Goal: Task Accomplishment & Management: Manage account settings

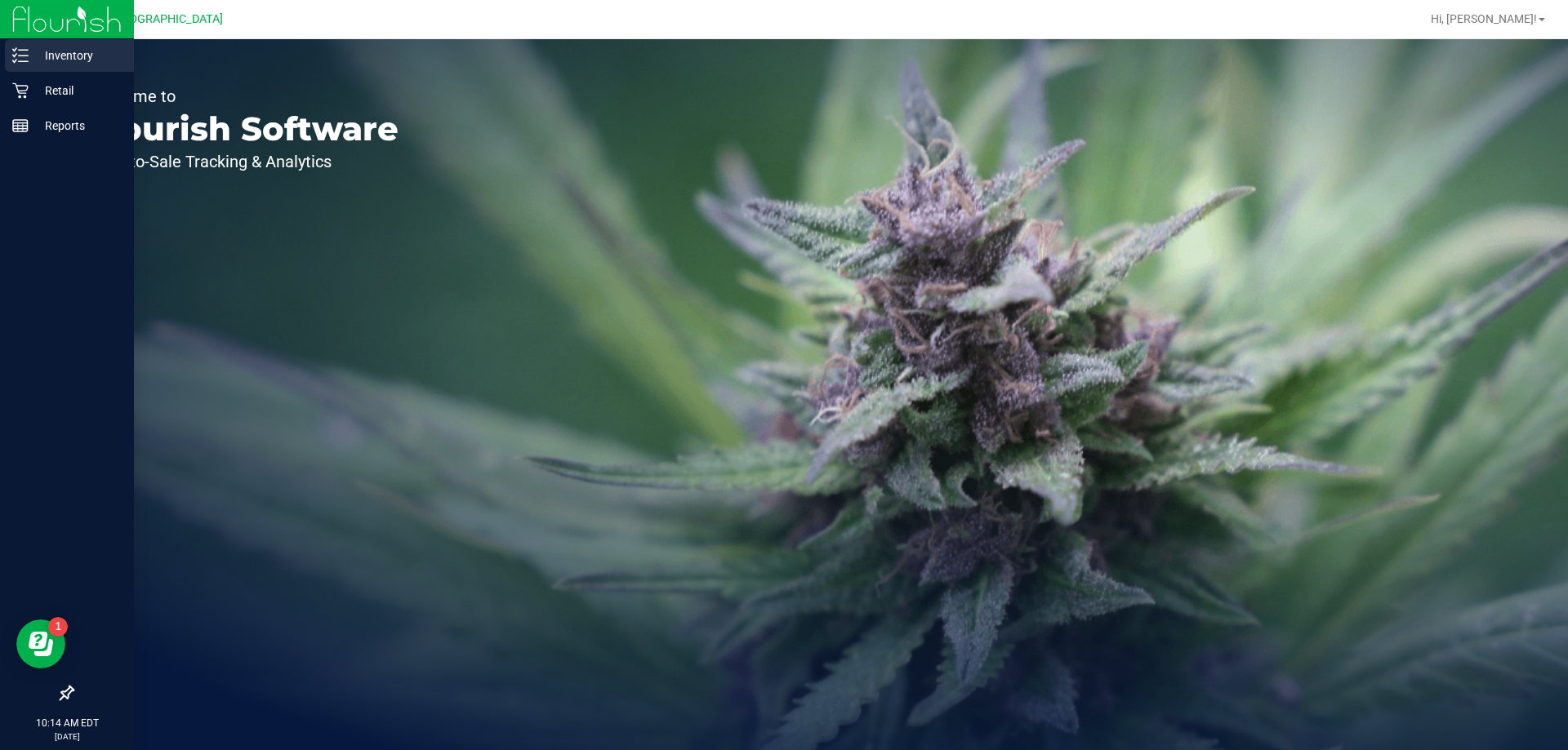
click at [19, 49] on line at bounding box center [23, 49] width 9 height 0
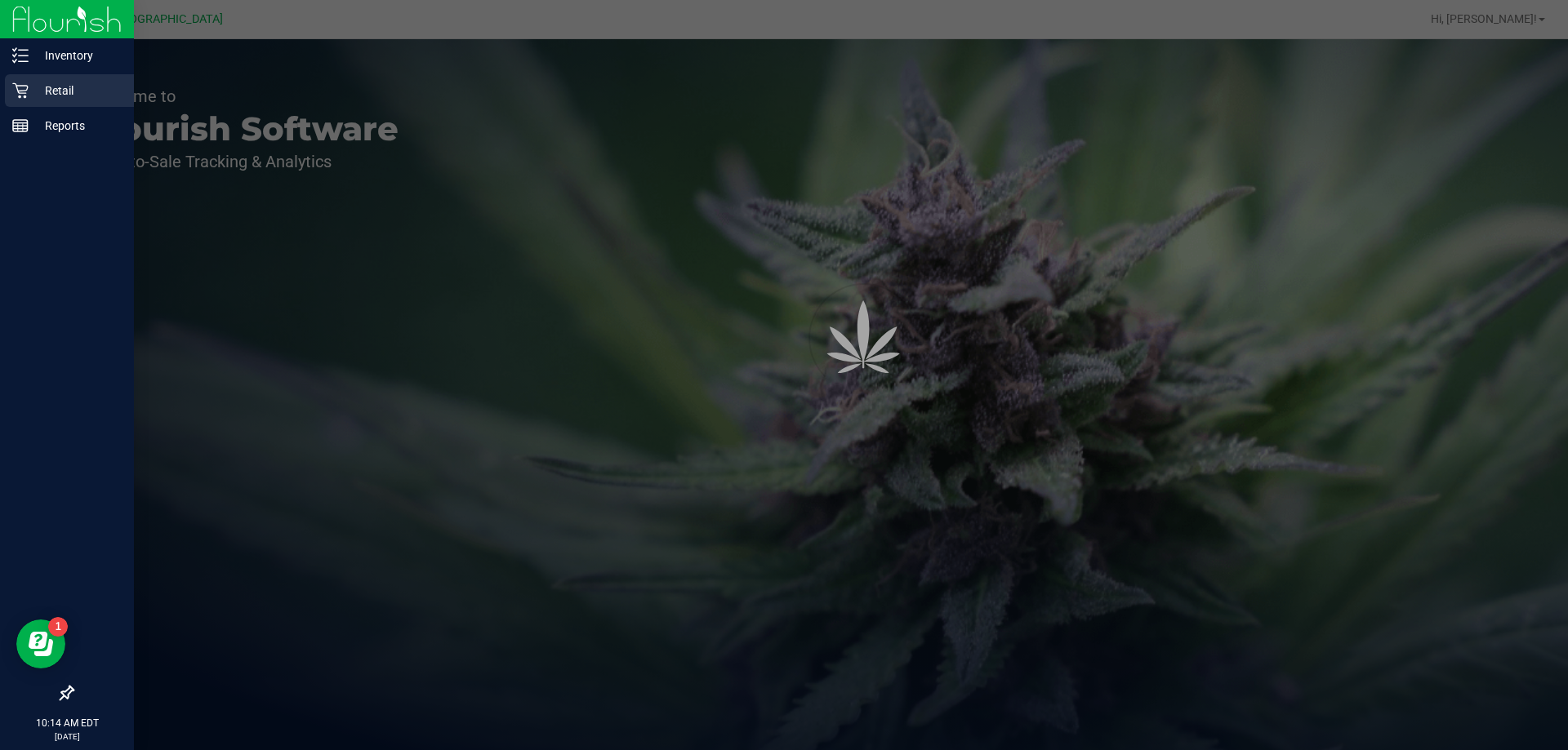
click at [26, 97] on icon at bounding box center [20, 91] width 15 height 15
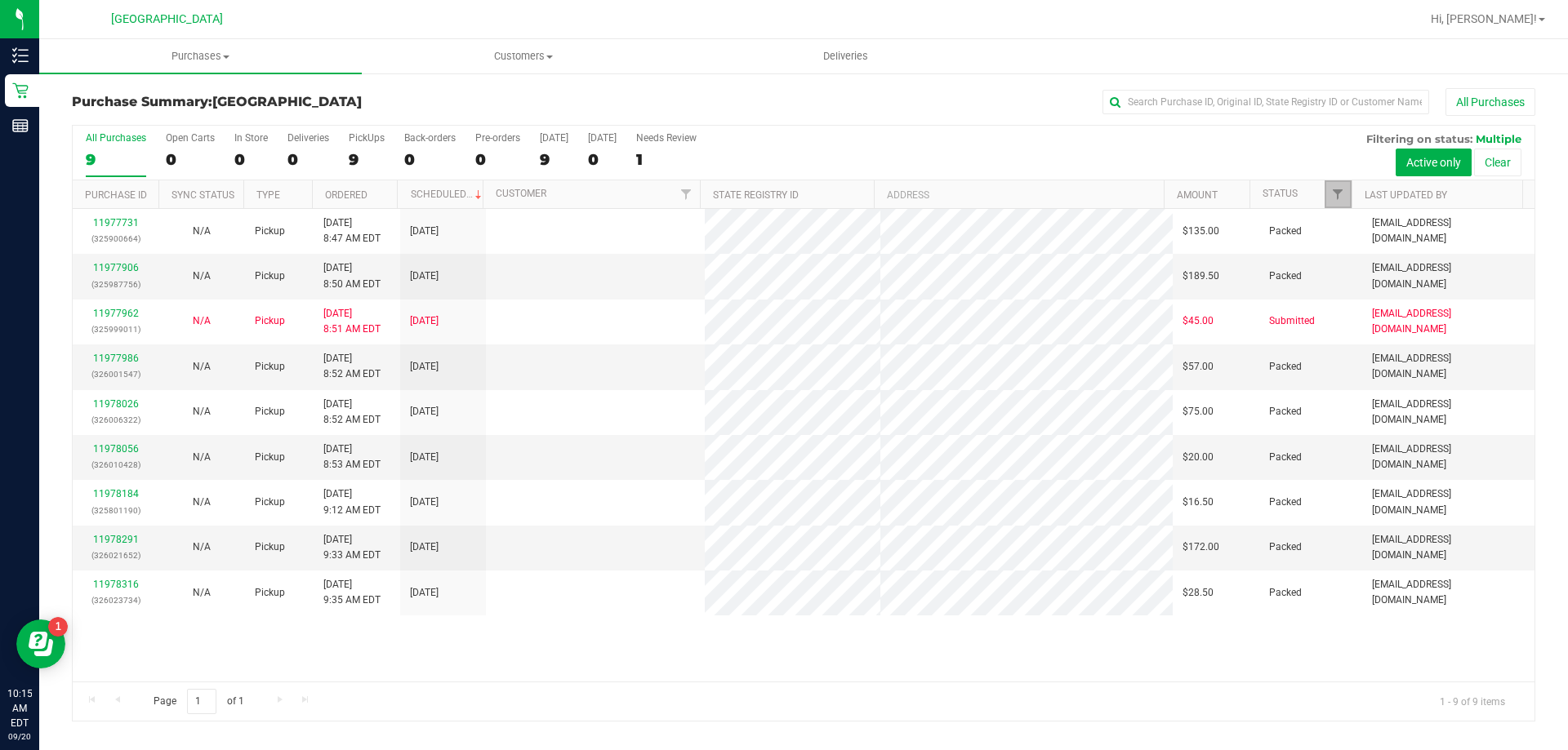
click at [1339, 194] on span "Filter" at bounding box center [1337, 193] width 13 height 13
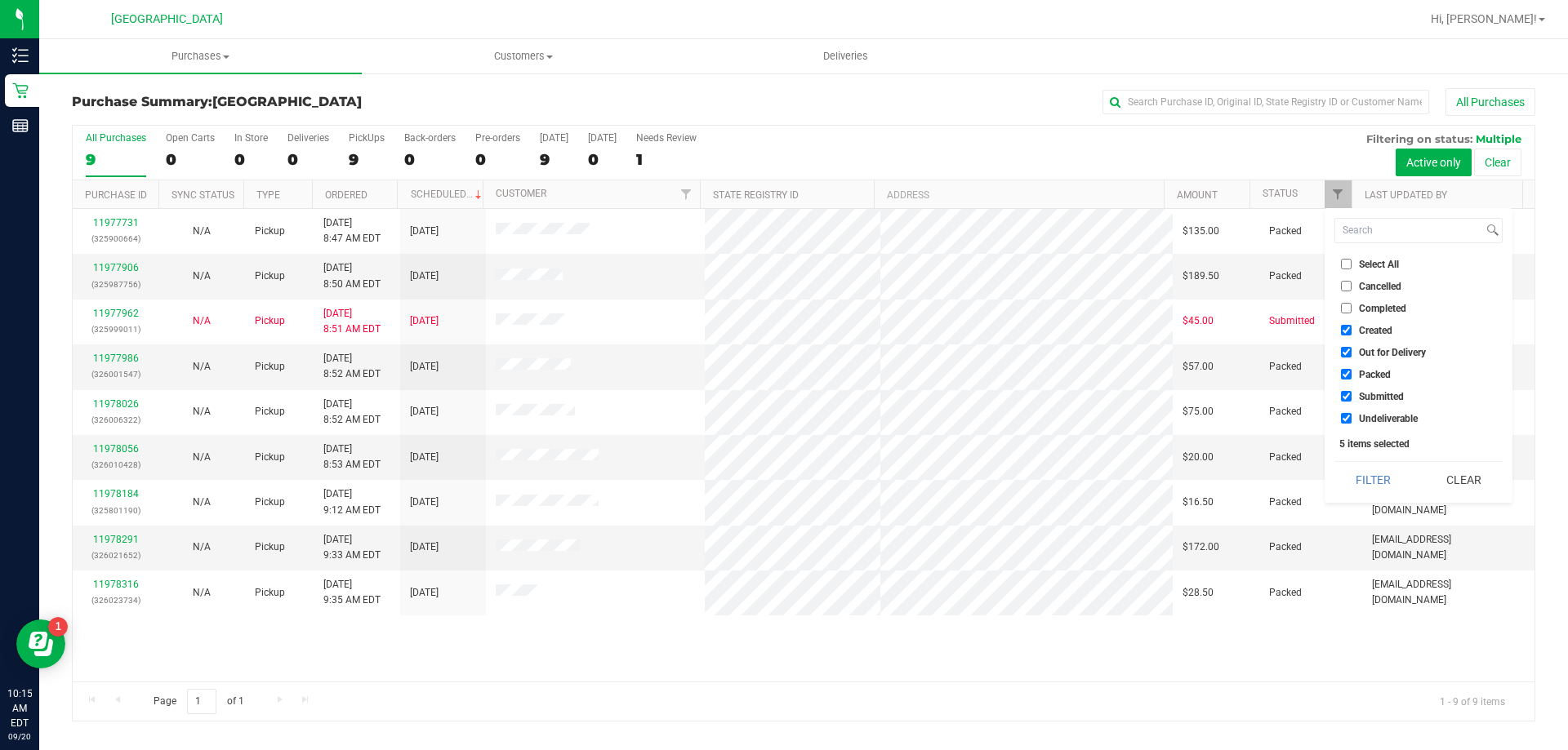
click at [1365, 326] on span "Created" at bounding box center [1375, 330] width 33 height 9
click at [1351, 326] on input "Created" at bounding box center [1346, 330] width 10 height 10
checkbox input "false"
click at [1363, 348] on span "Out for Delivery" at bounding box center [1392, 352] width 67 height 9
click at [1351, 347] on input "Out for Delivery" at bounding box center [1346, 352] width 10 height 10
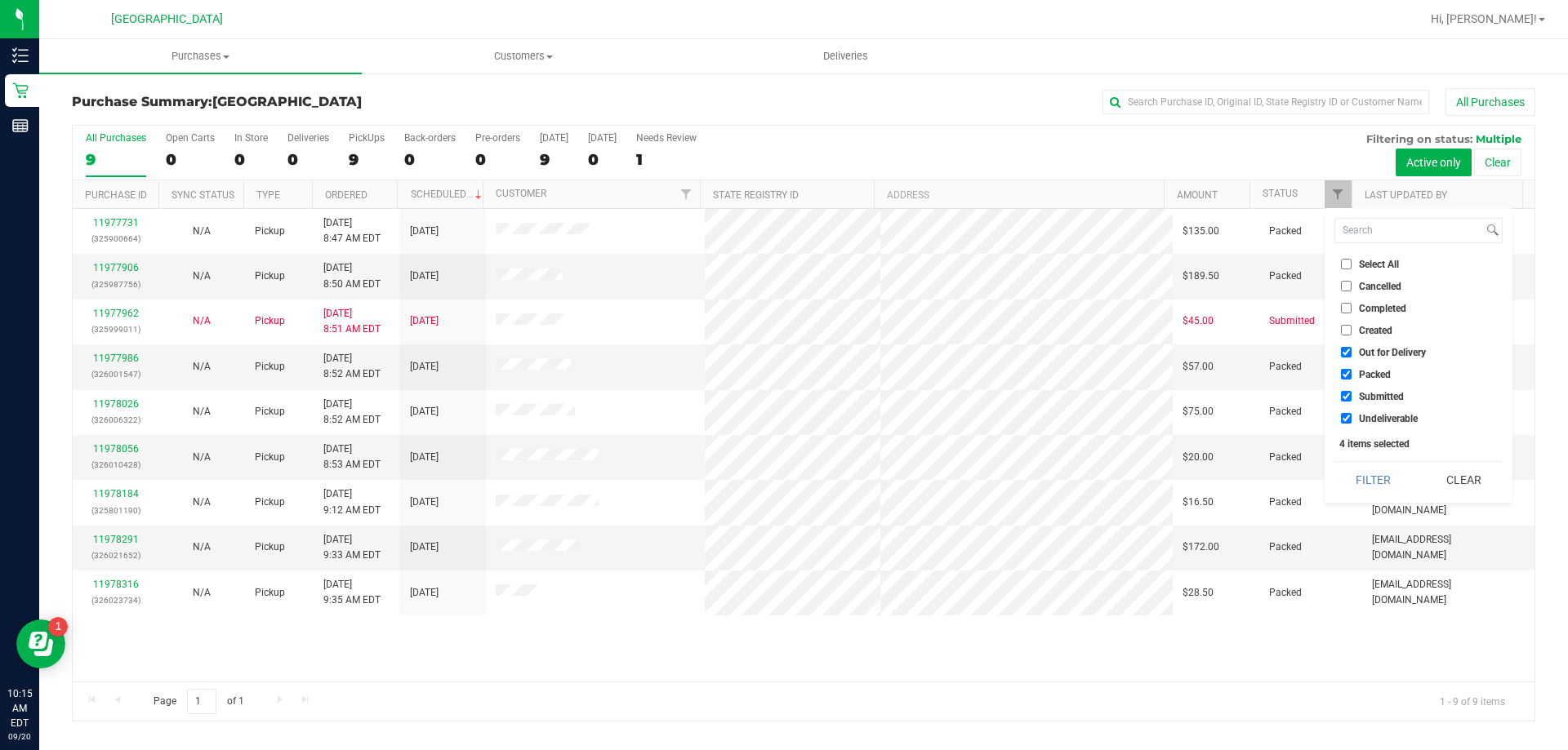
checkbox input "false"
click at [1365, 364] on ul "Select All Cancelled Completed Created Out for Delivery Packed Submitted Undeli…" at bounding box center [1418, 341] width 168 height 171
click at [1365, 372] on span "Packed" at bounding box center [1374, 374] width 32 height 9
click at [1351, 372] on input "Packed" at bounding box center [1346, 374] width 10 height 10
checkbox input "false"
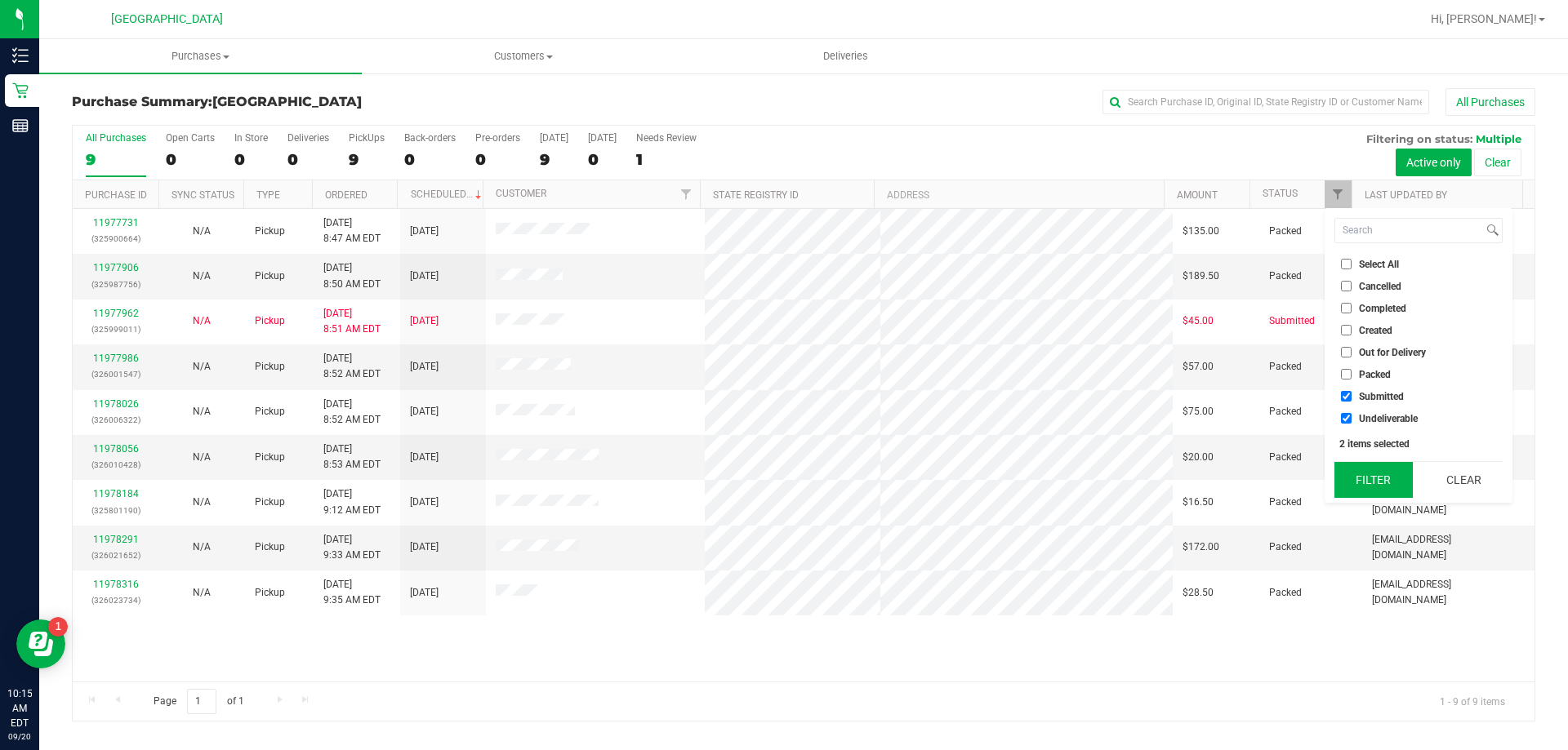
click at [1368, 474] on button "Filter" at bounding box center [1374, 480] width 78 height 36
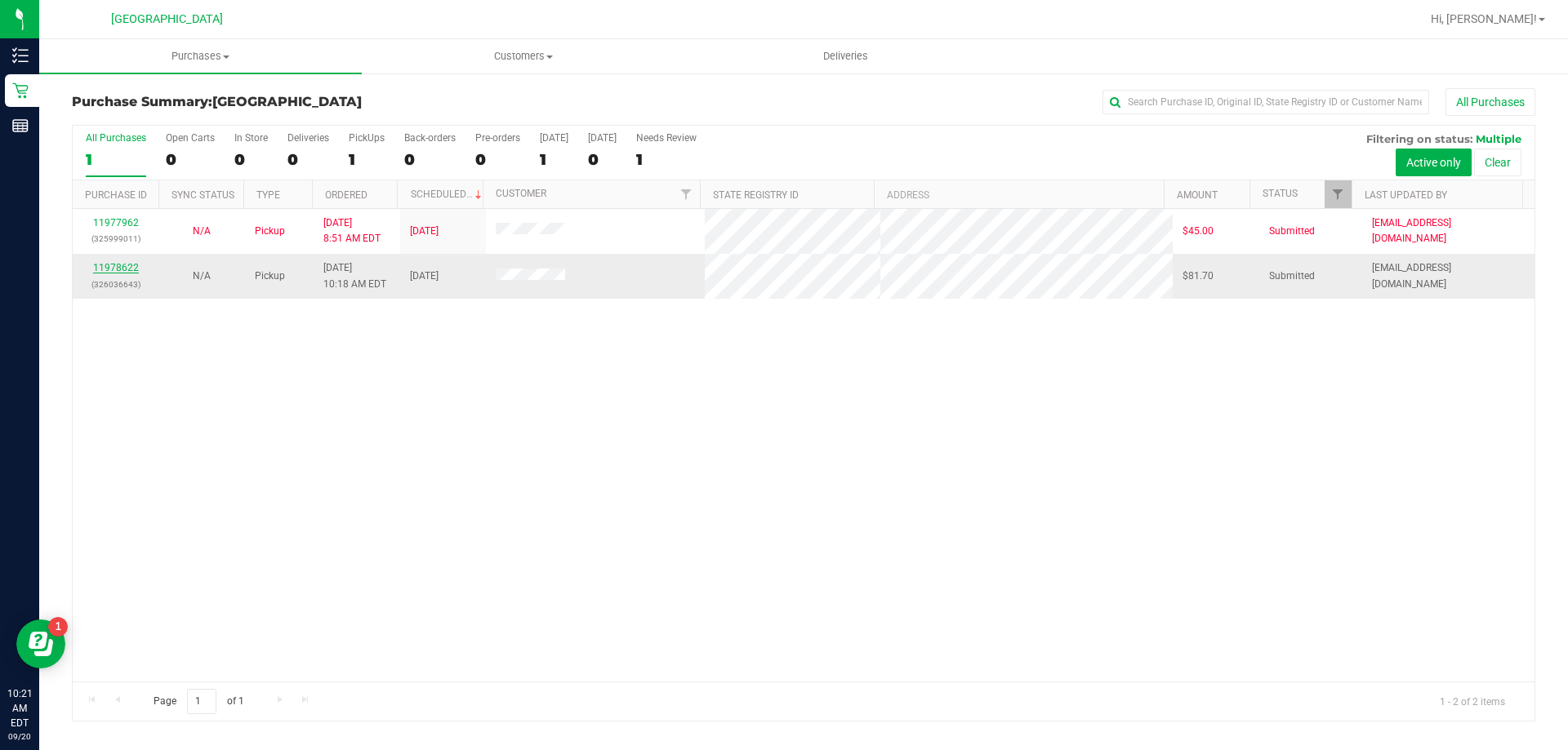
click at [121, 267] on link "11978622" at bounding box center [116, 267] width 46 height 11
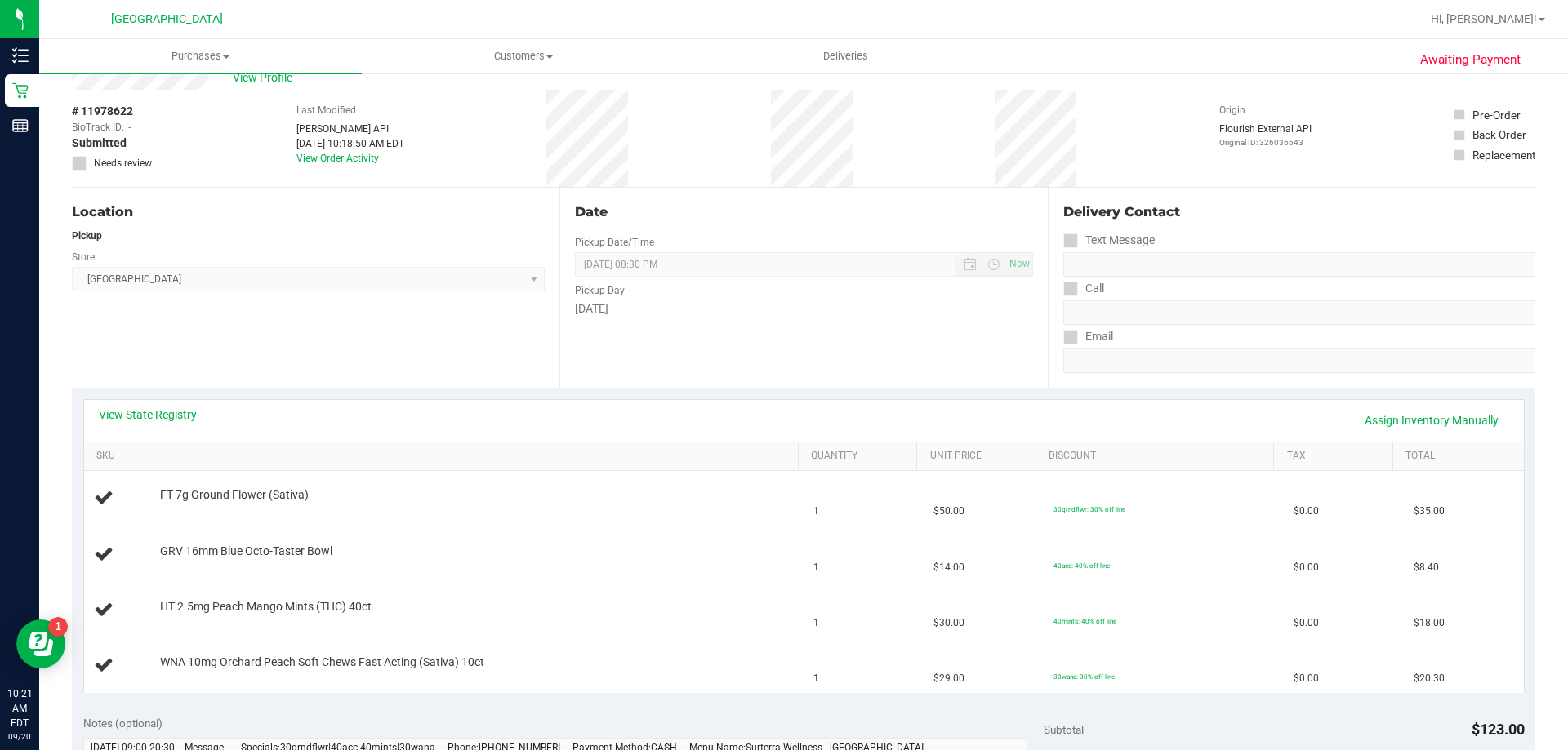
scroll to position [82, 0]
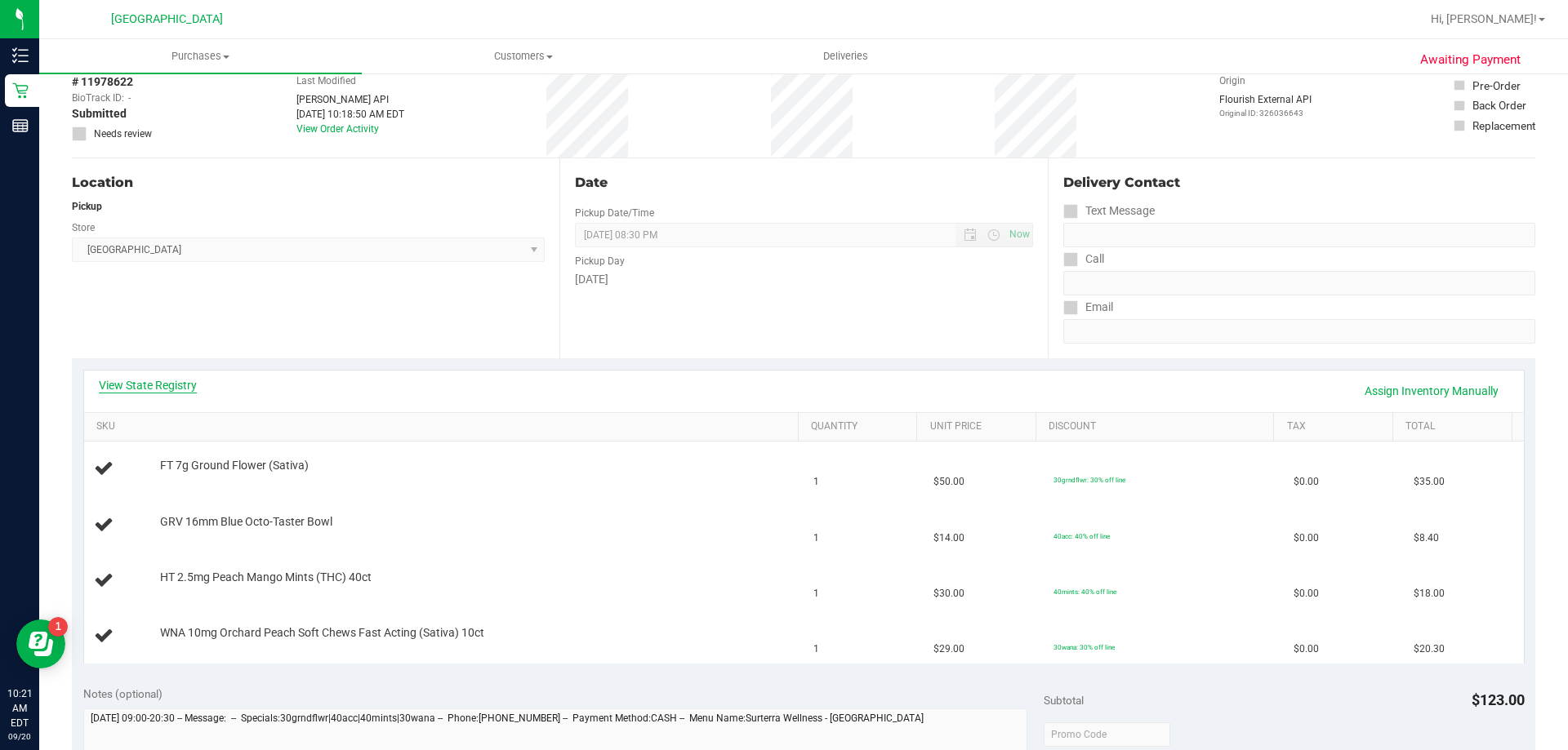
click at [153, 383] on link "View State Registry" at bounding box center [148, 385] width 98 height 16
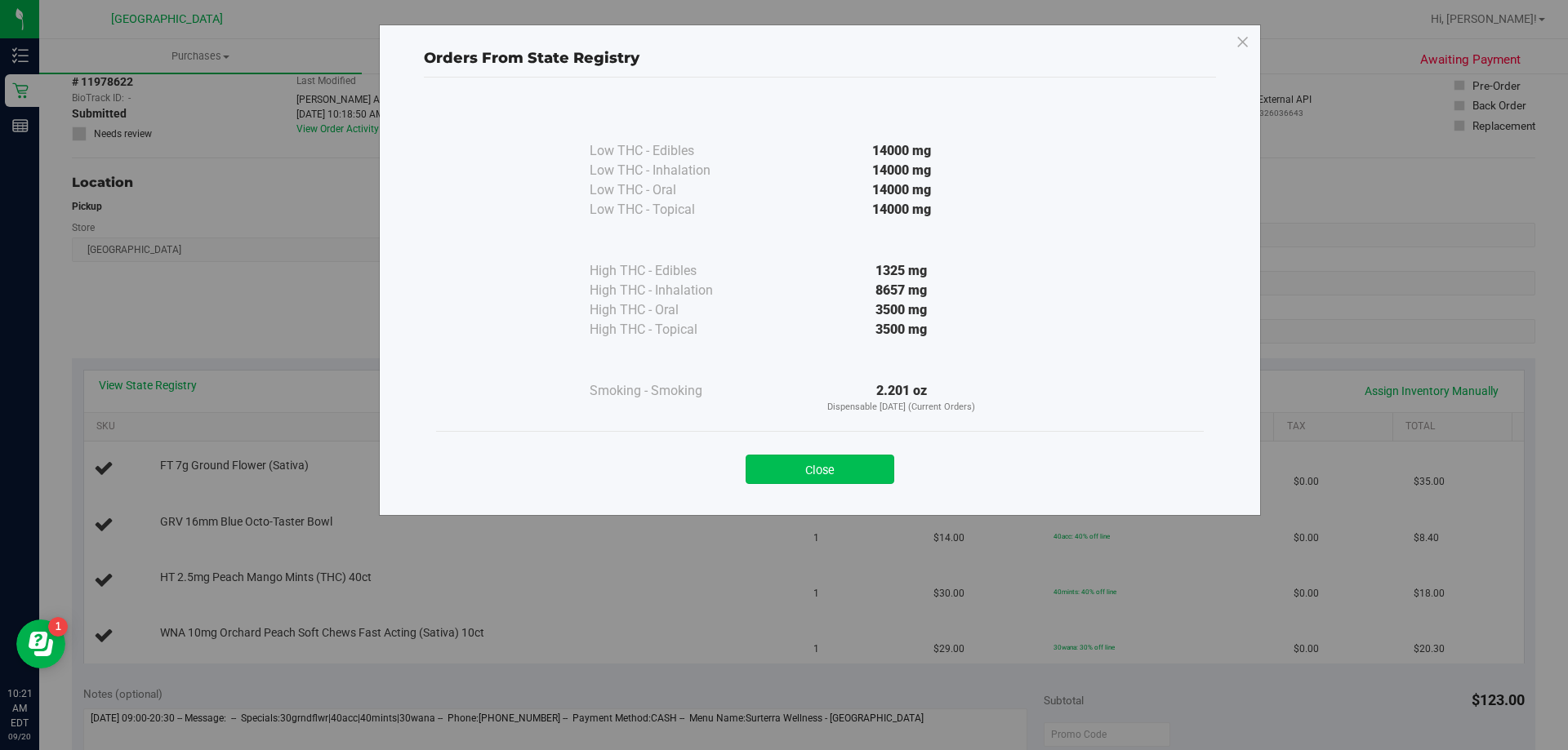
click at [854, 470] on button "Close" at bounding box center [820, 470] width 148 height 29
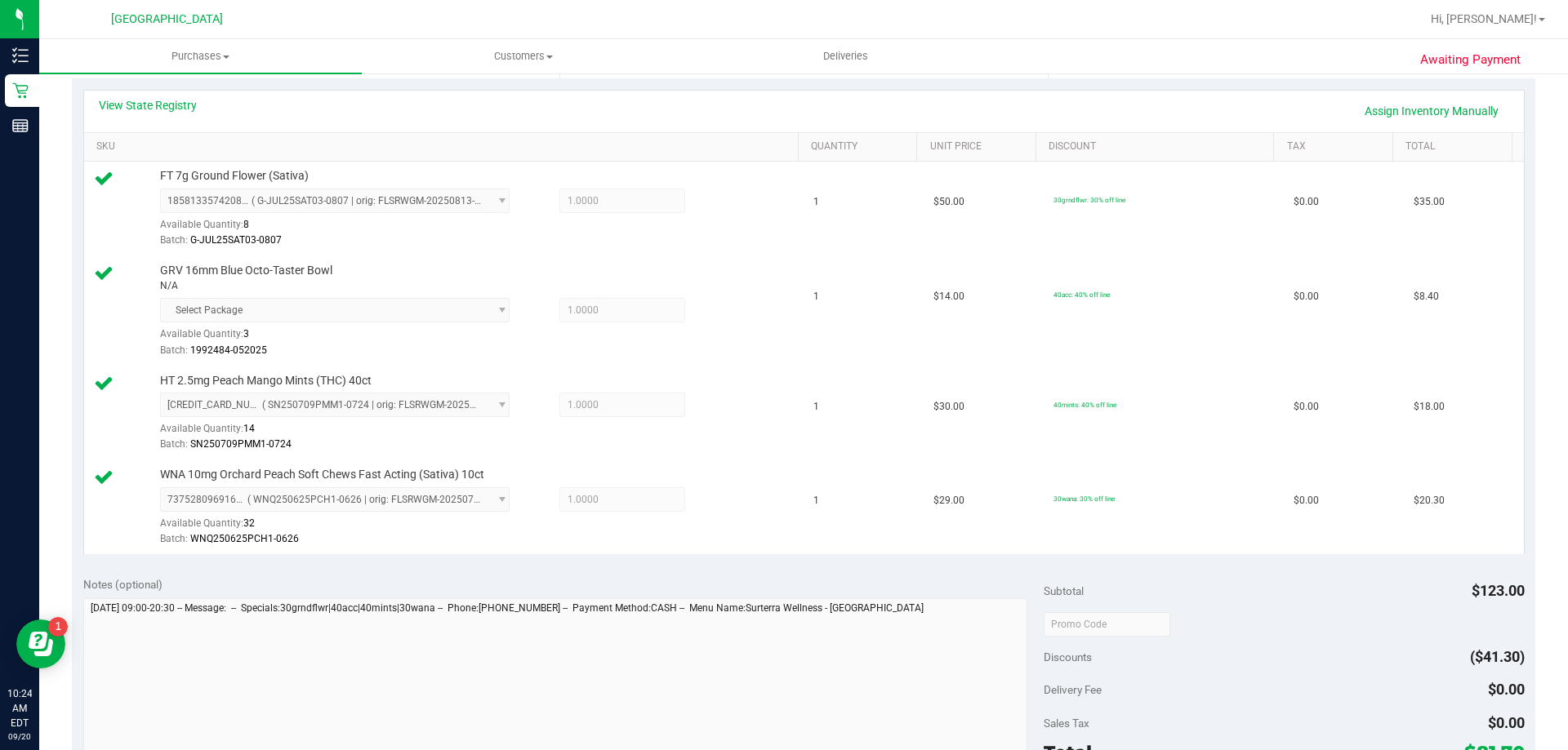
scroll to position [572, 0]
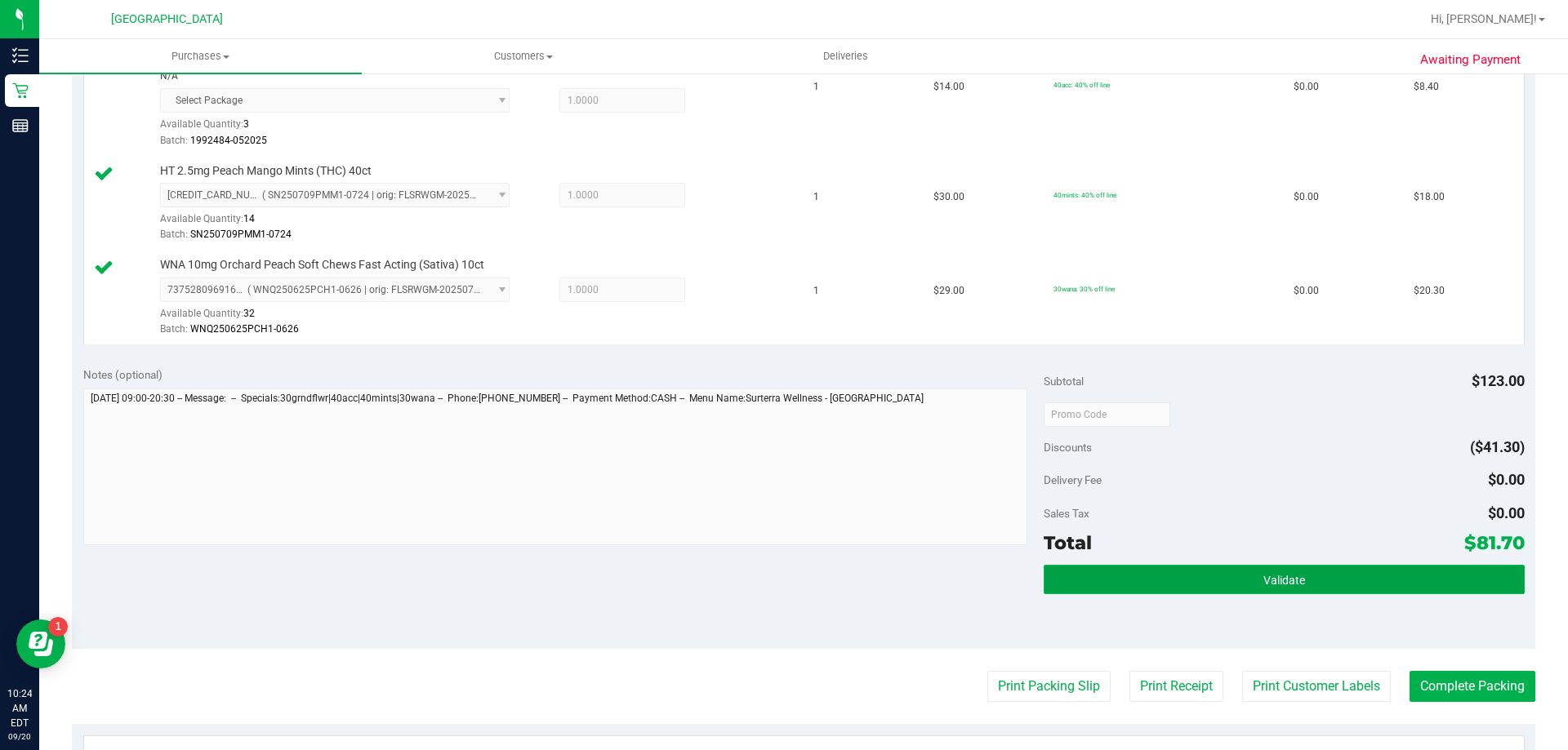
click at [1117, 567] on button "Validate" at bounding box center [1283, 580] width 480 height 29
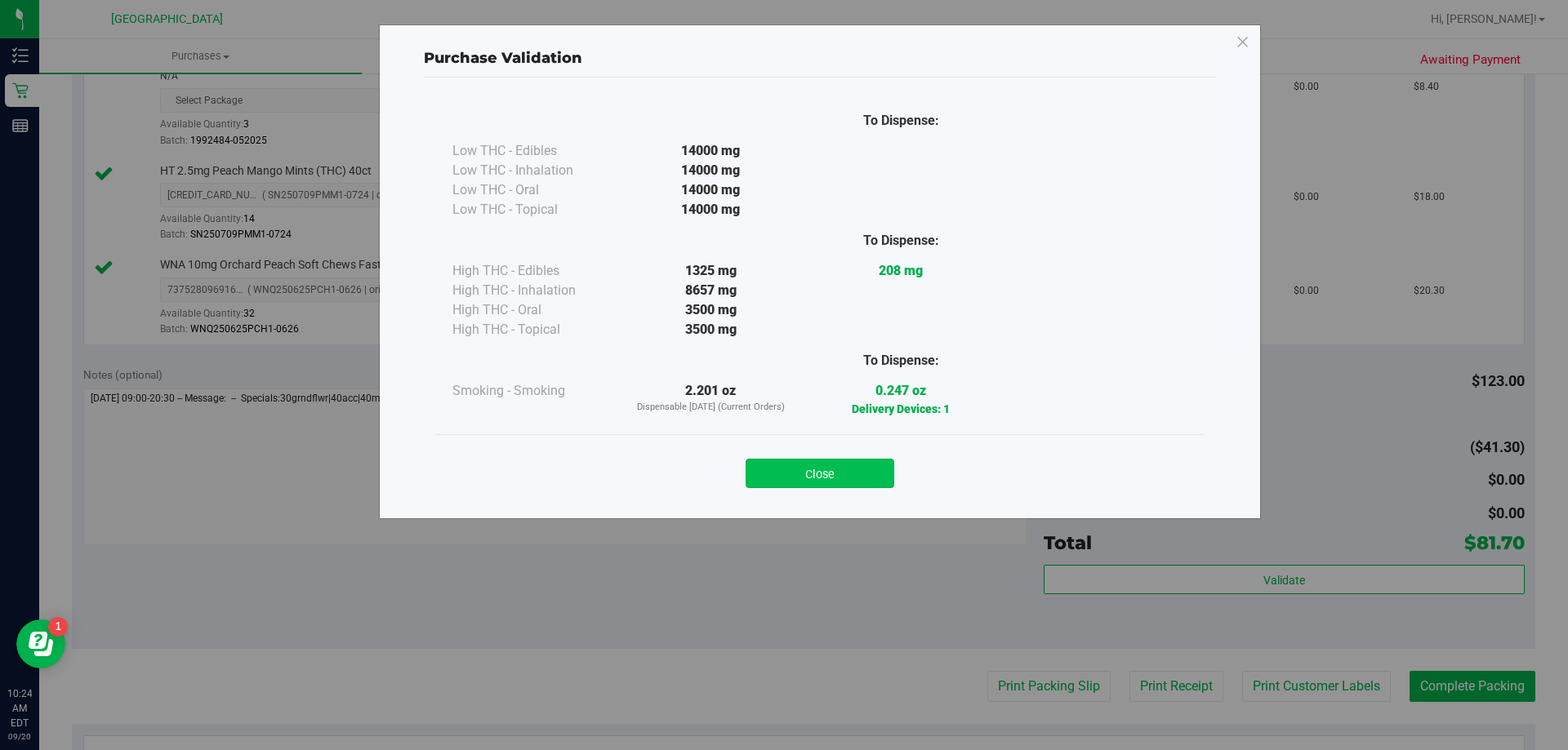
click at [846, 470] on button "Close" at bounding box center [820, 473] width 148 height 29
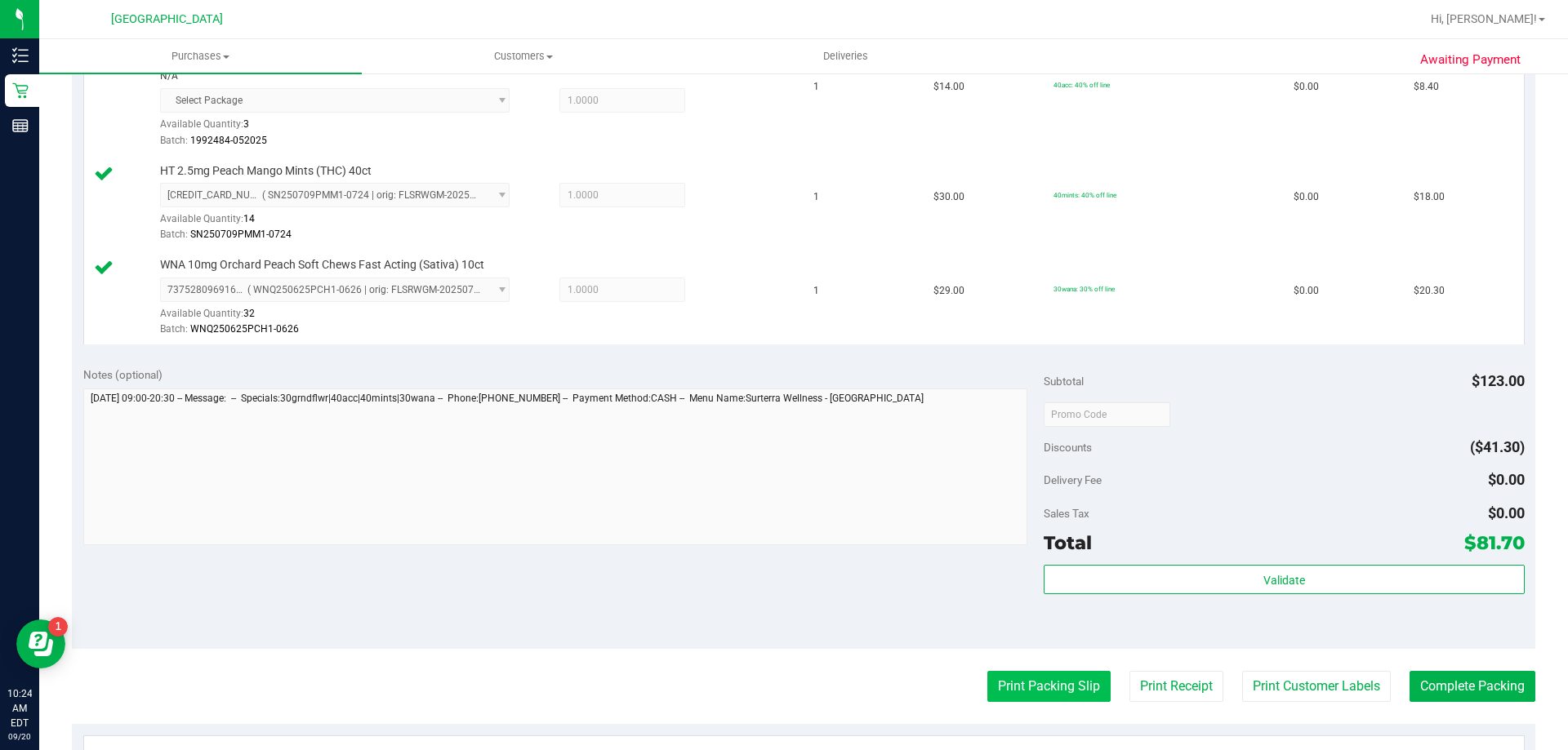
click at [1051, 689] on button "Print Packing Slip" at bounding box center [1049, 686] width 124 height 31
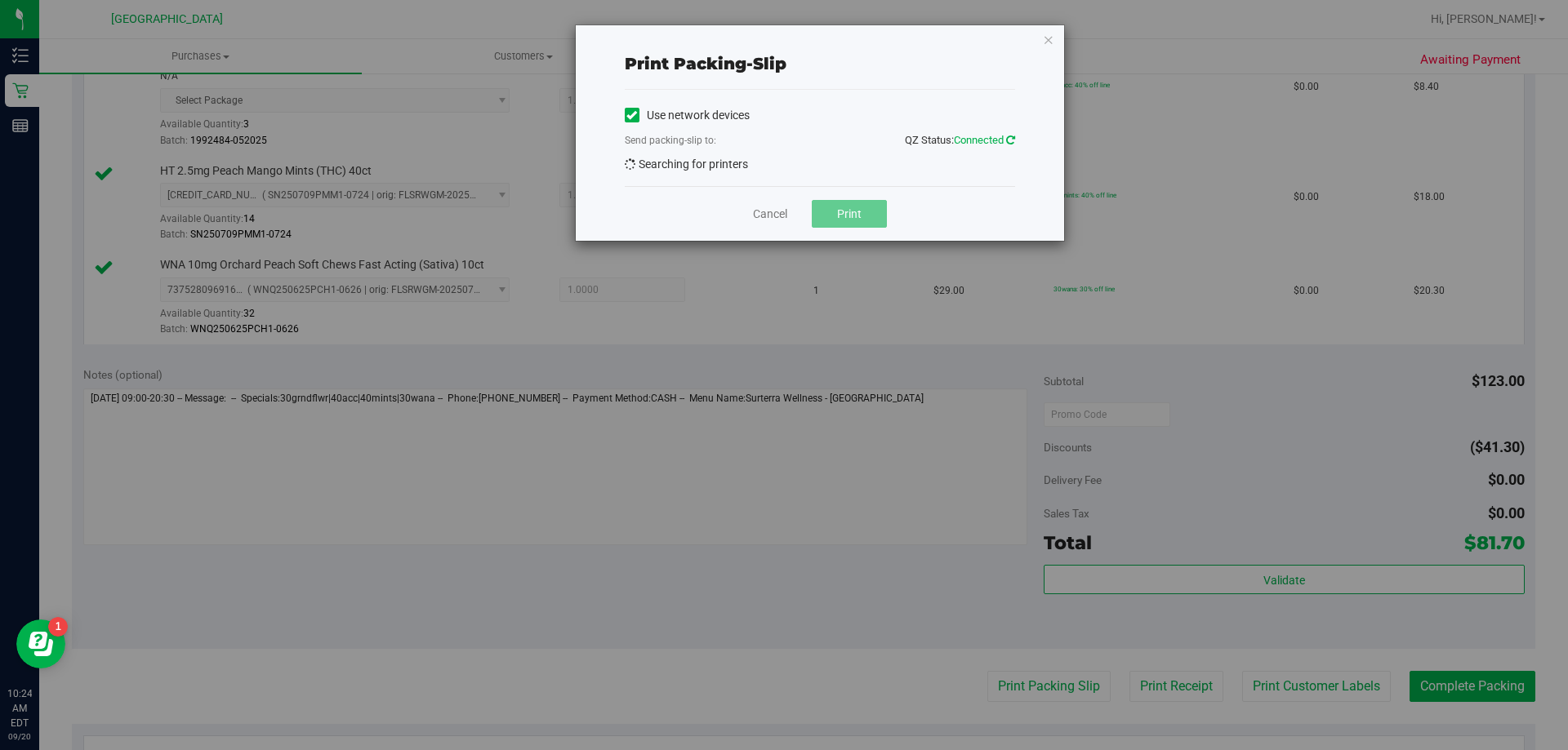
click at [1013, 141] on icon at bounding box center [1010, 140] width 9 height 10
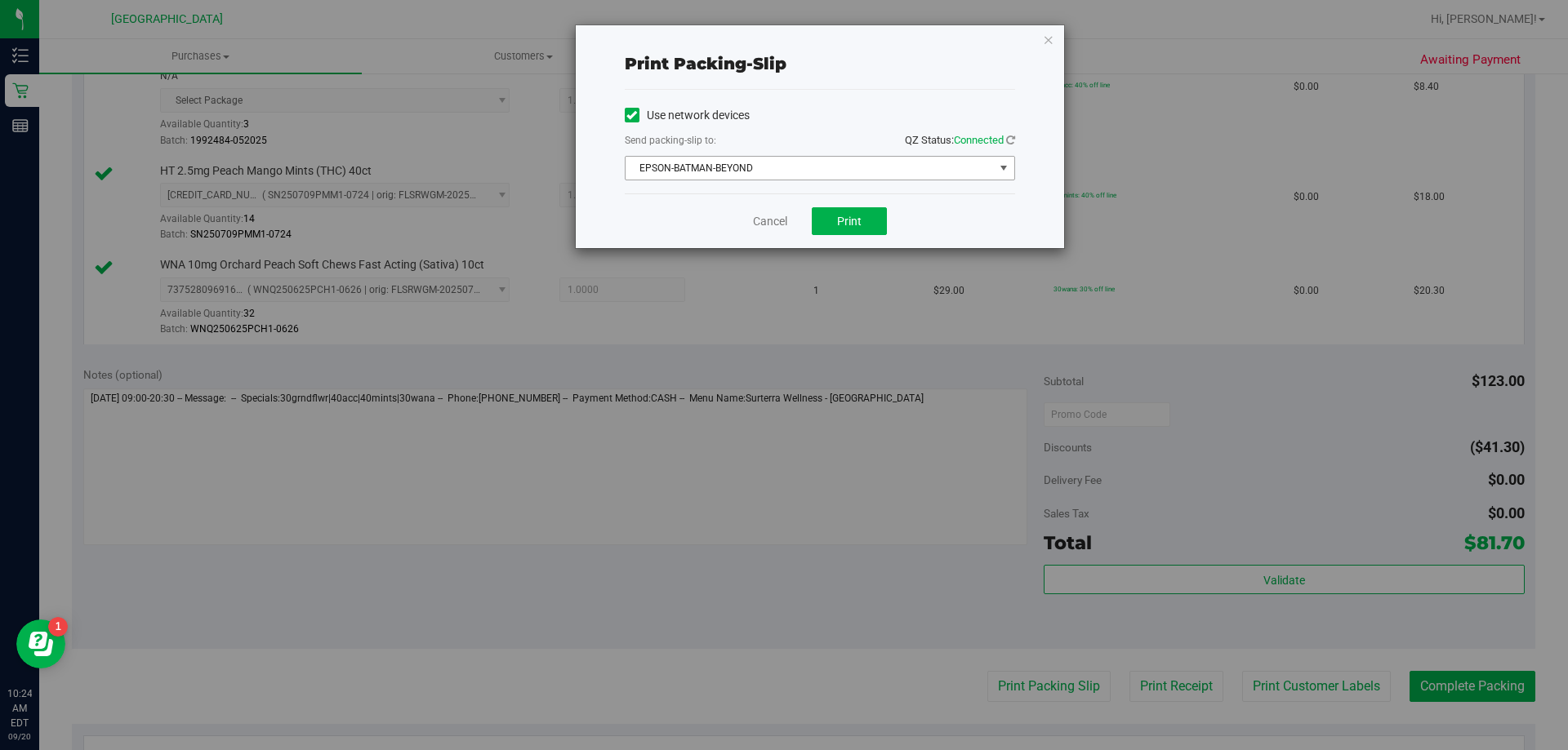
click at [938, 169] on span "EPSON-BATMAN-BEYOND" at bounding box center [810, 168] width 368 height 23
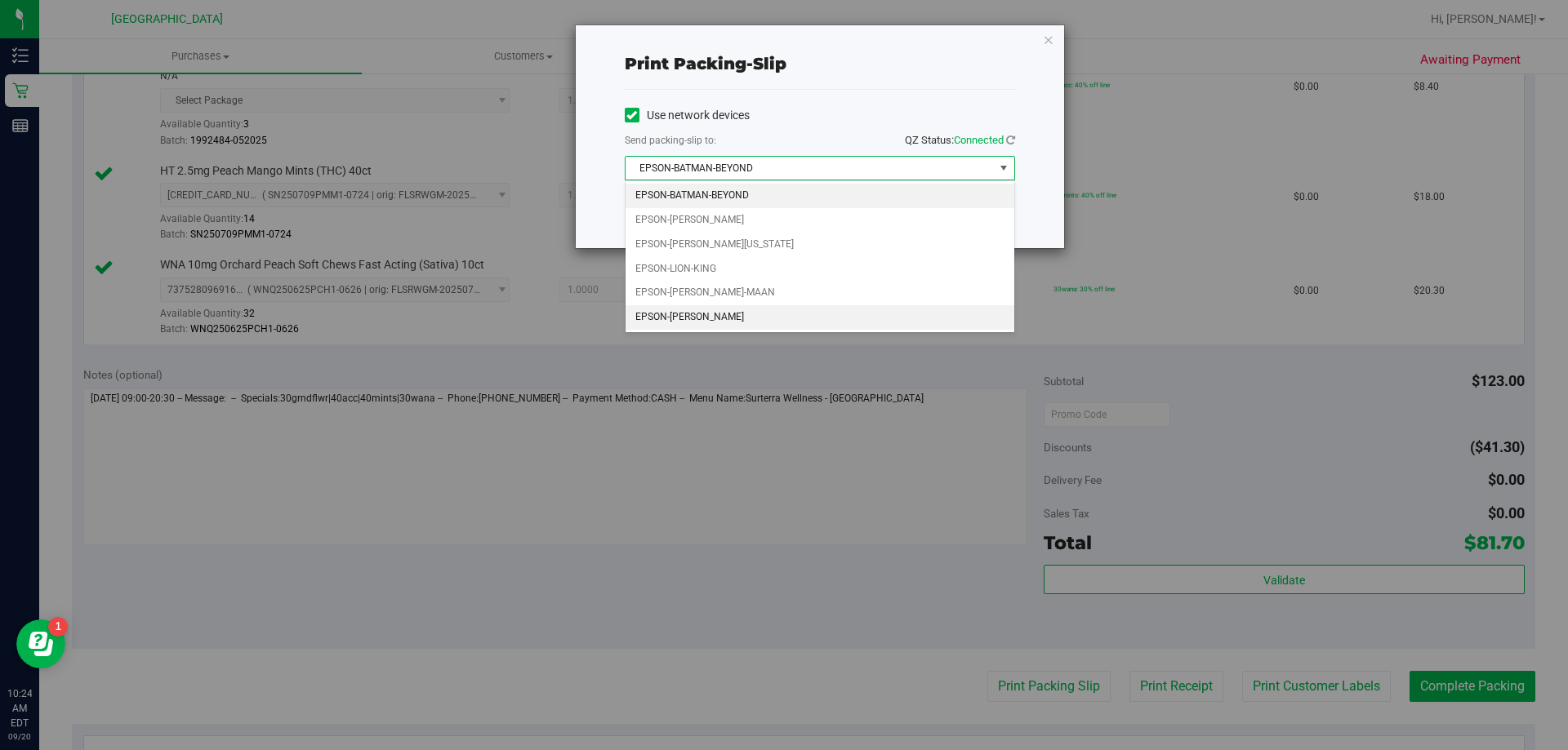
click at [791, 319] on li "EPSON-STEVIE-WONDER" at bounding box center [820, 317] width 389 height 25
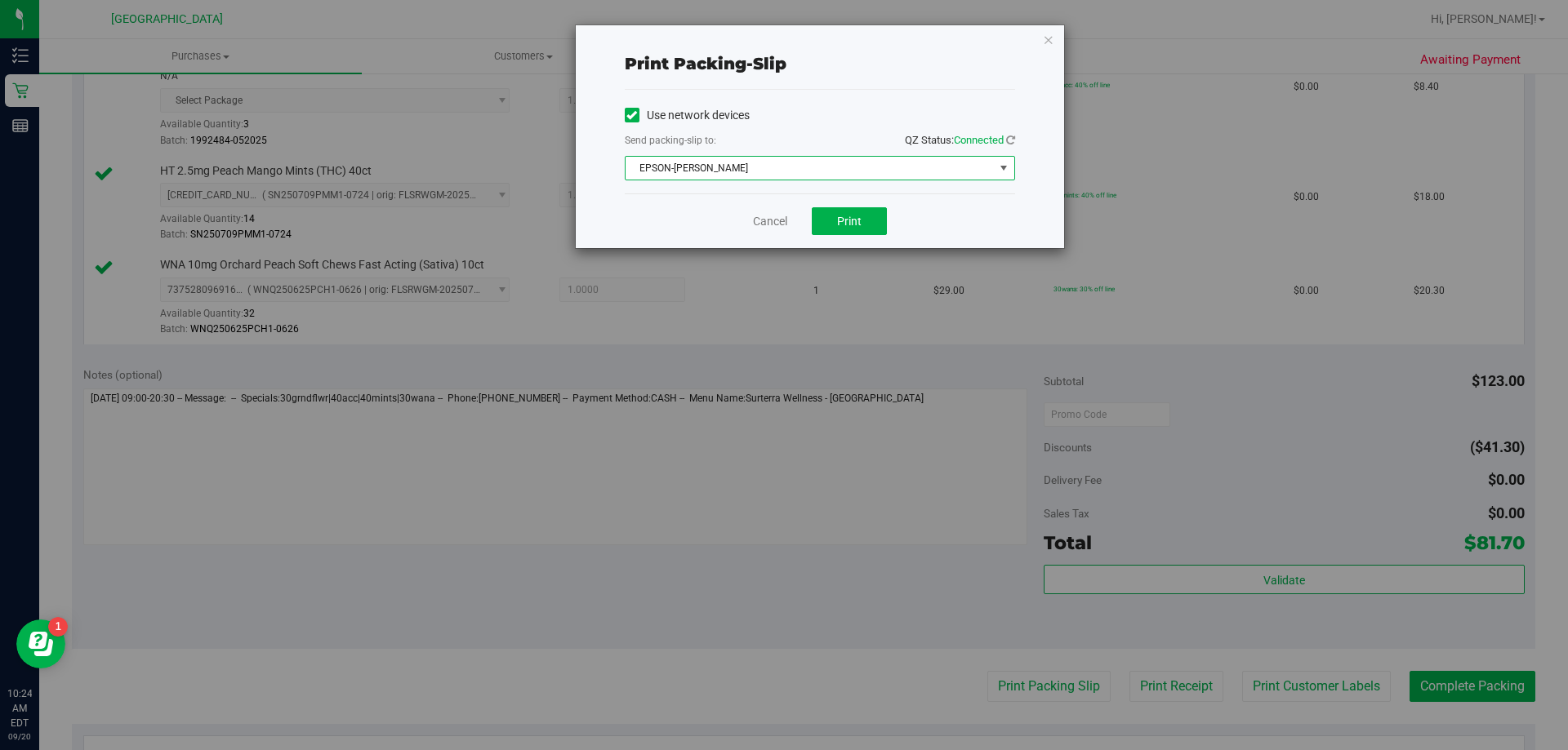
click at [833, 206] on div "Cancel Print" at bounding box center [820, 221] width 391 height 55
click at [833, 208] on button "Print" at bounding box center [849, 221] width 75 height 28
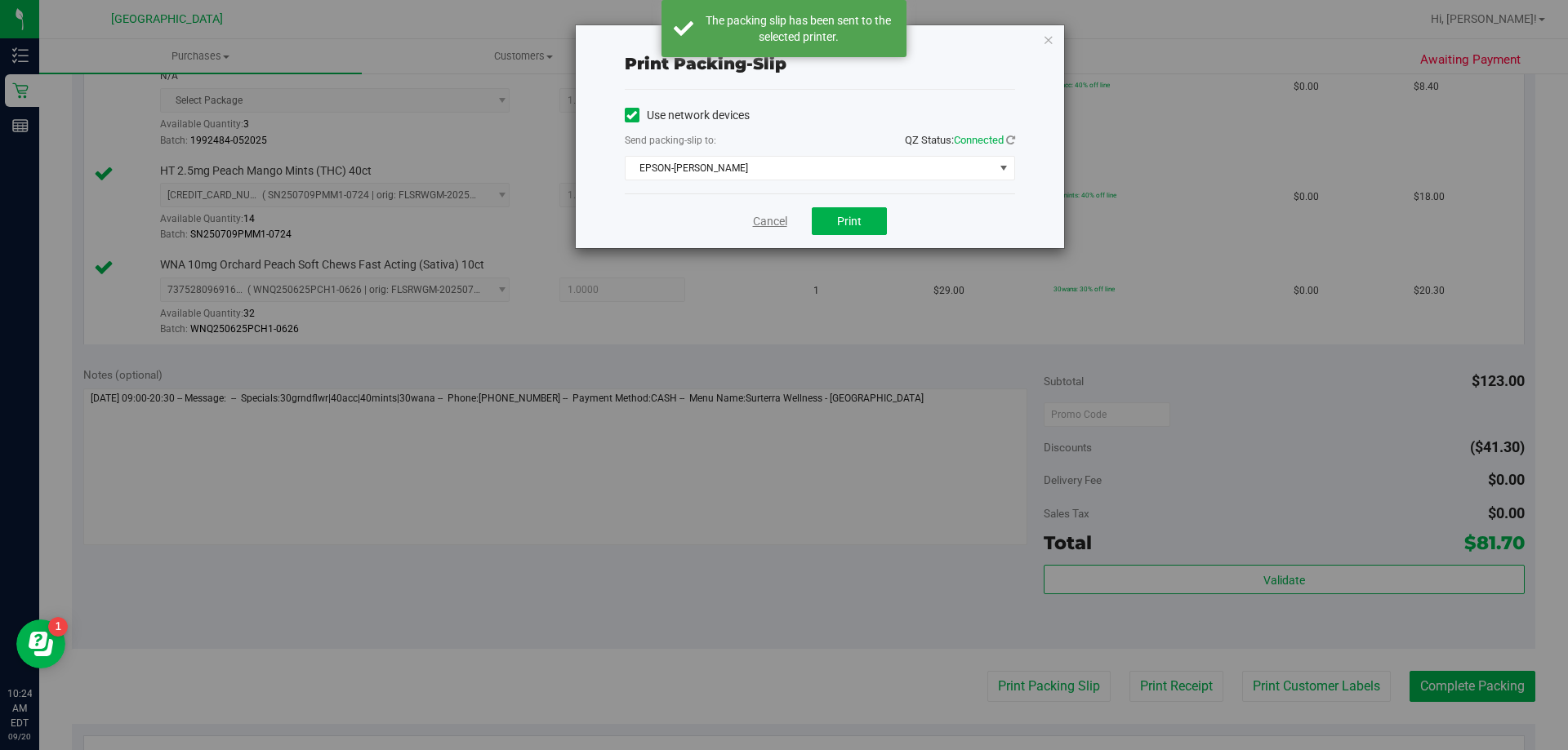
click at [761, 227] on link "Cancel" at bounding box center [770, 222] width 34 height 17
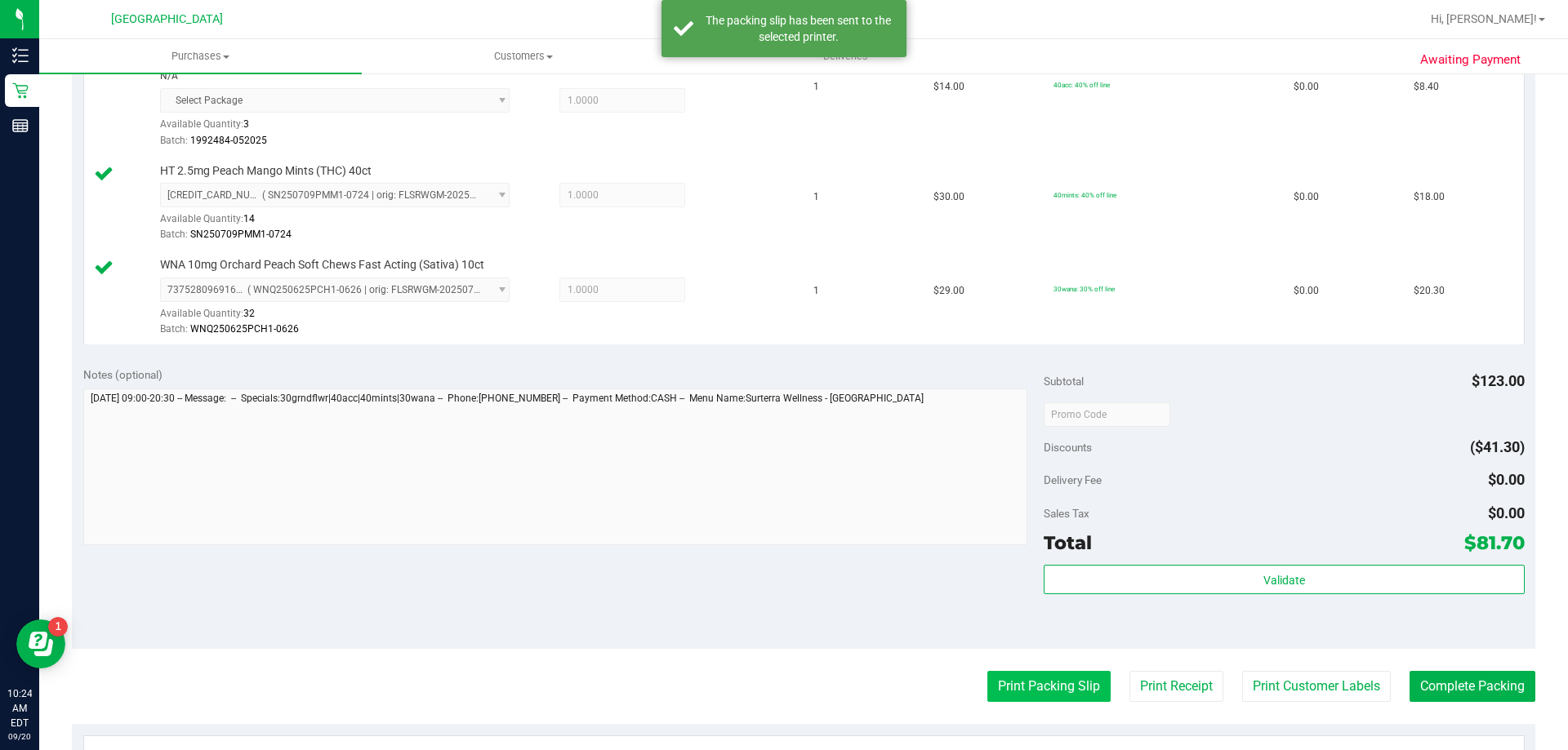
click at [1037, 678] on button "Print Packing Slip" at bounding box center [1049, 686] width 124 height 31
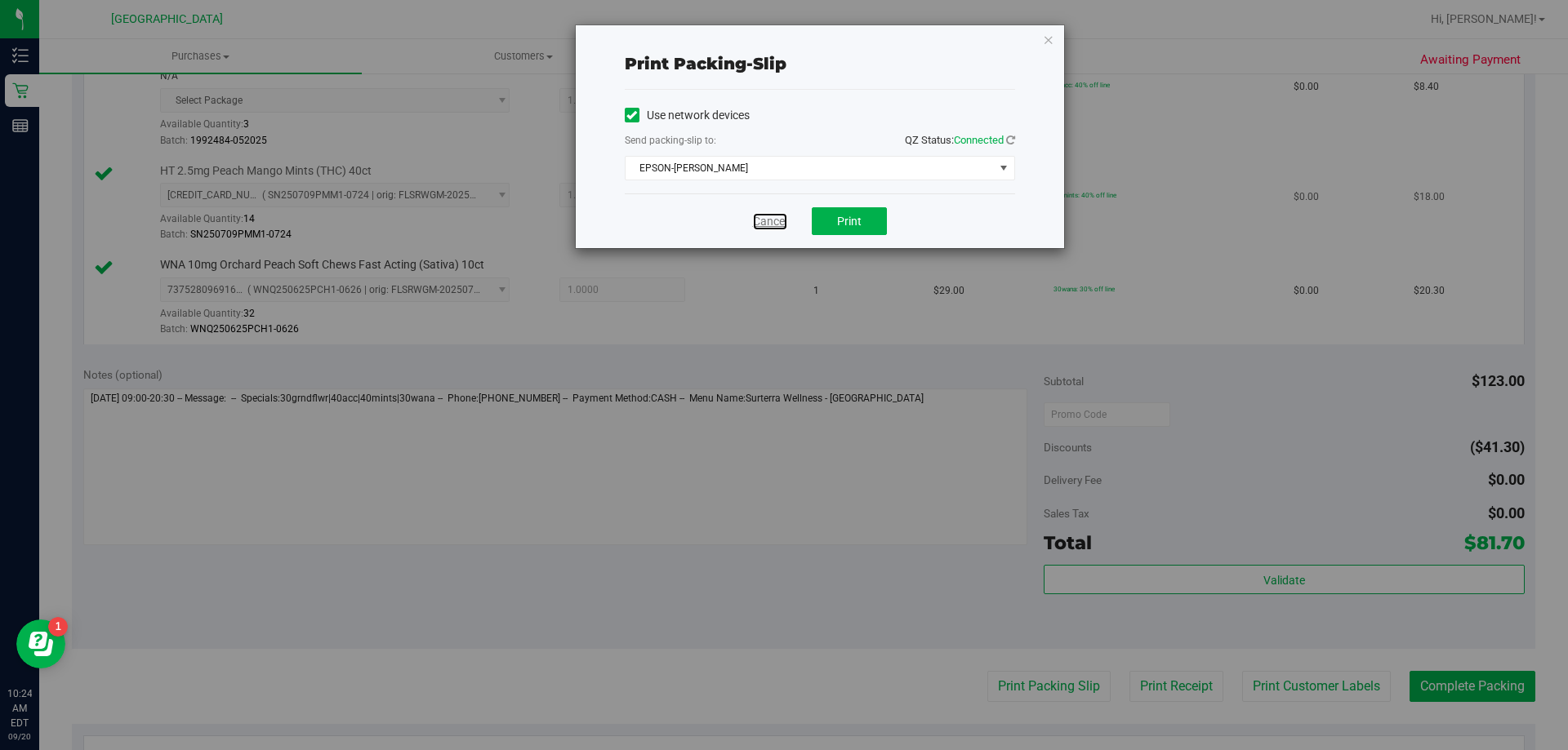
drag, startPoint x: 772, startPoint y: 221, endPoint x: 783, endPoint y: 239, distance: 21.1
click at [772, 221] on link "Cancel" at bounding box center [770, 222] width 34 height 17
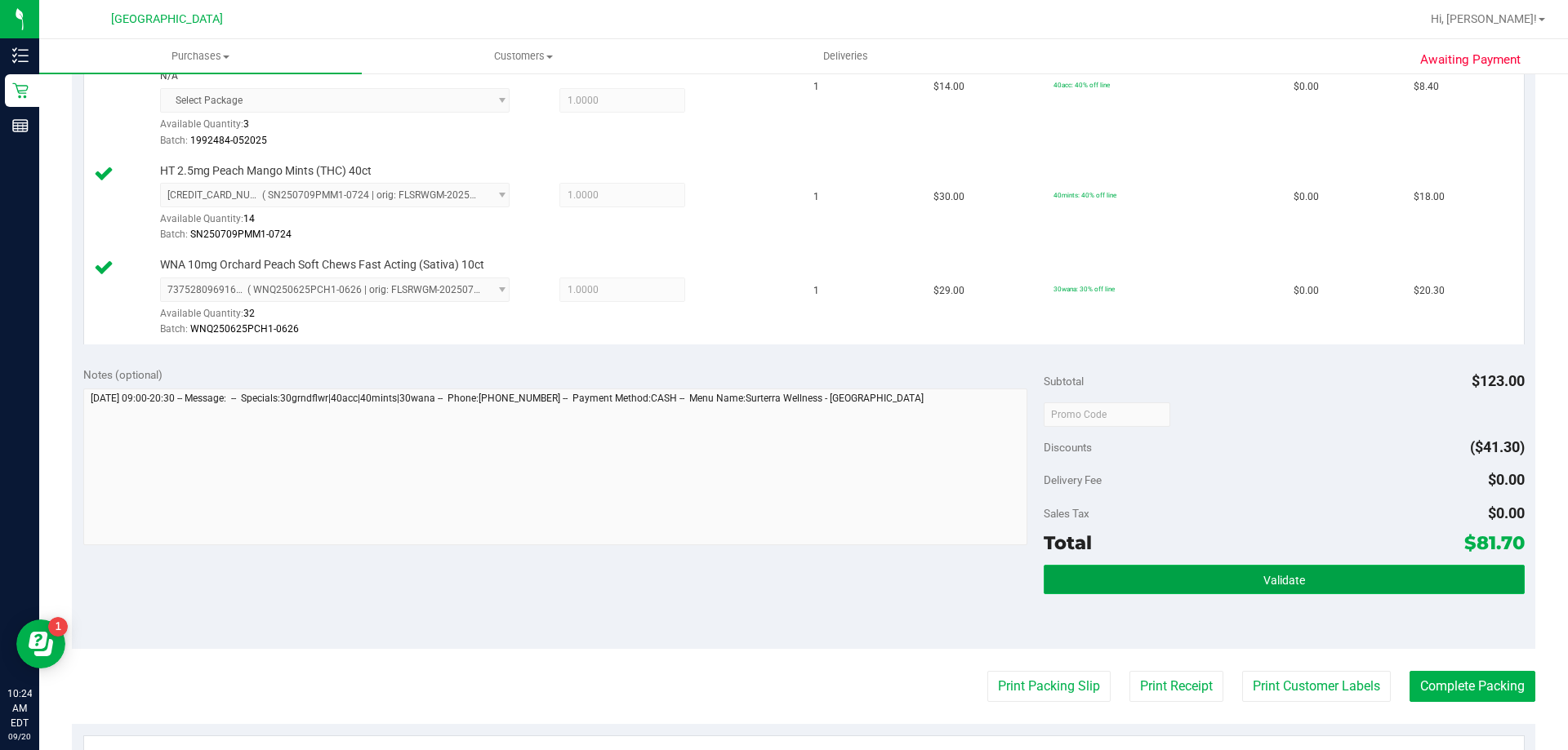
click at [1233, 585] on button "Validate" at bounding box center [1283, 580] width 480 height 29
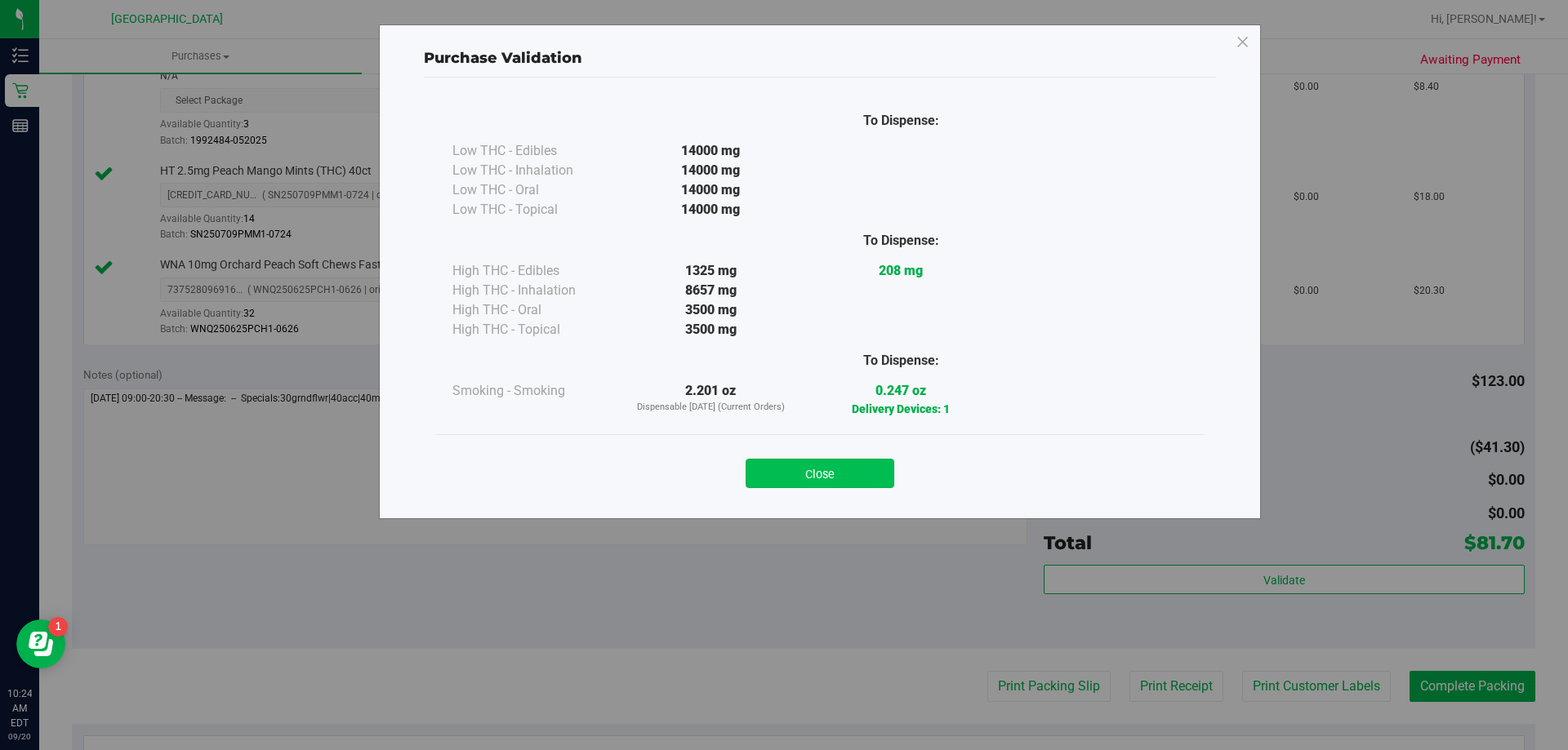
click at [859, 464] on button "Close" at bounding box center [820, 473] width 148 height 29
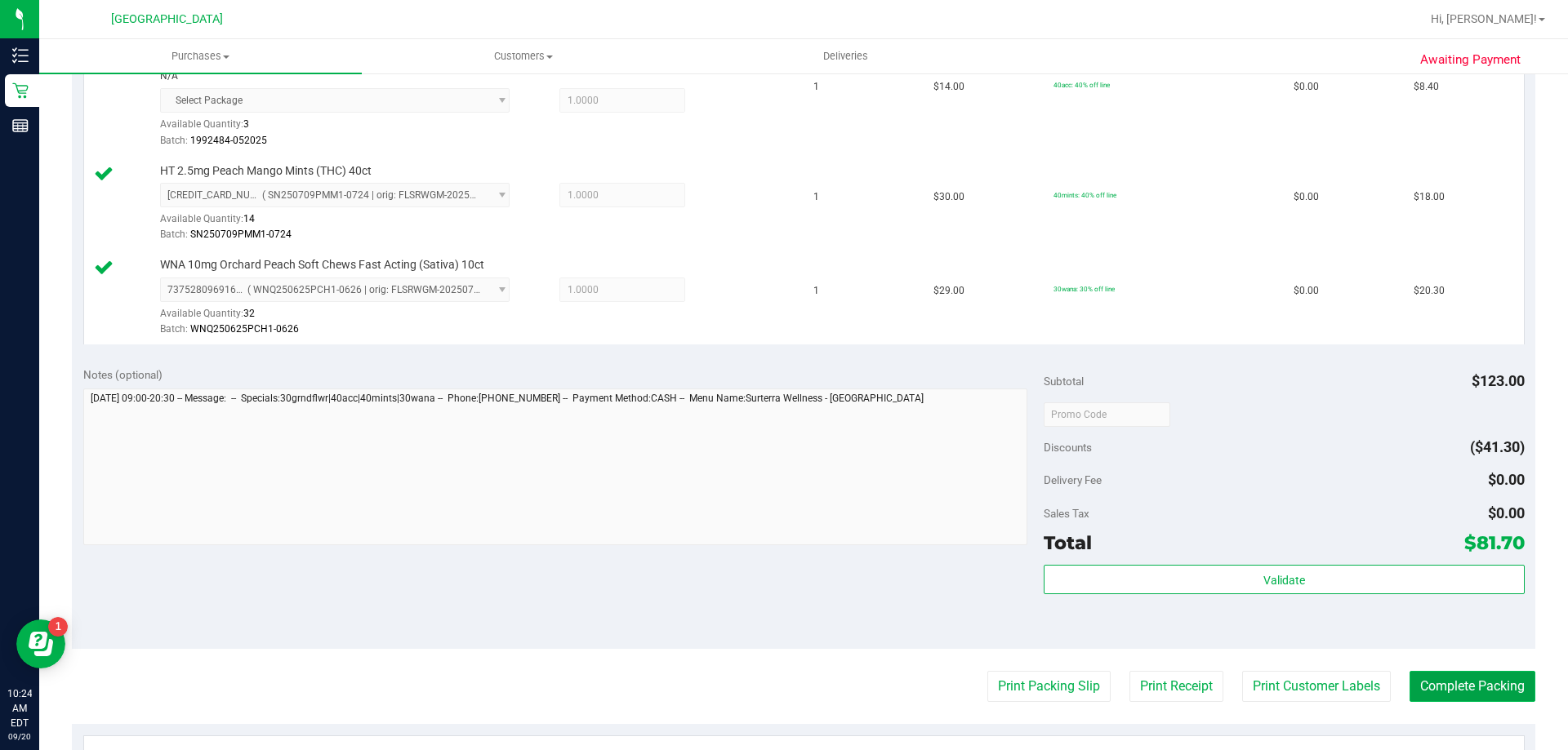
click at [1433, 680] on button "Complete Packing" at bounding box center [1473, 686] width 126 height 31
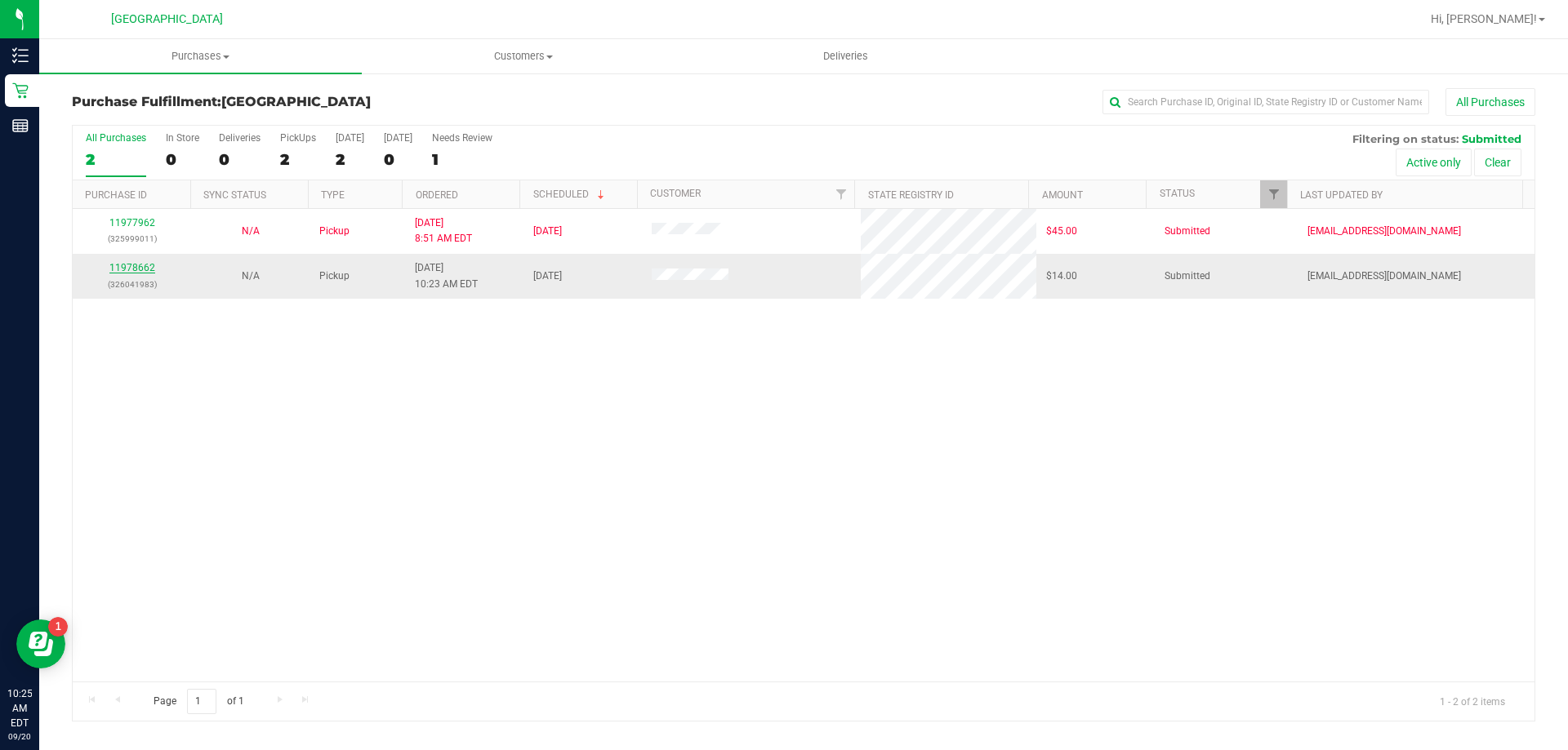
click at [122, 266] on link "11978662" at bounding box center [132, 267] width 46 height 11
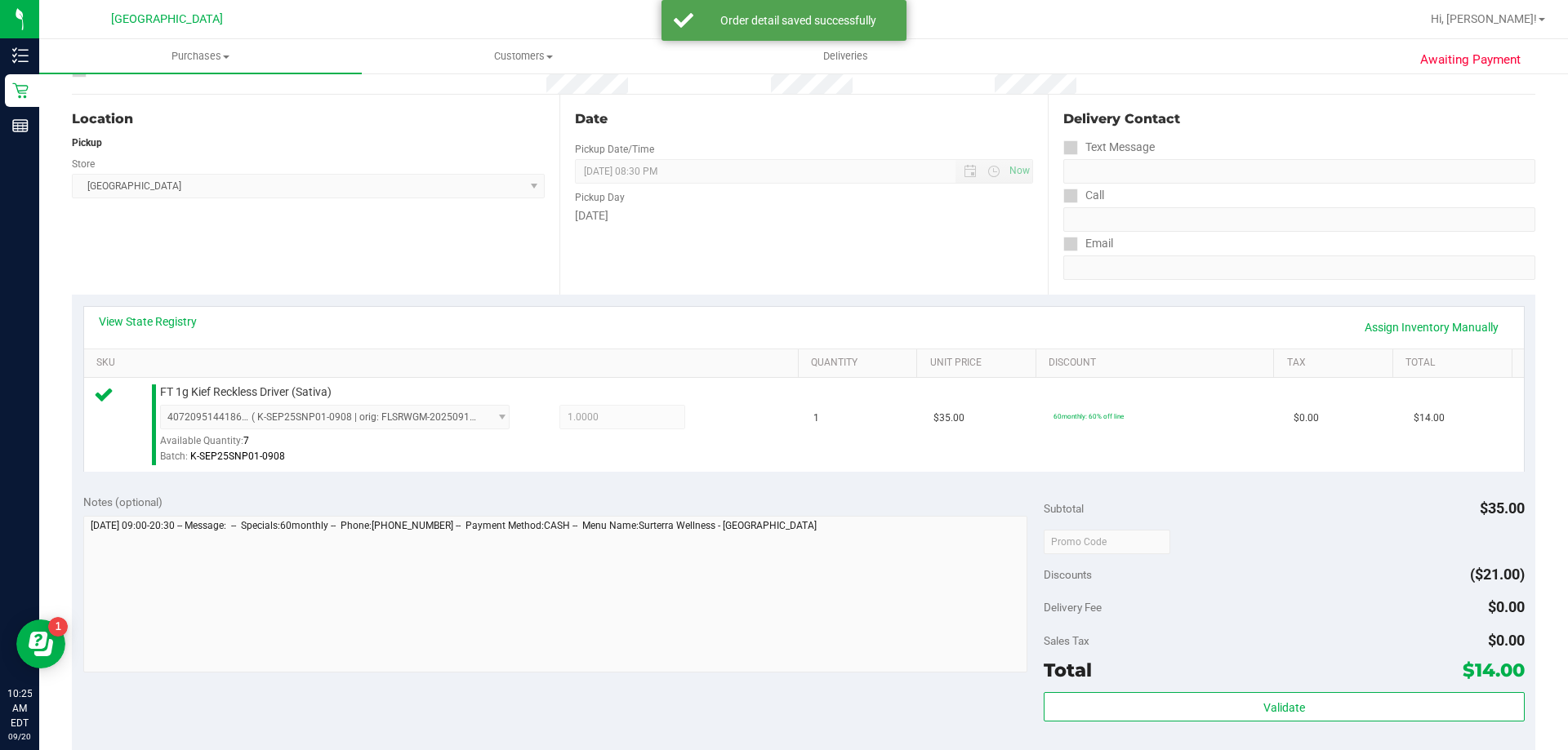
scroll to position [408, 0]
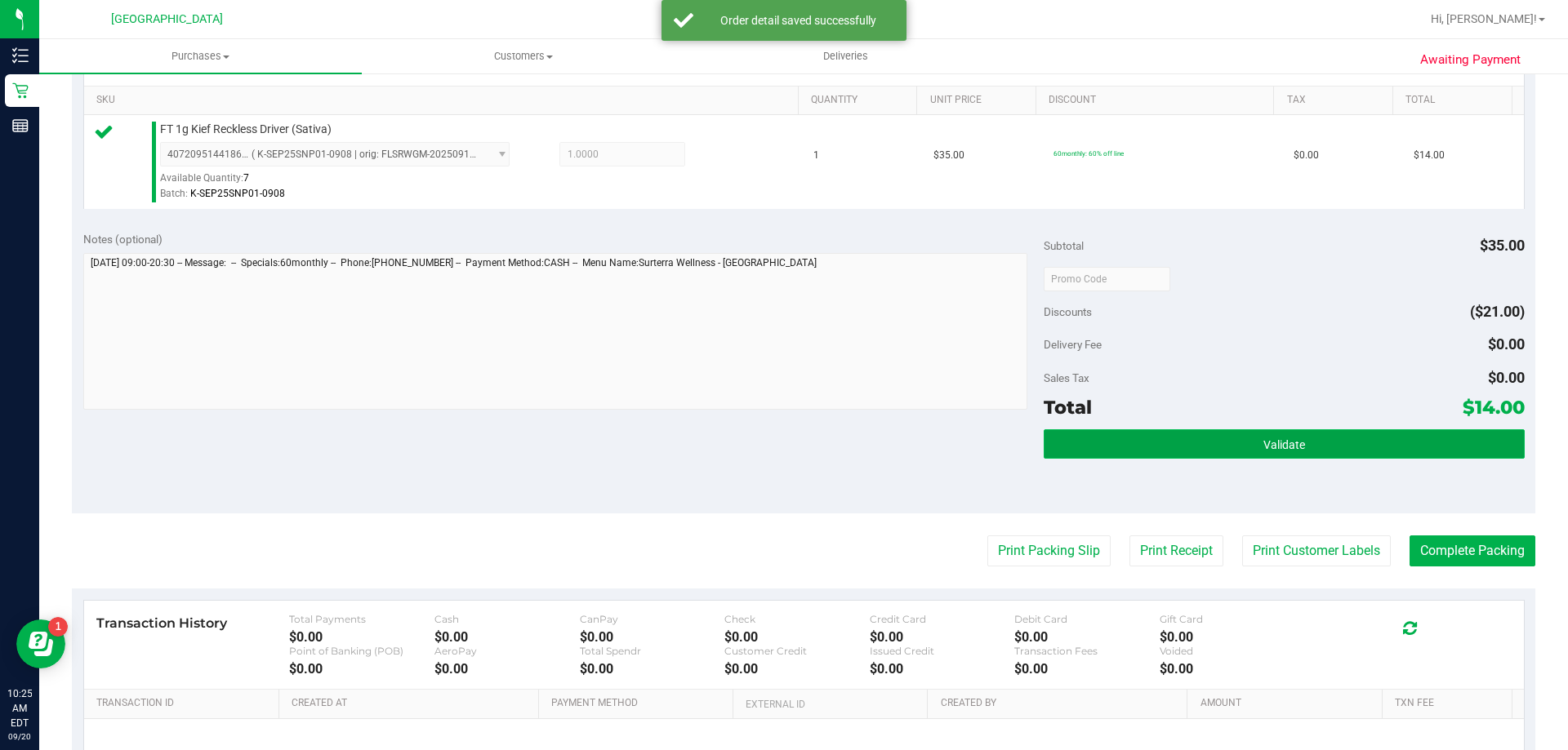
click at [1225, 436] on button "Validate" at bounding box center [1283, 444] width 480 height 29
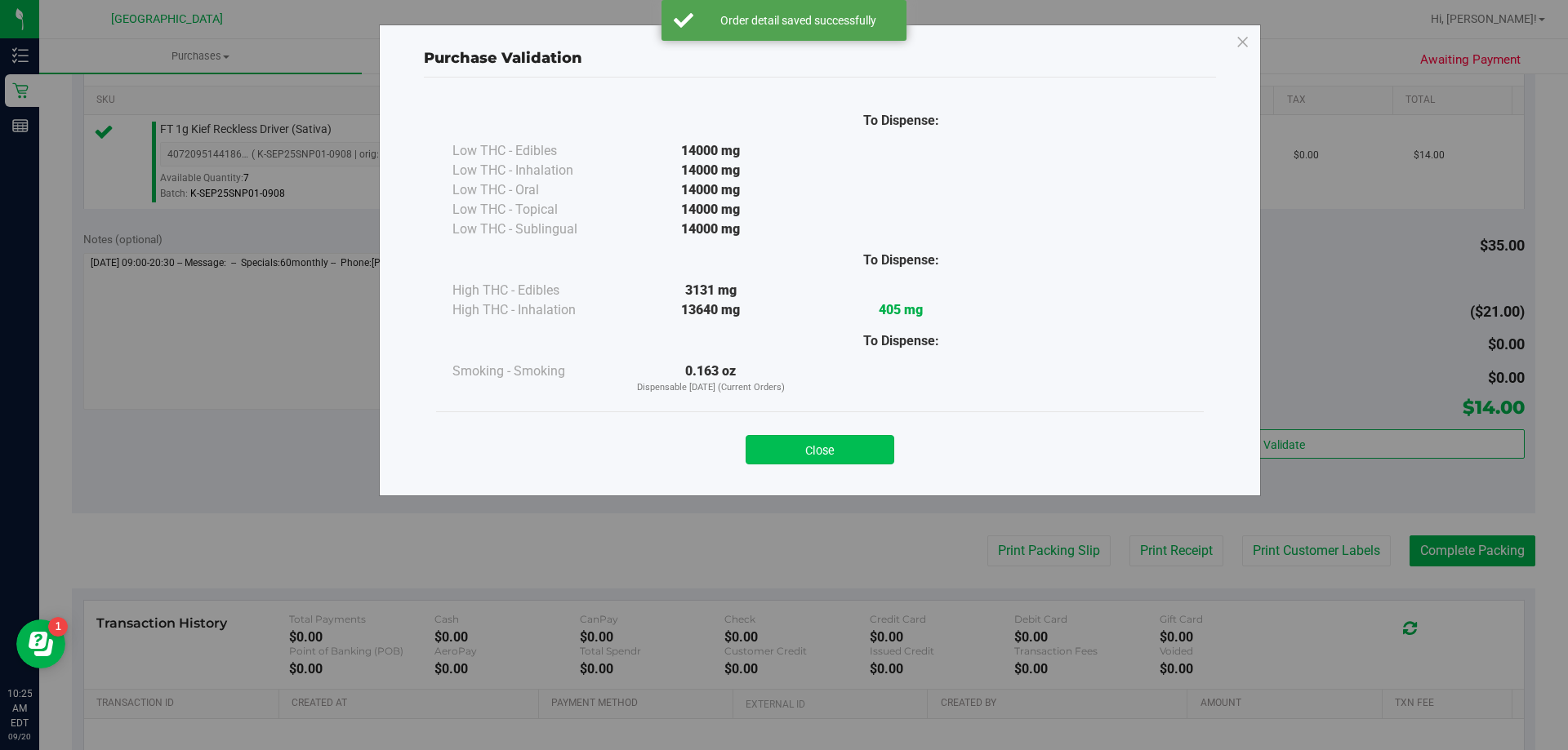
click at [830, 444] on button "Close" at bounding box center [820, 450] width 148 height 29
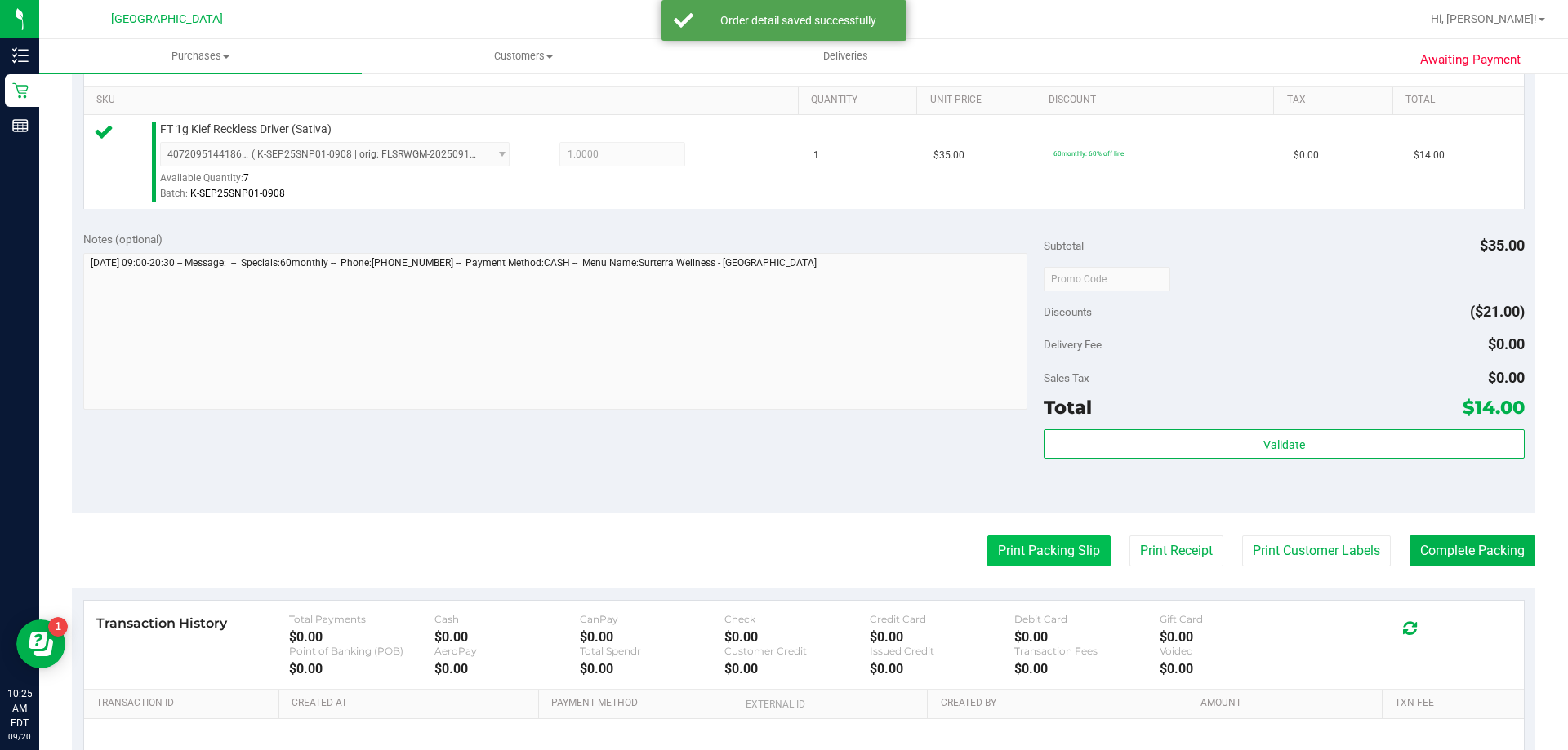
click at [992, 551] on button "Print Packing Slip" at bounding box center [1049, 551] width 124 height 31
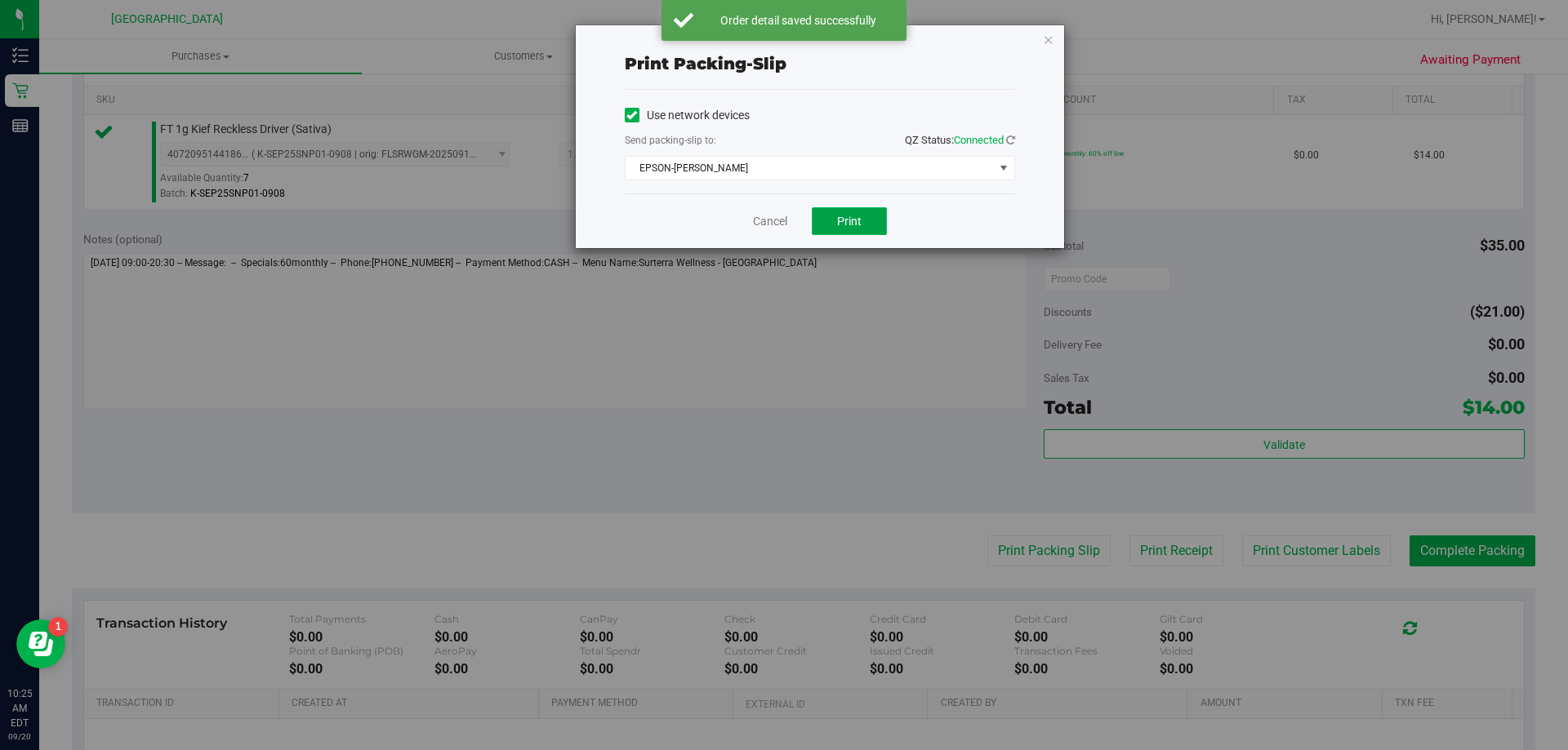
click at [846, 234] on button "Print" at bounding box center [849, 221] width 75 height 28
click at [783, 223] on link "Cancel" at bounding box center [770, 222] width 34 height 17
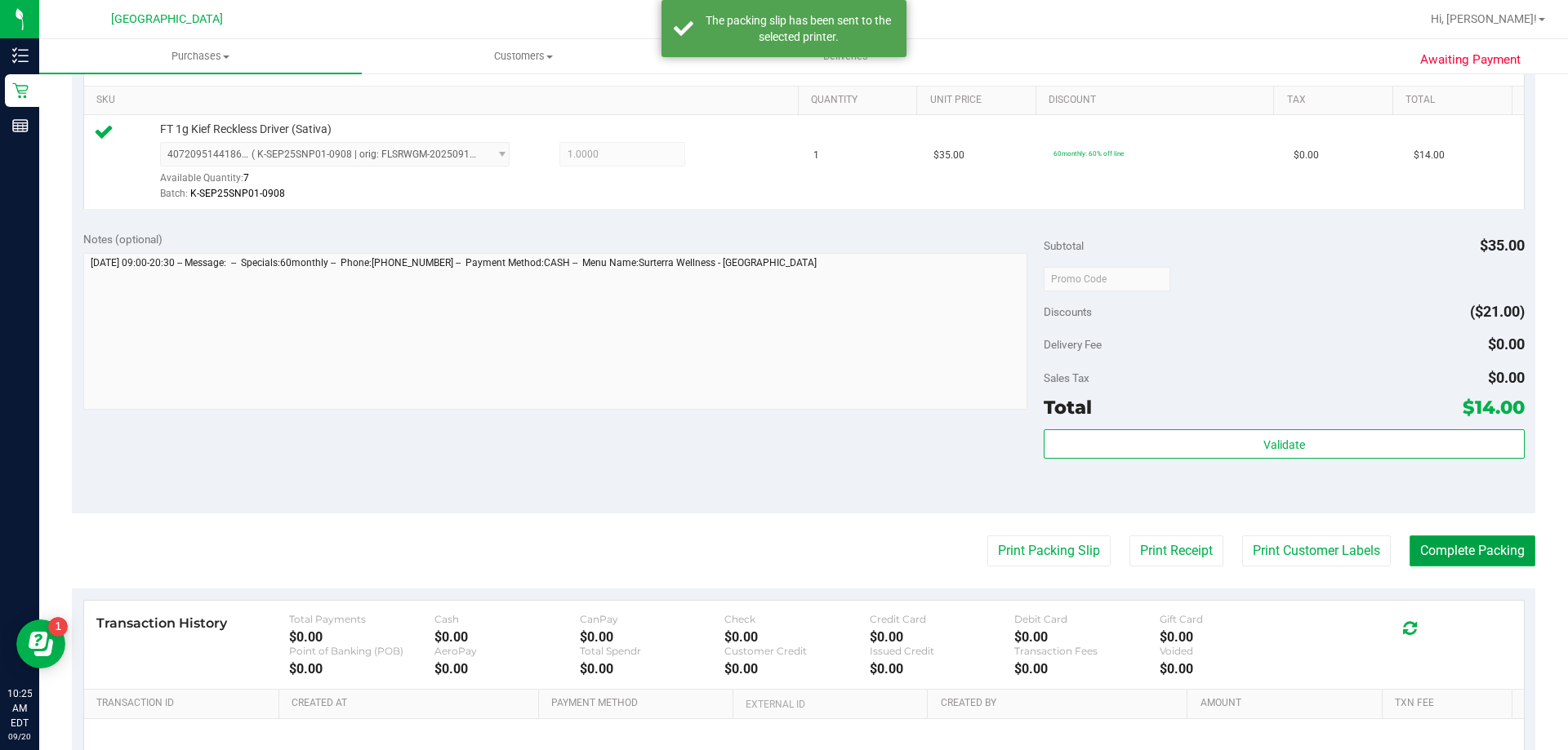
click at [1453, 547] on button "Complete Packing" at bounding box center [1473, 551] width 126 height 31
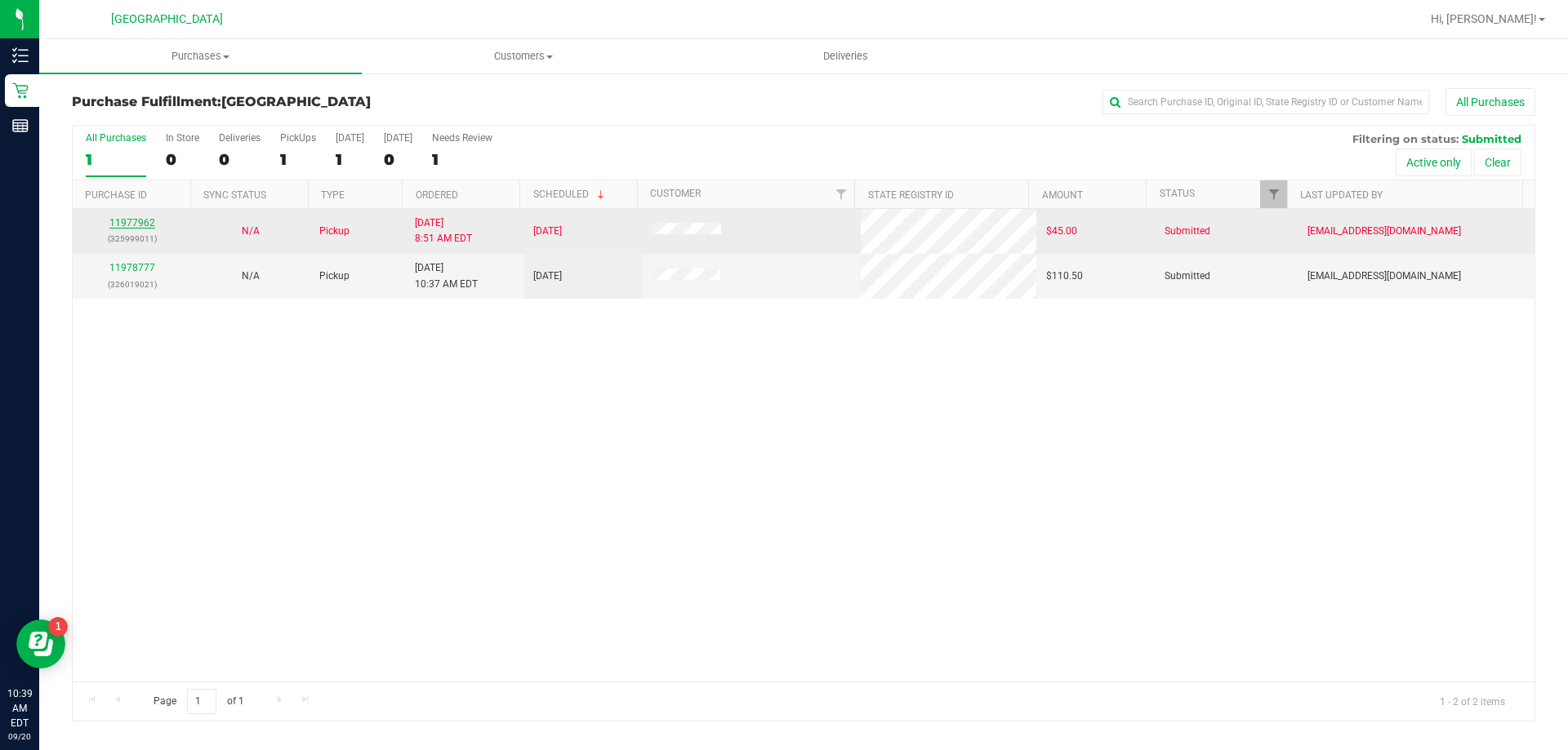
click at [131, 220] on link "11977962" at bounding box center [132, 222] width 46 height 11
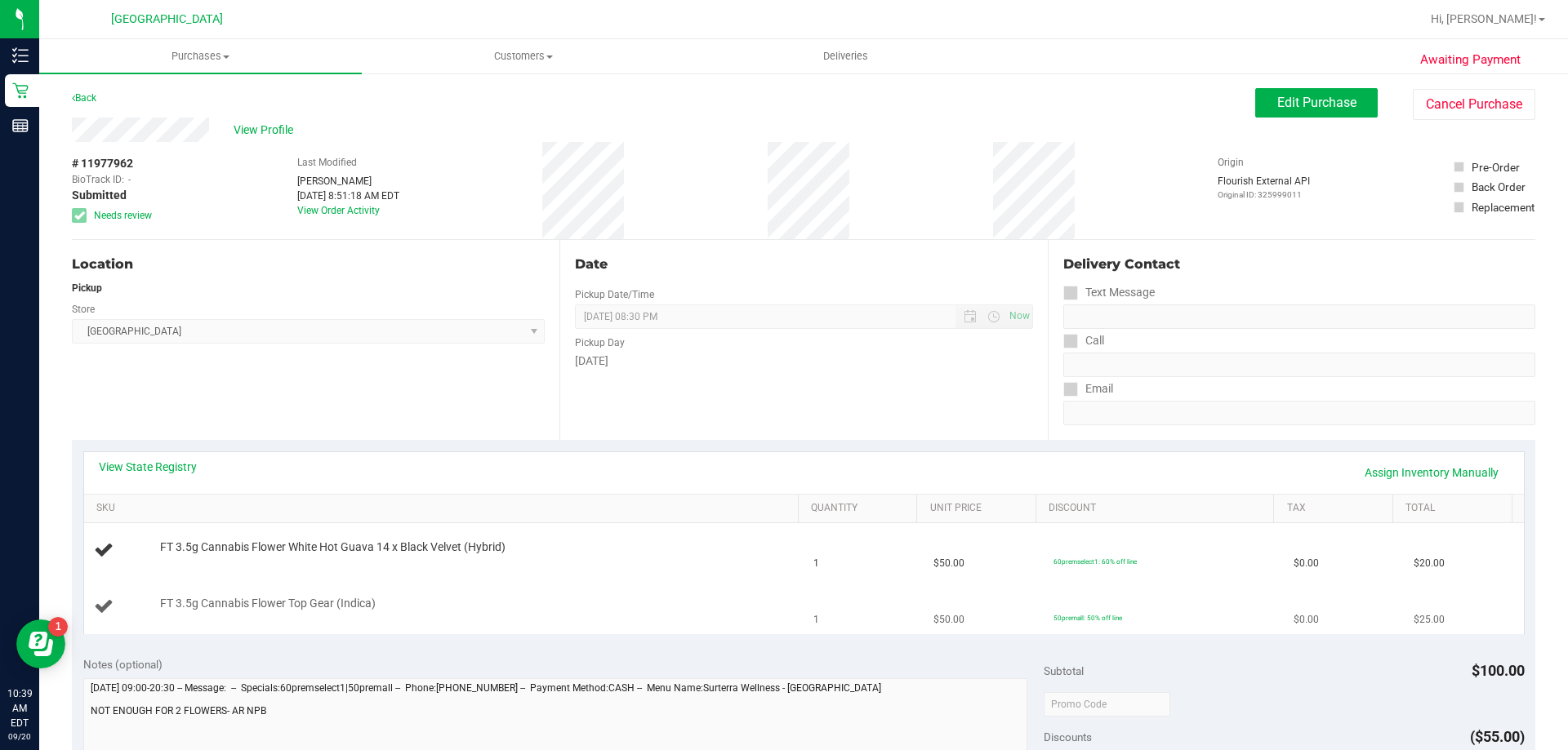
click at [516, 598] on div "FT 3.5g Cannabis Flower Top Gear (Indica)" at bounding box center [471, 603] width 639 height 16
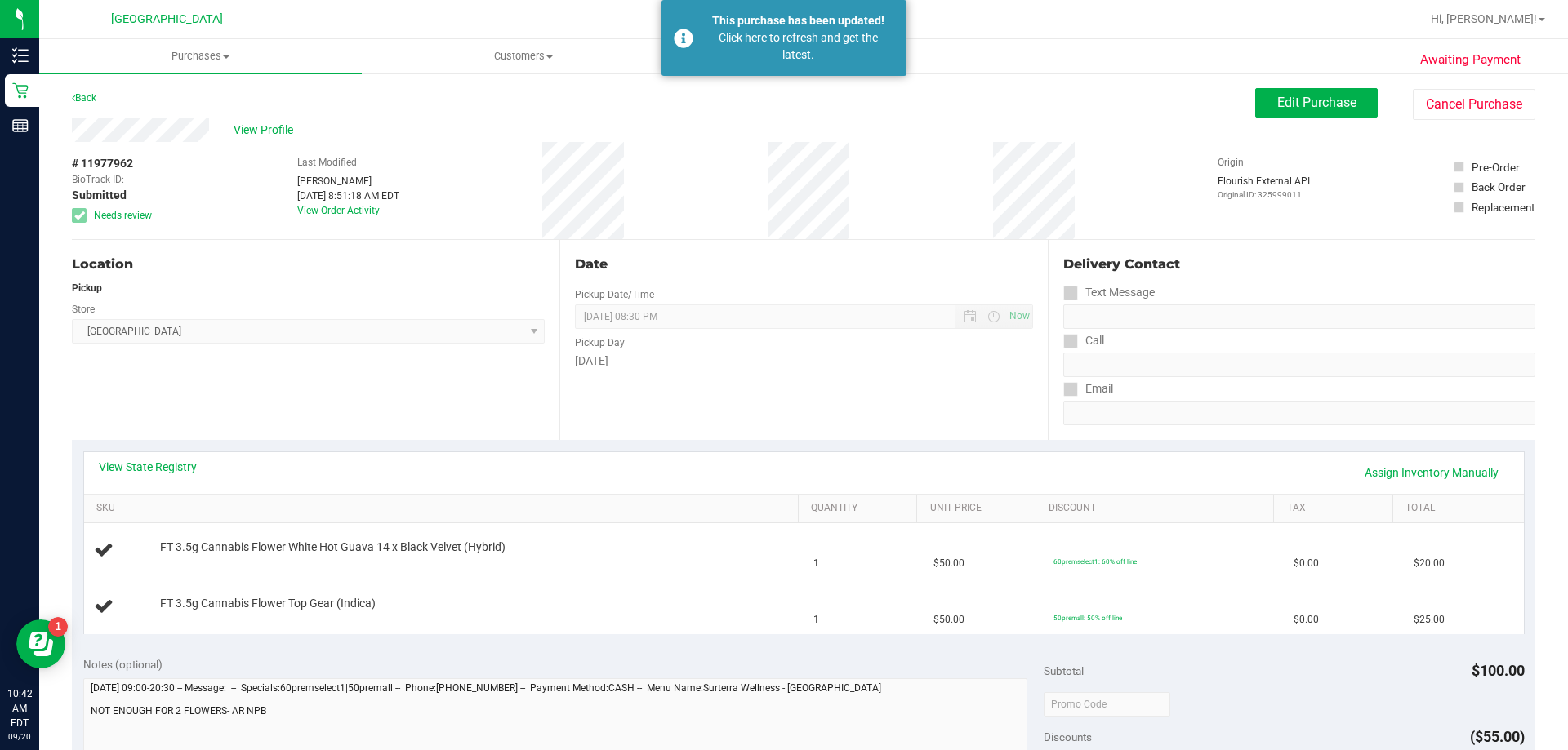
click at [84, 90] on div "Back" at bounding box center [84, 97] width 25 height 20
click at [90, 95] on link "Back" at bounding box center [84, 97] width 25 height 11
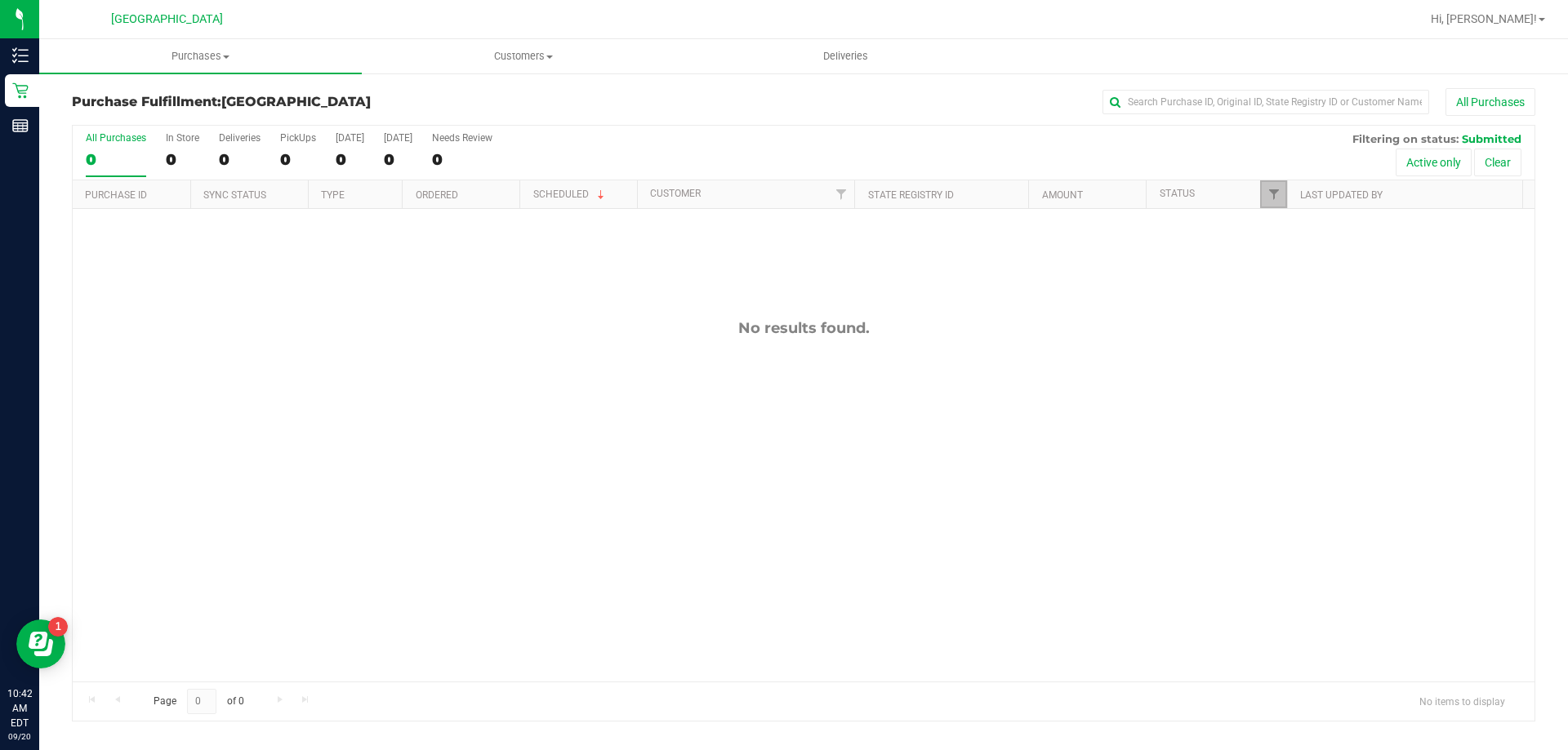
click at [1266, 193] on link "Filter" at bounding box center [1274, 194] width 27 height 28
click at [1297, 414] on span "Undeliverable" at bounding box center [1323, 418] width 59 height 9
click at [1287, 413] on input "Undeliverable" at bounding box center [1282, 418] width 10 height 10
checkbox input "true"
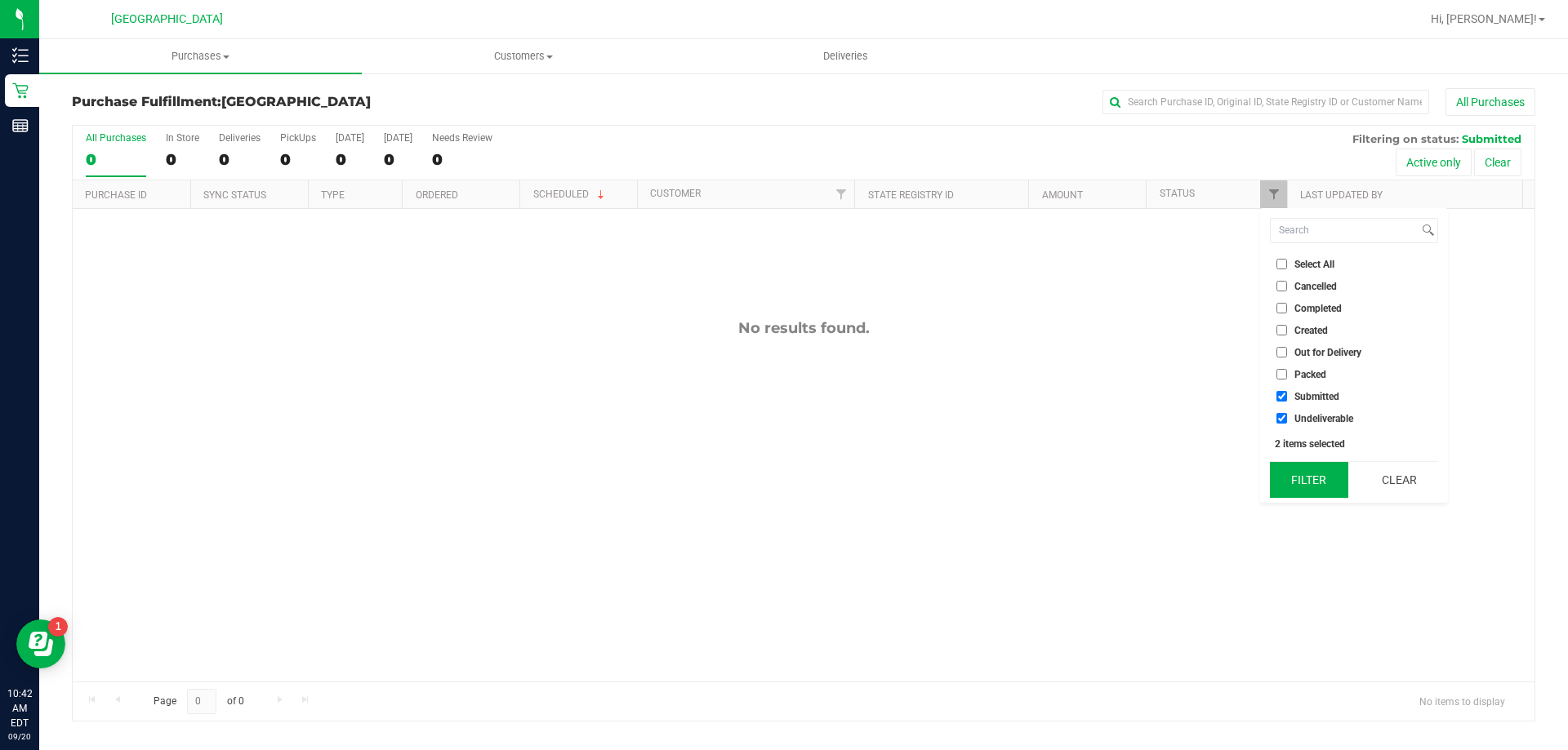
click at [1303, 478] on button "Filter" at bounding box center [1310, 480] width 78 height 36
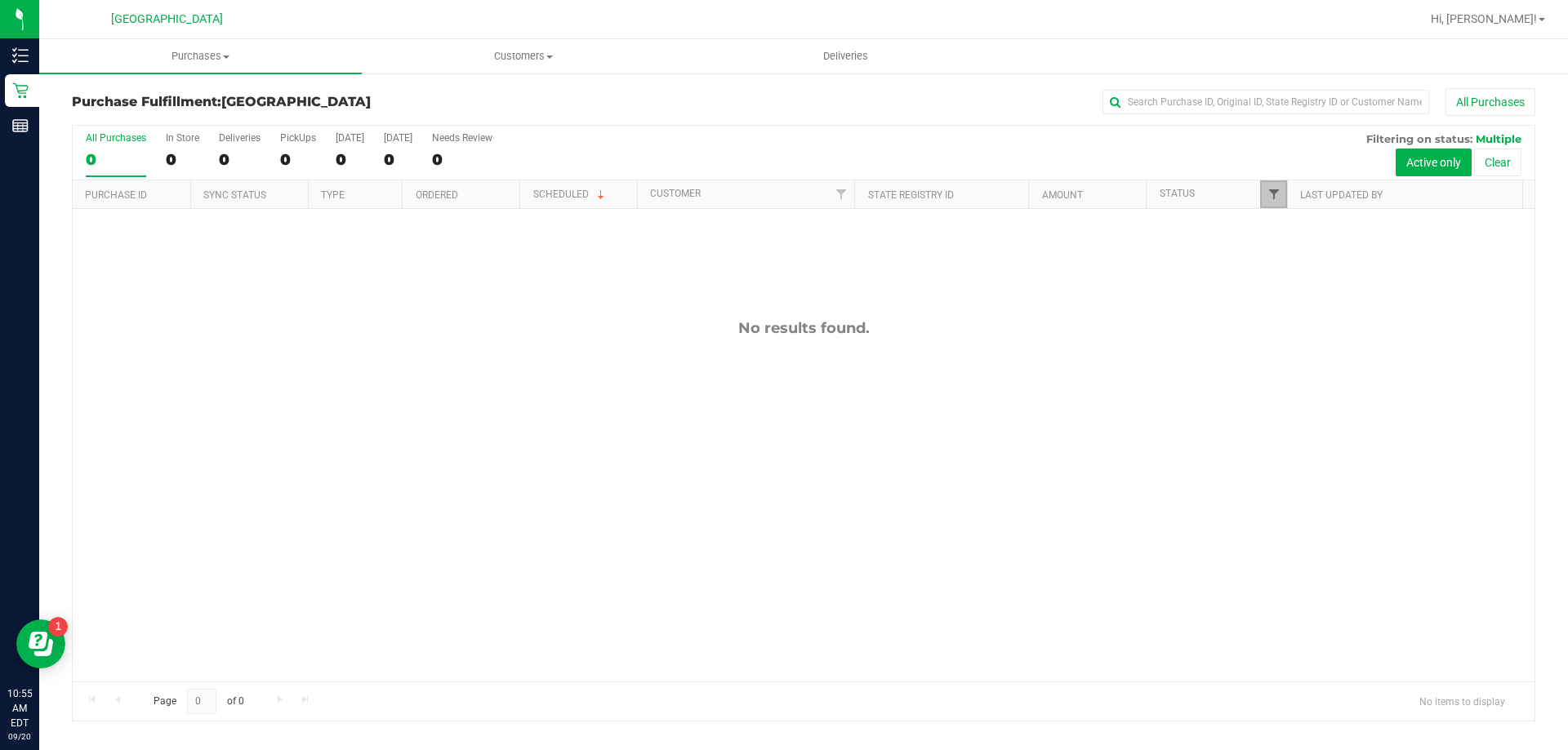
click at [1270, 190] on span "Filter" at bounding box center [1274, 193] width 13 height 13
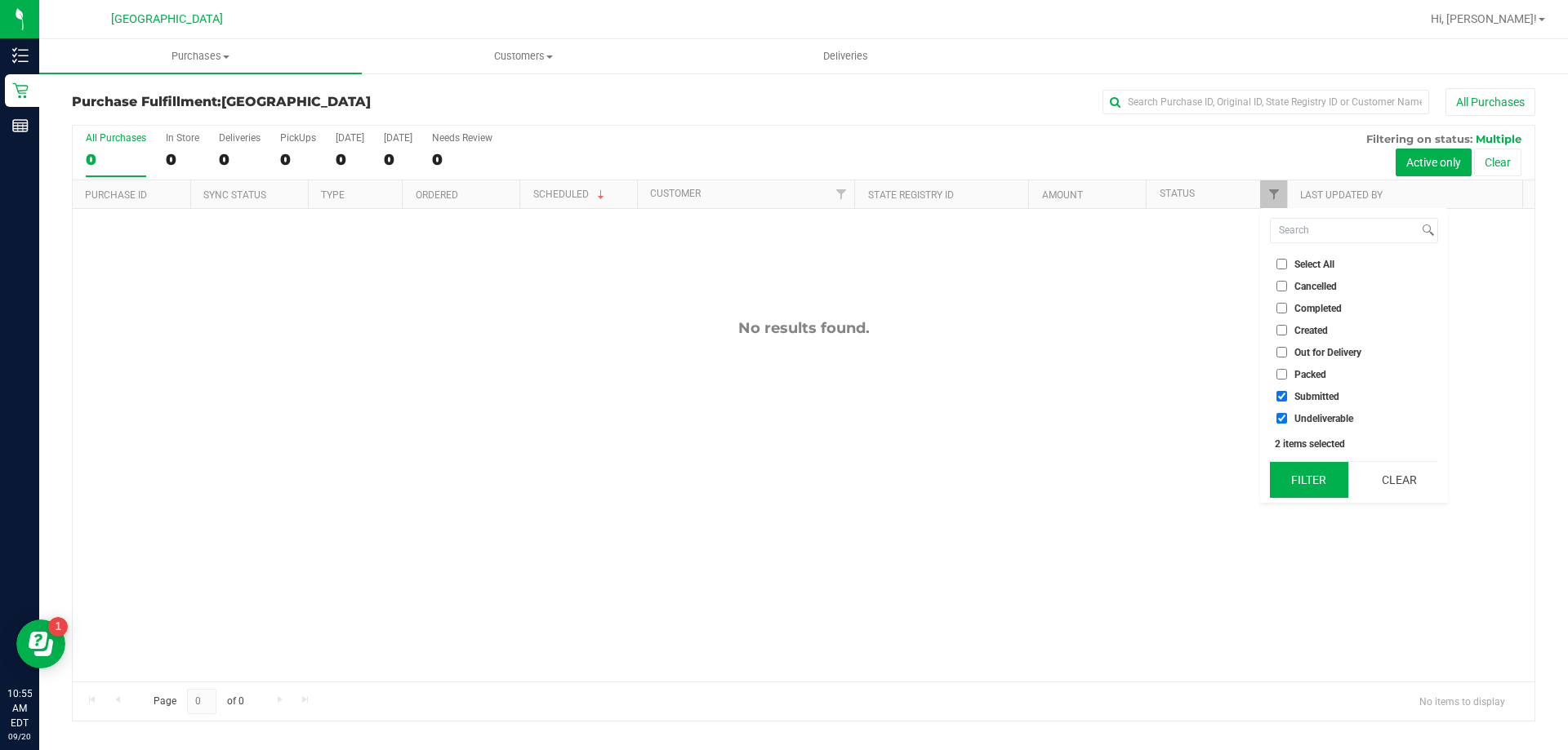
click at [1328, 482] on button "Filter" at bounding box center [1310, 480] width 78 height 36
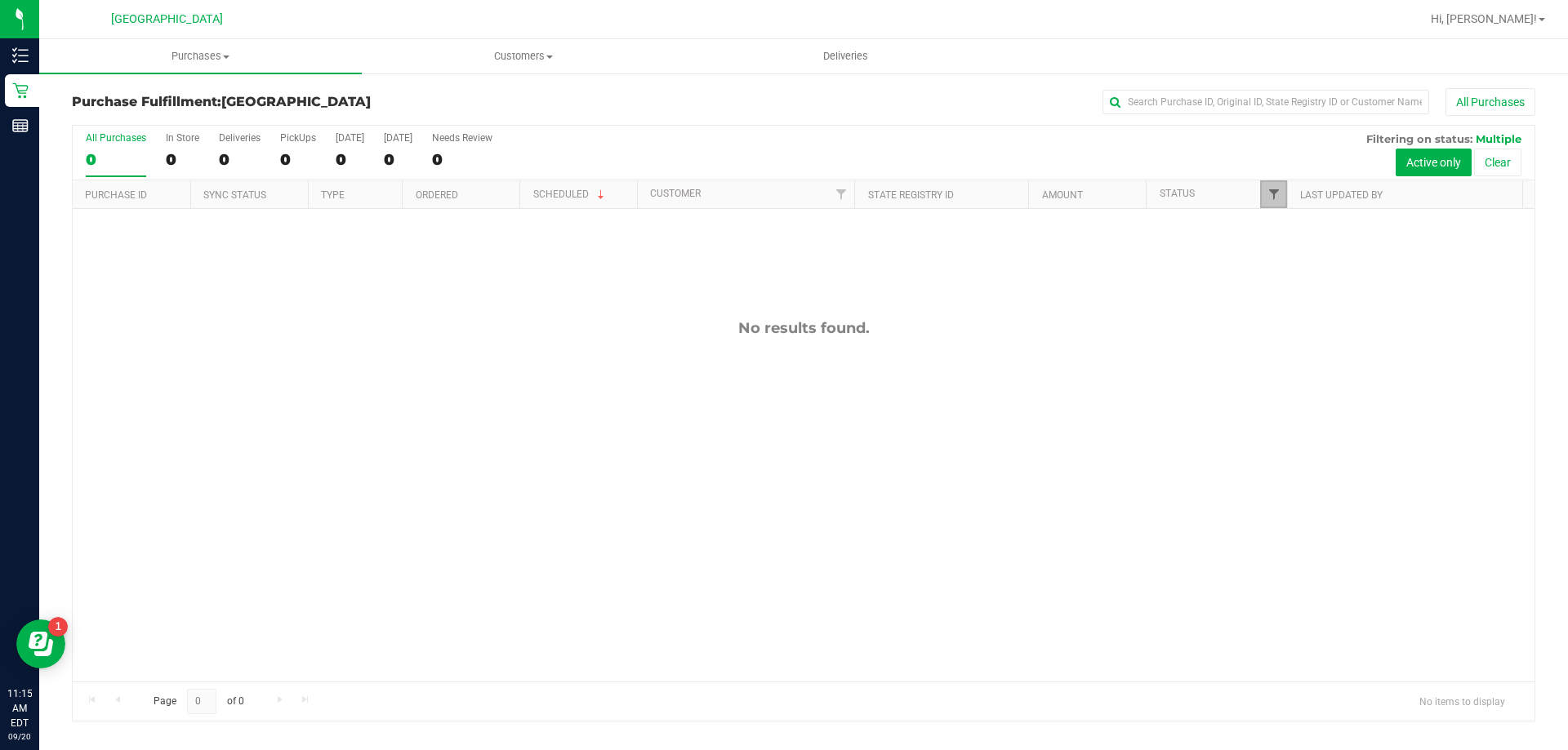
click at [1271, 188] on span "Filter" at bounding box center [1274, 193] width 13 height 13
drag, startPoint x: 1290, startPoint y: 472, endPoint x: 518, endPoint y: 29, distance: 890.1
click at [1291, 472] on button "Filter" at bounding box center [1310, 480] width 78 height 36
click at [524, 45] on uib-tab-heading "Customers All customers Add a new customer All physicians" at bounding box center [523, 56] width 321 height 32
click at [415, 89] on li "All customers" at bounding box center [523, 98] width 322 height 20
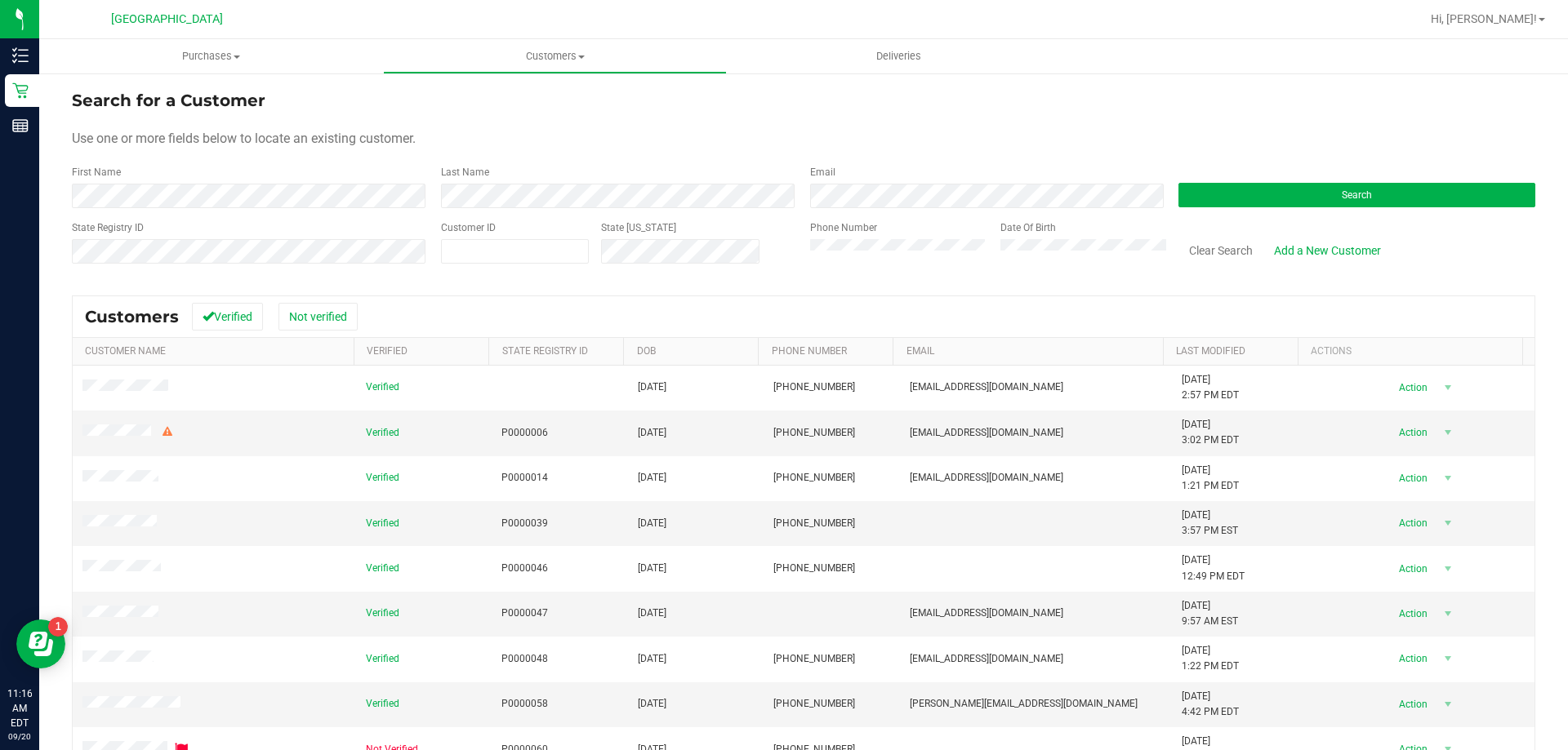
click at [511, 182] on div "Last Name" at bounding box center [613, 186] width 369 height 43
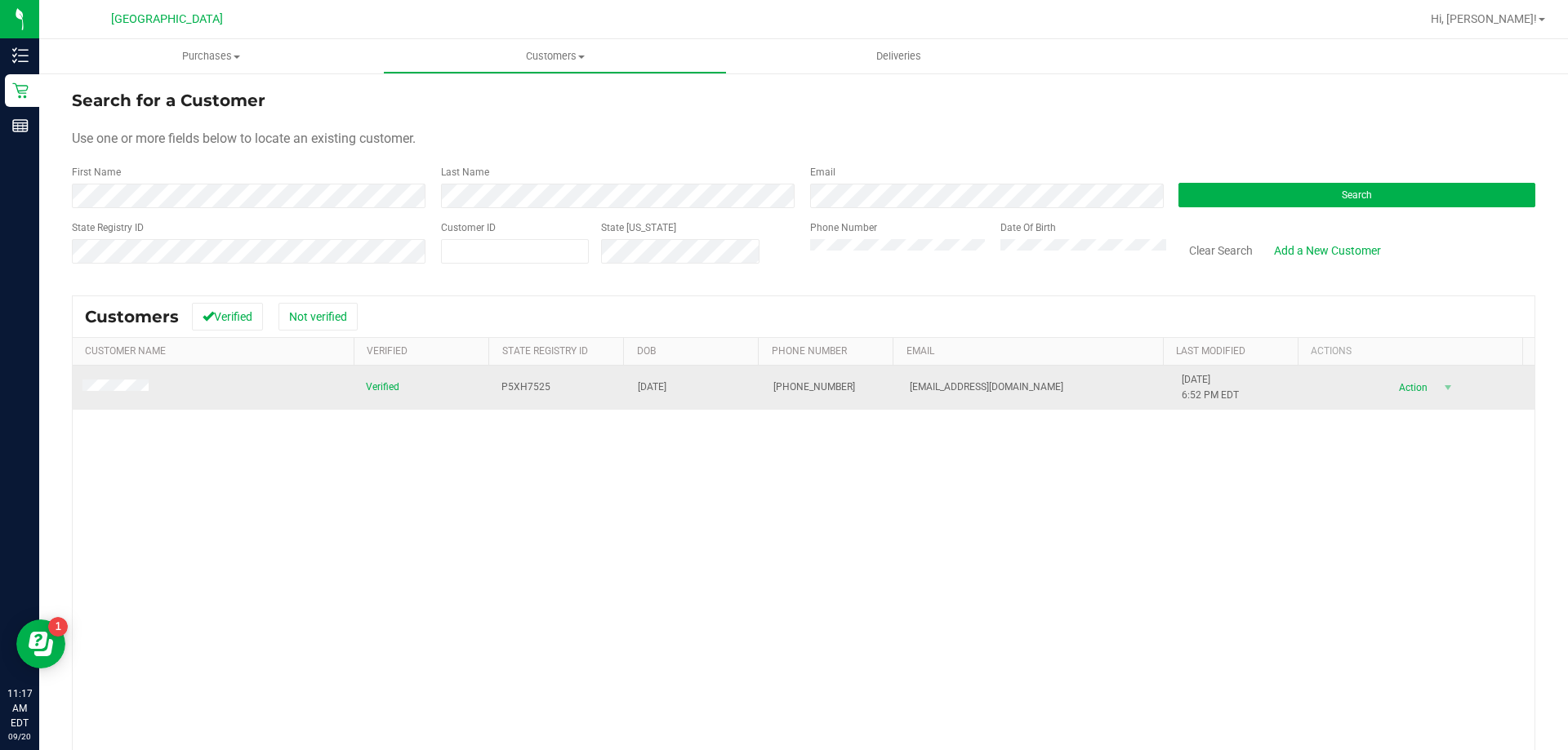
click at [122, 378] on td at bounding box center [214, 388] width 283 height 44
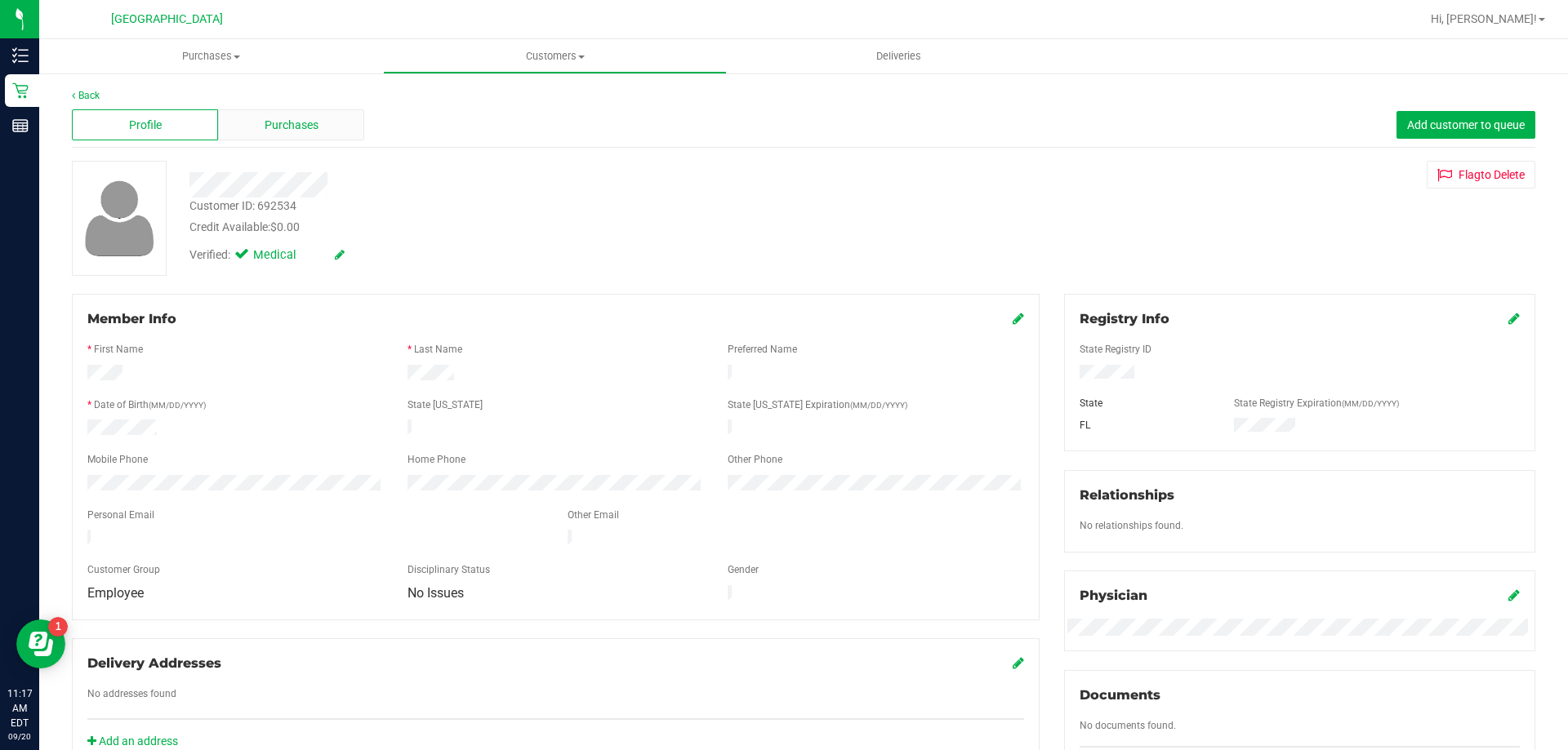
click at [308, 123] on span "Purchases" at bounding box center [291, 125] width 54 height 17
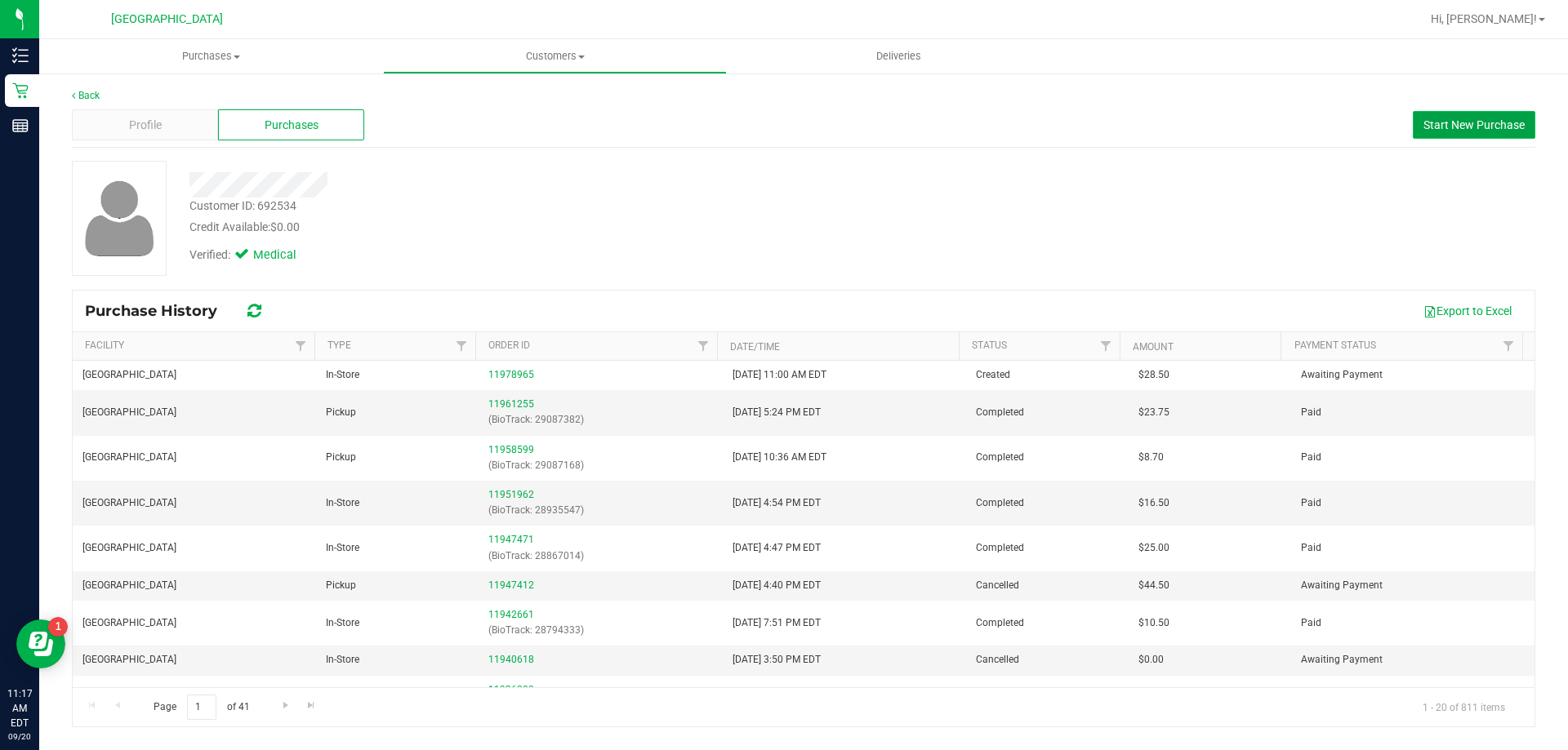
click at [1420, 120] on button "Start New Purchase" at bounding box center [1474, 124] width 123 height 28
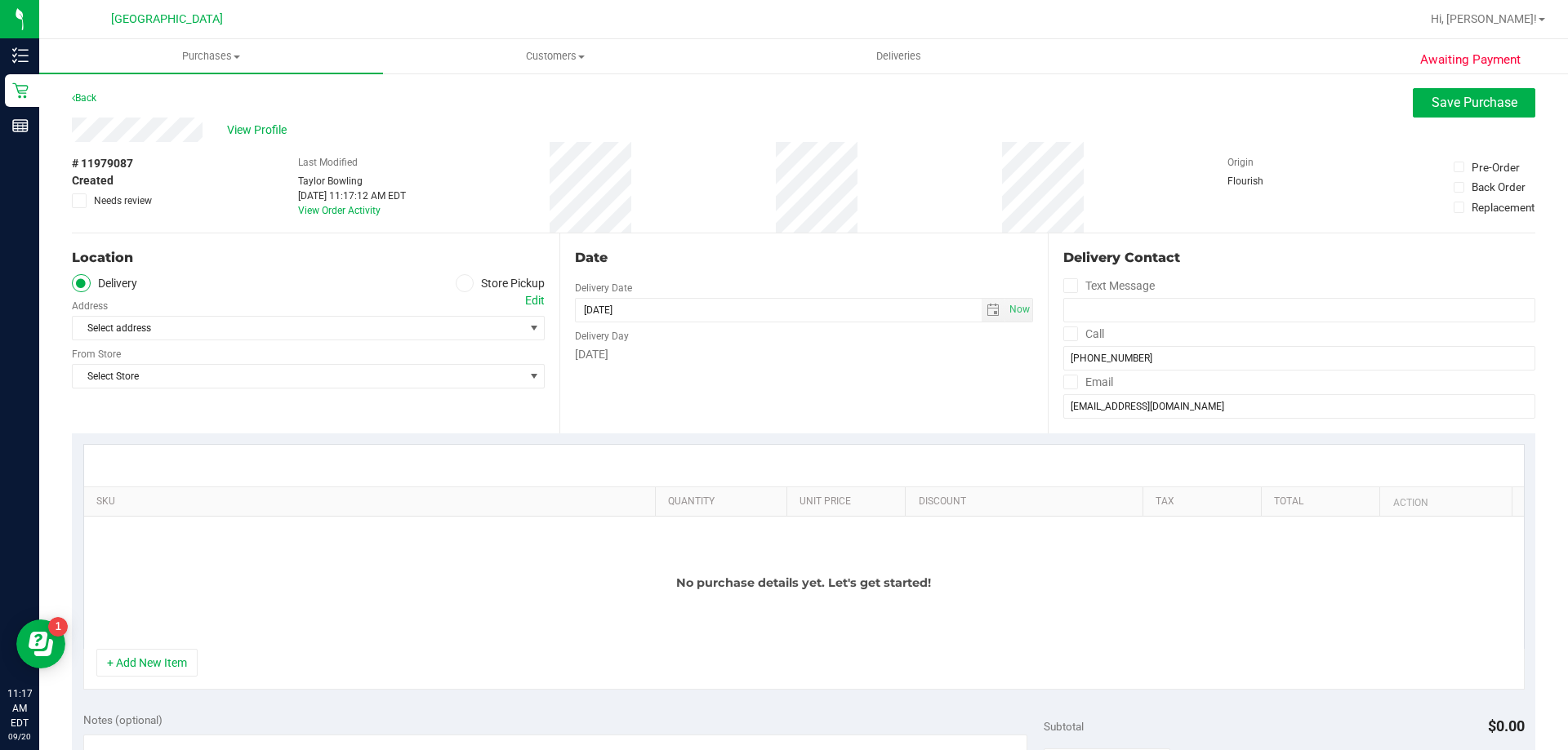
click at [499, 281] on label "Store Pickup" at bounding box center [500, 284] width 90 height 19
click at [0, 0] on input "Store Pickup" at bounding box center [0, 0] width 0 height 0
click at [515, 331] on span "Select Store" at bounding box center [298, 328] width 451 height 23
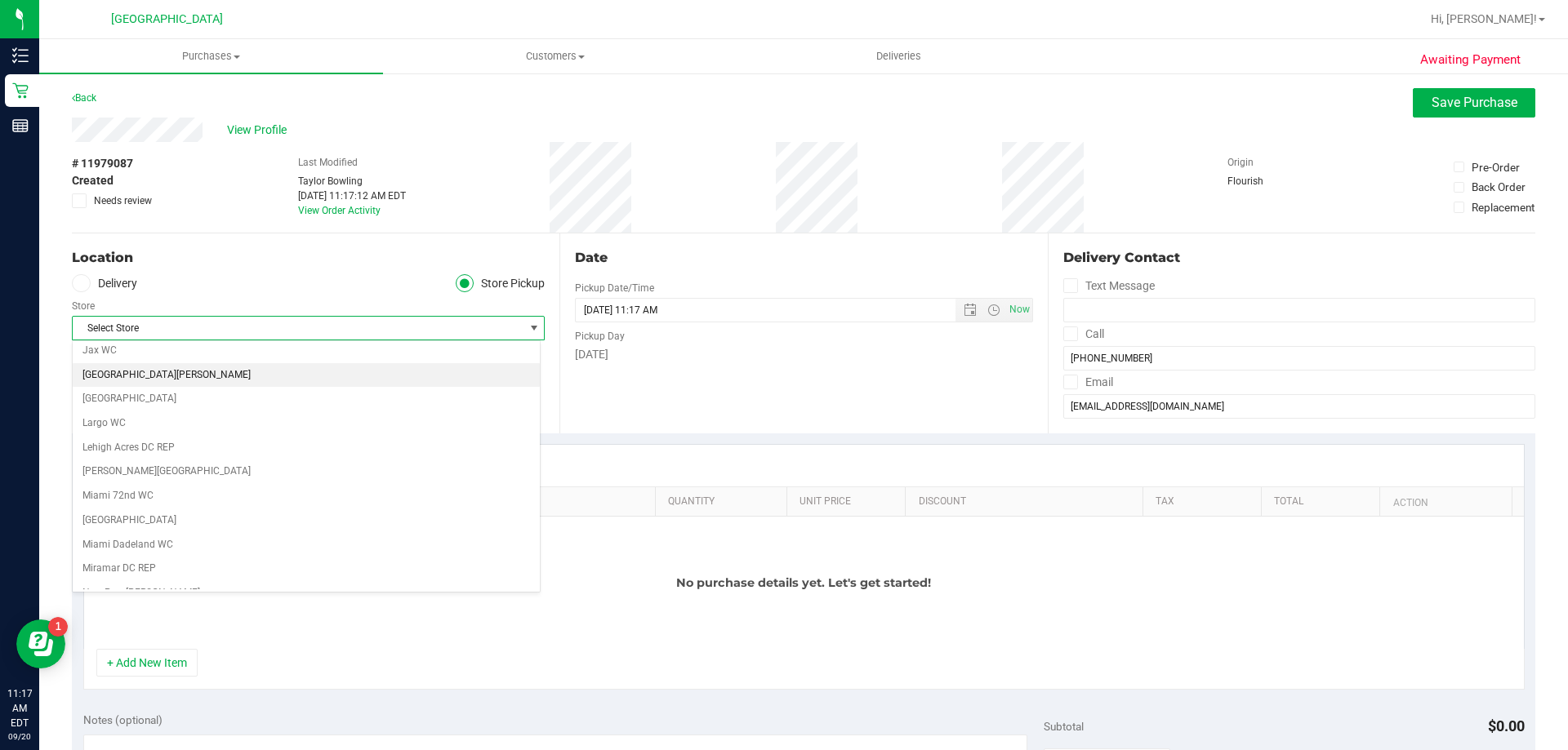
scroll to position [490, 0]
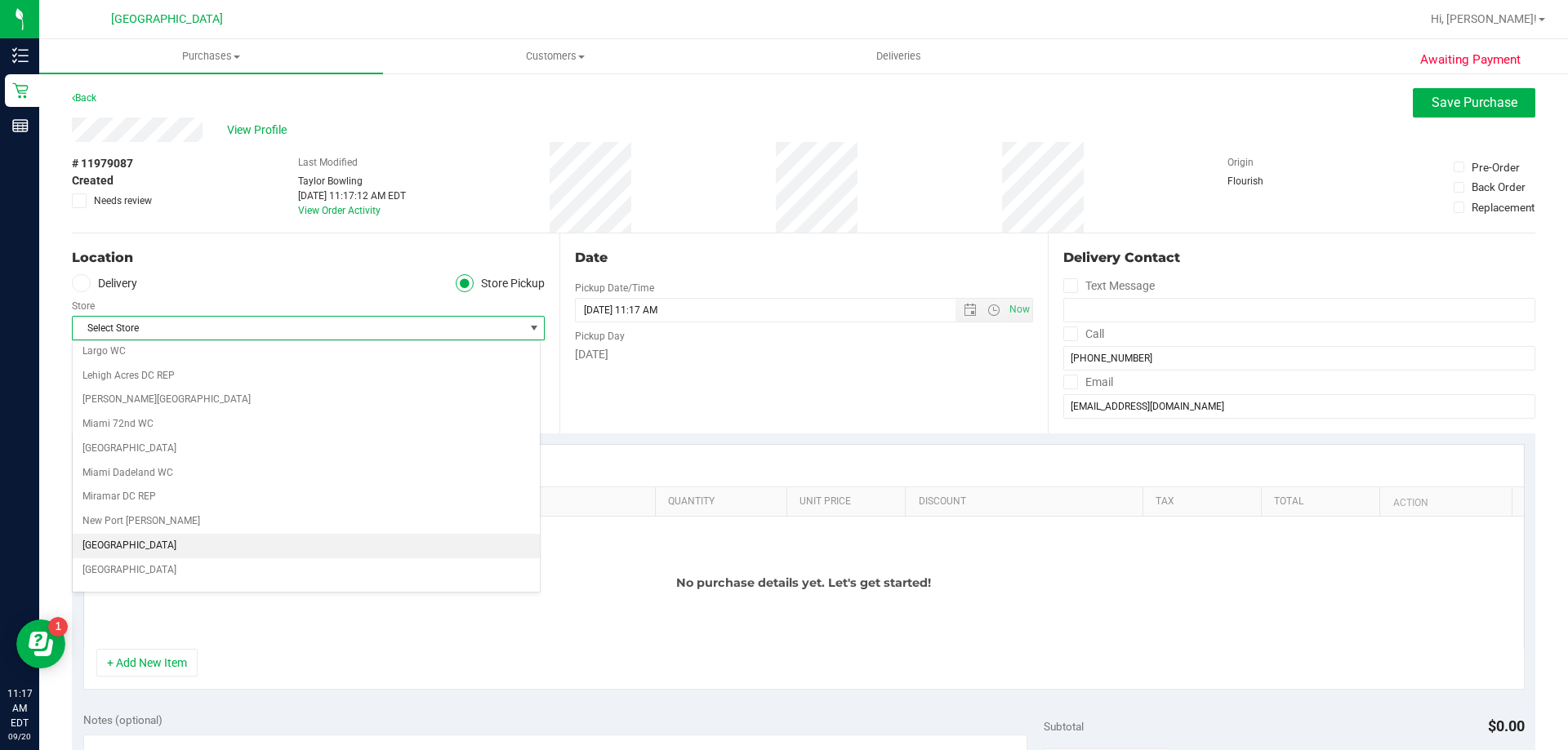
click at [211, 538] on li "[GEOGRAPHIC_DATA]" at bounding box center [306, 545] width 467 height 25
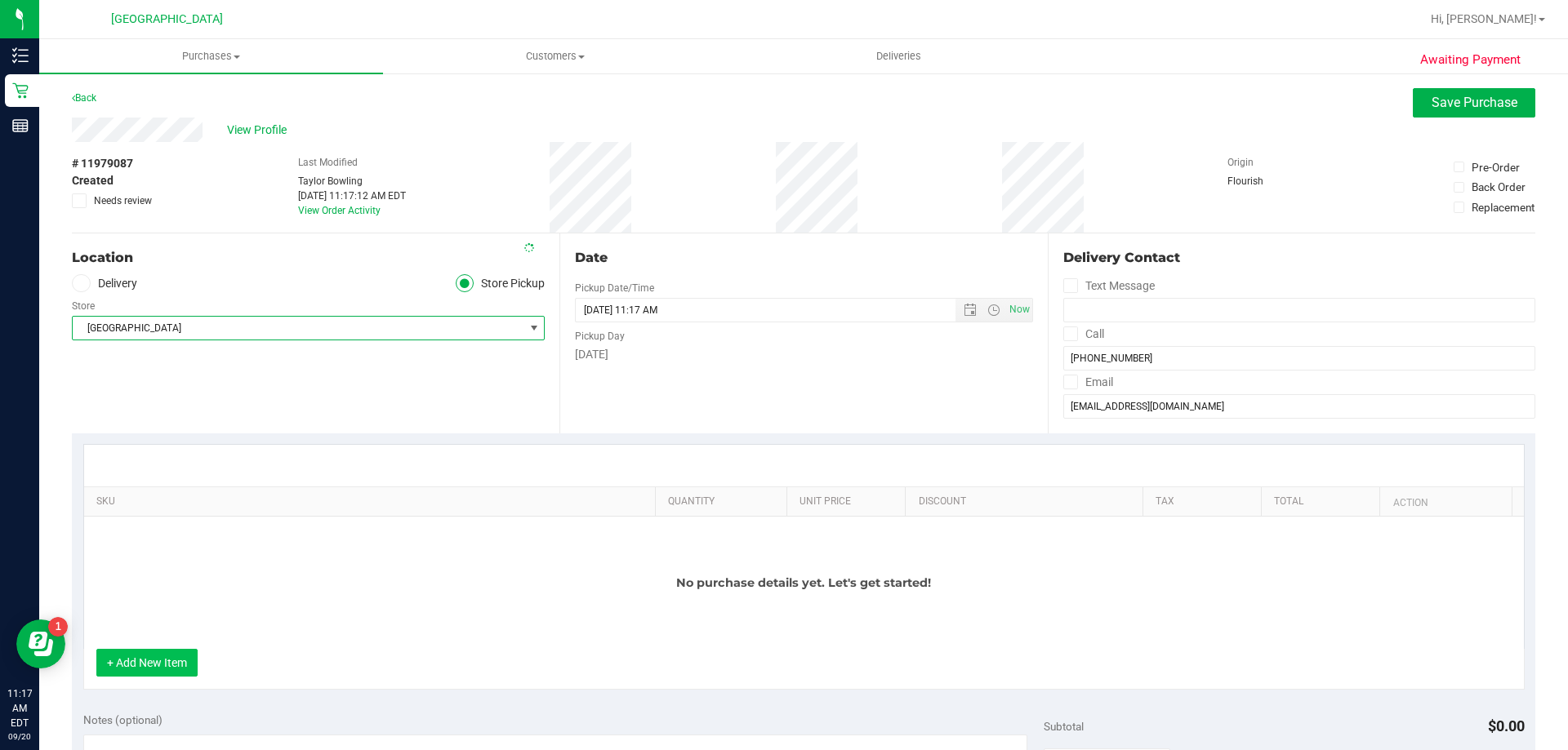
click at [174, 667] on button "+ Add New Item" at bounding box center [147, 663] width 101 height 28
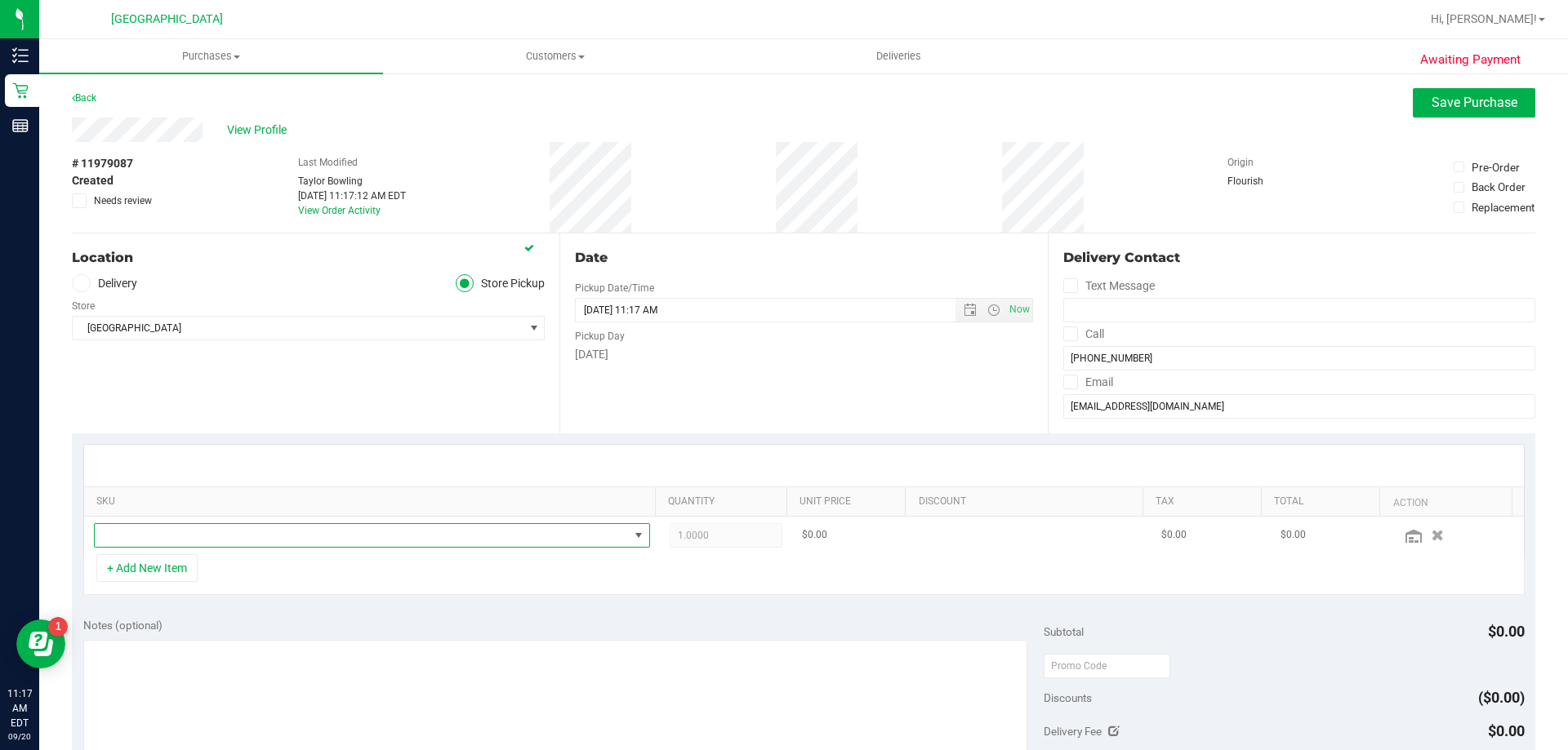
click at [632, 534] on span "NO DATA FOUND" at bounding box center [638, 535] width 13 height 13
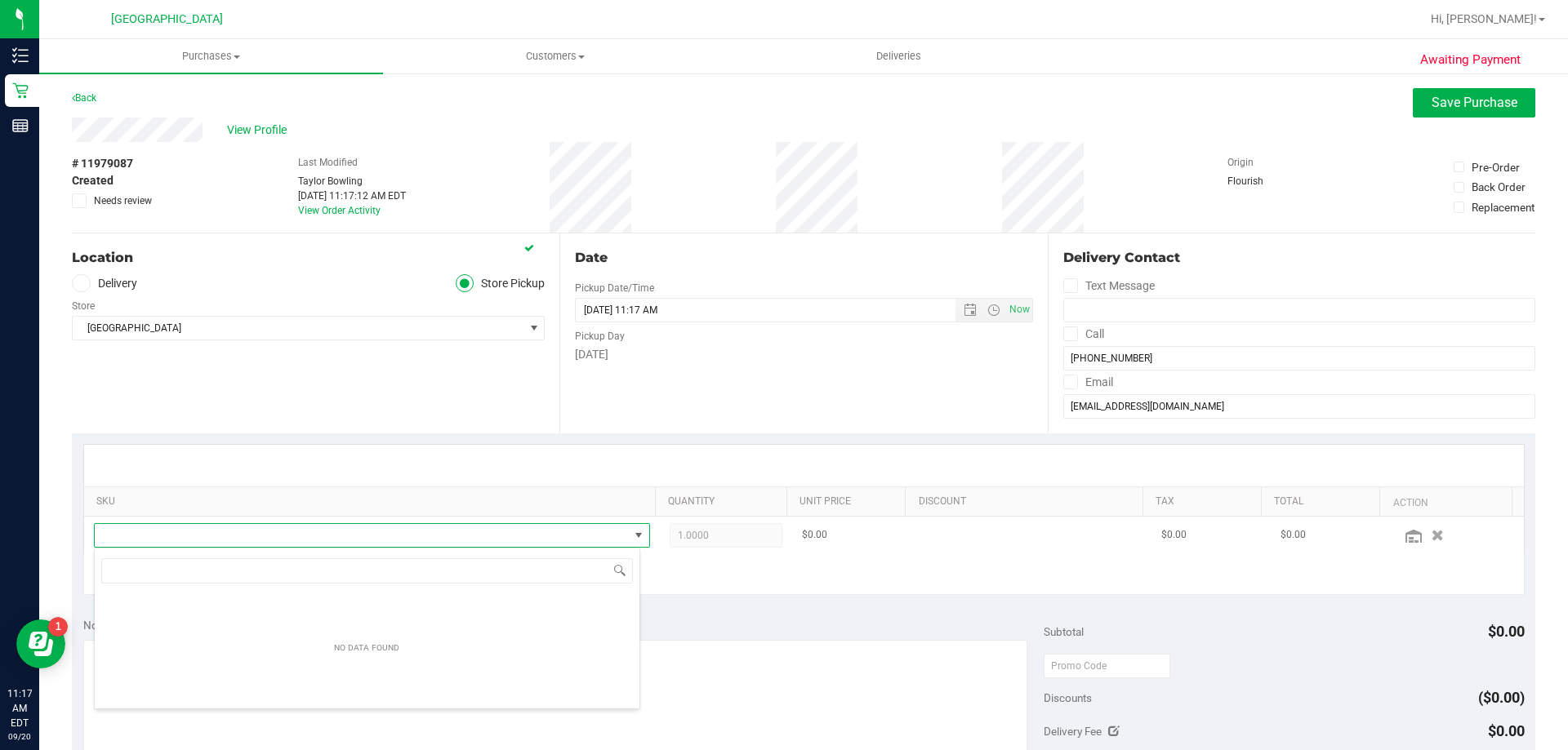
scroll to position [25, 541]
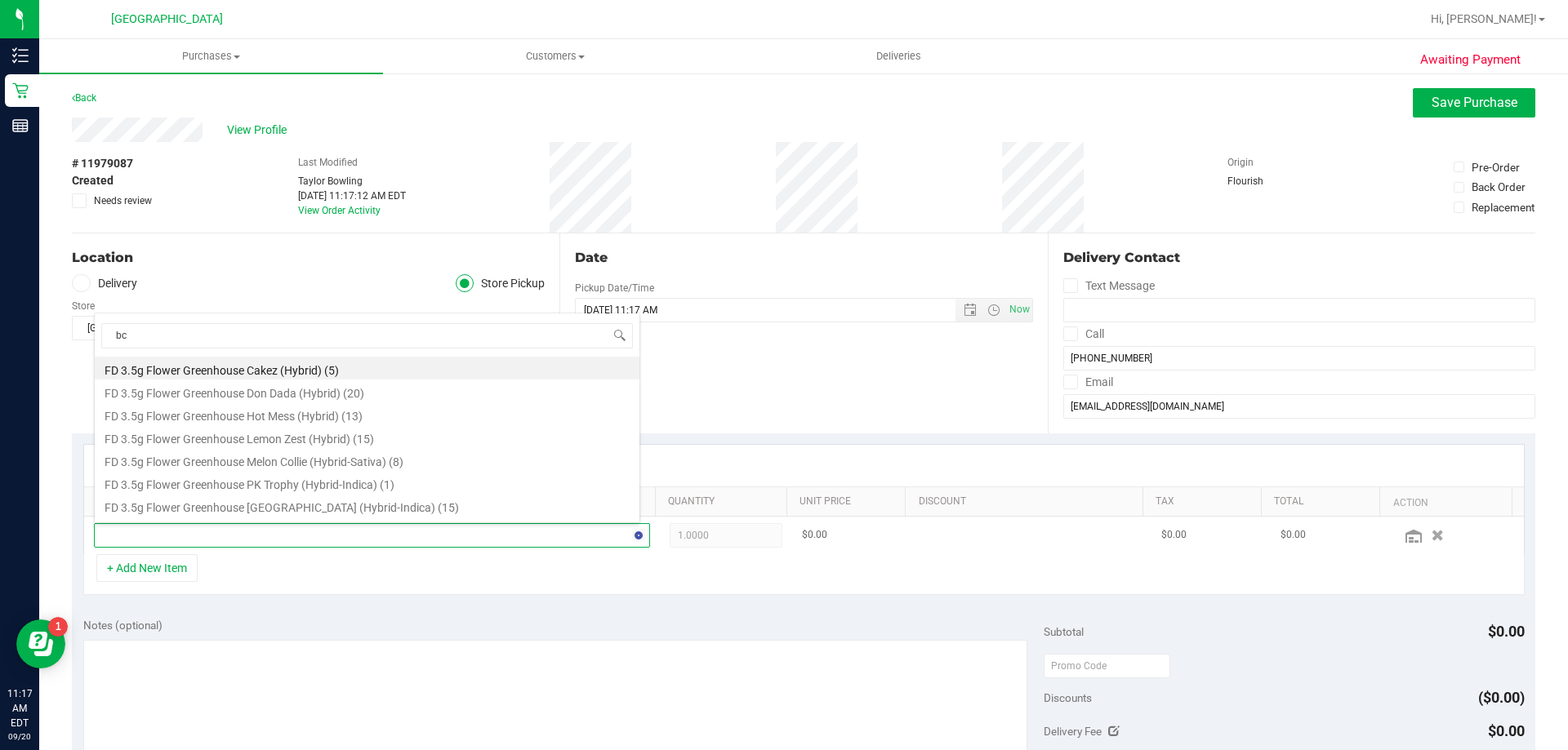
type input "bct"
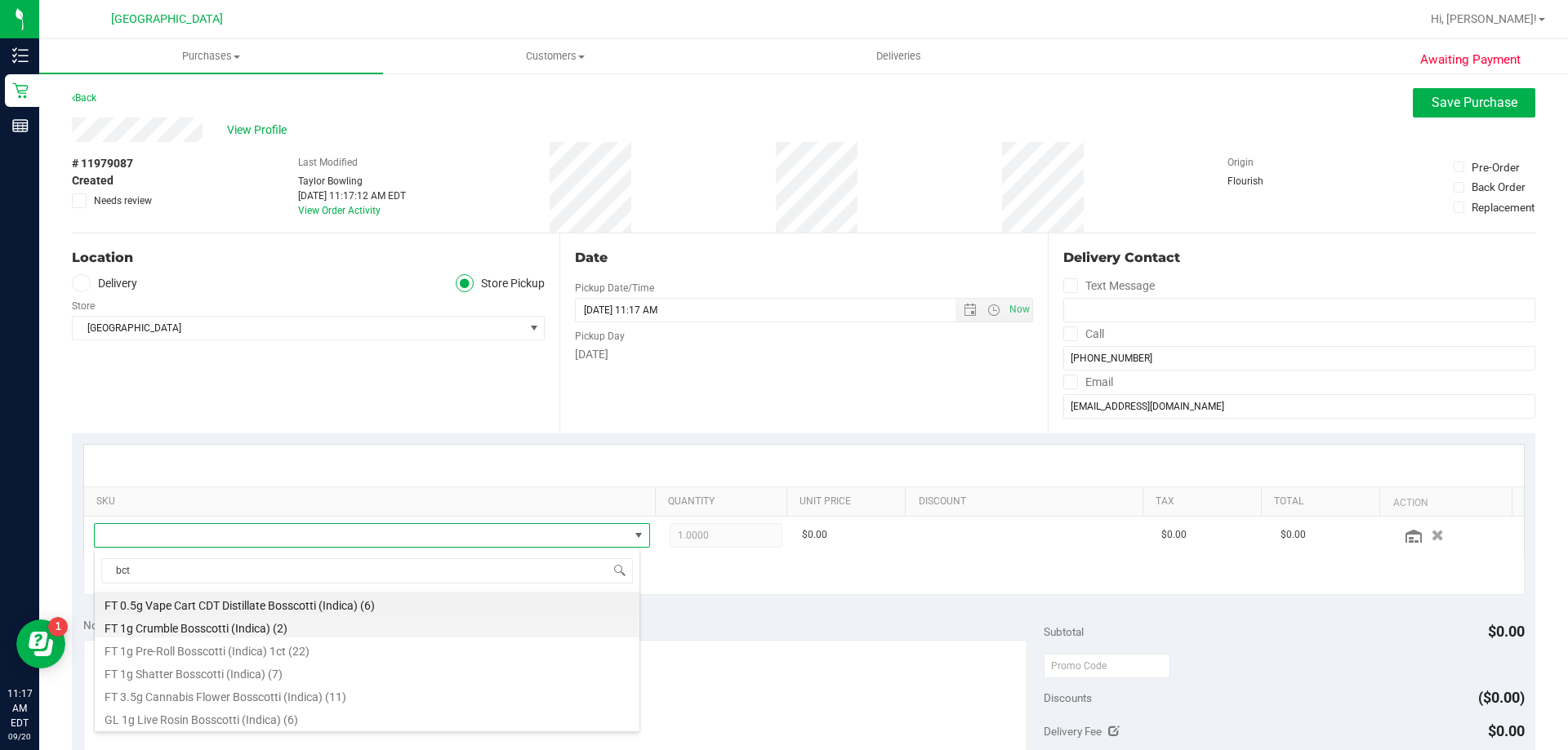
click at [301, 632] on li "FT 1g Crumble Bosscotti (Indica) (2)" at bounding box center [367, 626] width 545 height 23
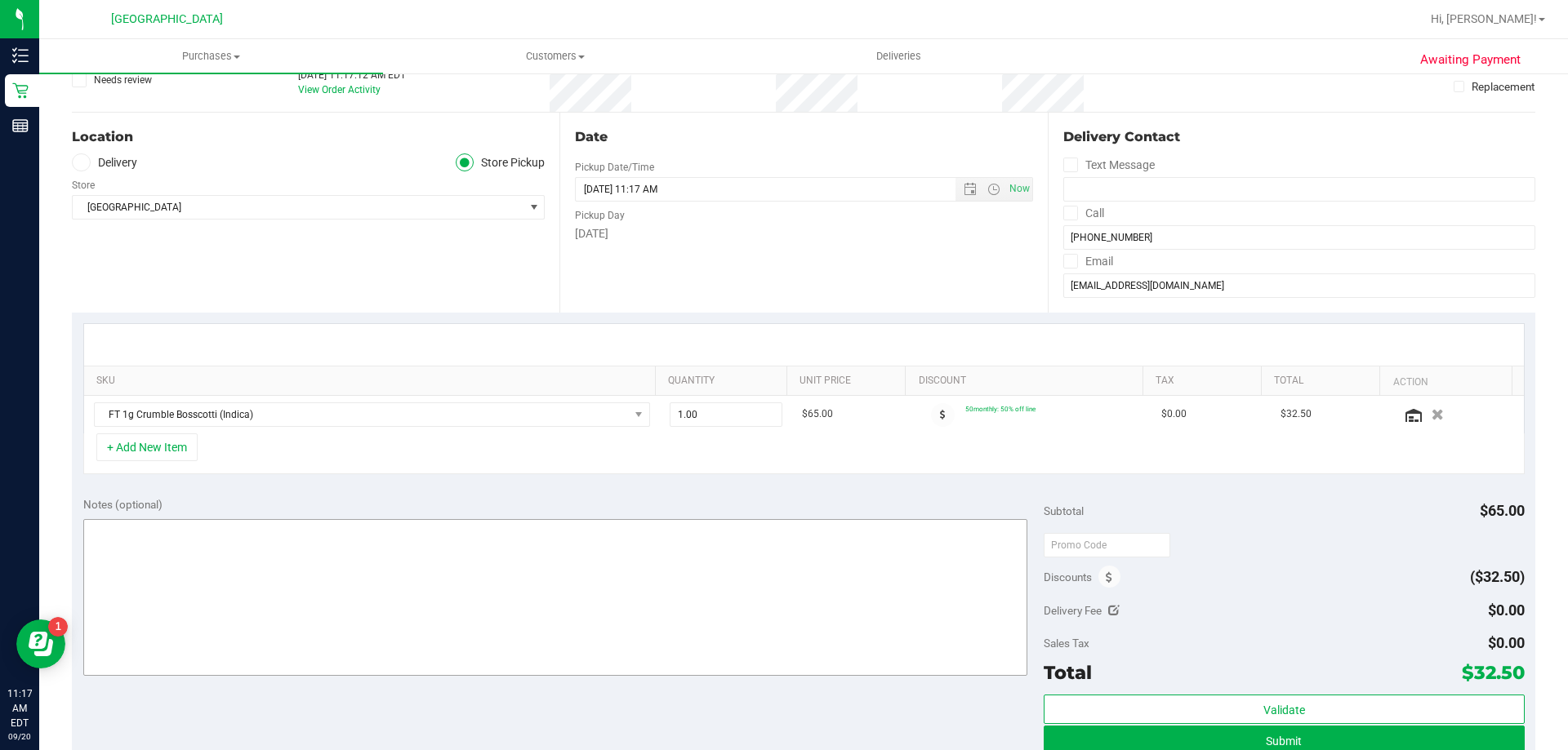
scroll to position [245, 0]
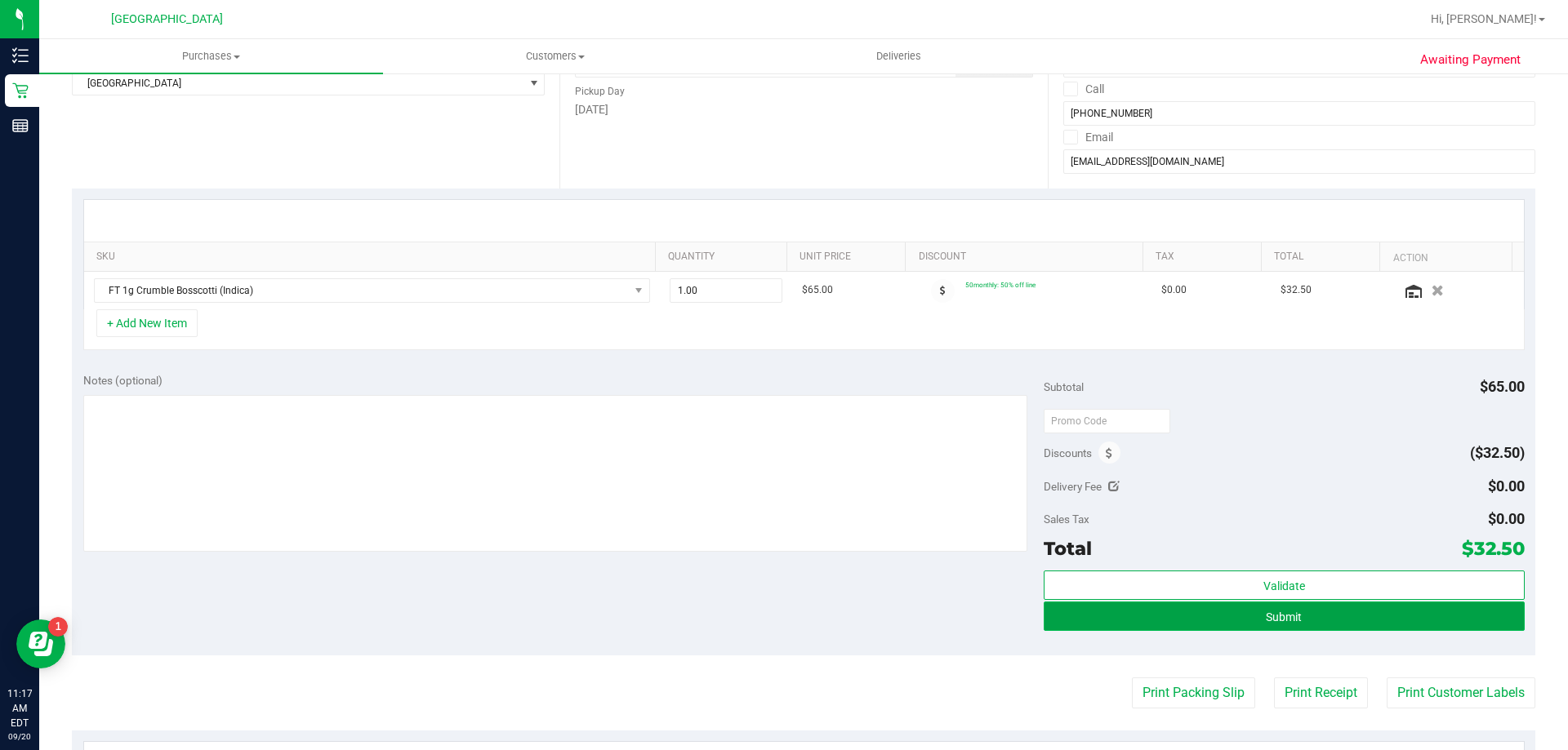
click at [1181, 614] on button "Submit" at bounding box center [1283, 616] width 480 height 29
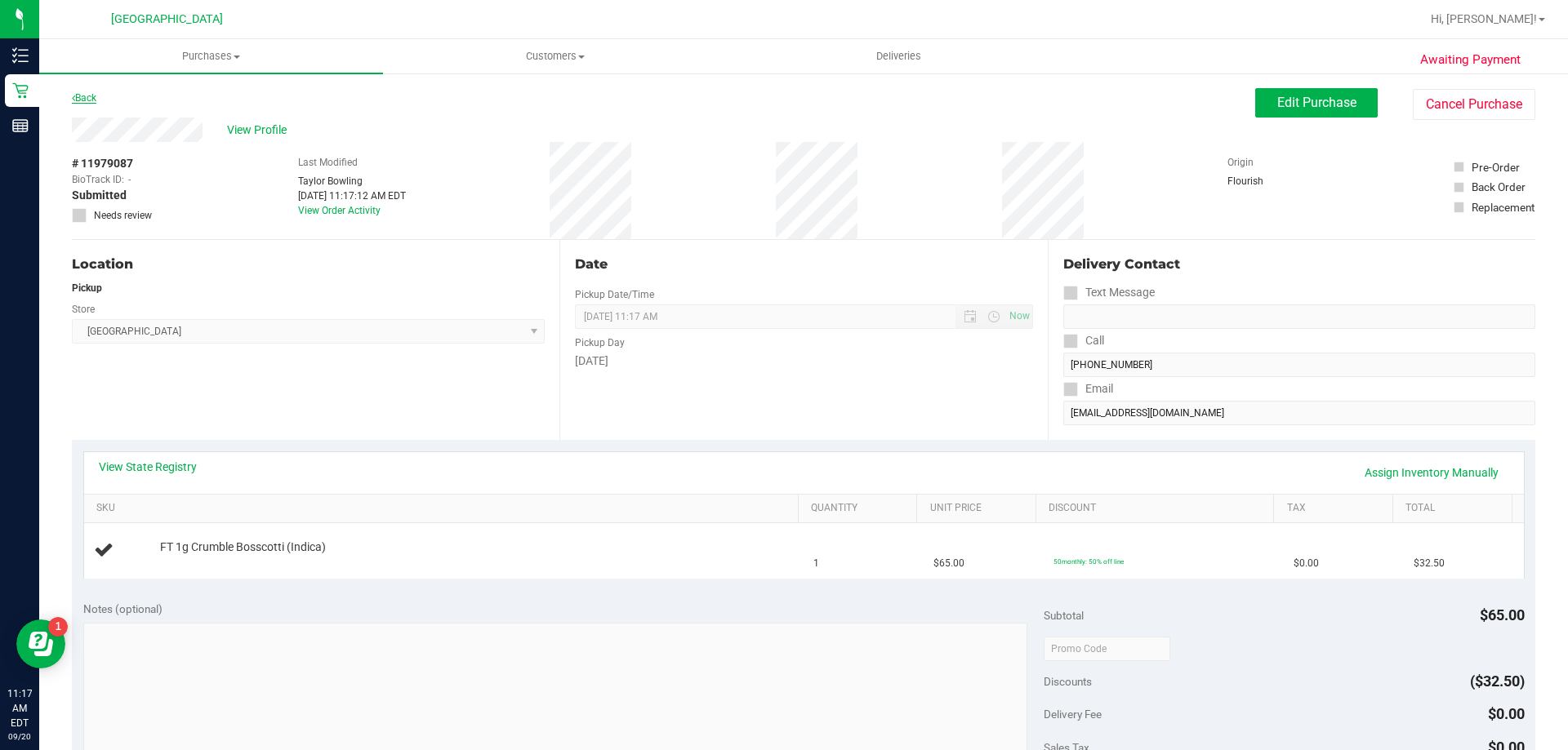
click at [91, 101] on link "Back" at bounding box center [84, 97] width 25 height 11
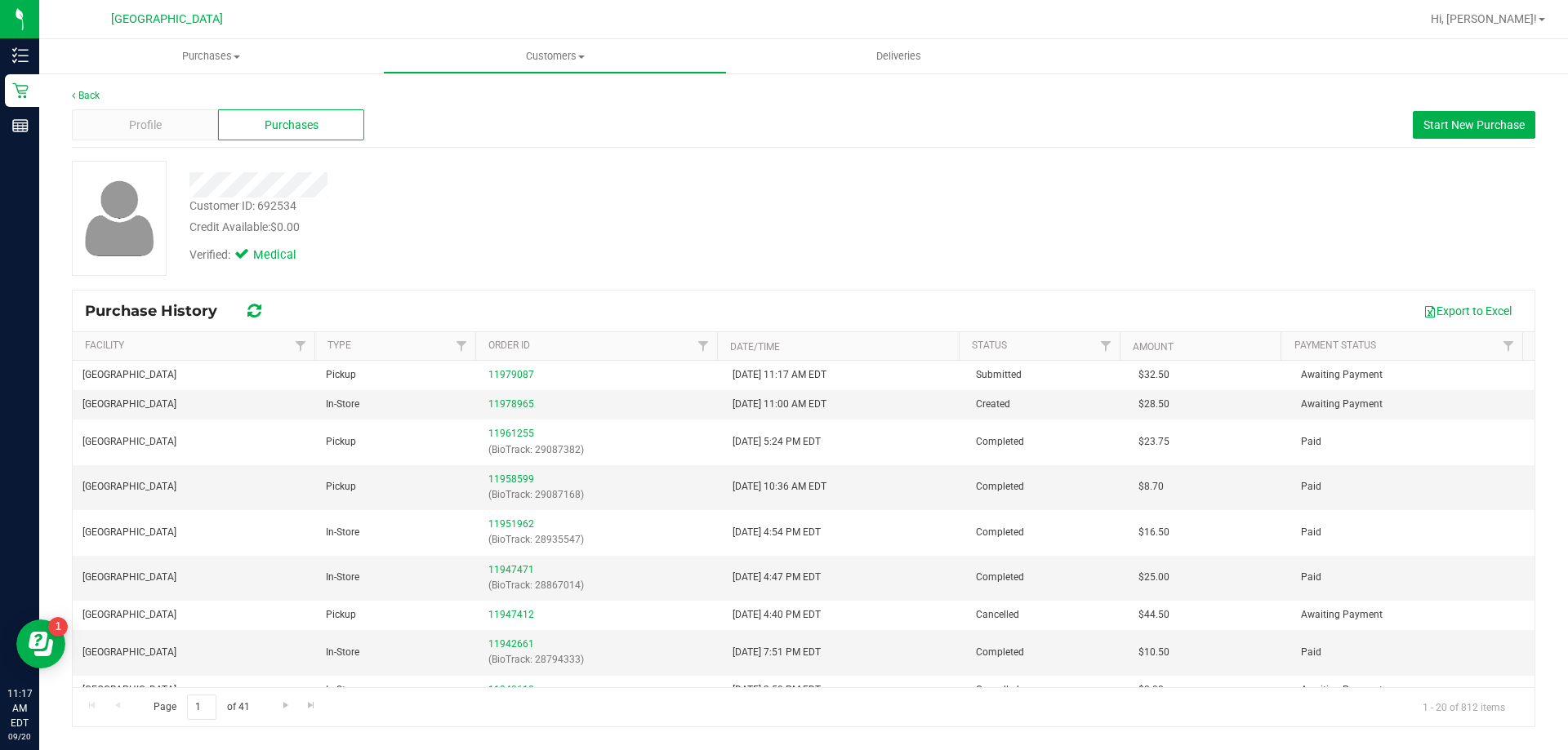
click at [81, 89] on div "Back" at bounding box center [803, 95] width 1464 height 14
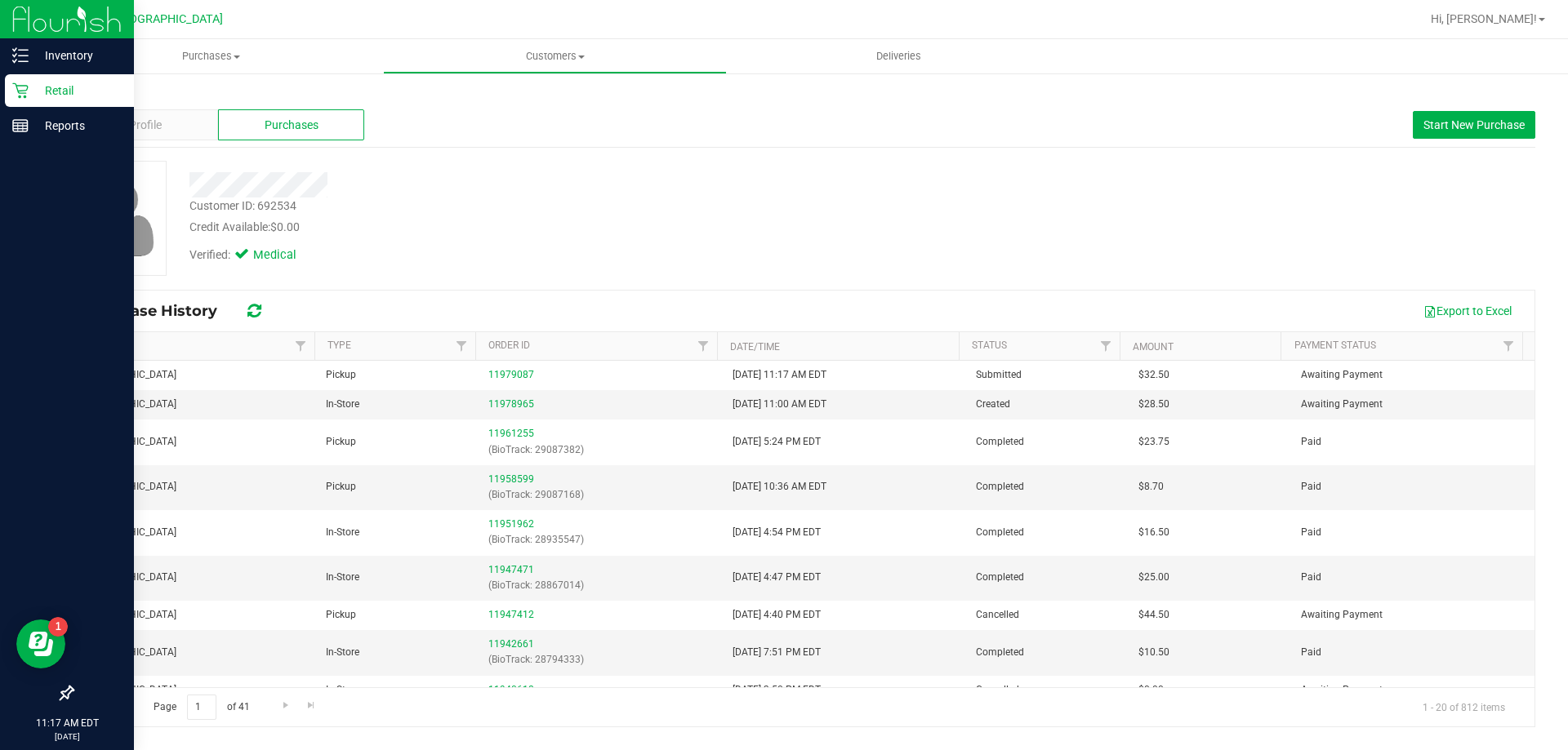
click at [23, 87] on icon at bounding box center [20, 90] width 16 height 16
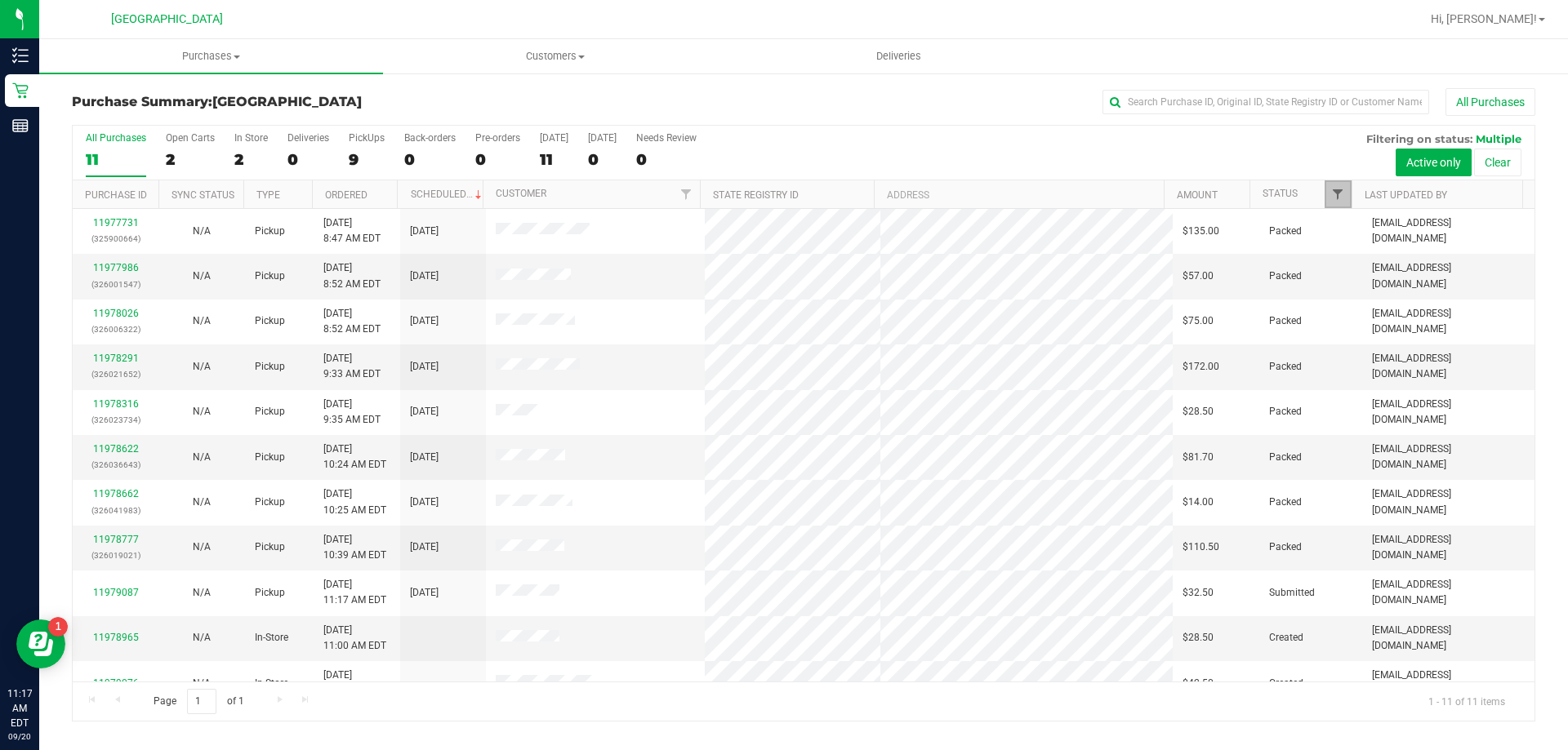
click at [1339, 196] on span "Filter" at bounding box center [1337, 193] width 13 height 13
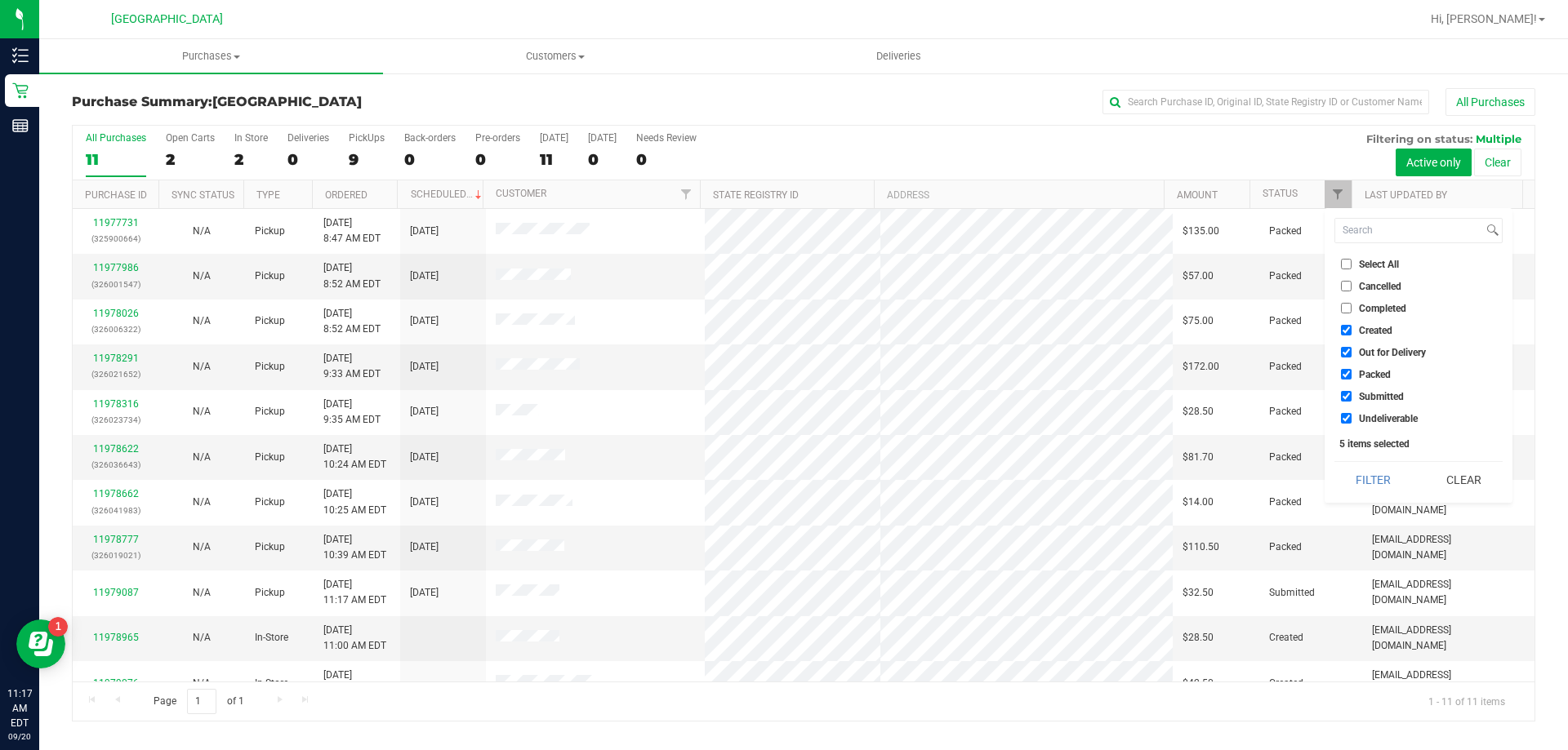
click at [1370, 331] on span "Created" at bounding box center [1375, 330] width 33 height 9
click at [1351, 331] on input "Created" at bounding box center [1346, 330] width 10 height 10
checkbox input "false"
click at [1377, 348] on span "Out for Delivery" at bounding box center [1392, 352] width 67 height 9
click at [1351, 347] on input "Out for Delivery" at bounding box center [1346, 352] width 10 height 10
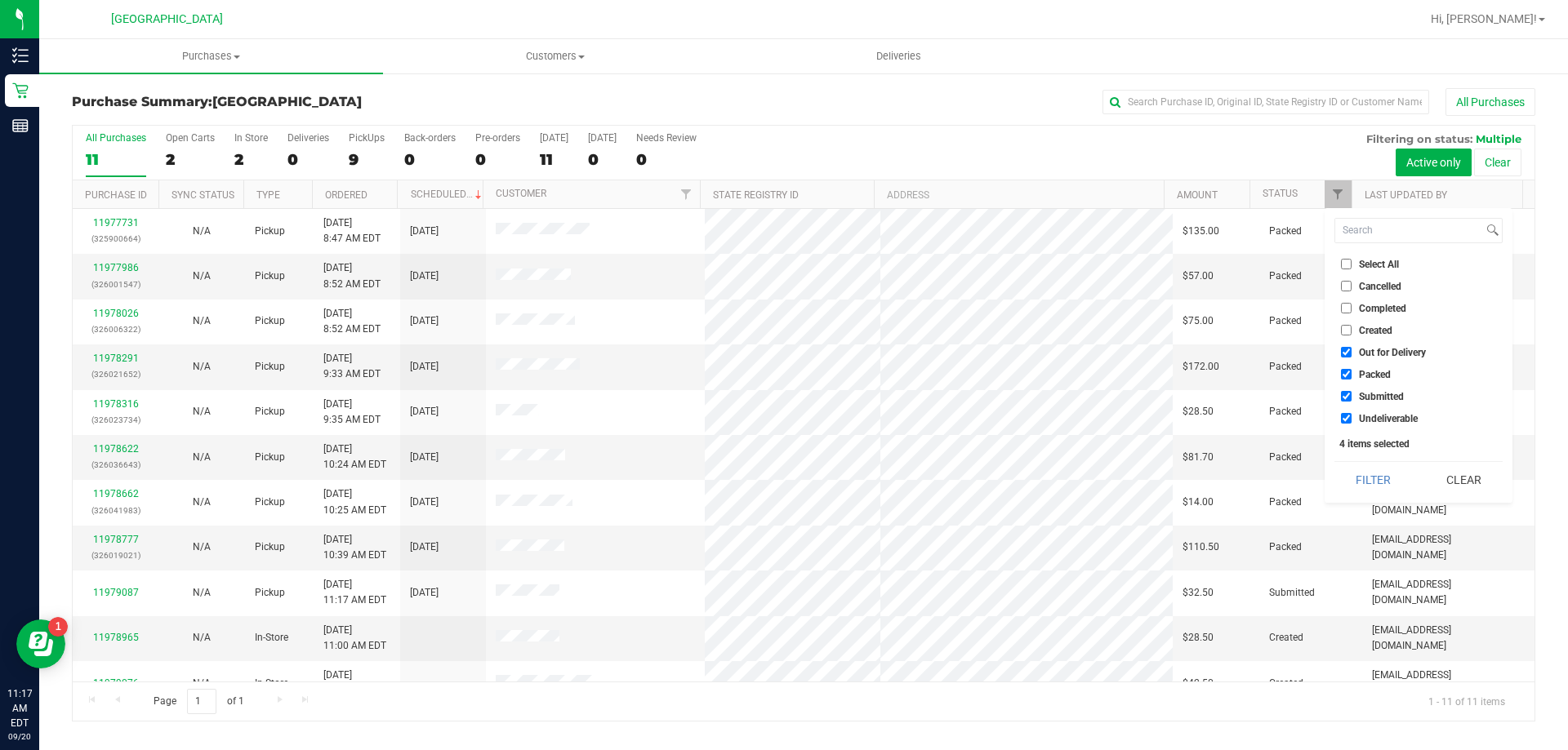
checkbox input "false"
click at [1371, 366] on li "Packed" at bounding box center [1418, 374] width 168 height 17
click at [1368, 373] on span "Packed" at bounding box center [1374, 374] width 32 height 9
click at [1351, 373] on input "Packed" at bounding box center [1346, 374] width 10 height 10
checkbox input "false"
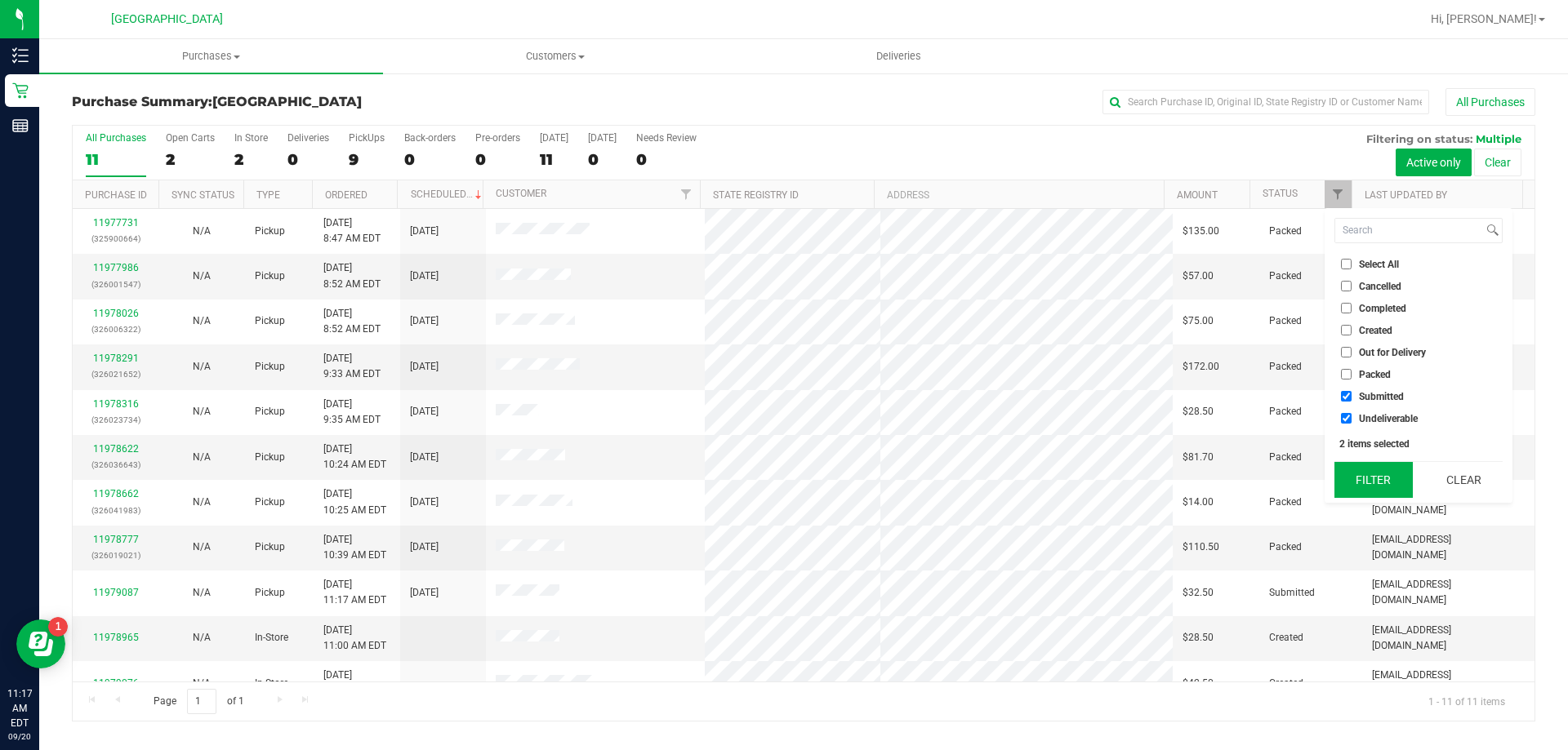
click at [1384, 465] on button "Filter" at bounding box center [1374, 480] width 78 height 36
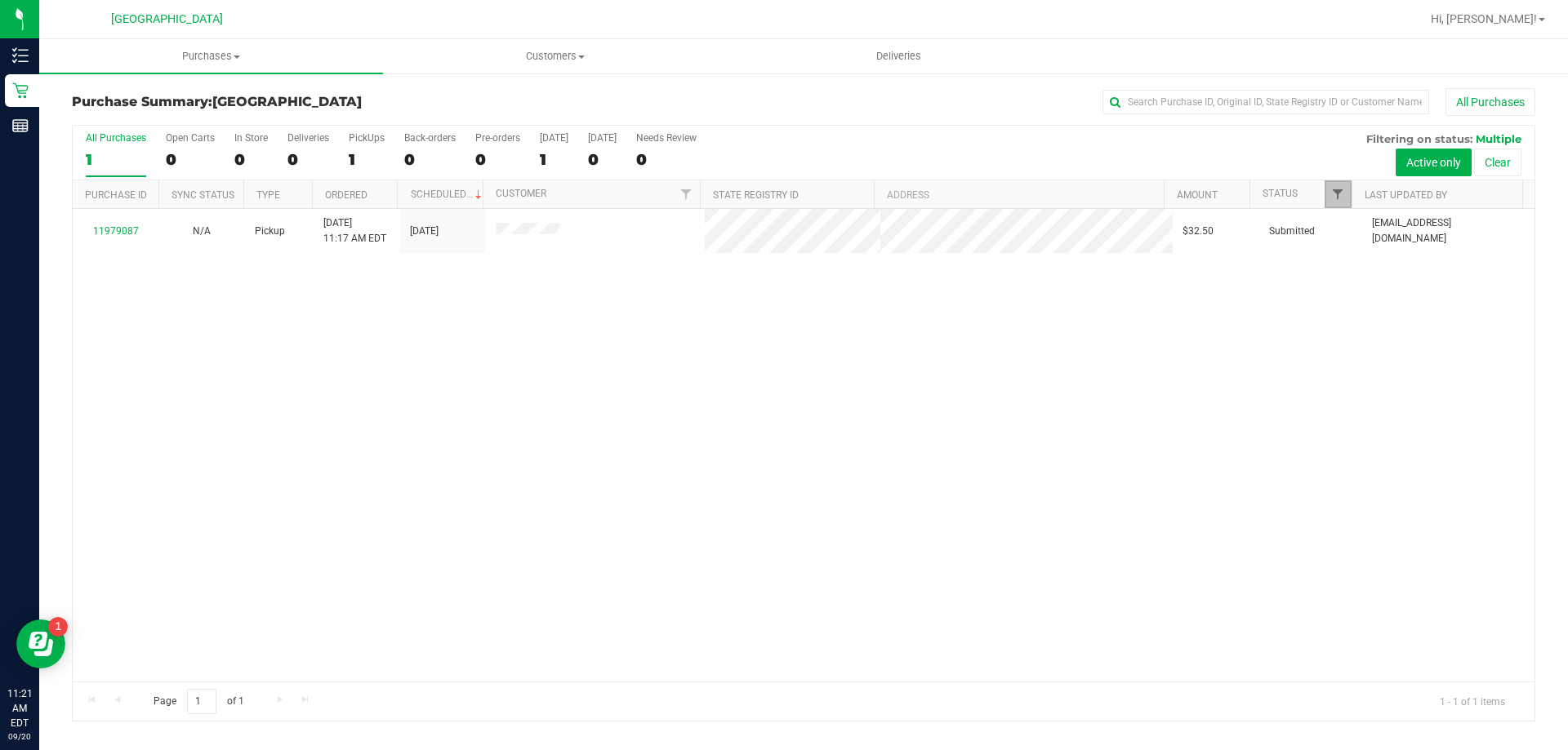
click at [1339, 200] on span "Filter" at bounding box center [1337, 193] width 13 height 13
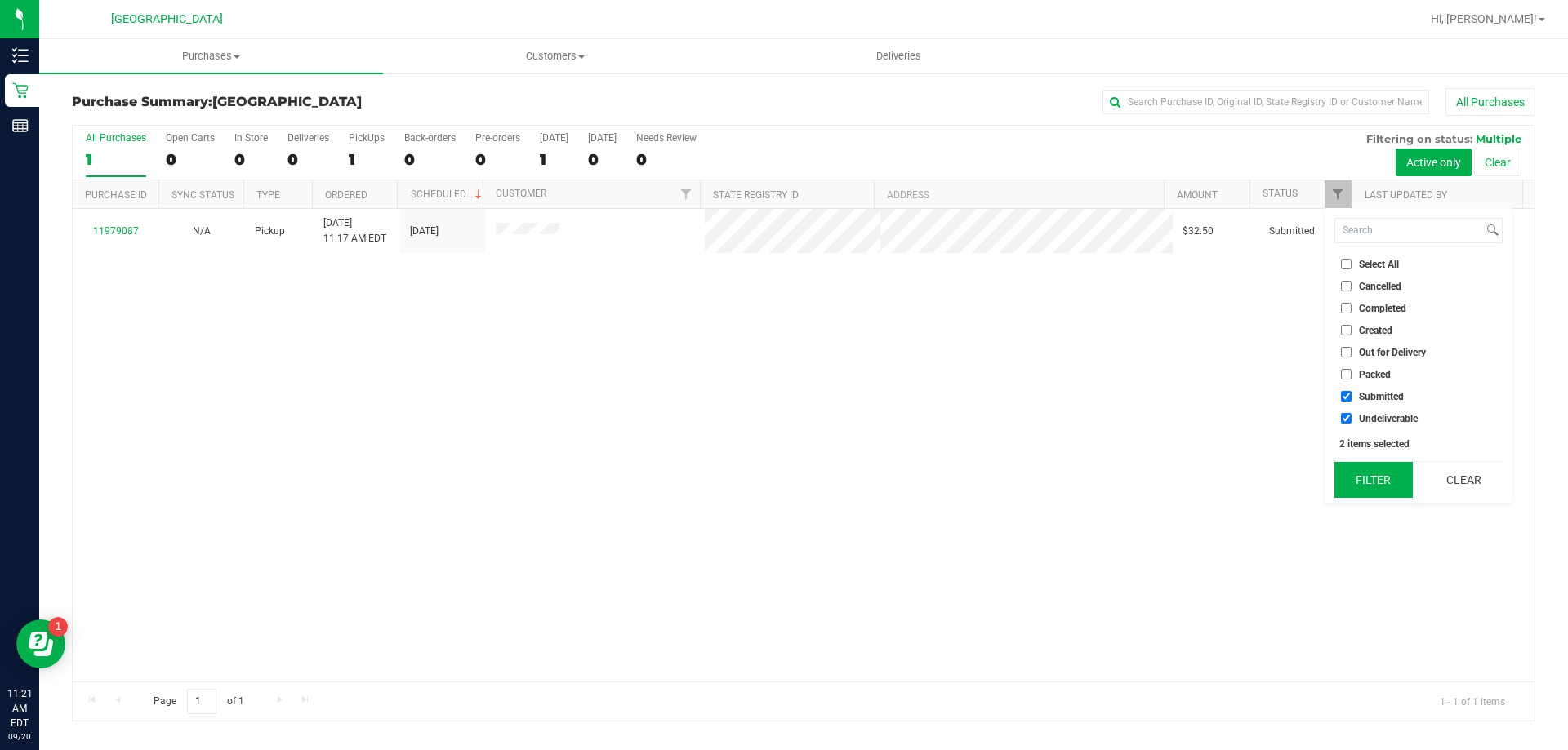
click at [1386, 477] on button "Filter" at bounding box center [1374, 480] width 78 height 36
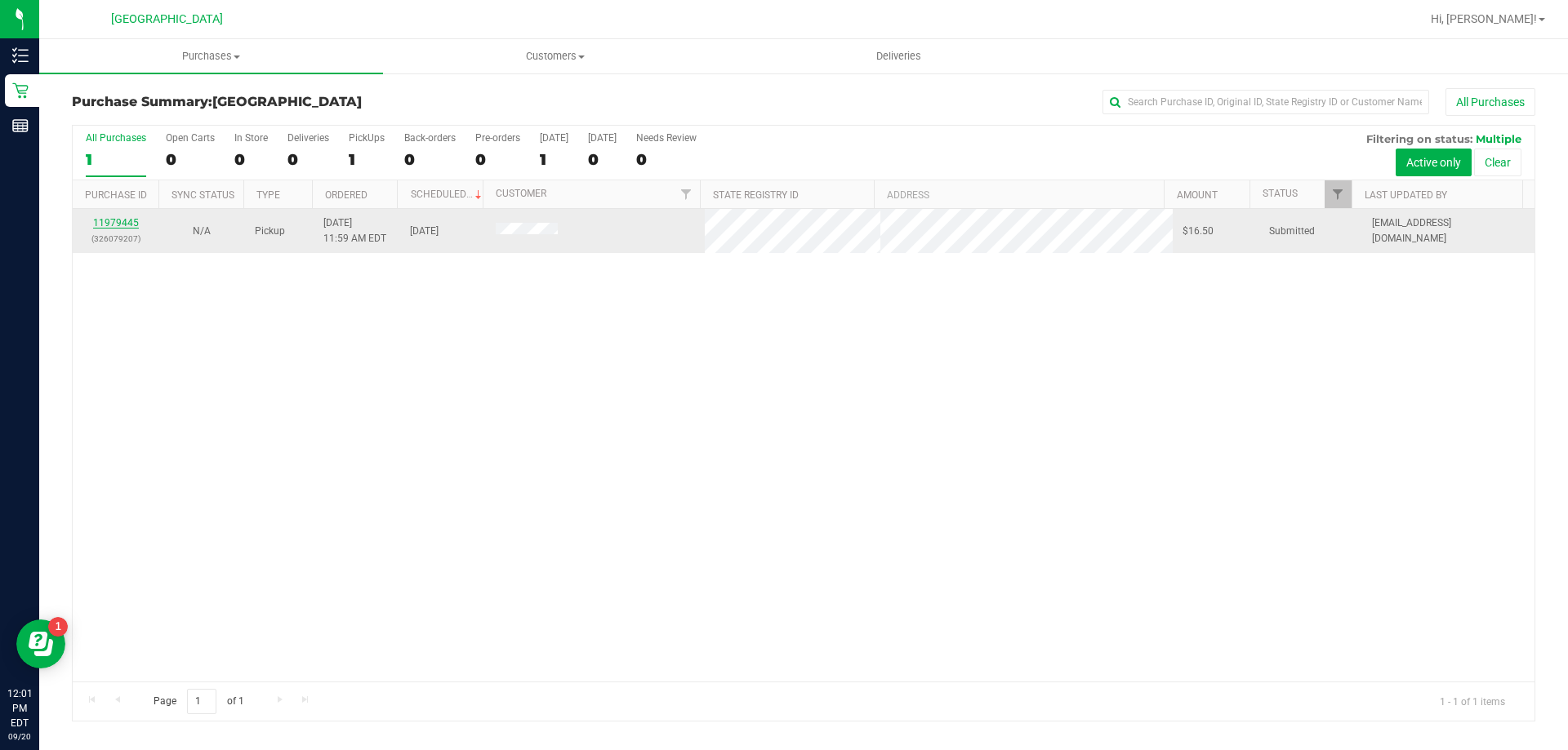
click at [125, 222] on link "11979445" at bounding box center [116, 222] width 46 height 11
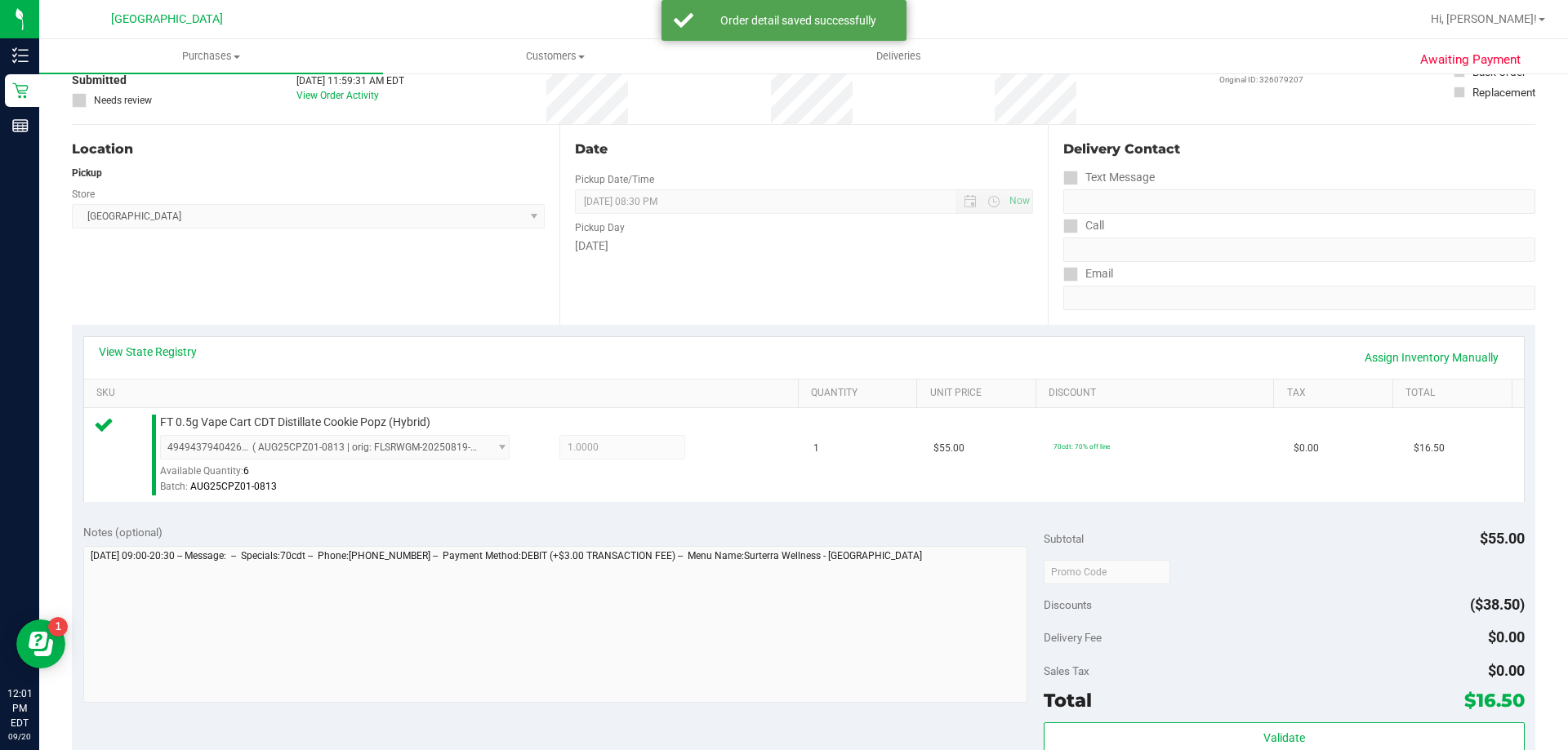
scroll to position [326, 0]
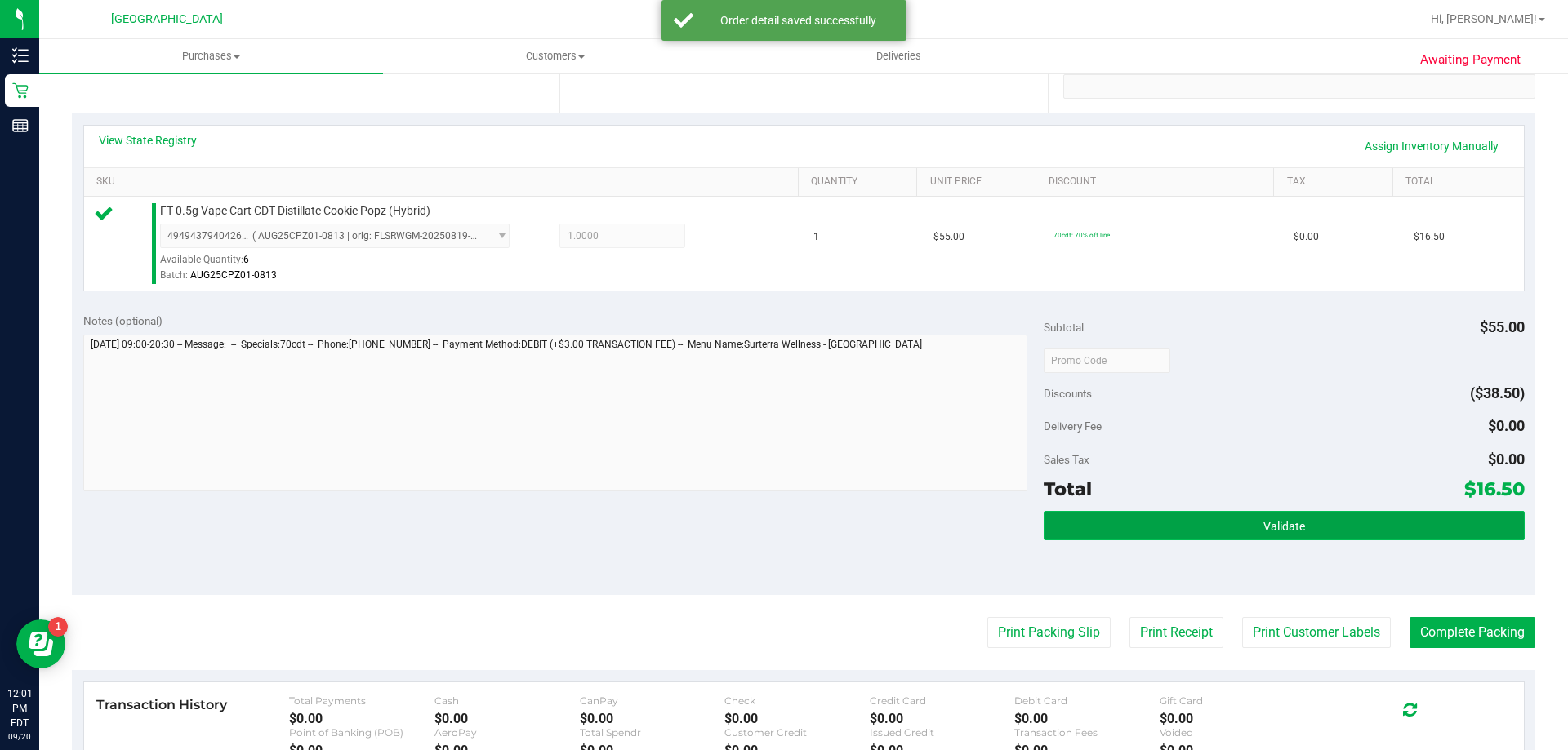
click at [1276, 534] on button "Validate" at bounding box center [1283, 526] width 480 height 29
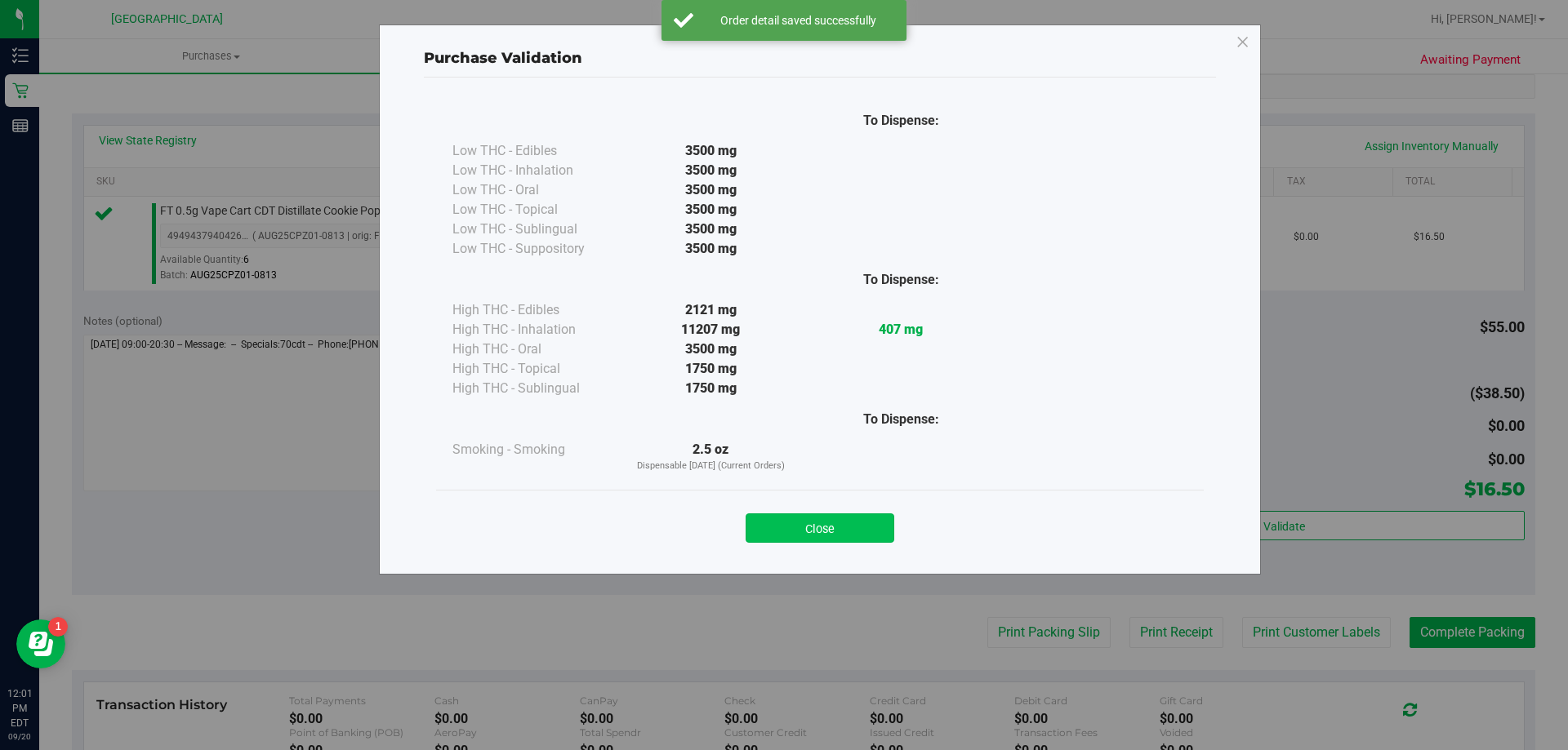
click at [847, 515] on button "Close" at bounding box center [820, 528] width 148 height 29
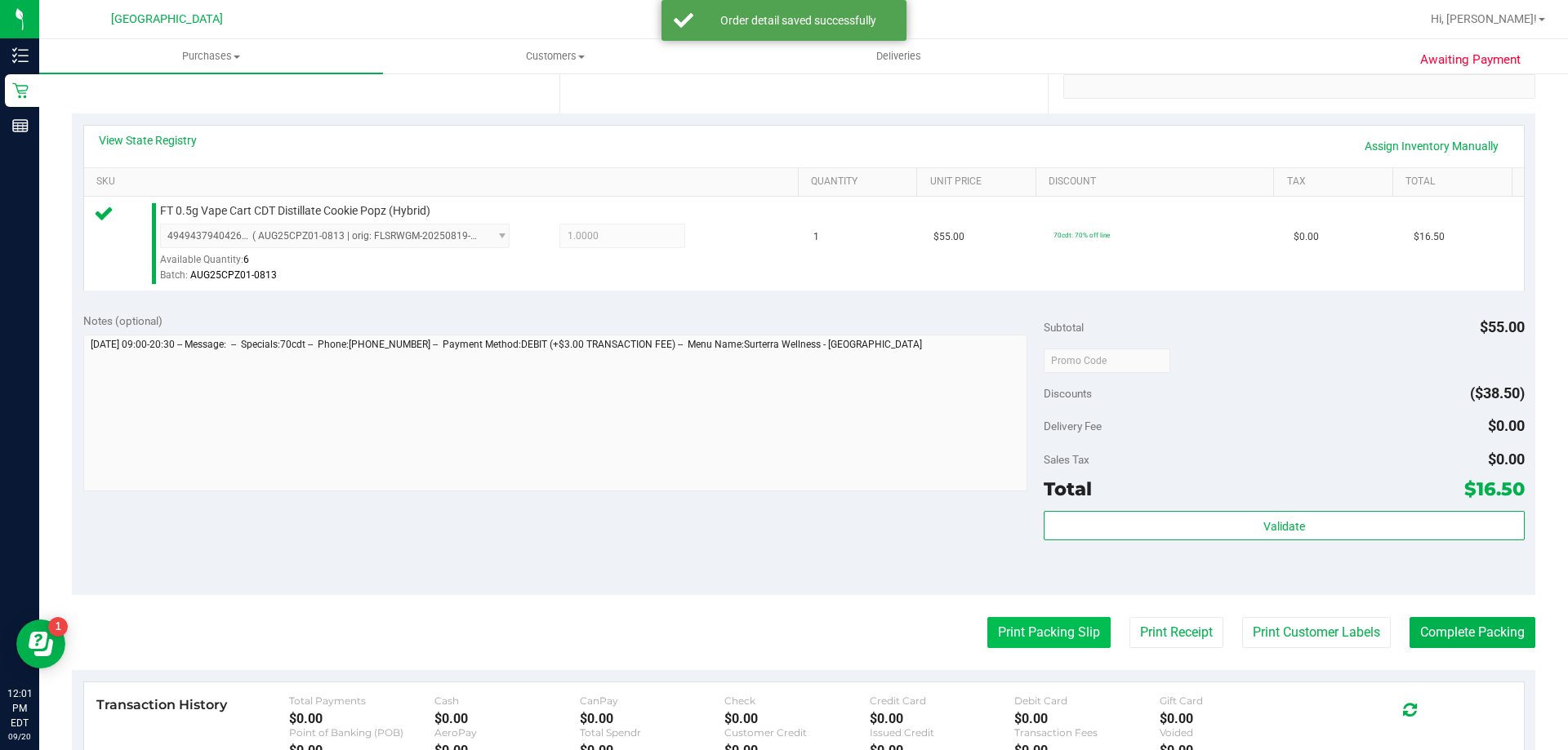
click at [1004, 630] on button "Print Packing Slip" at bounding box center [1049, 632] width 124 height 31
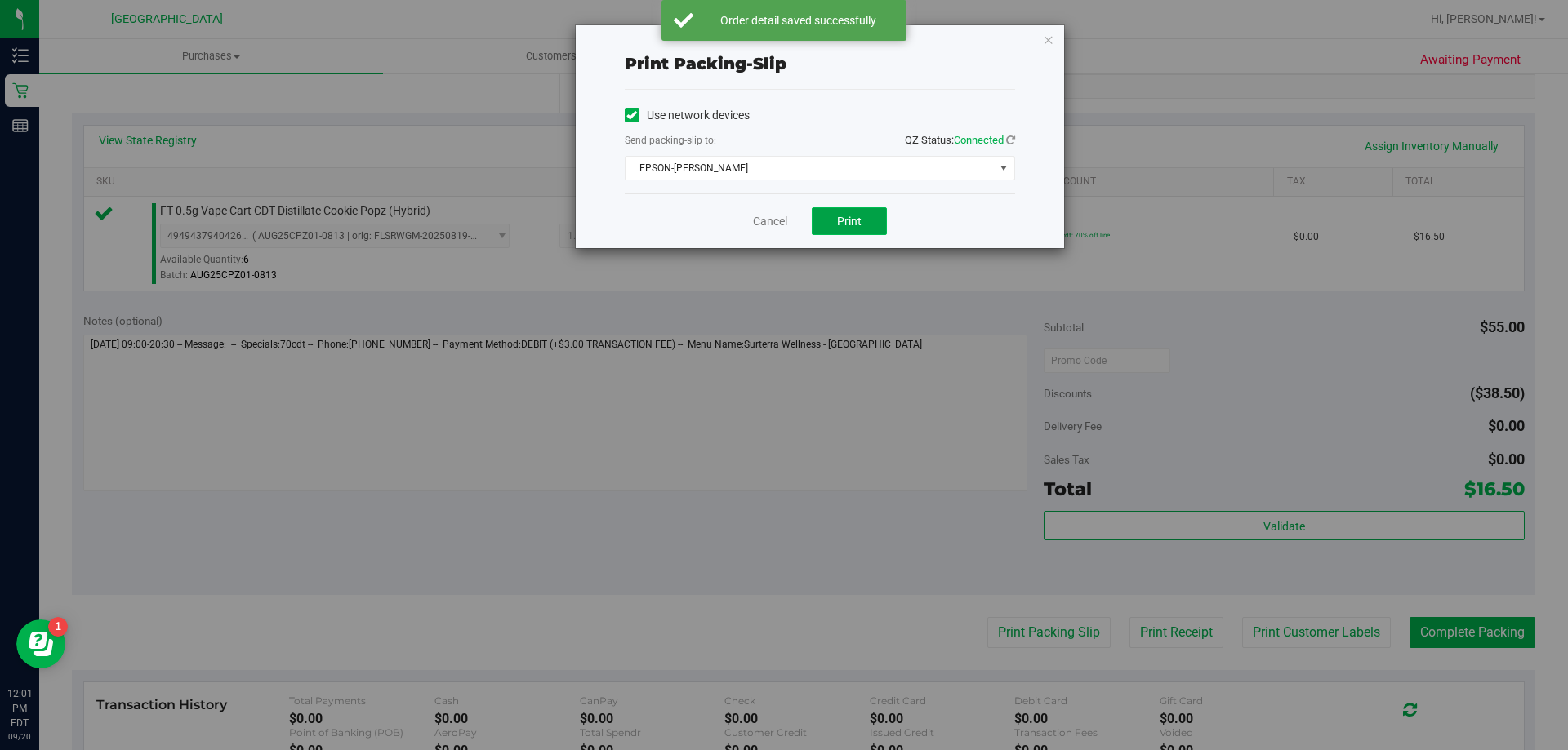
click at [856, 219] on span "Print" at bounding box center [849, 221] width 25 height 13
drag, startPoint x: 772, startPoint y: 222, endPoint x: 1019, endPoint y: 316, distance: 264.3
click at [772, 221] on link "Cancel" at bounding box center [770, 222] width 34 height 17
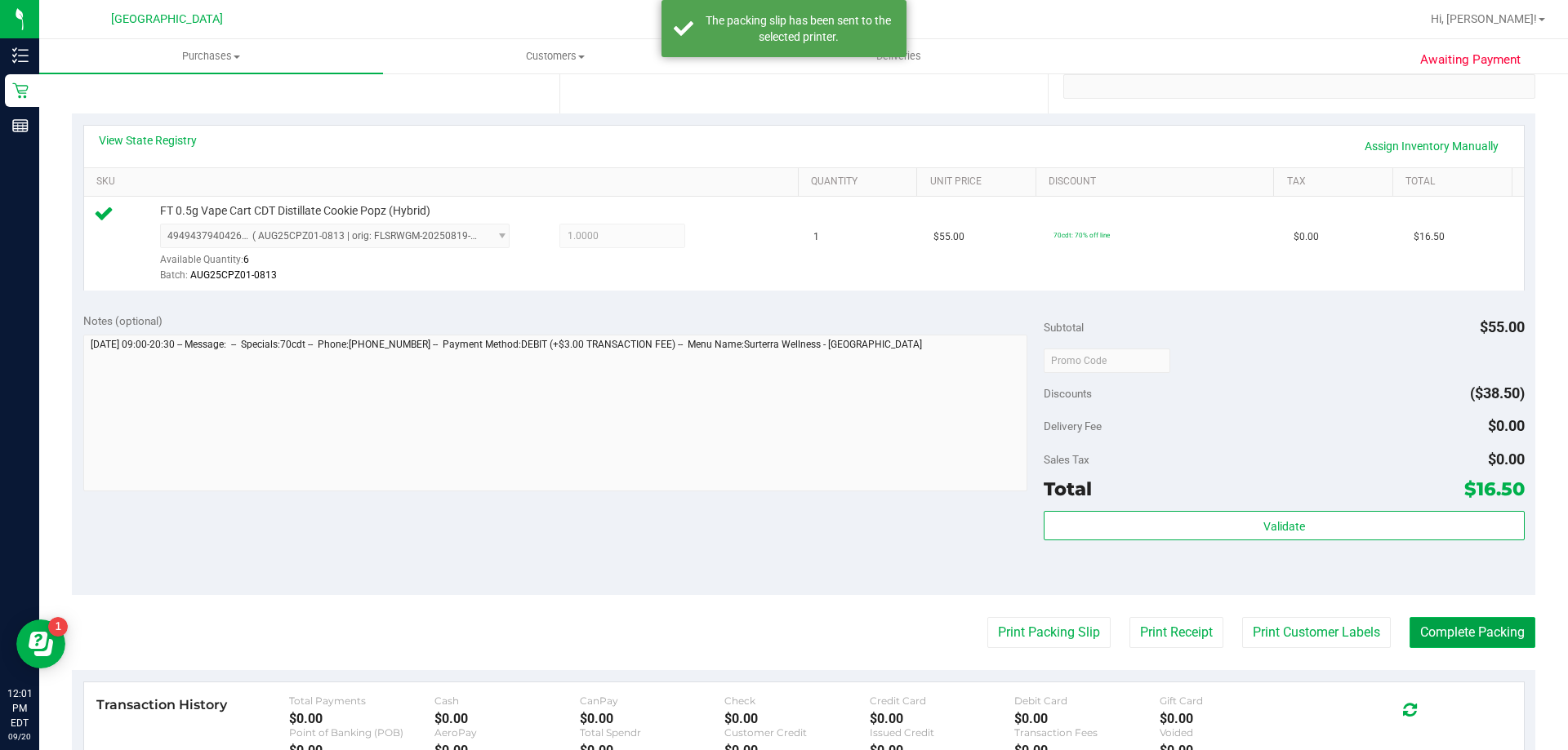
click at [1487, 623] on button "Complete Packing" at bounding box center [1473, 632] width 126 height 31
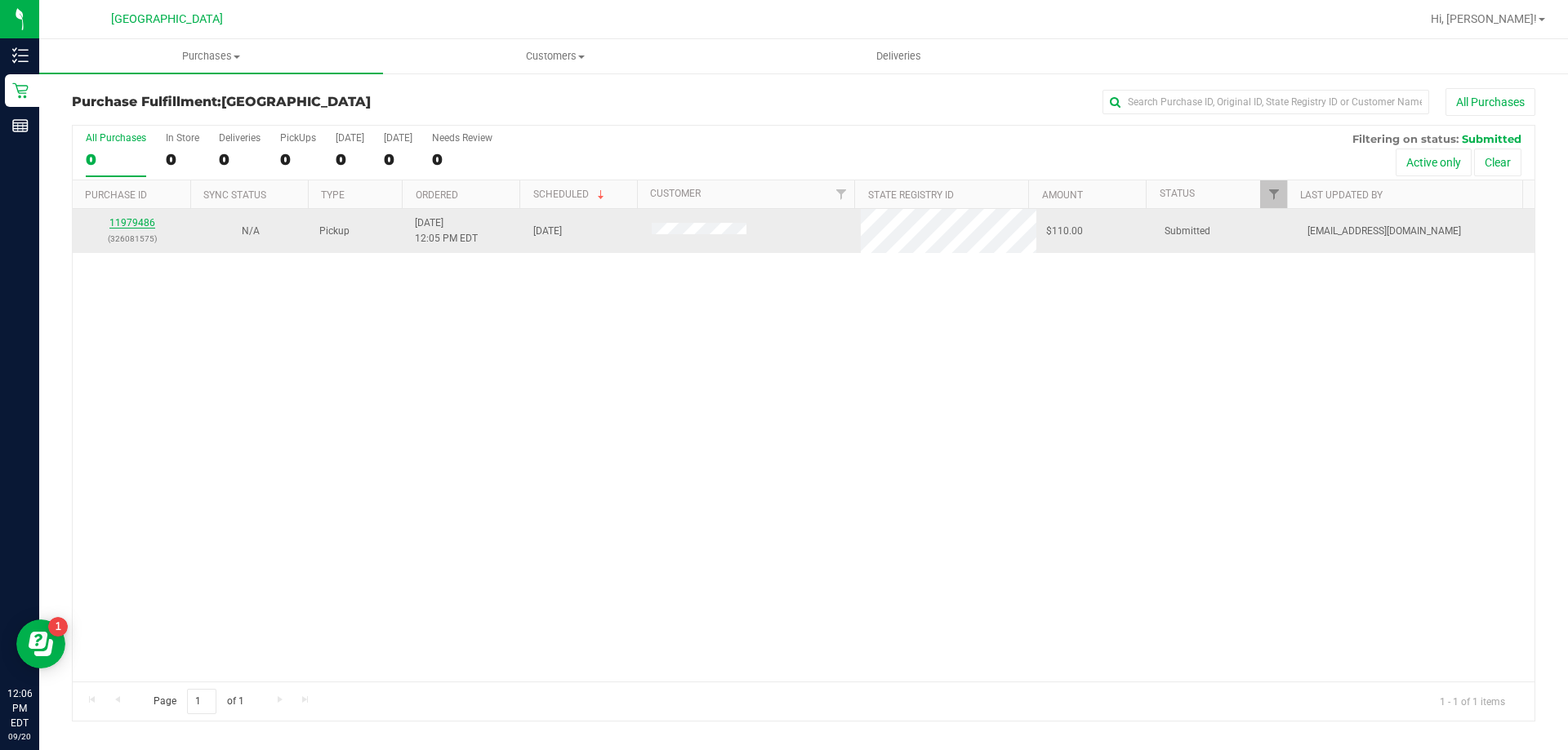
click at [142, 224] on link "11979486" at bounding box center [132, 222] width 46 height 11
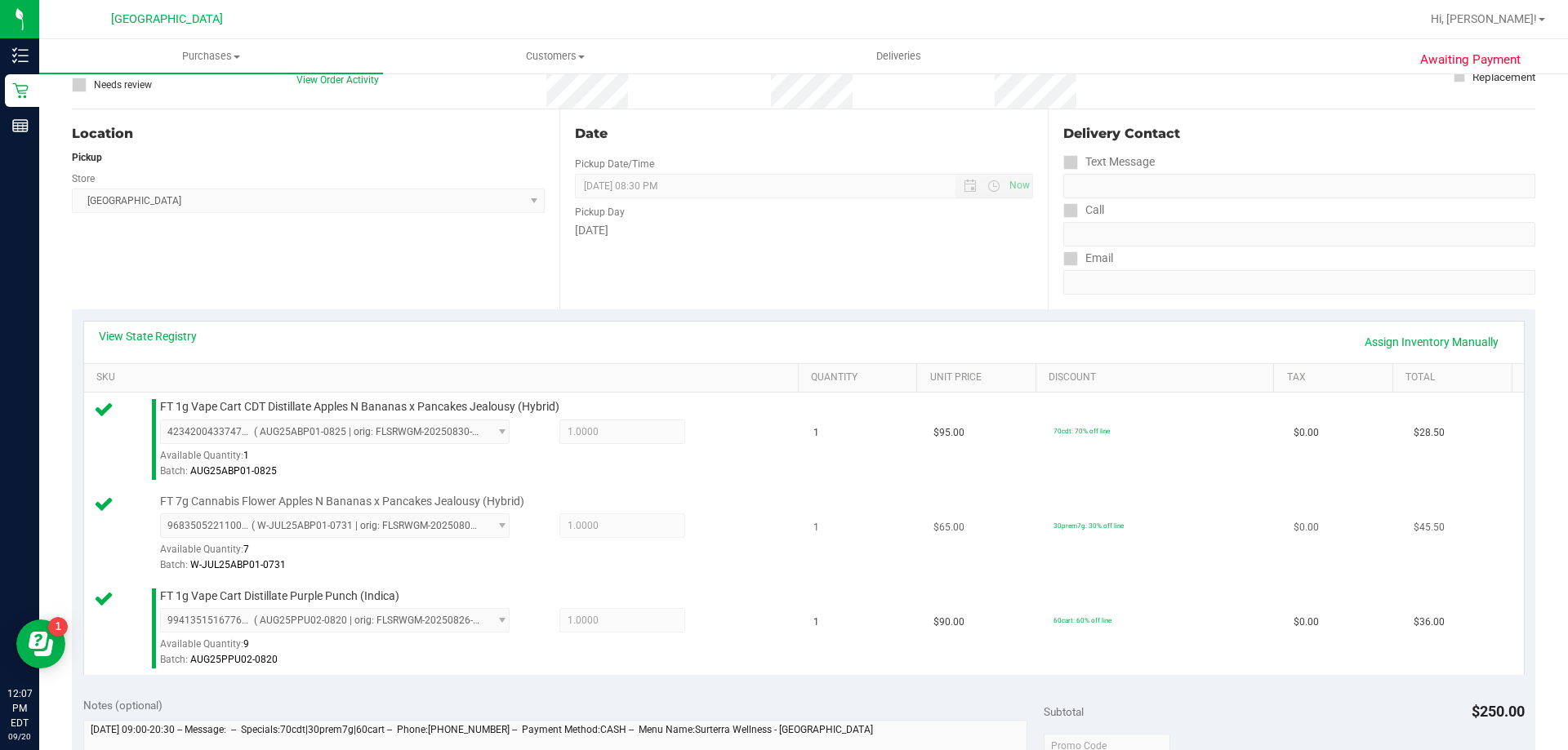
scroll to position [490, 0]
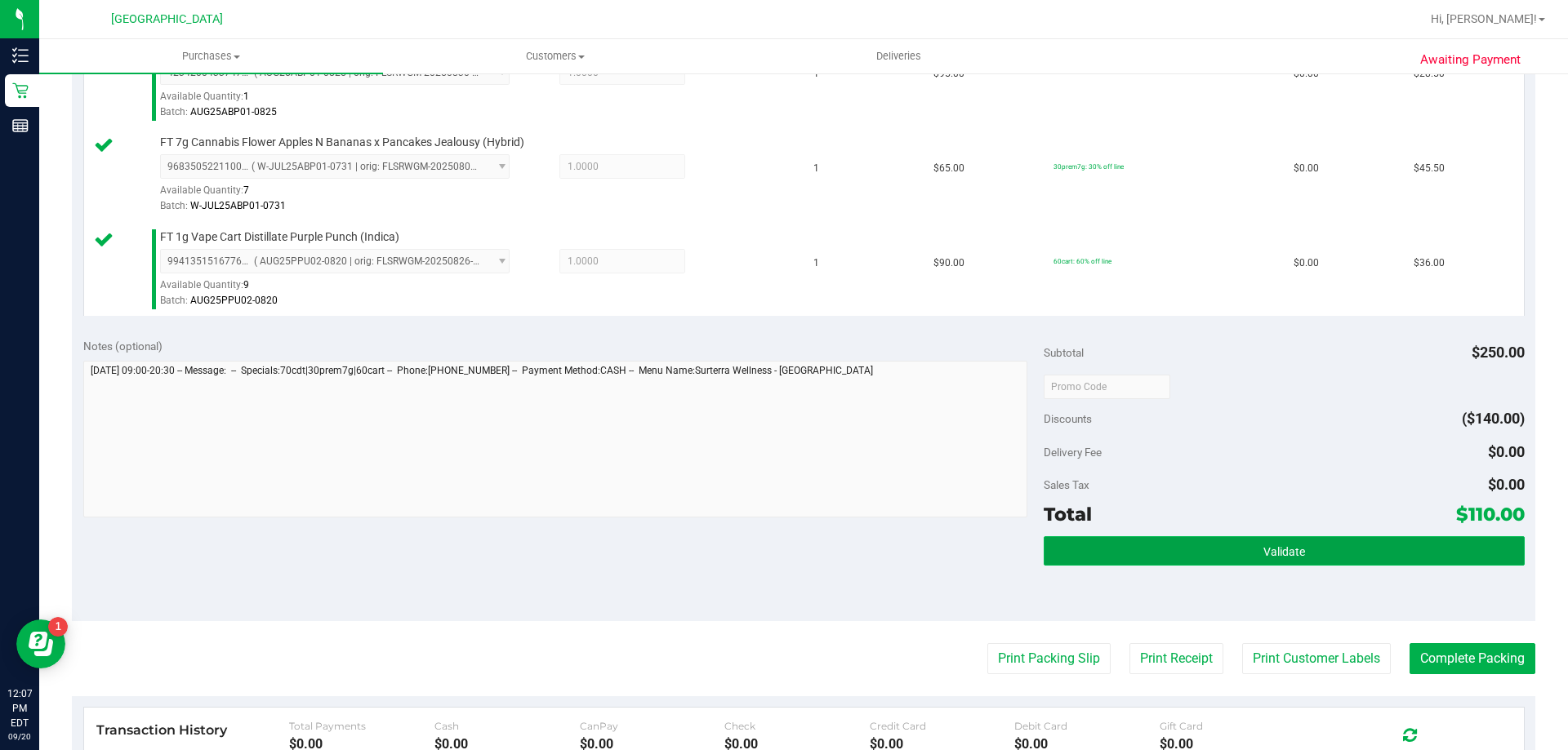
click at [1199, 553] on button "Validate" at bounding box center [1283, 551] width 480 height 29
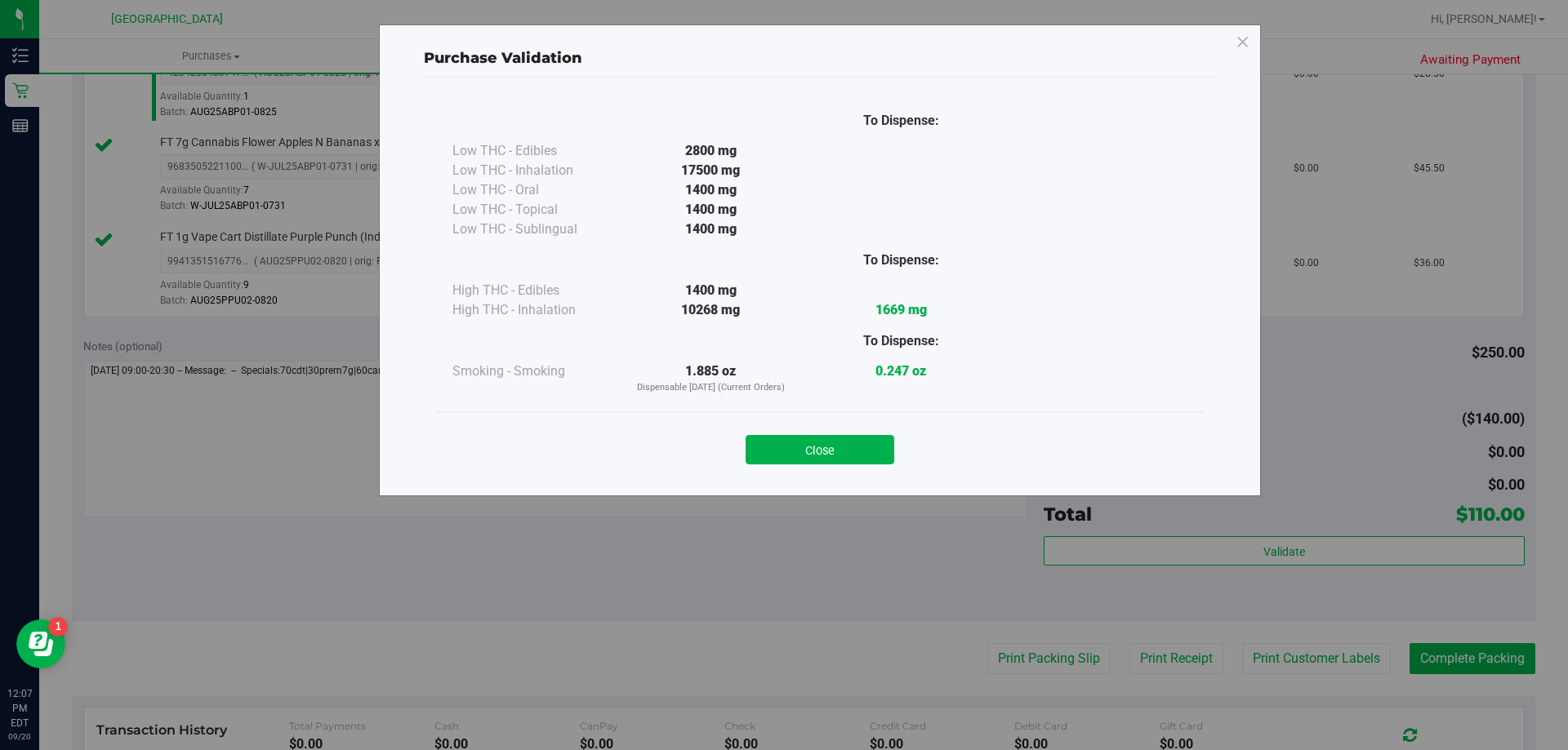
drag, startPoint x: 848, startPoint y: 459, endPoint x: 941, endPoint y: 490, distance: 98.0
click at [848, 459] on button "Close" at bounding box center [820, 450] width 148 height 29
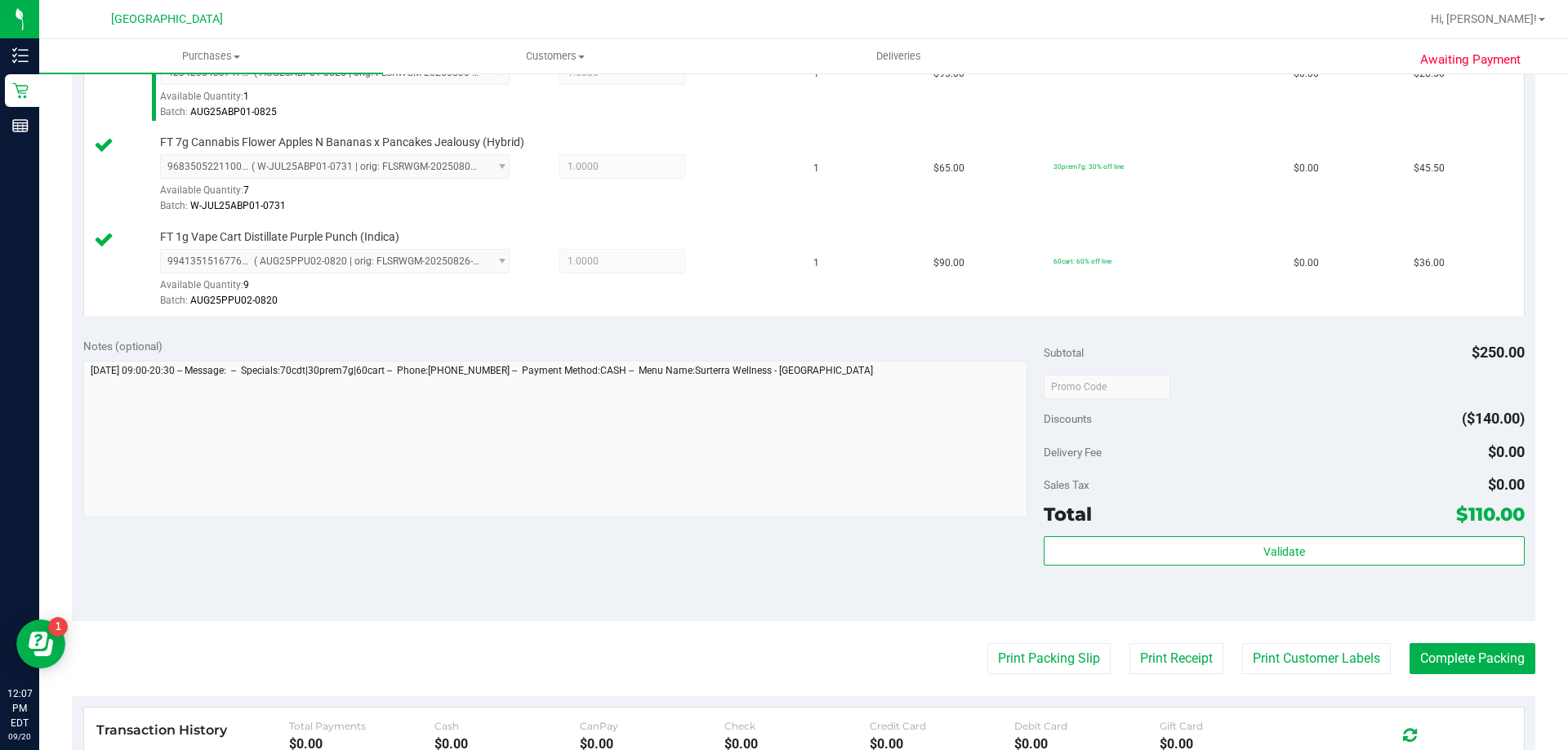
click at [1063, 636] on purchase-details "Back Edit Purchase Cancel Purchase View Profile # 11979486 BioTrack ID: - Submi…" at bounding box center [803, 300] width 1464 height 1404
click at [1065, 660] on button "Print Packing Slip" at bounding box center [1049, 659] width 124 height 31
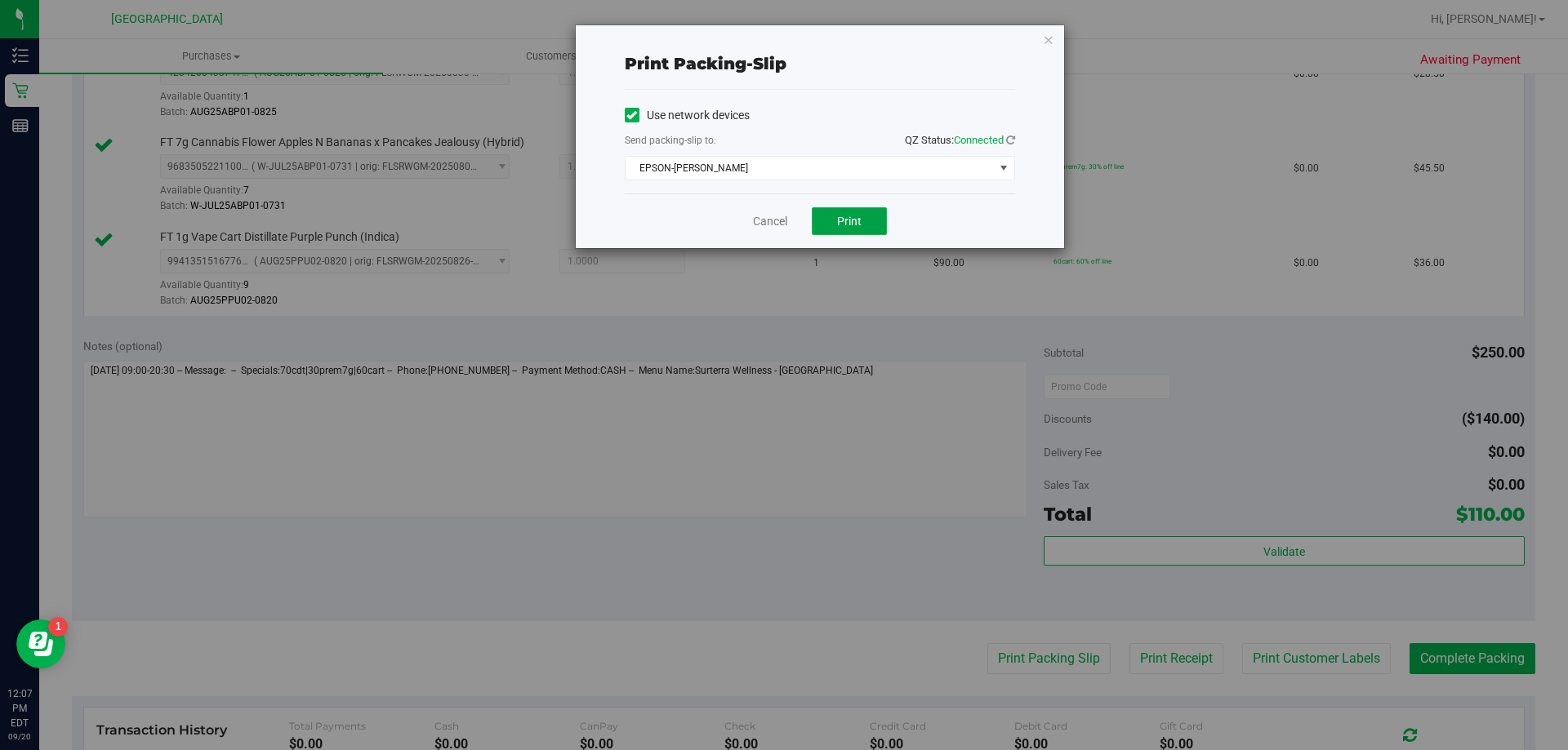
click at [865, 209] on button "Print" at bounding box center [849, 221] width 75 height 28
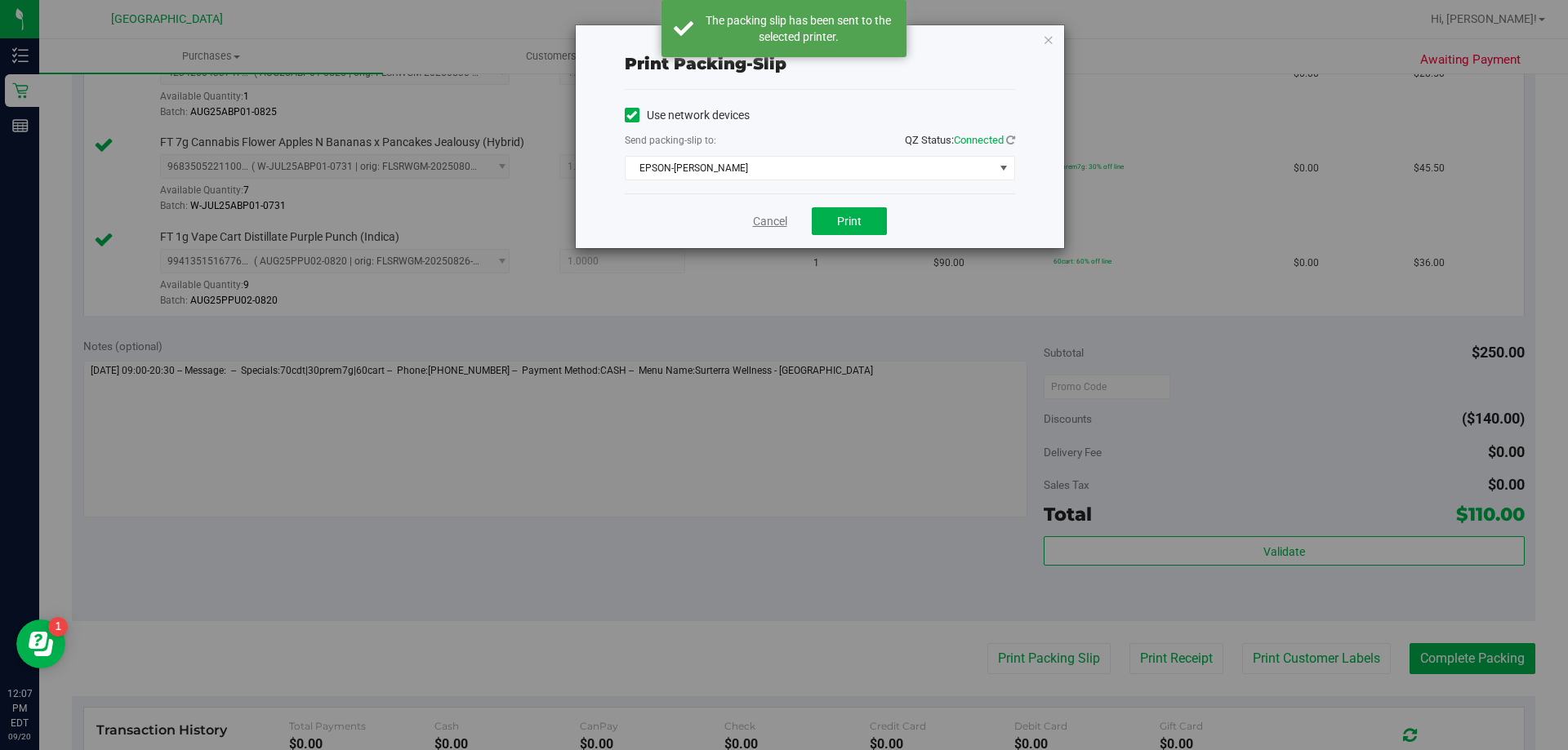
click at [769, 223] on link "Cancel" at bounding box center [770, 222] width 34 height 17
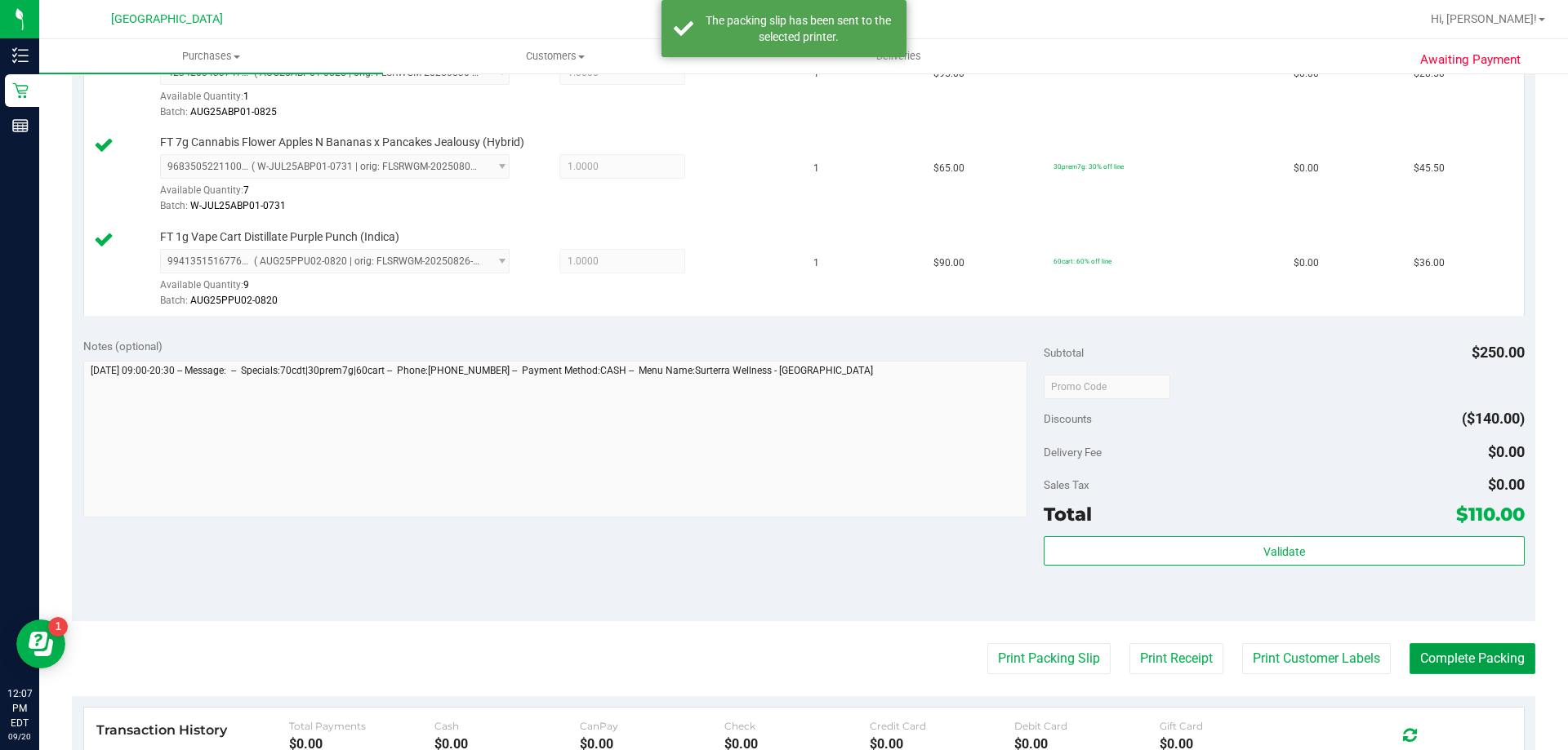
click at [1454, 651] on button "Complete Packing" at bounding box center [1473, 659] width 126 height 31
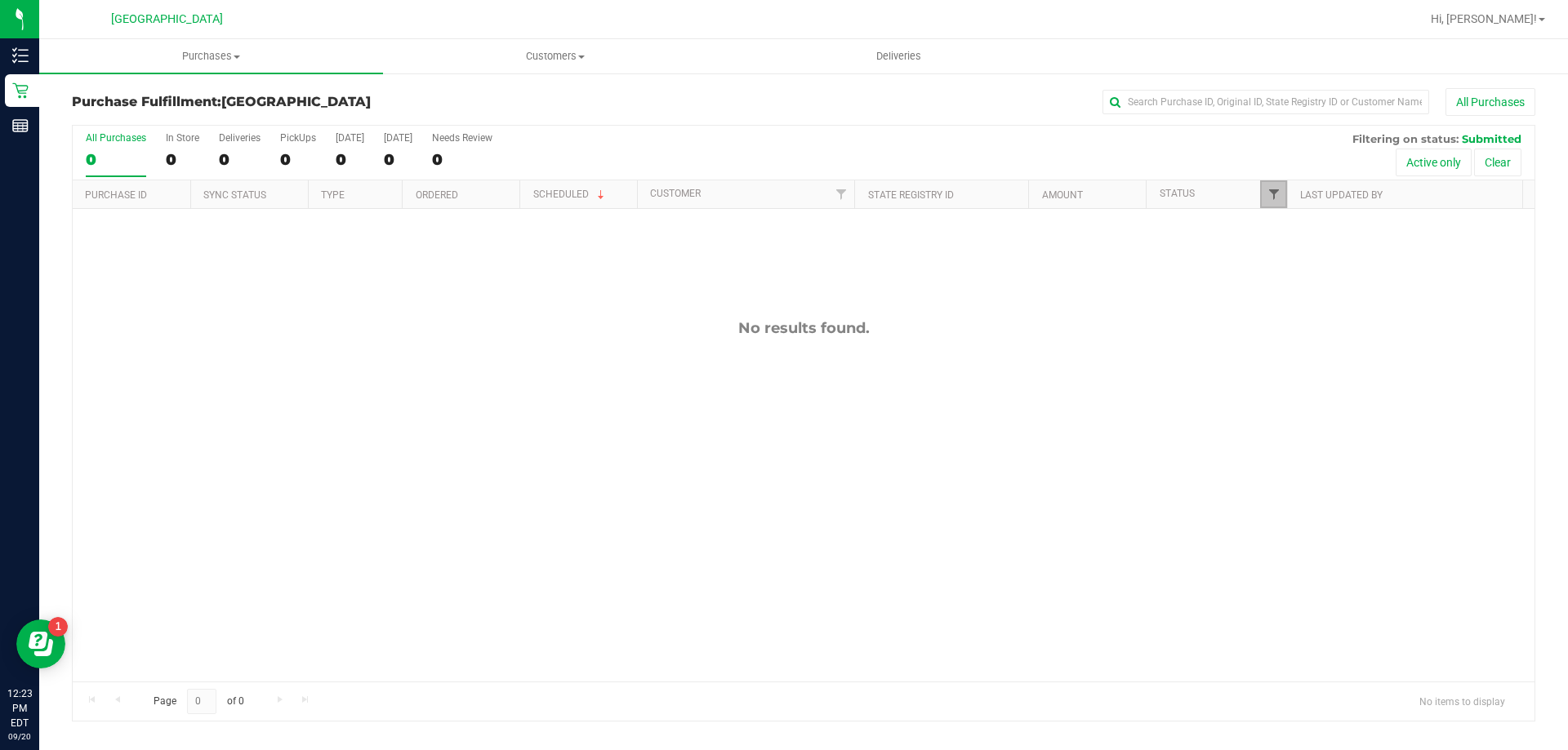
click at [1270, 199] on span "Filter" at bounding box center [1274, 193] width 13 height 13
click at [1292, 418] on label "Undeliverable" at bounding box center [1315, 418] width 77 height 10
click at [1287, 418] on input "Undeliverable" at bounding box center [1282, 418] width 10 height 10
checkbox input "true"
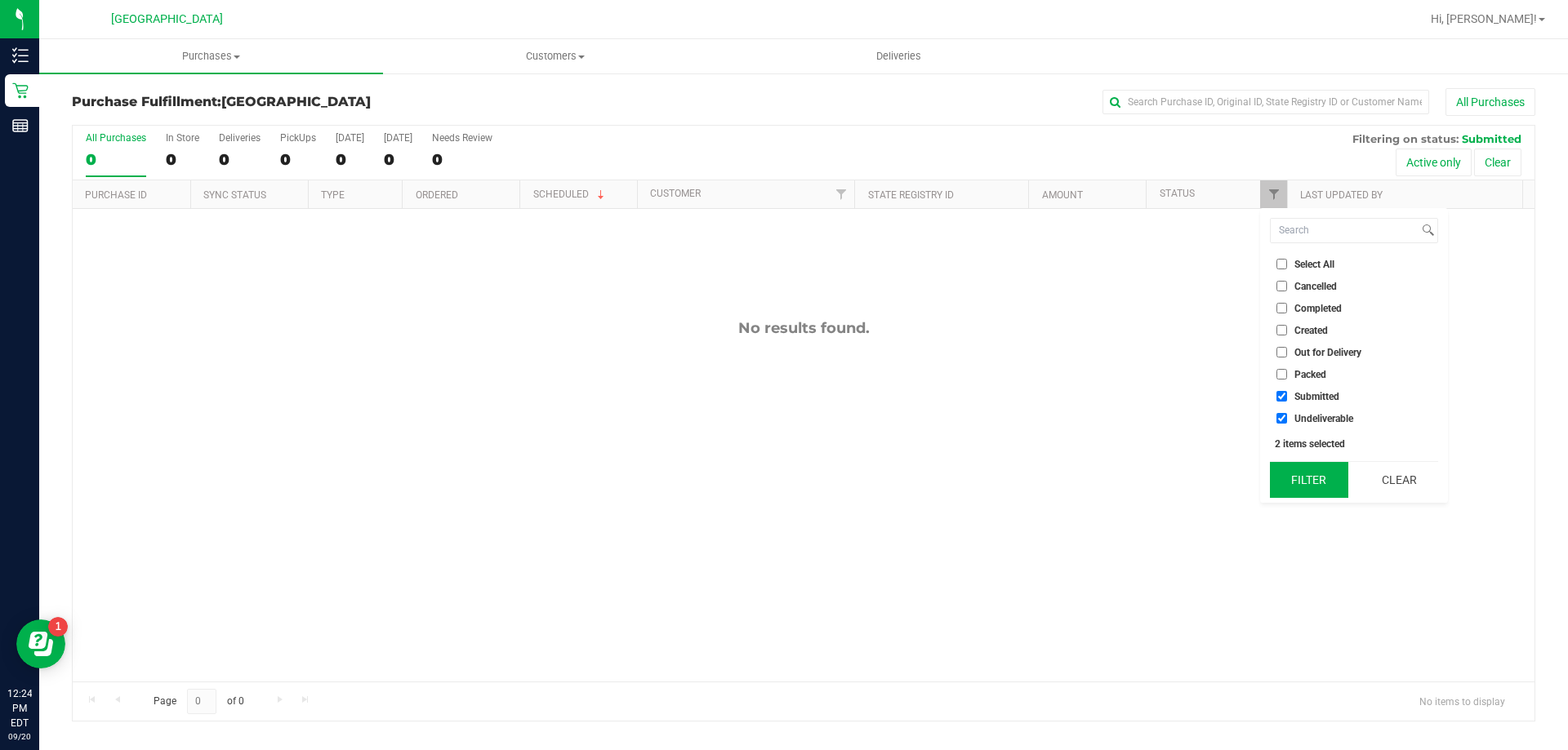
click at [1311, 476] on button "Filter" at bounding box center [1310, 480] width 78 height 36
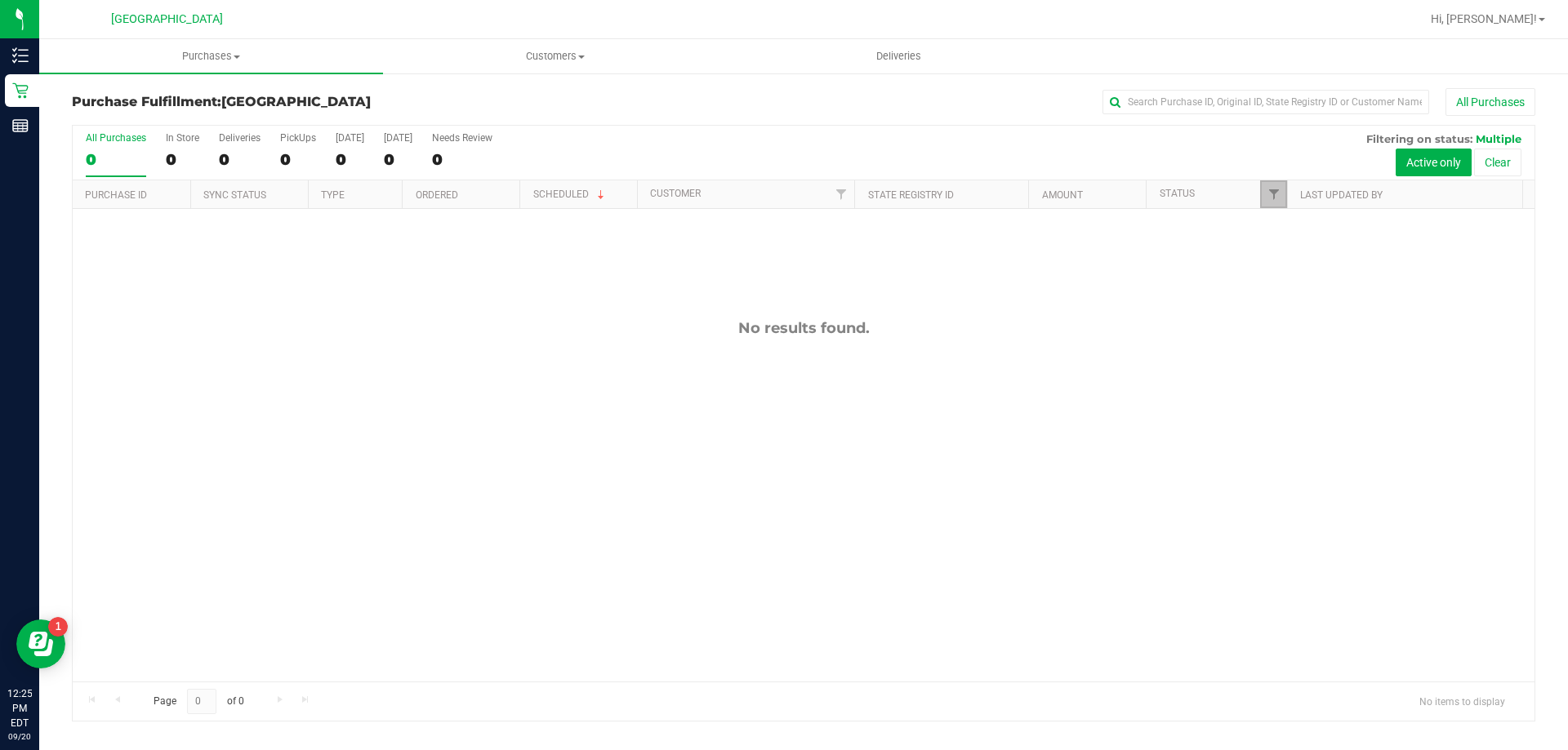
click at [1270, 206] on link "Filter" at bounding box center [1274, 194] width 27 height 28
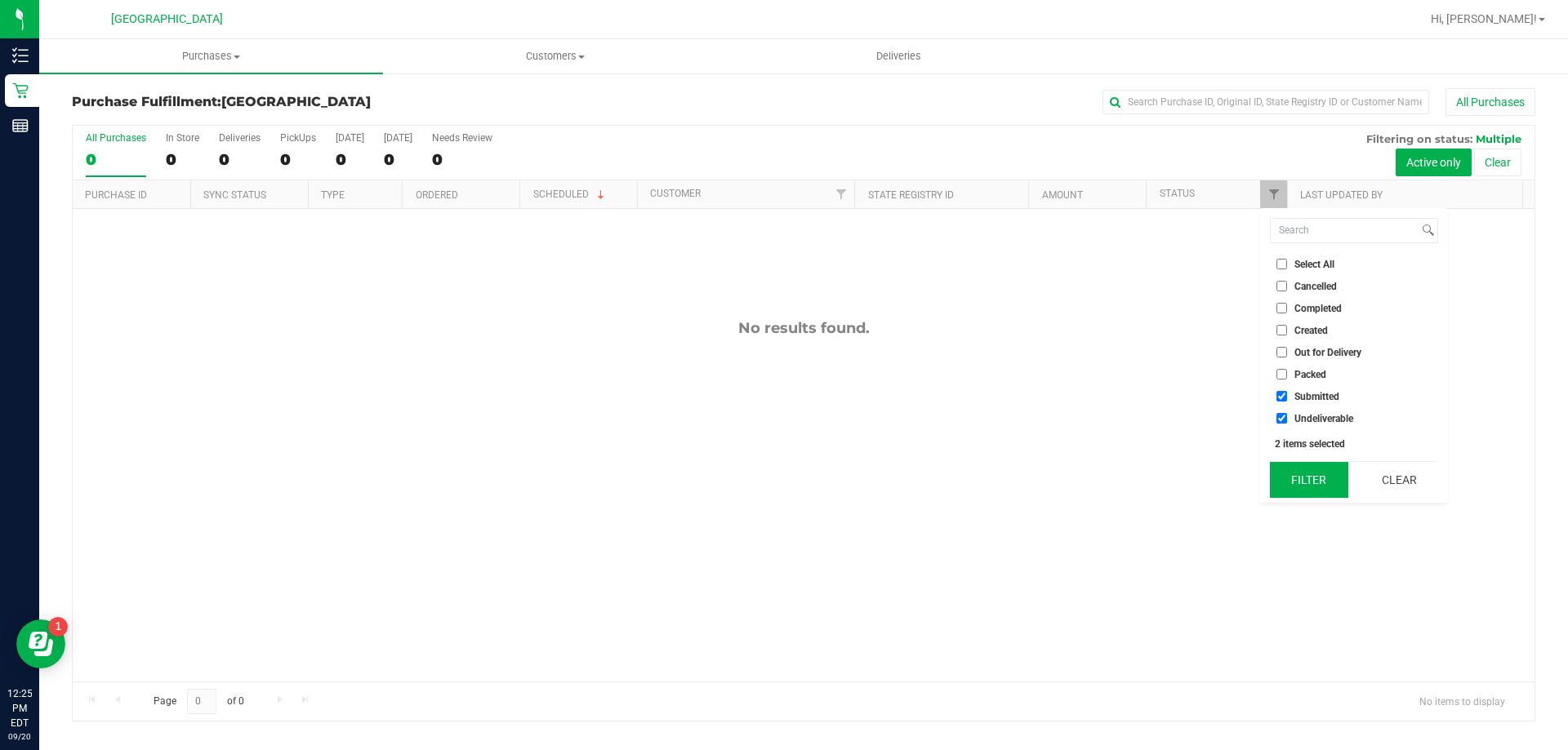
click at [1313, 485] on button "Filter" at bounding box center [1310, 480] width 78 height 36
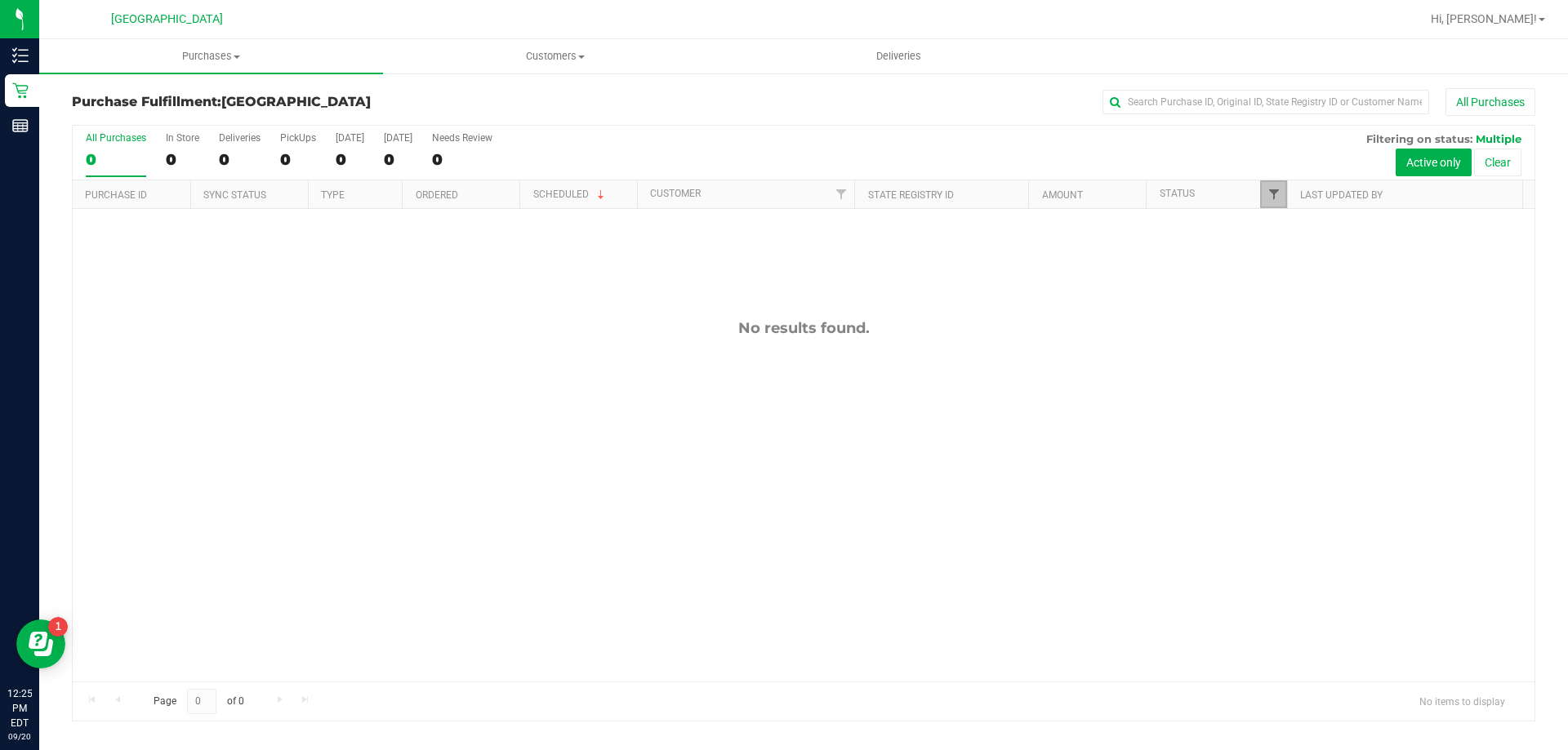
click at [1280, 194] on span "Filter" at bounding box center [1274, 193] width 13 height 13
drag, startPoint x: 1305, startPoint y: 476, endPoint x: 1272, endPoint y: 449, distance: 42.6
click at [1305, 476] on button "Filter" at bounding box center [1310, 480] width 78 height 36
click at [1272, 186] on link "Filter" at bounding box center [1274, 194] width 27 height 28
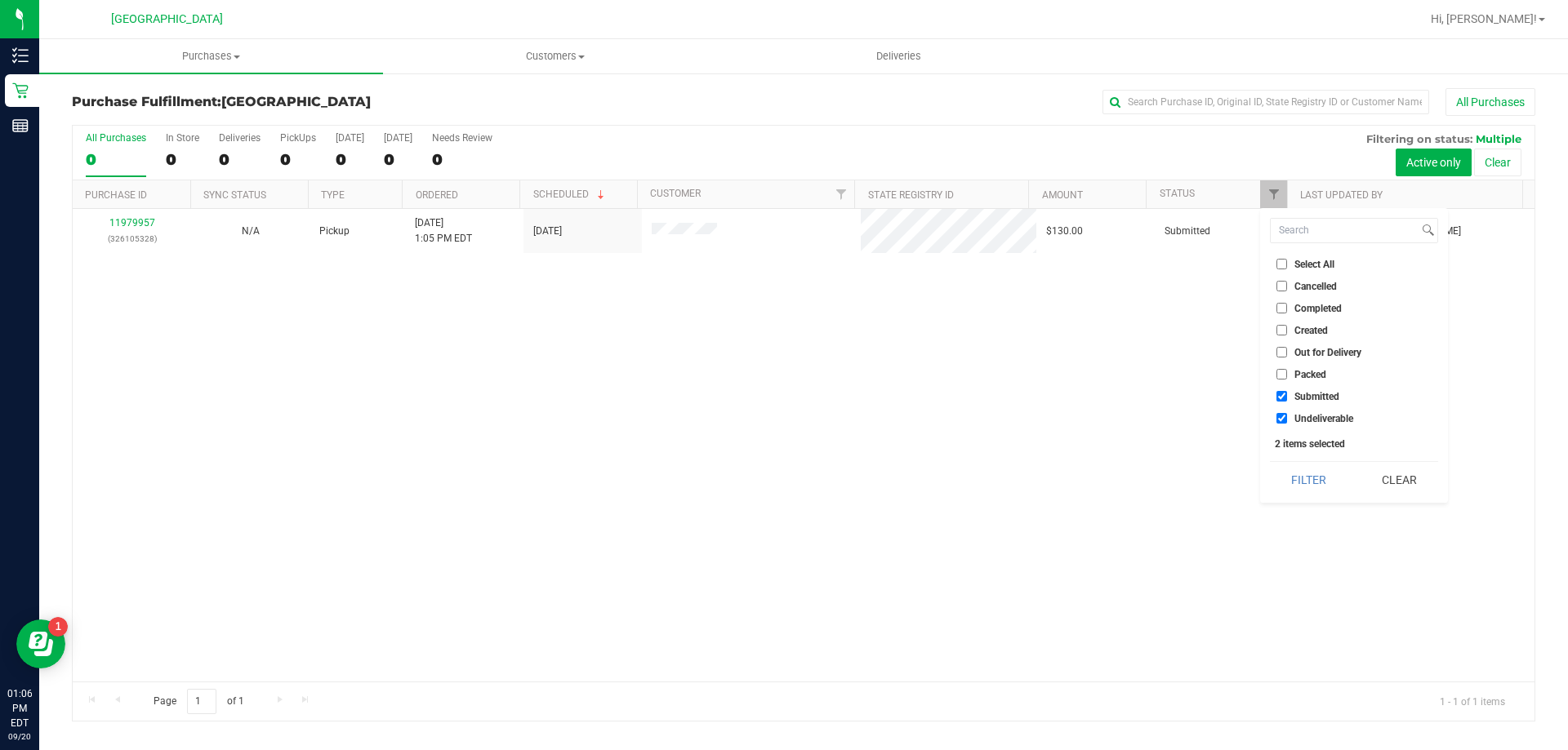
click at [1293, 502] on div "Select All Cancelled Completed Created Out for Delivery Packed Submitted Undeli…" at bounding box center [1354, 355] width 188 height 295
click at [1299, 488] on button "Filter" at bounding box center [1310, 480] width 78 height 36
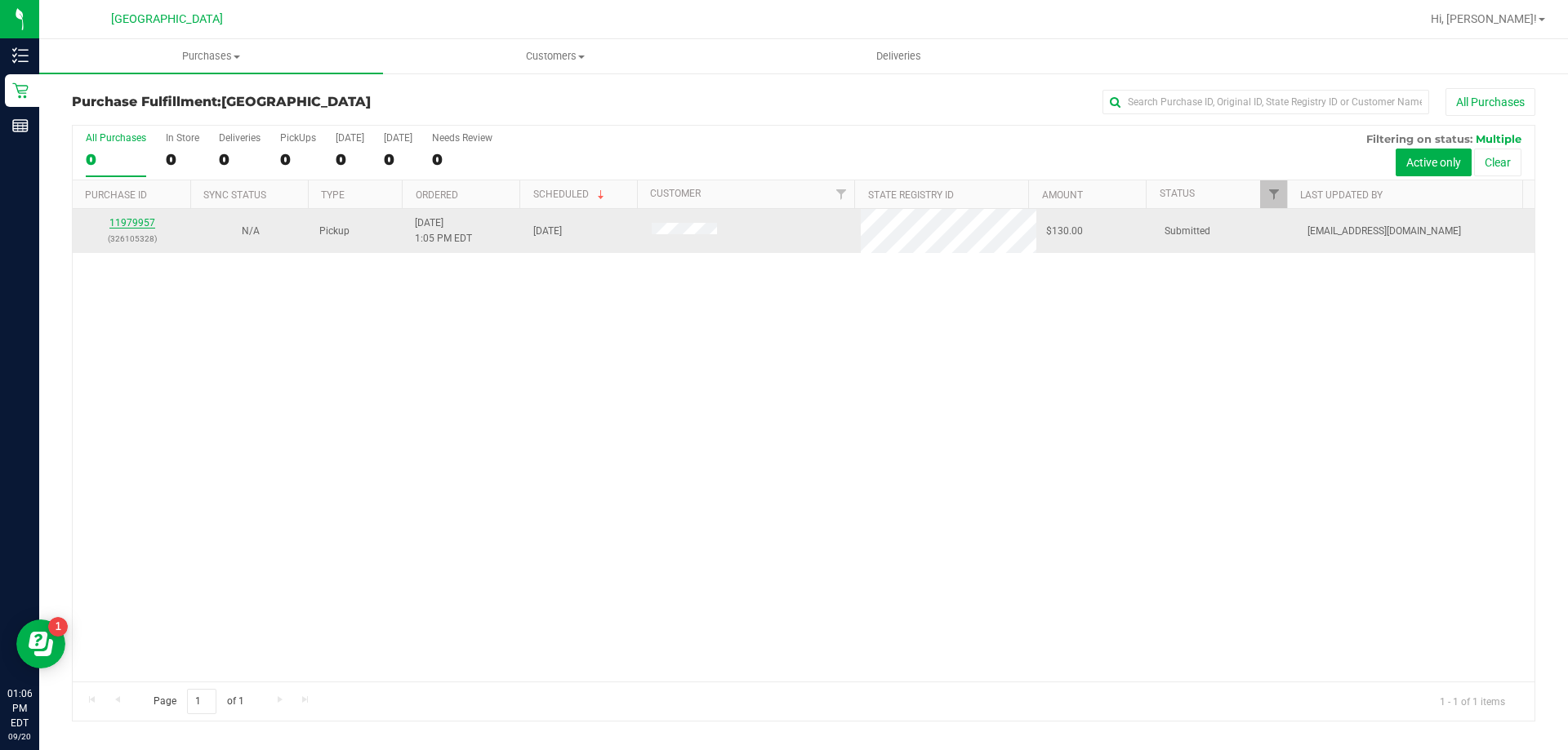
click at [143, 224] on link "11979957" at bounding box center [132, 222] width 46 height 11
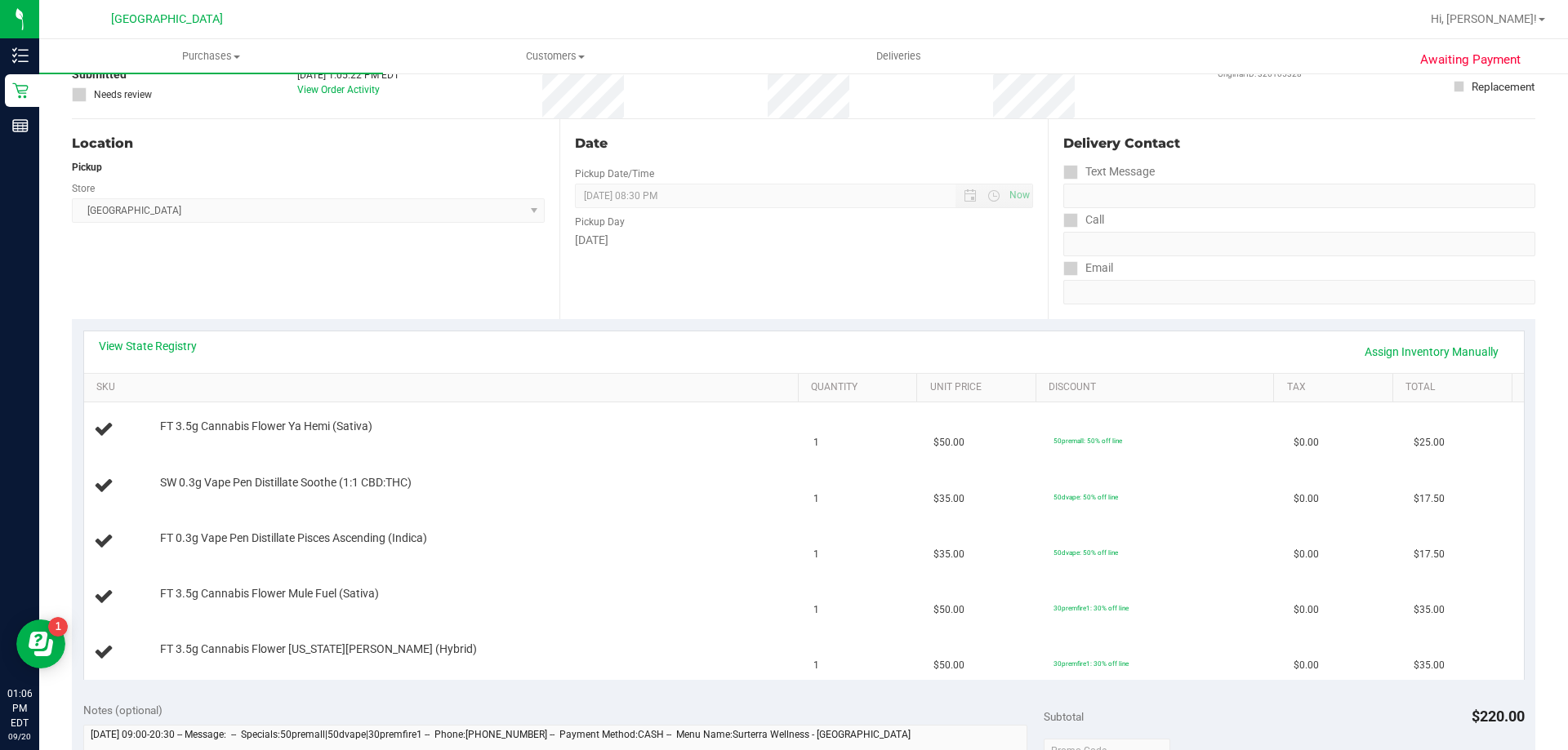
scroll to position [245, 0]
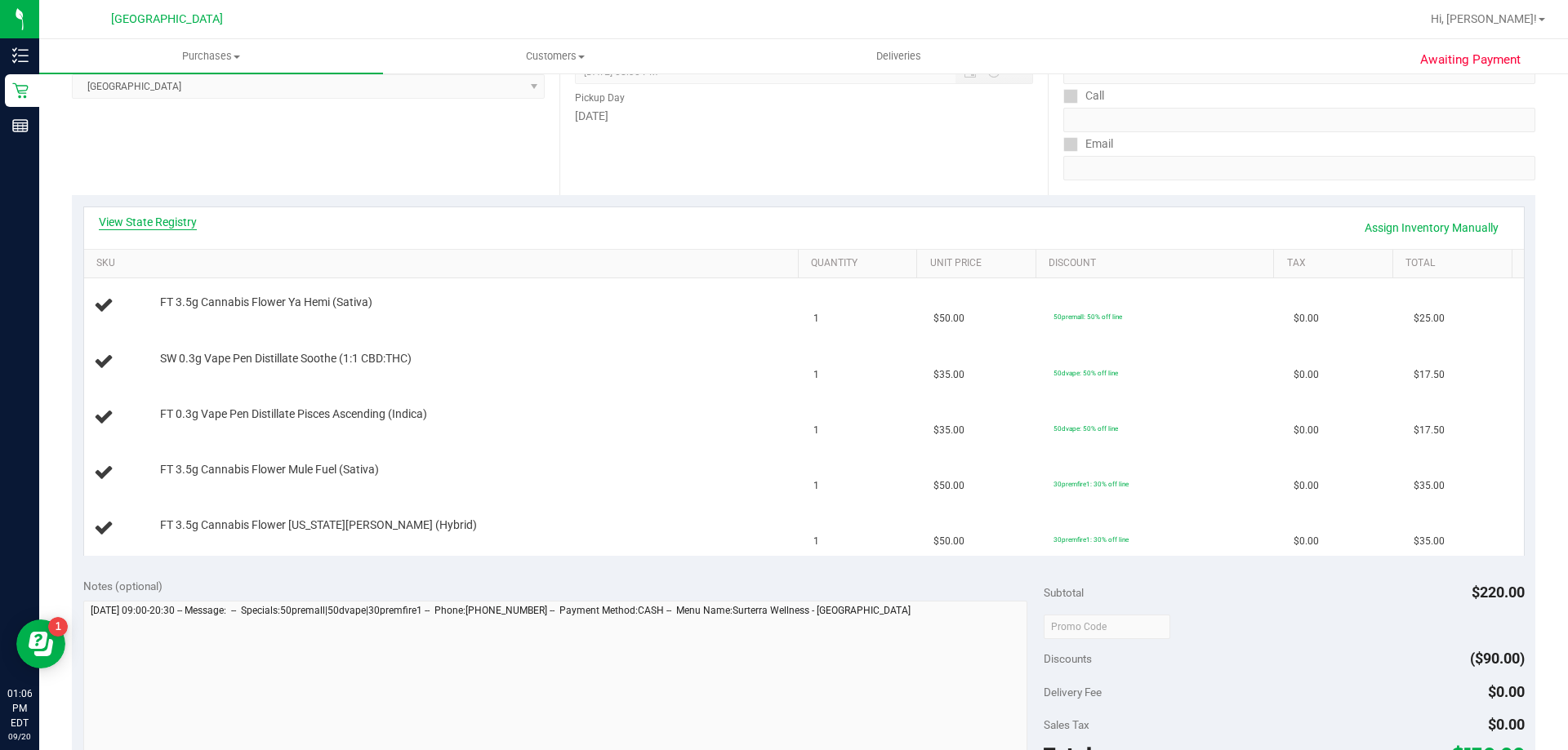
click at [171, 229] on link "View State Registry" at bounding box center [148, 222] width 98 height 16
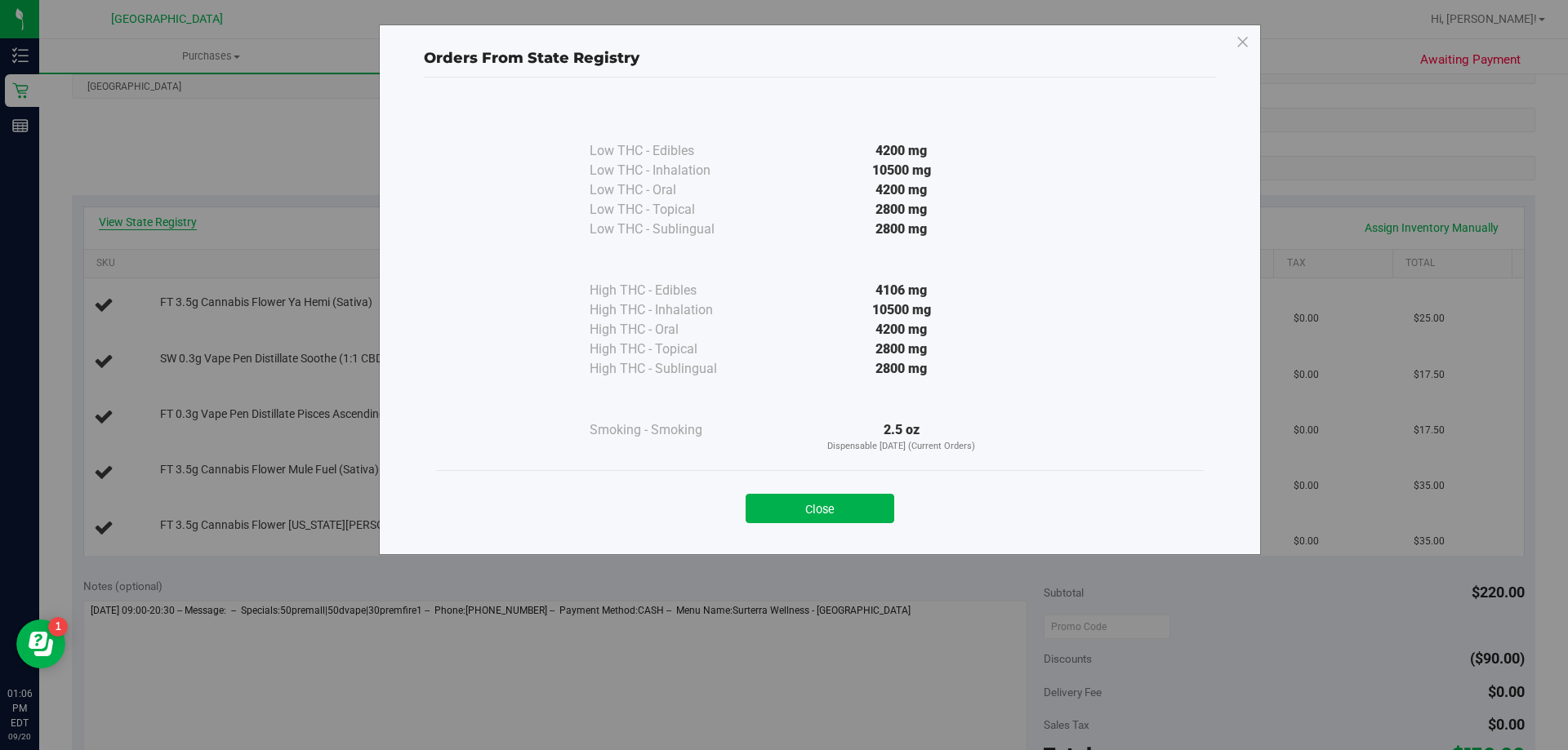
click at [173, 218] on div "Orders From State Registry Low THC - Edibles 4200 mg" at bounding box center [790, 375] width 1581 height 750
click at [867, 510] on button "Close" at bounding box center [820, 509] width 148 height 29
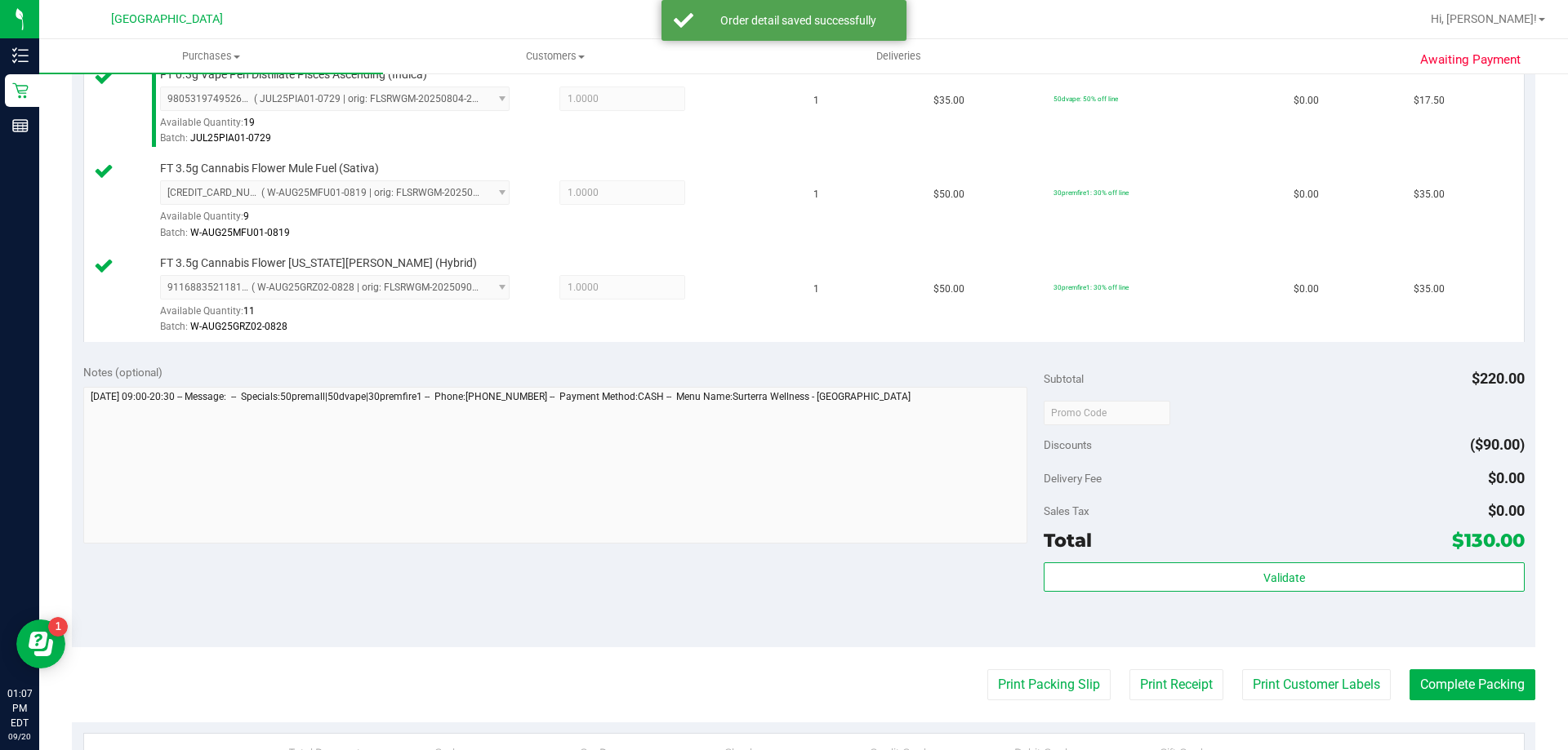
scroll to position [653, 0]
click at [1352, 552] on div "Total $130.00" at bounding box center [1283, 539] width 480 height 29
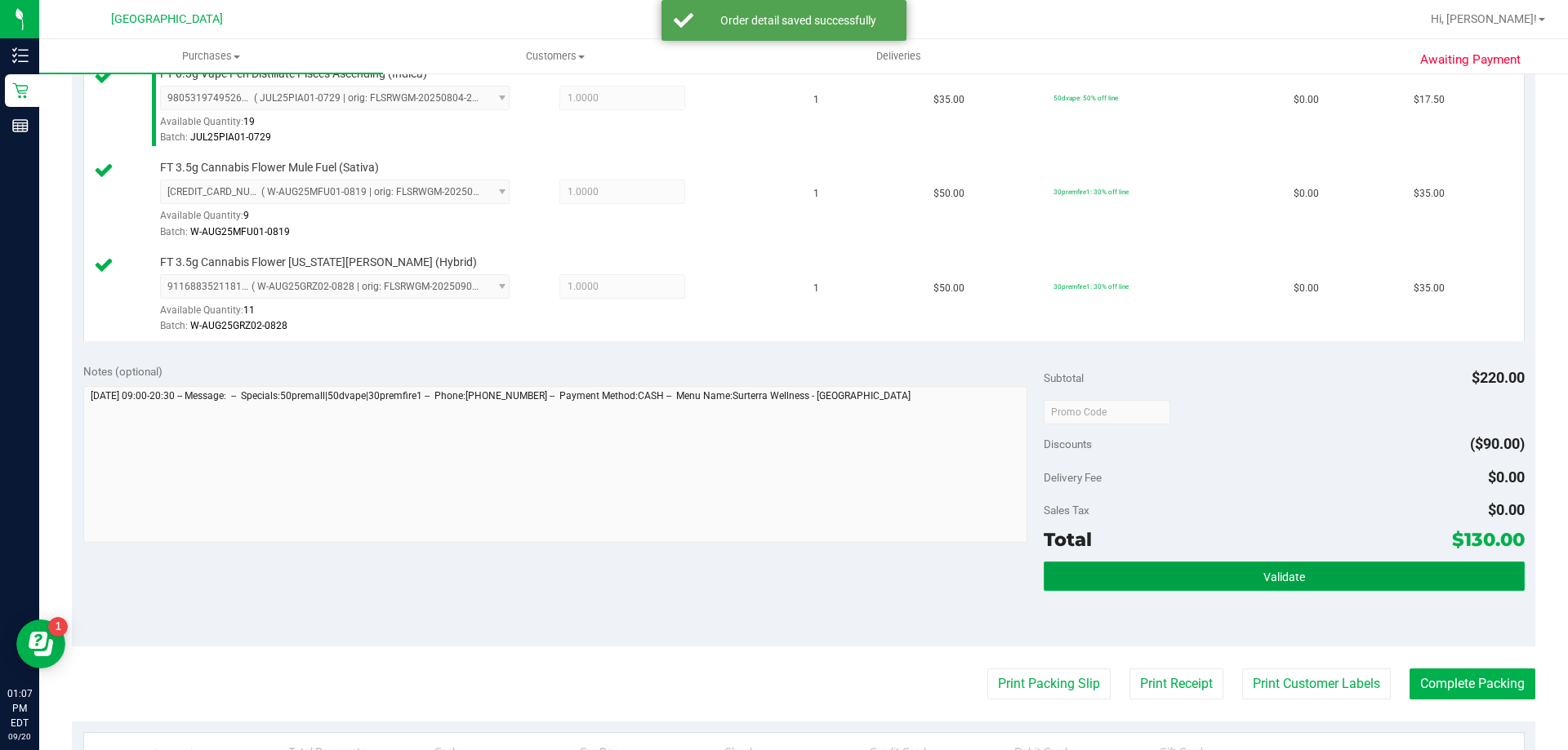
click at [1357, 579] on button "Validate" at bounding box center [1283, 576] width 480 height 29
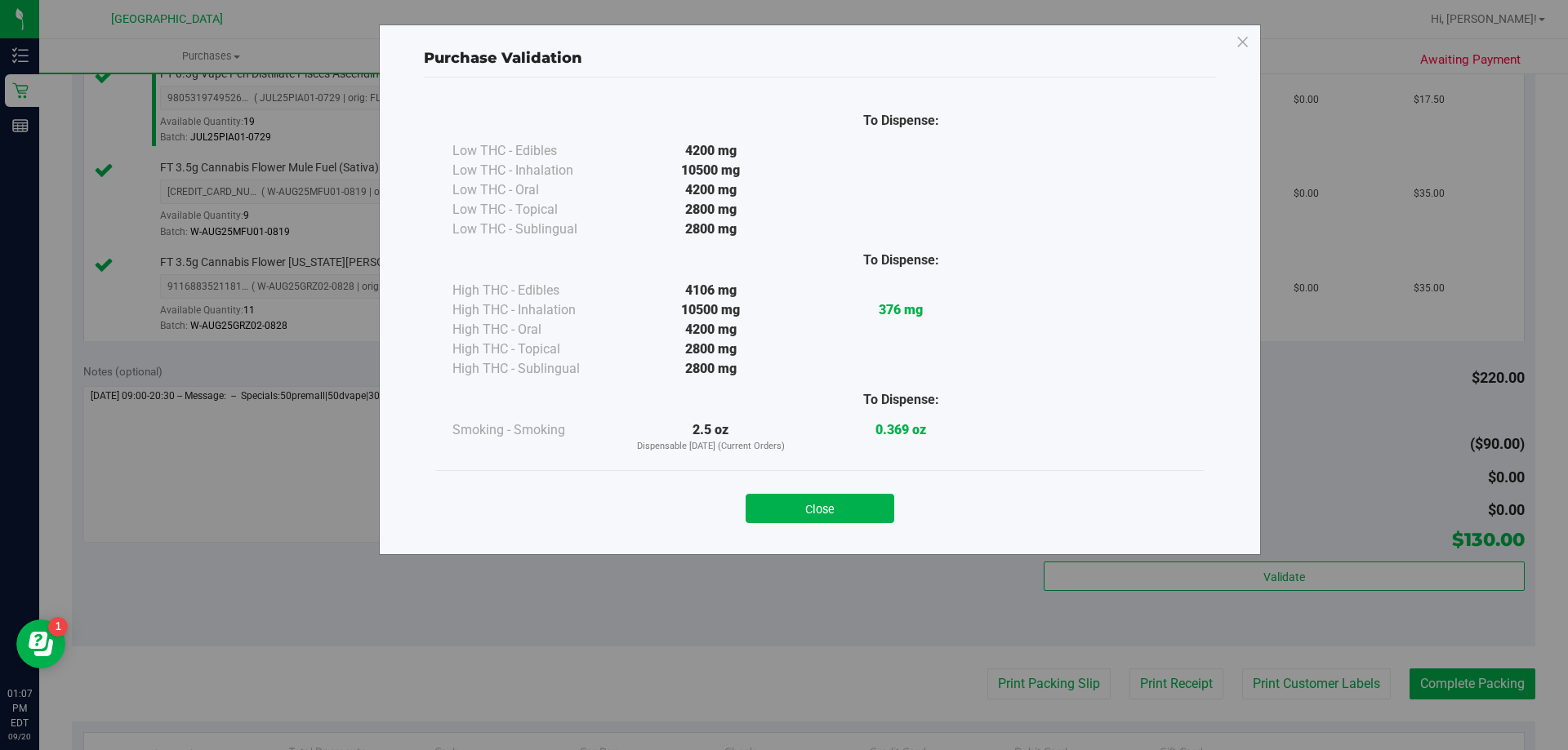
click at [829, 510] on button "Close" at bounding box center [820, 509] width 148 height 29
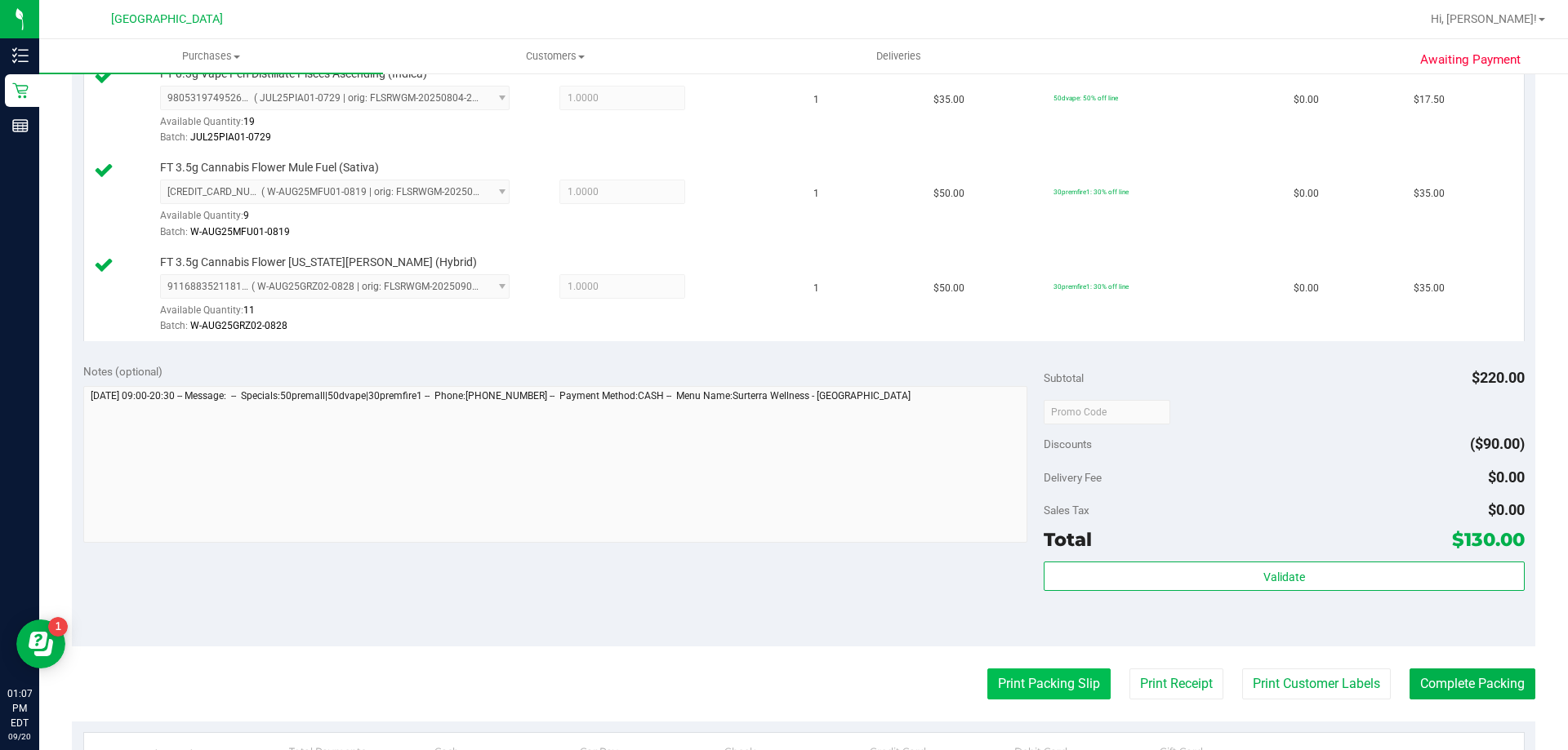
click at [996, 681] on button "Print Packing Slip" at bounding box center [1049, 684] width 124 height 31
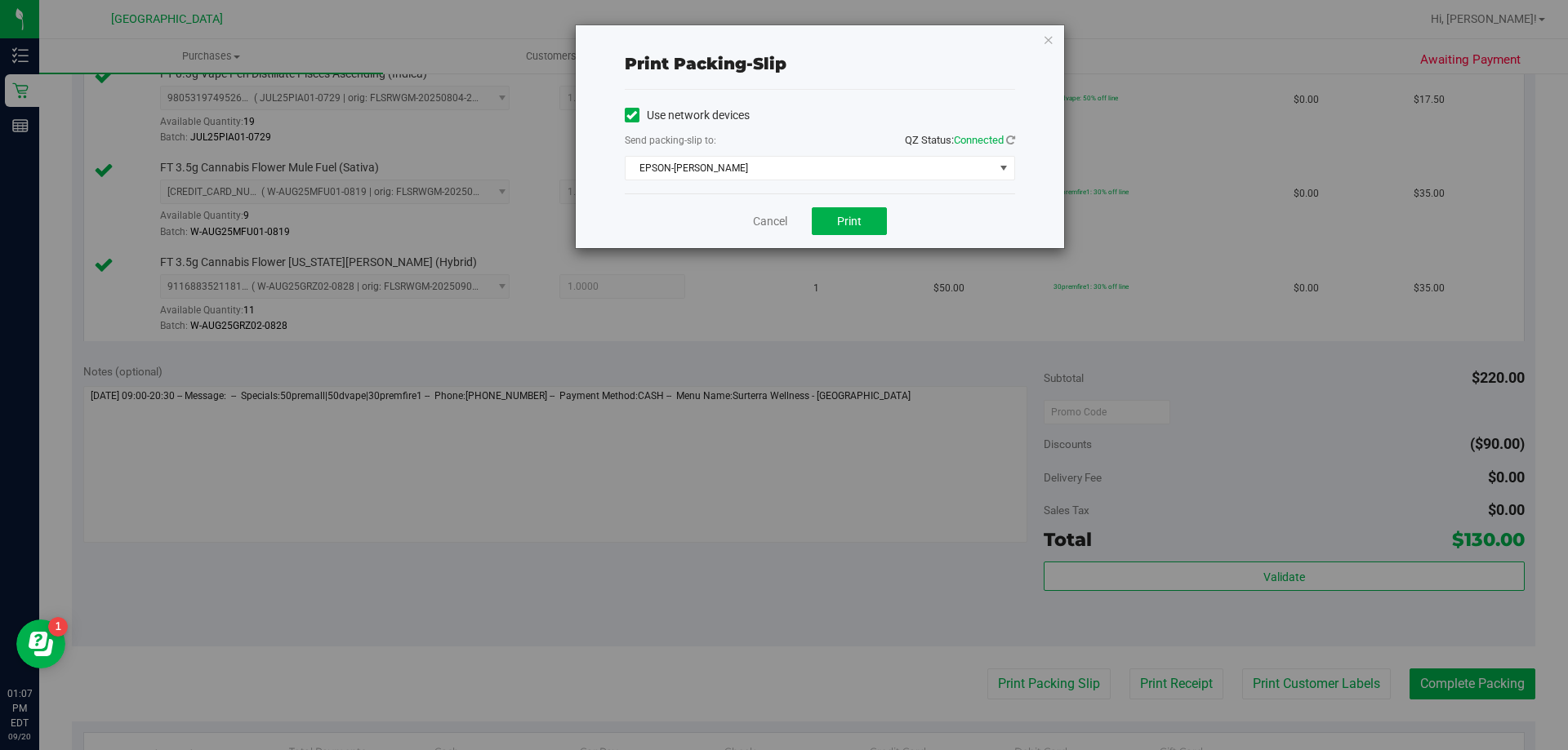
click at [865, 245] on div "Cancel Print" at bounding box center [820, 221] width 391 height 55
click at [866, 212] on button "Print" at bounding box center [849, 221] width 75 height 28
click at [773, 214] on link "Cancel" at bounding box center [770, 222] width 34 height 17
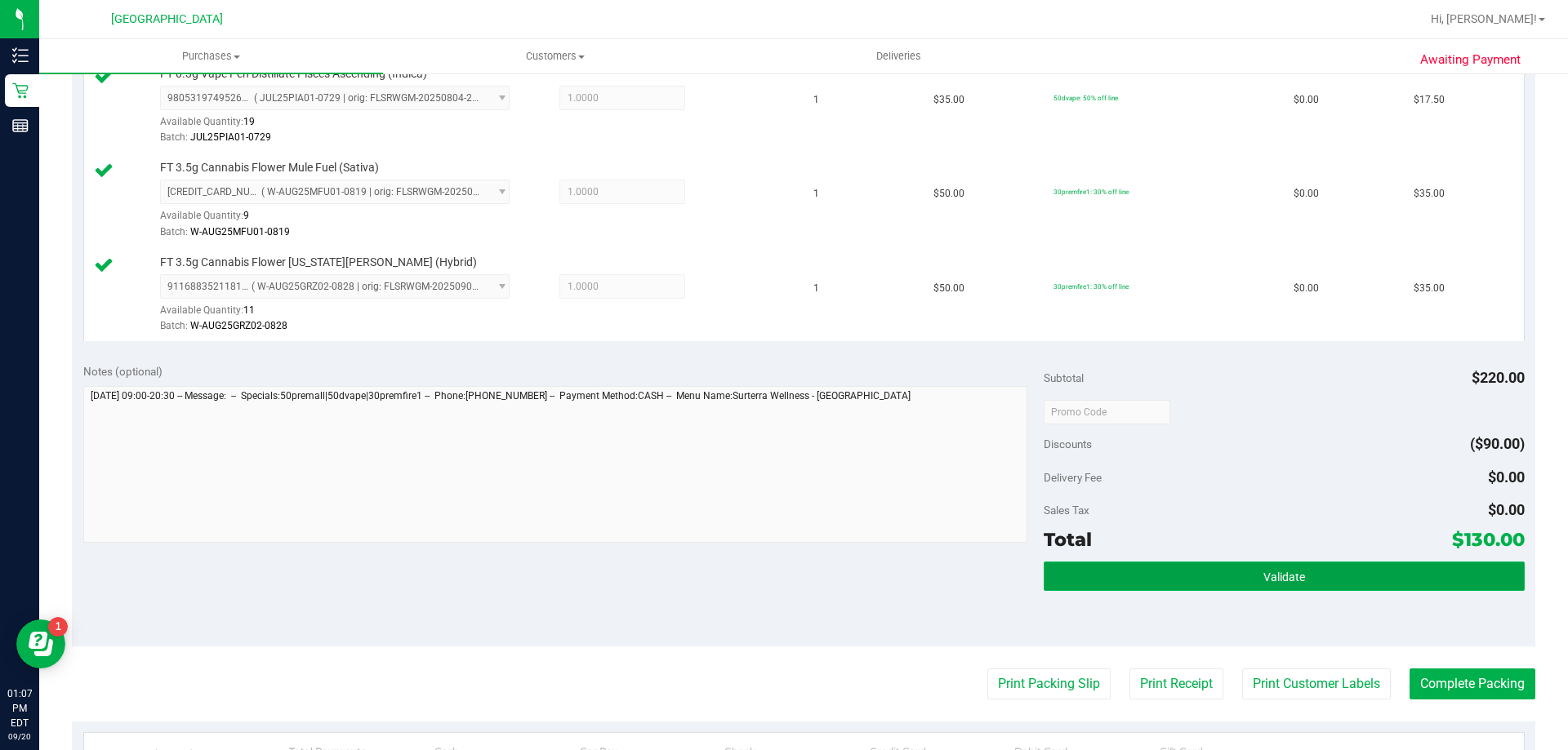
click at [1307, 563] on button "Validate" at bounding box center [1283, 576] width 480 height 29
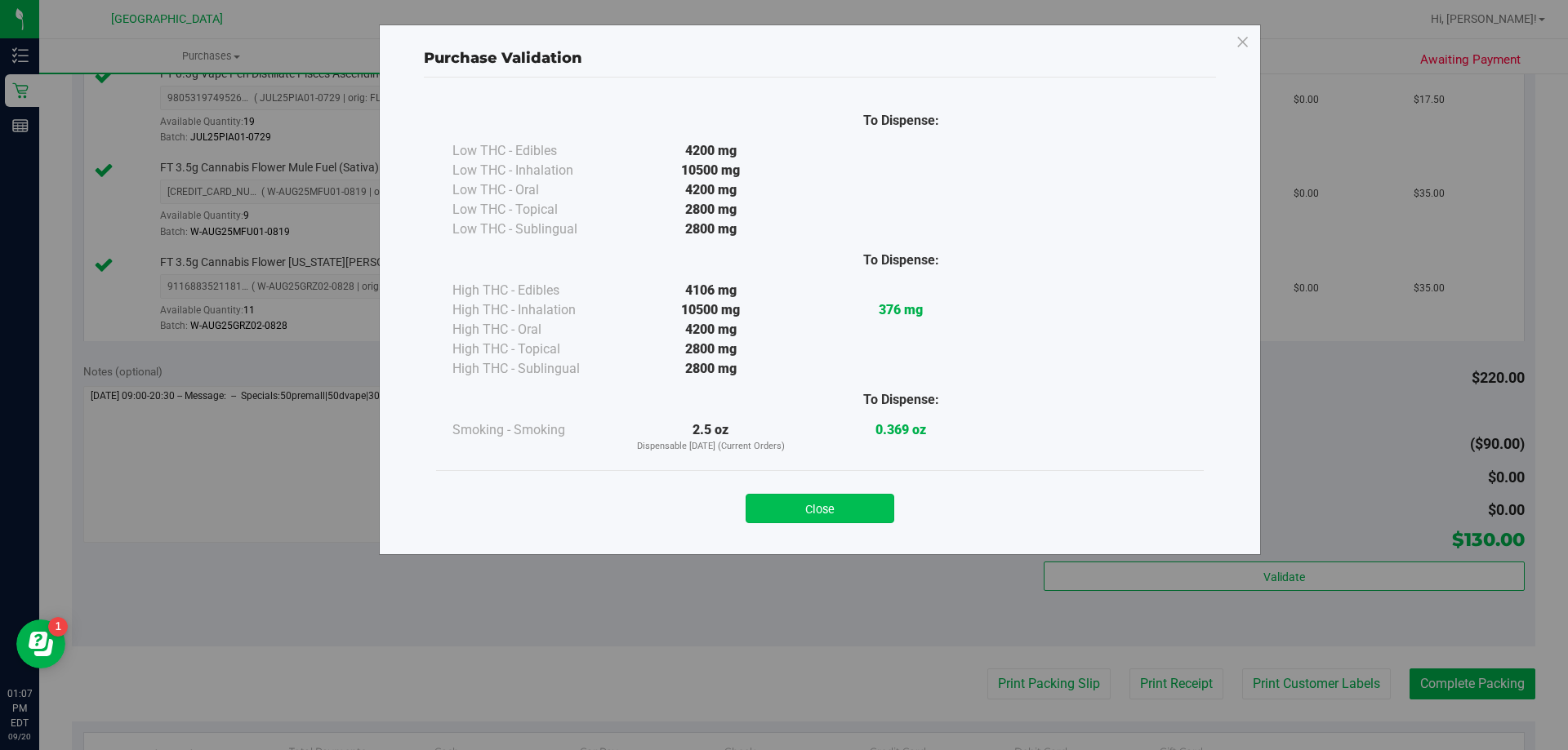
click at [842, 518] on button "Close" at bounding box center [820, 509] width 148 height 29
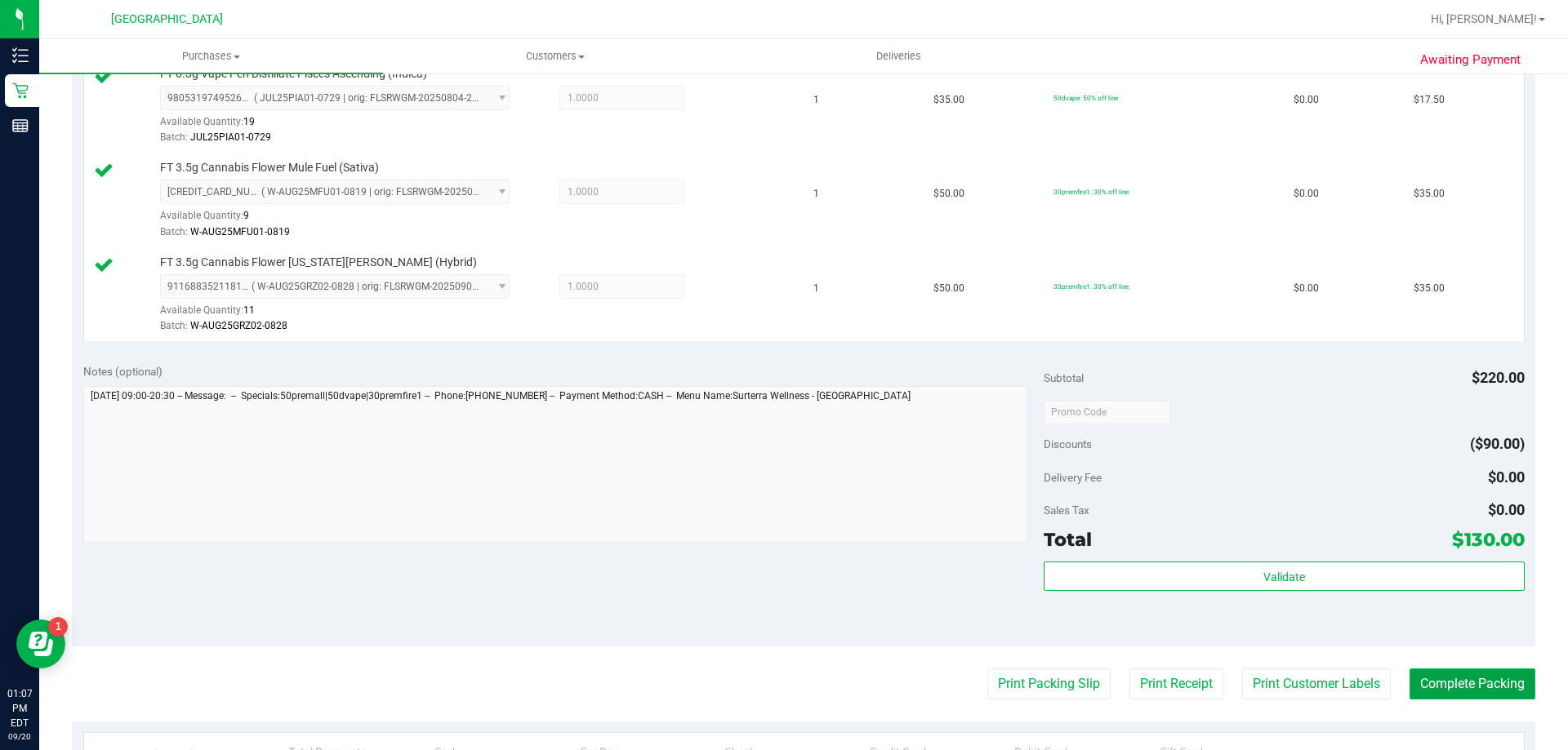
click at [1453, 675] on button "Complete Packing" at bounding box center [1473, 684] width 126 height 31
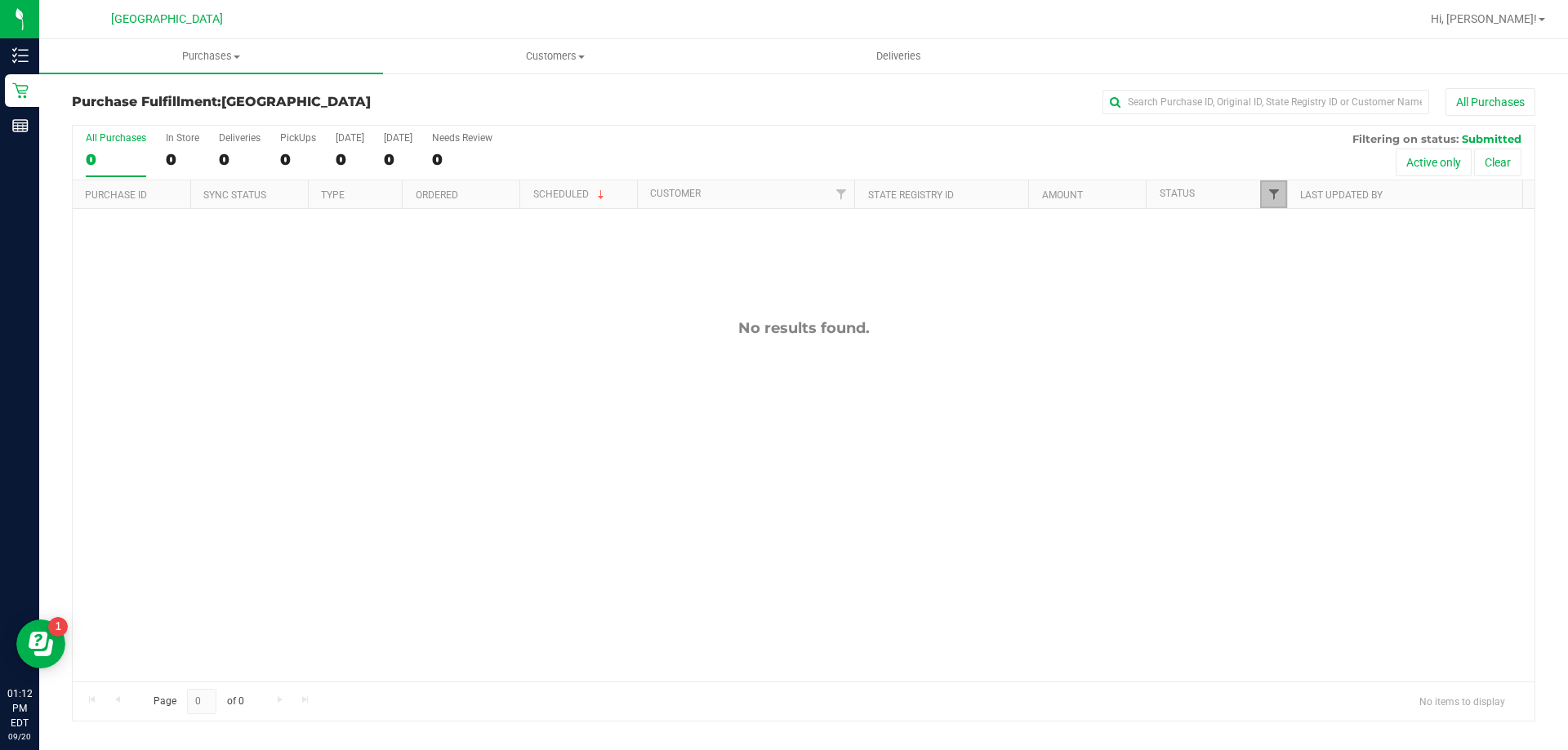
click at [1276, 189] on span "Filter" at bounding box center [1274, 193] width 13 height 13
click at [1312, 414] on span "Undeliverable" at bounding box center [1323, 418] width 59 height 9
click at [1287, 414] on input "Undeliverable" at bounding box center [1282, 418] width 10 height 10
checkbox input "true"
click at [1317, 486] on button "Filter" at bounding box center [1310, 480] width 78 height 36
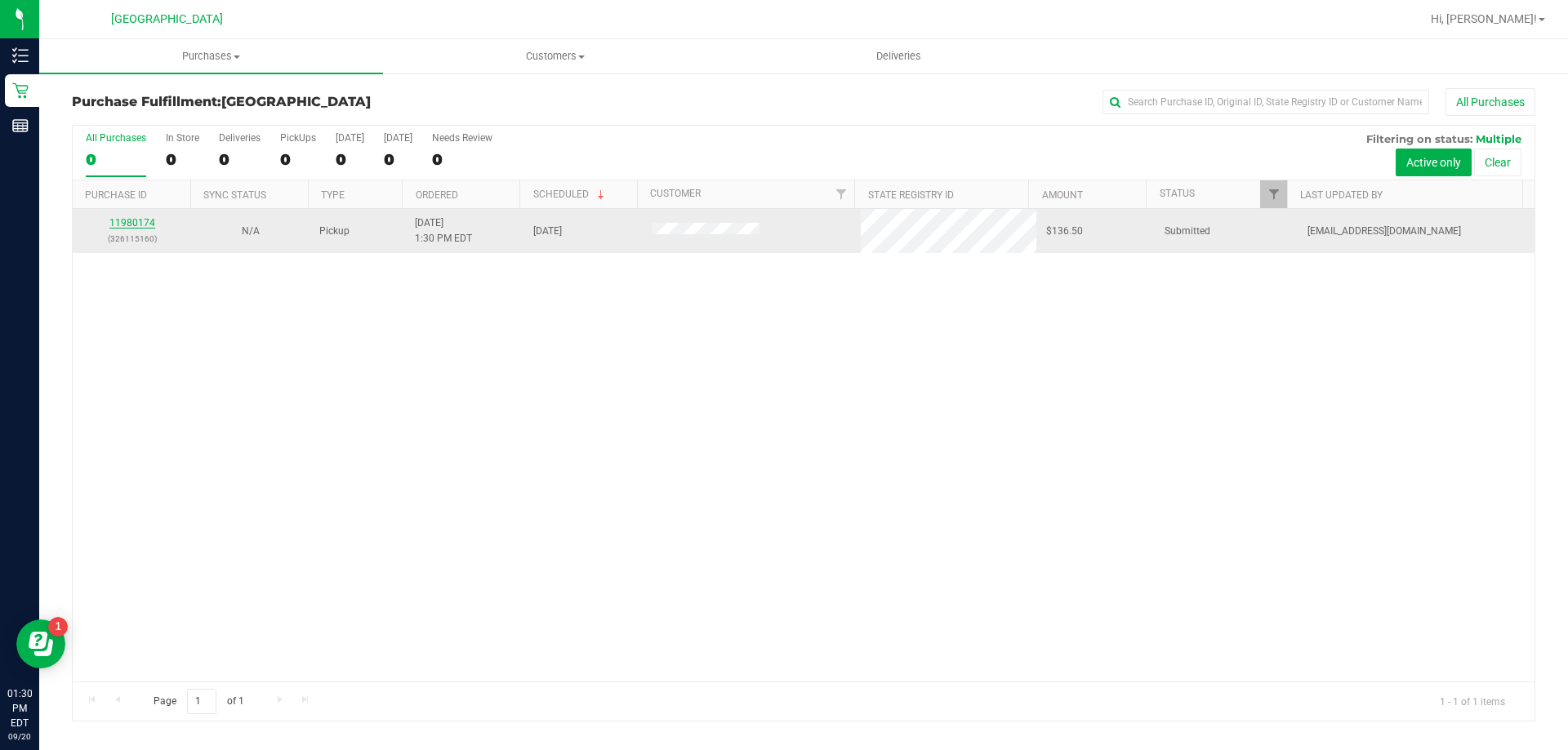
click at [136, 222] on link "11980174" at bounding box center [132, 222] width 46 height 11
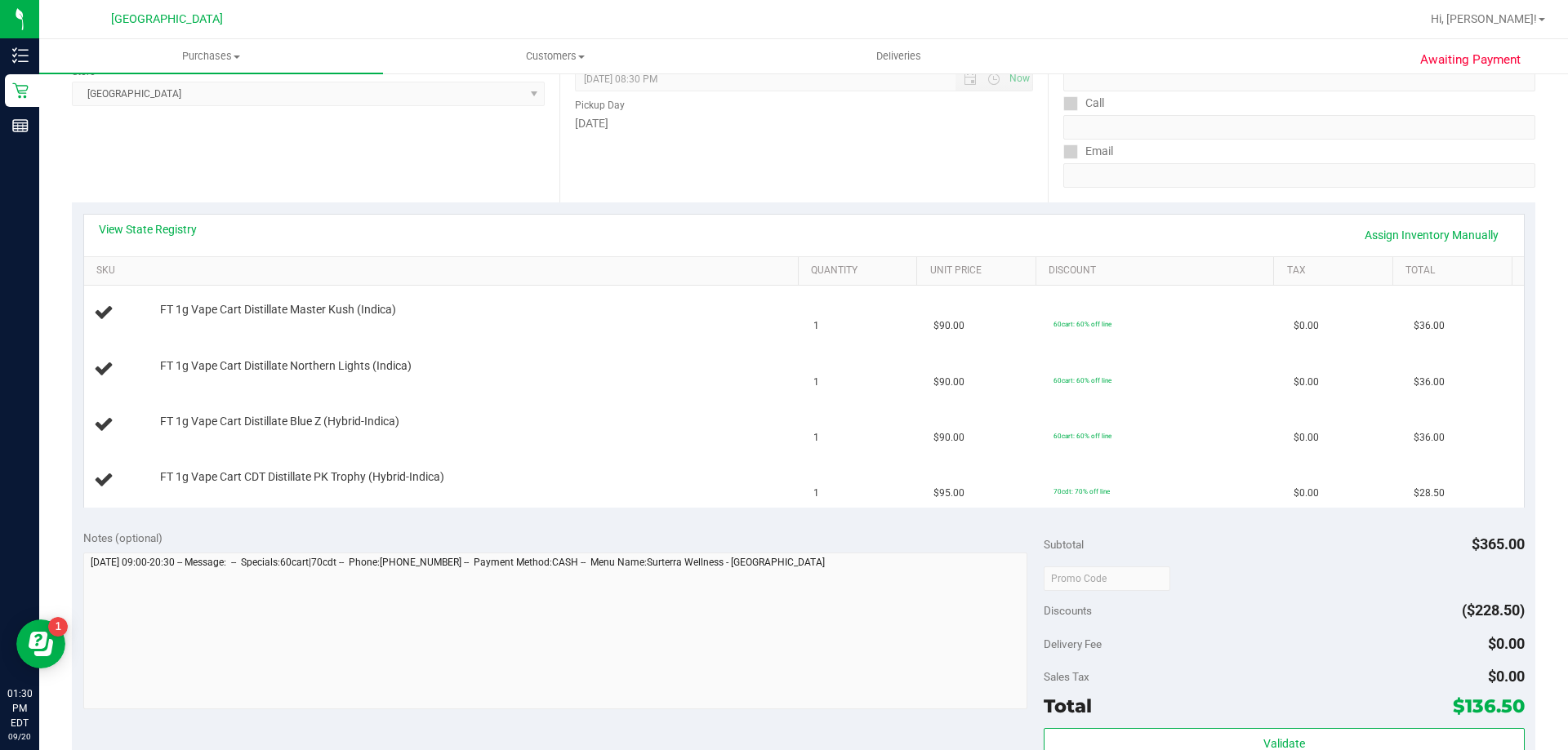
scroll to position [245, 0]
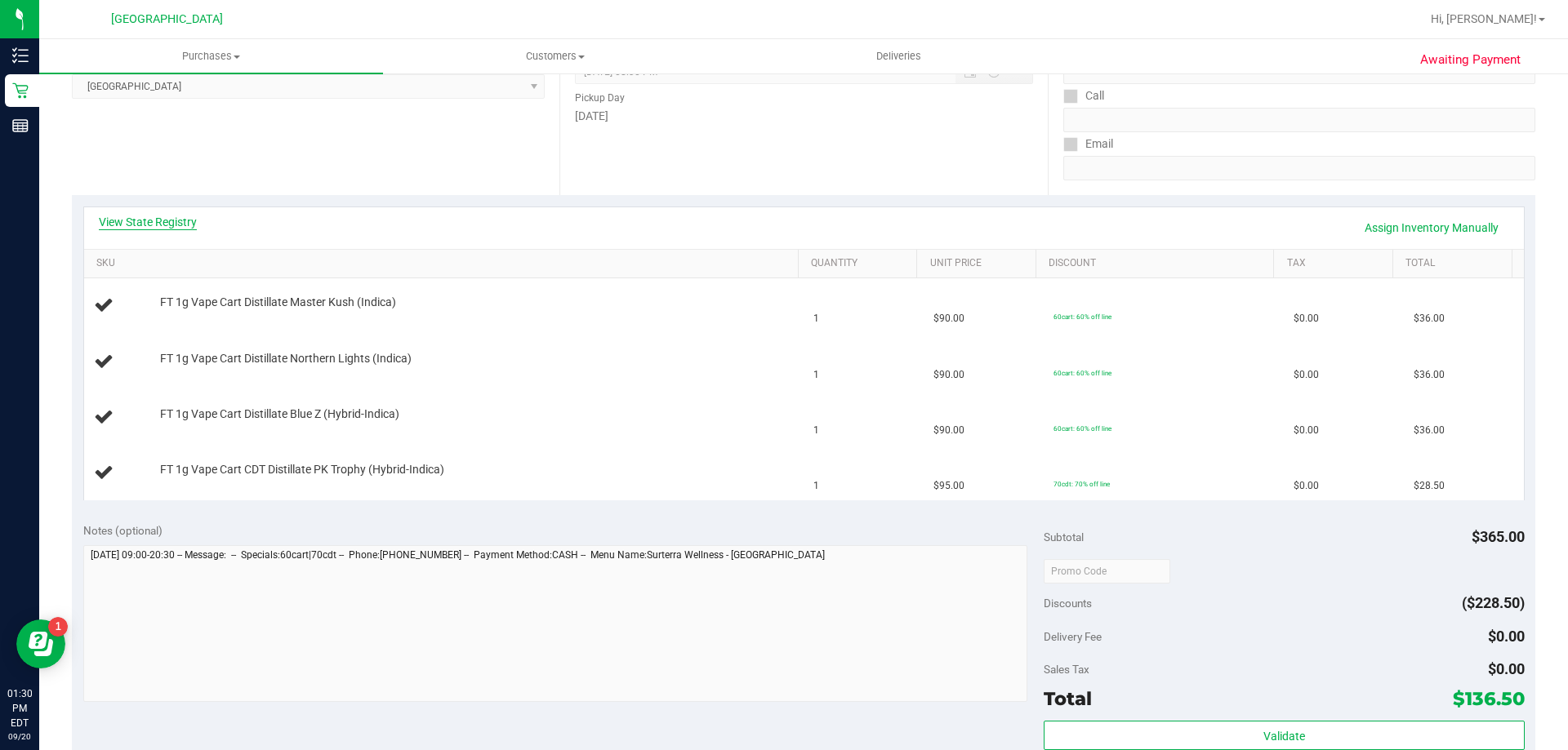
click at [132, 219] on link "View State Registry" at bounding box center [148, 222] width 98 height 16
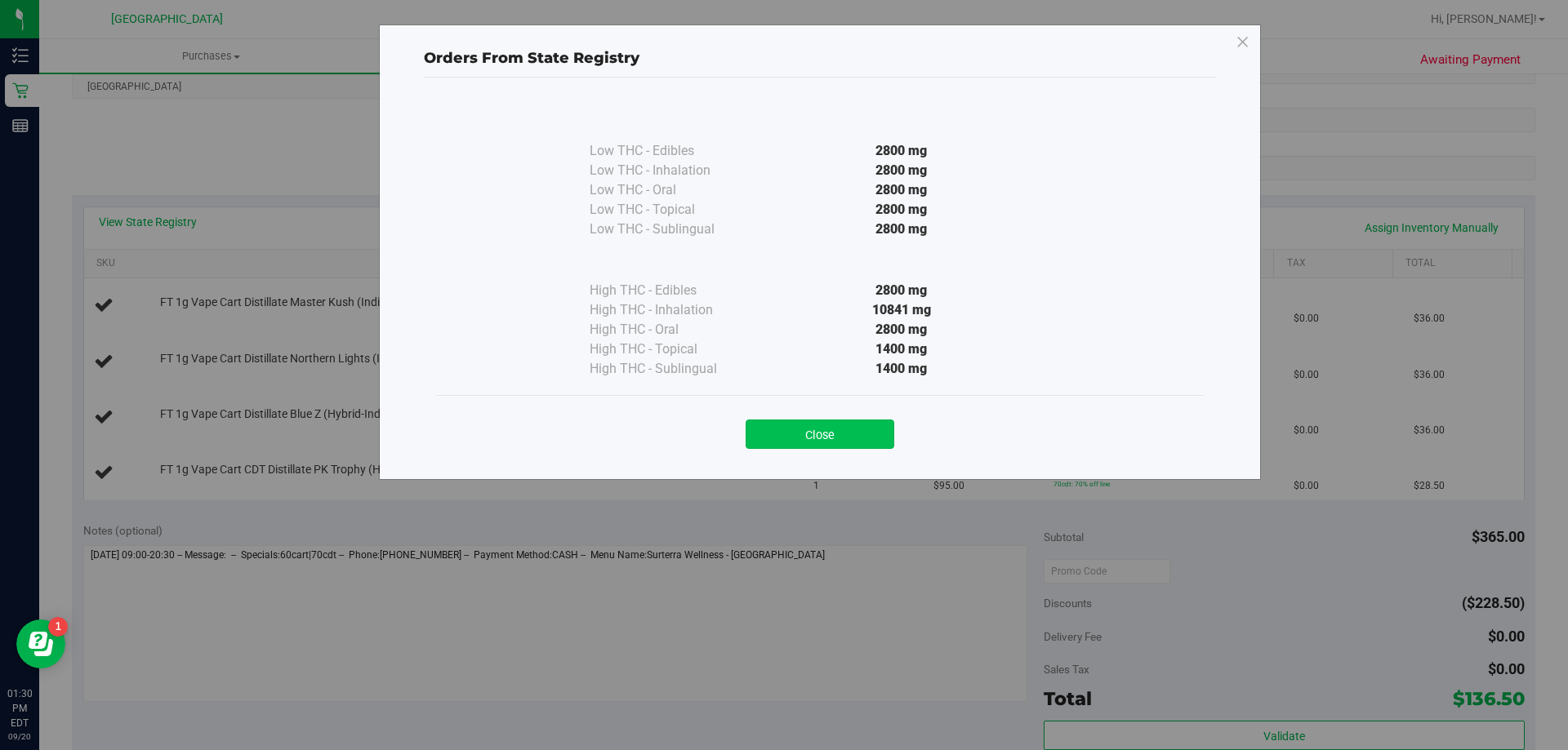
click at [817, 441] on button "Close" at bounding box center [820, 434] width 148 height 29
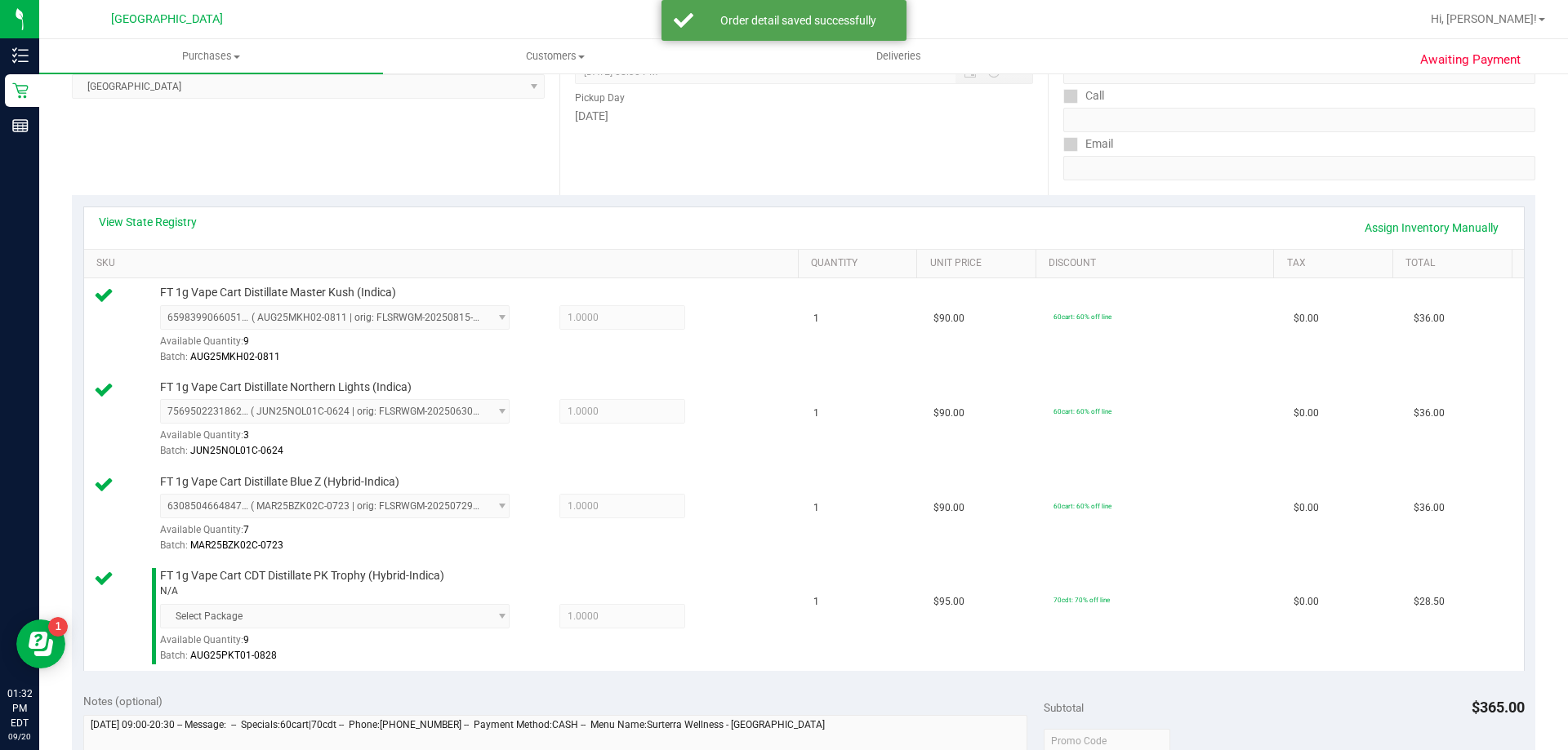
scroll to position [653, 0]
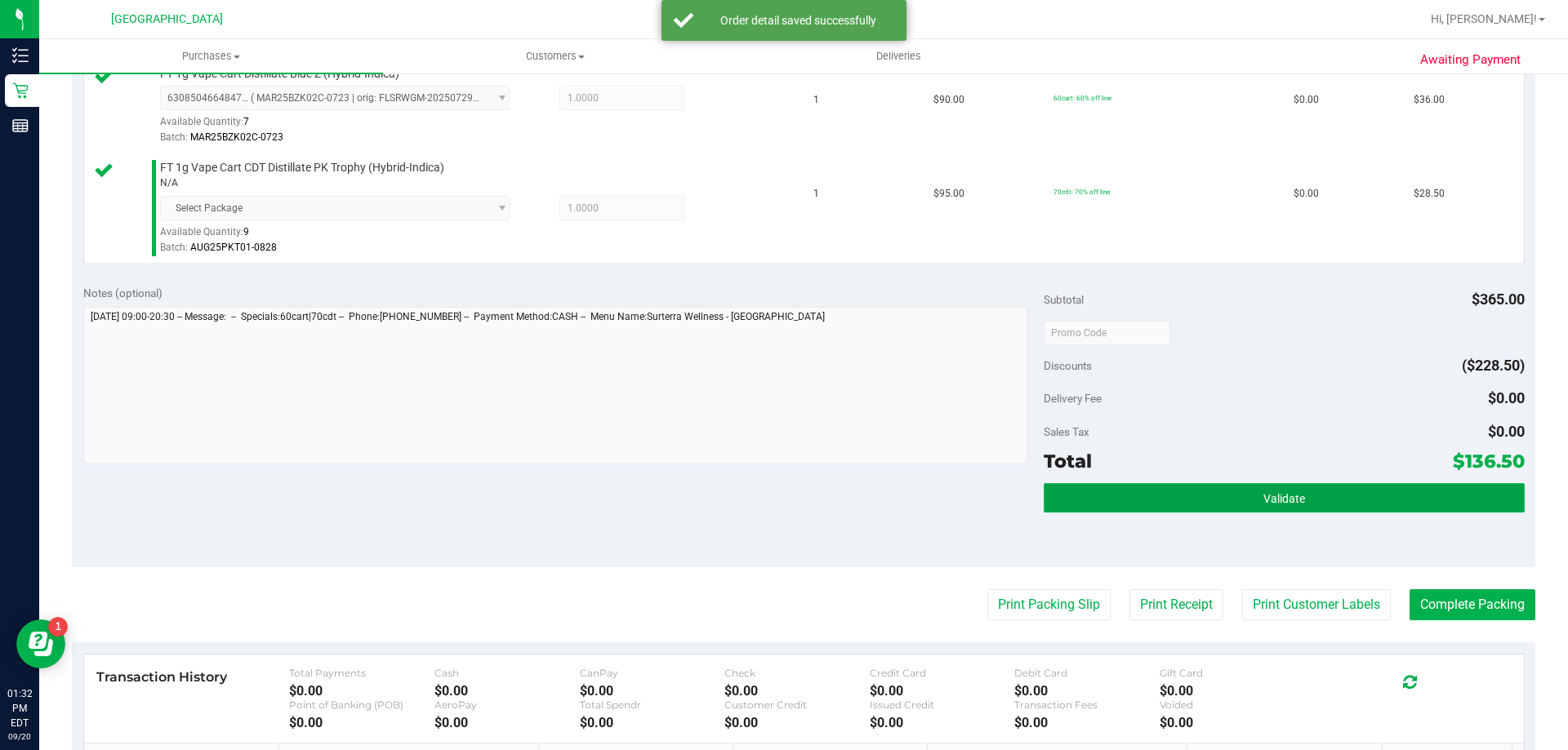
click at [1339, 496] on button "Validate" at bounding box center [1283, 498] width 480 height 29
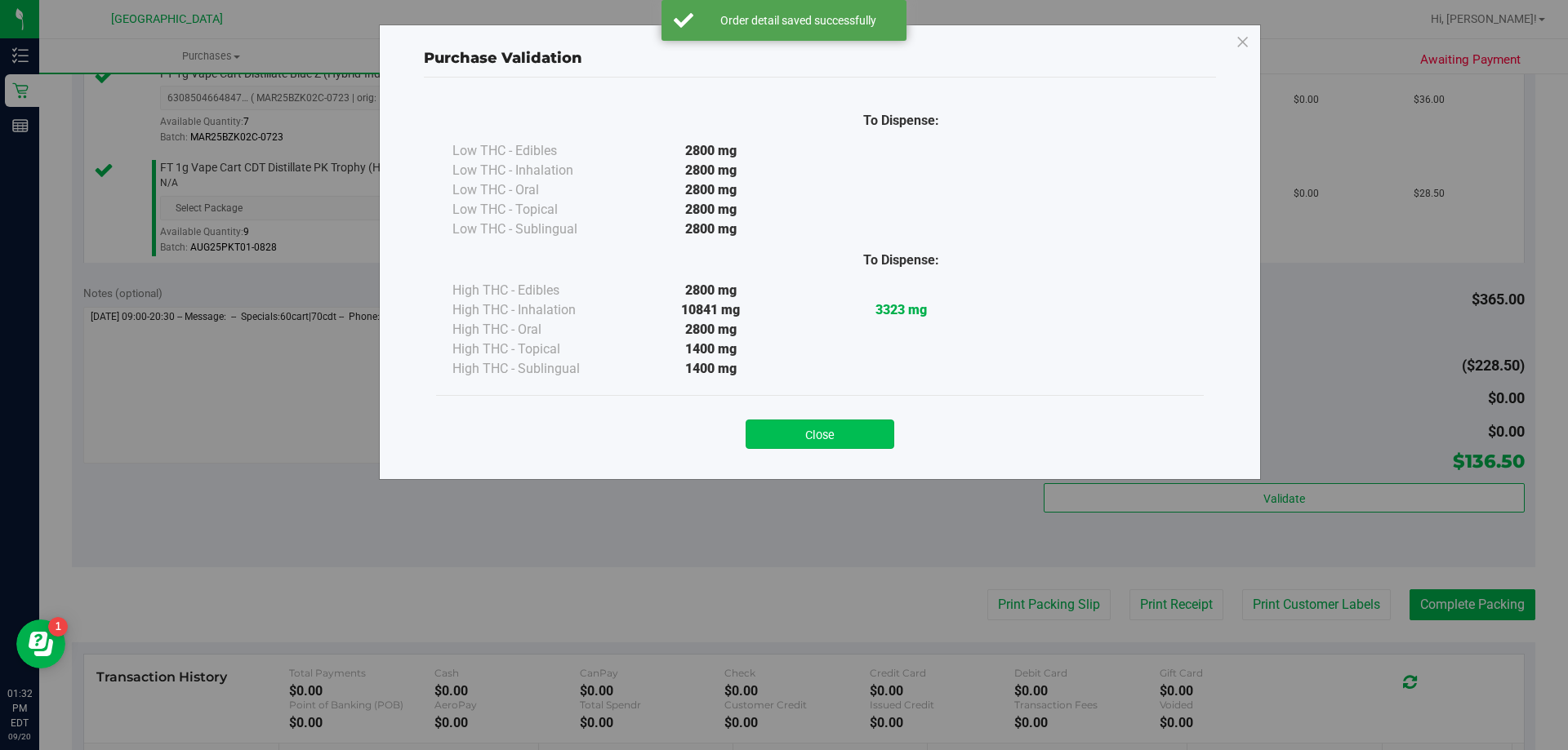
click at [845, 444] on button "Close" at bounding box center [820, 434] width 148 height 29
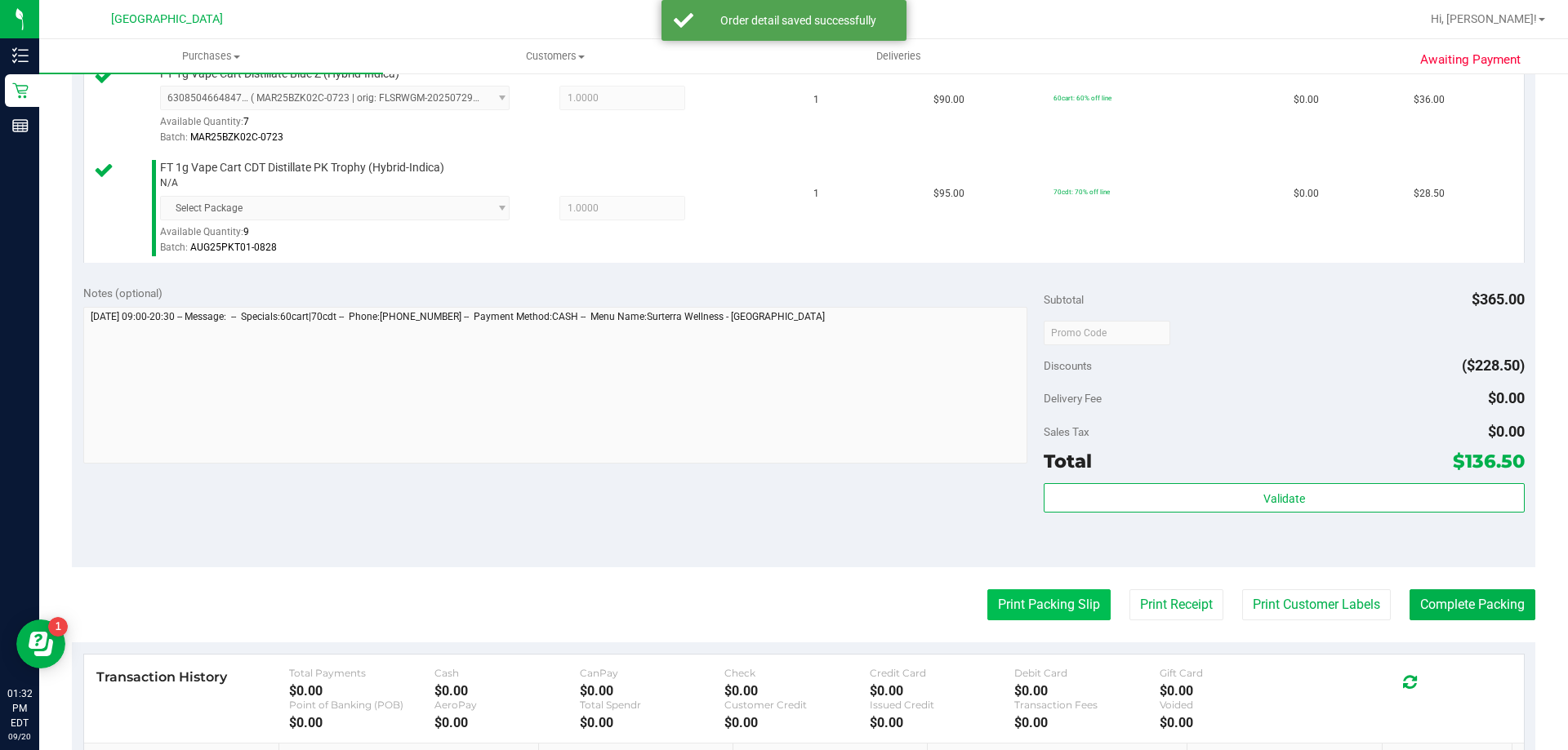
click at [1024, 618] on button "Print Packing Slip" at bounding box center [1049, 605] width 124 height 31
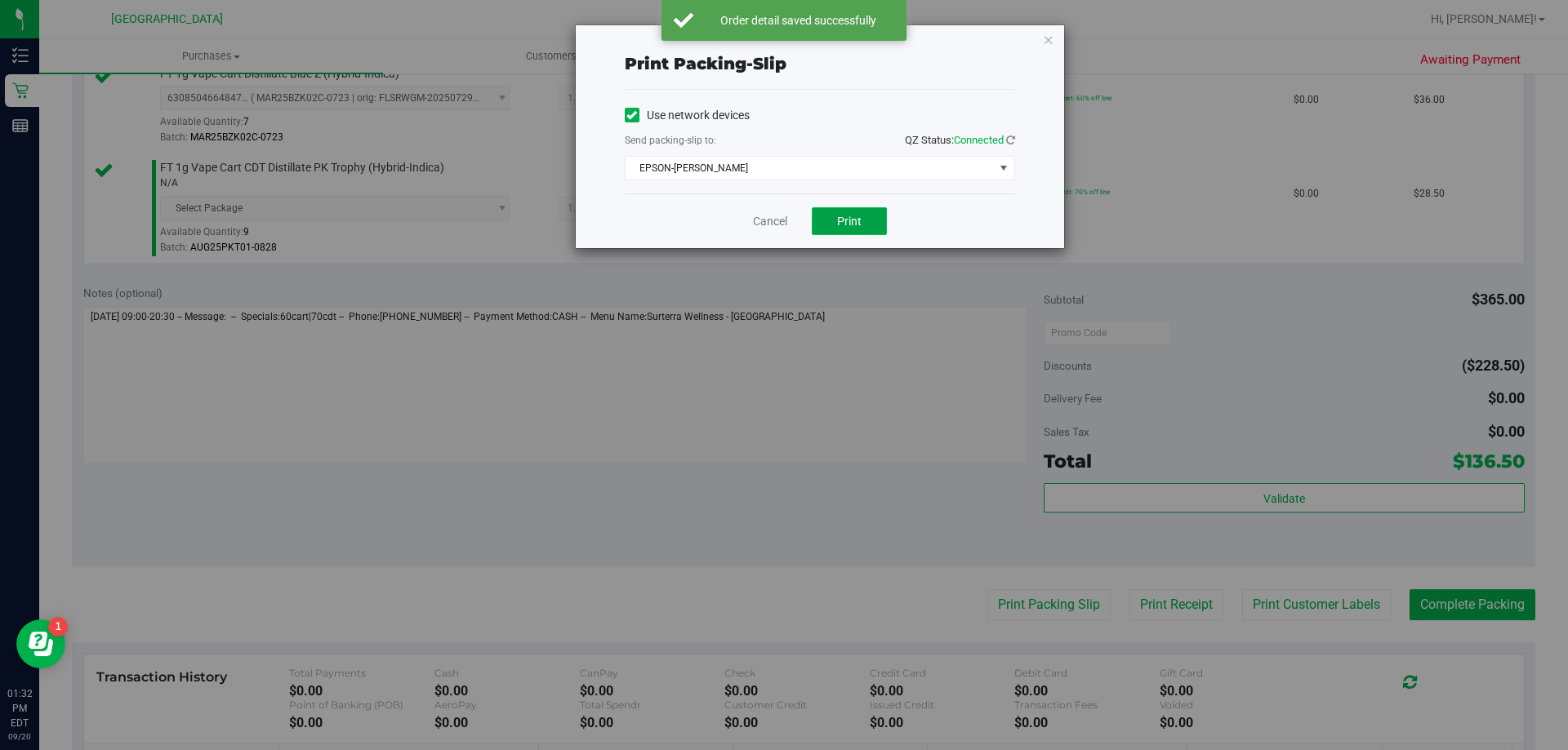
click at [865, 211] on button "Print" at bounding box center [849, 221] width 75 height 28
click at [761, 224] on link "Cancel" at bounding box center [770, 222] width 34 height 17
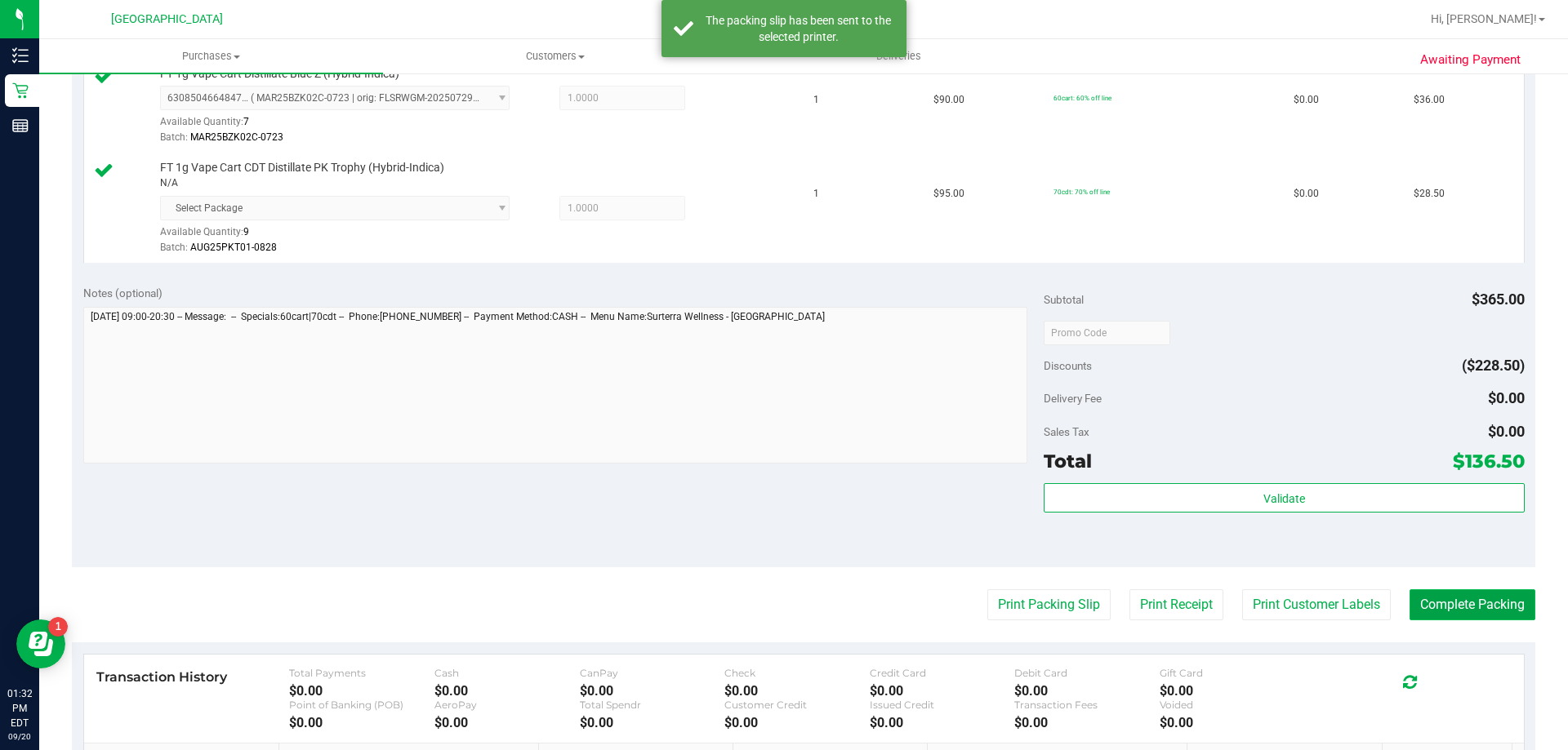
click at [1467, 595] on button "Complete Packing" at bounding box center [1473, 605] width 126 height 31
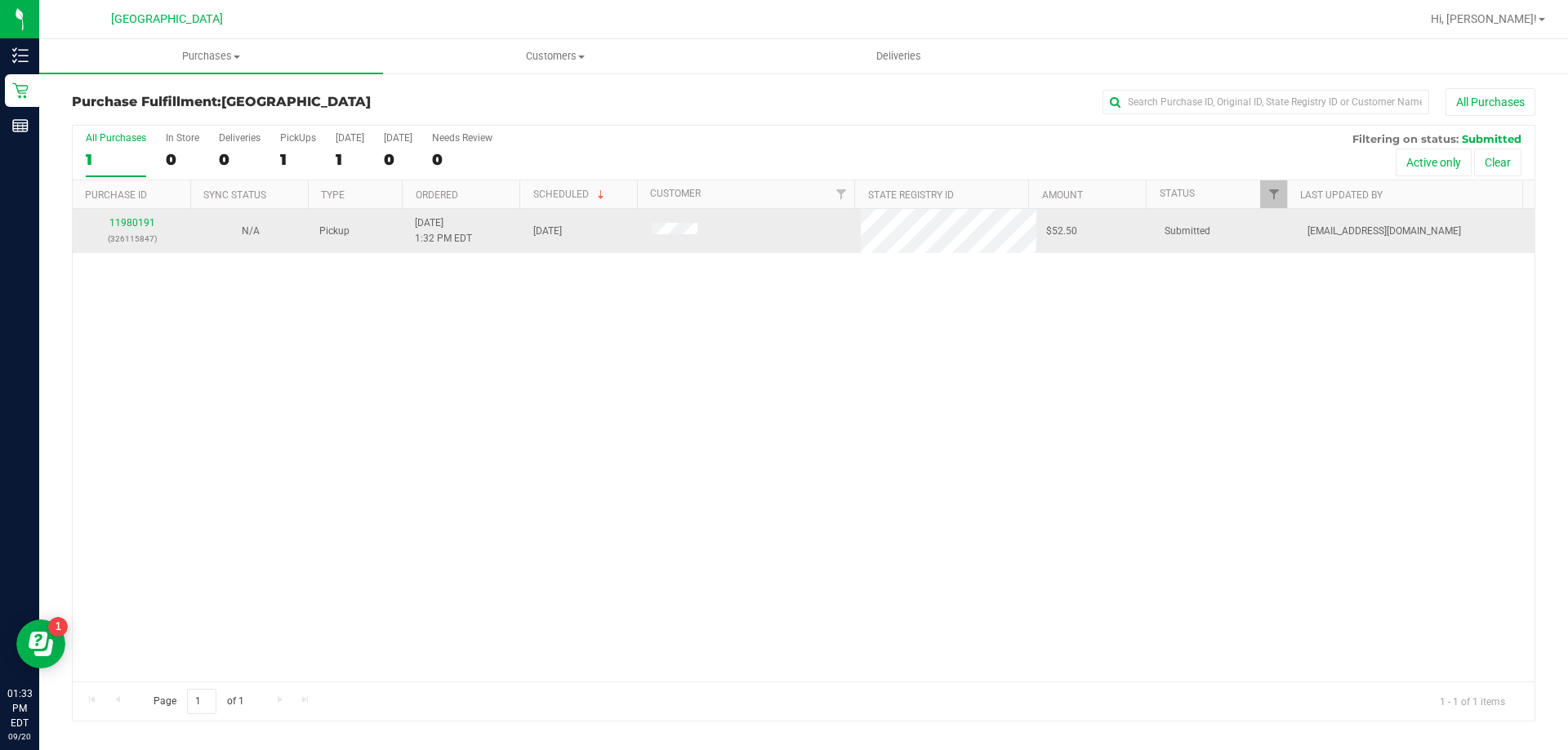
click at [130, 215] on td "11980191 (326115847)" at bounding box center [131, 231] width 119 height 44
click at [126, 227] on link "11980191" at bounding box center [132, 222] width 46 height 11
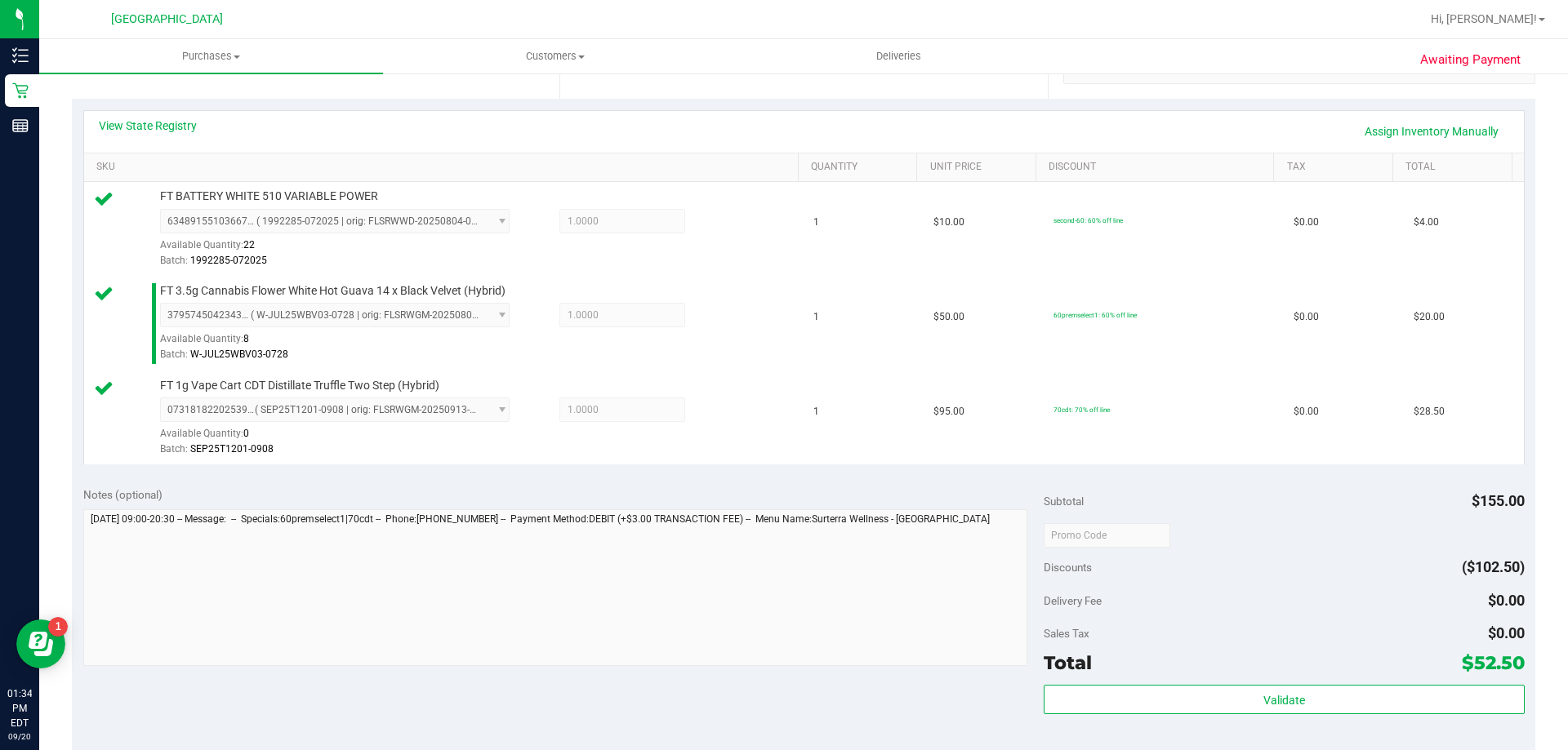
scroll to position [340, 0]
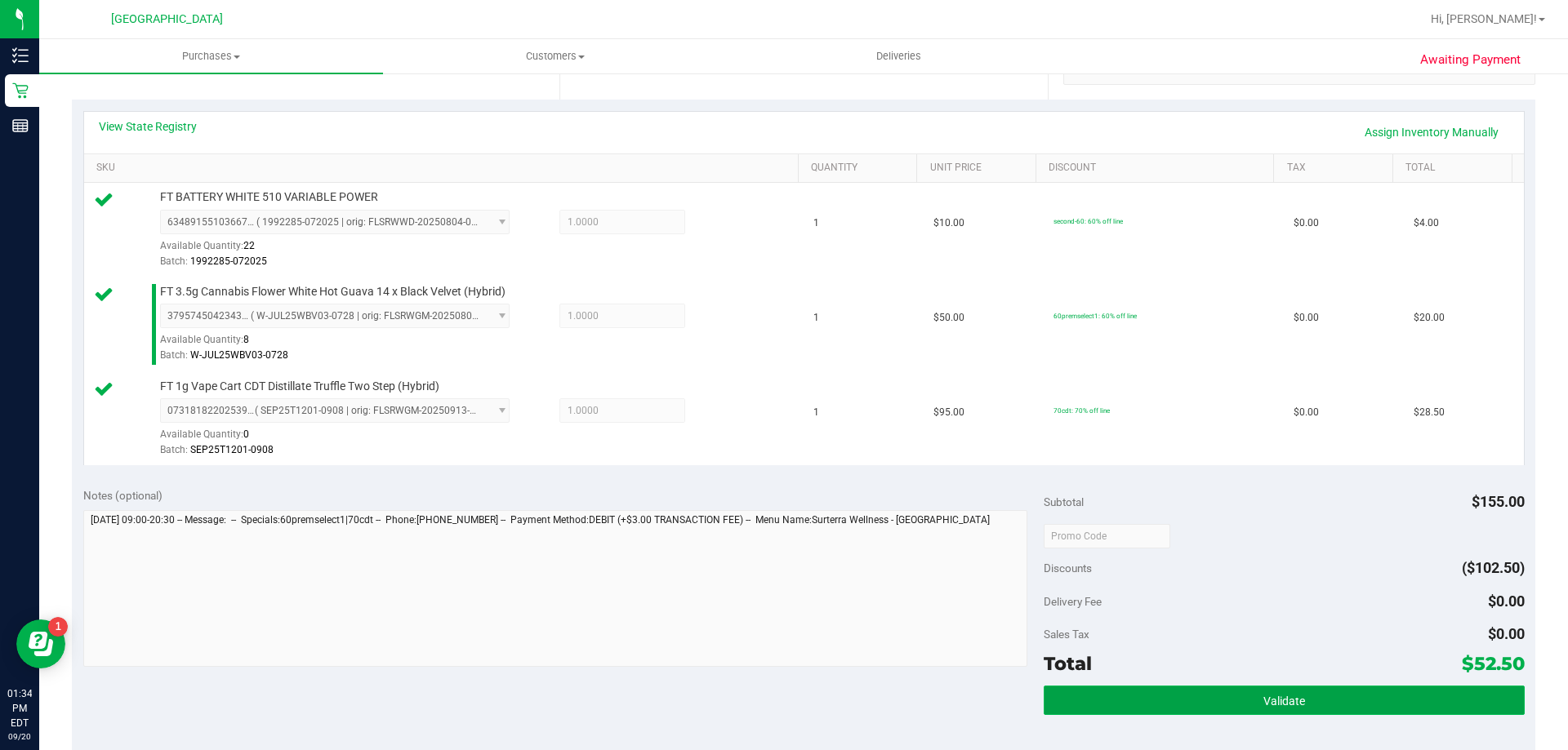
click at [1224, 689] on button "Validate" at bounding box center [1283, 701] width 480 height 29
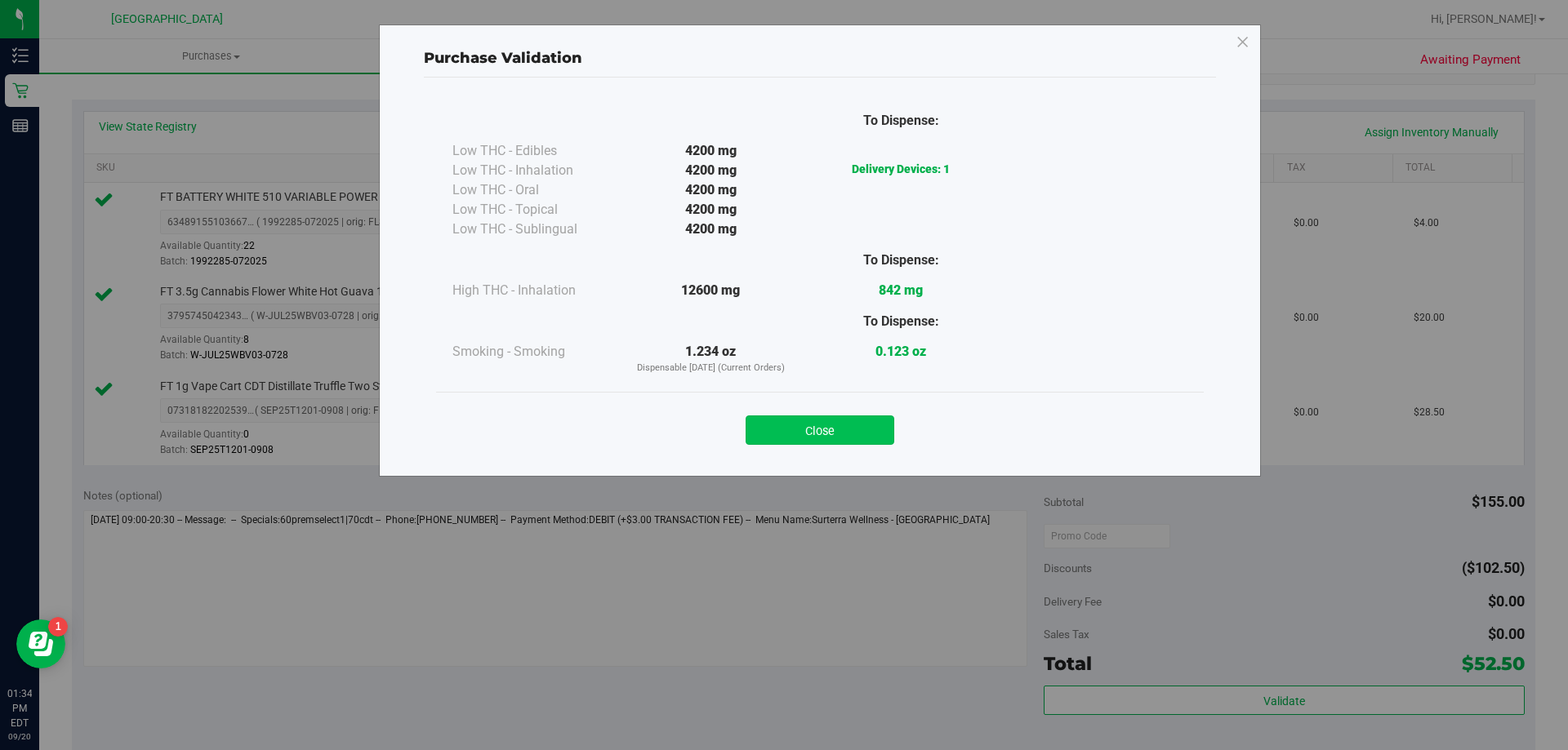
click at [844, 434] on button "Close" at bounding box center [820, 430] width 148 height 29
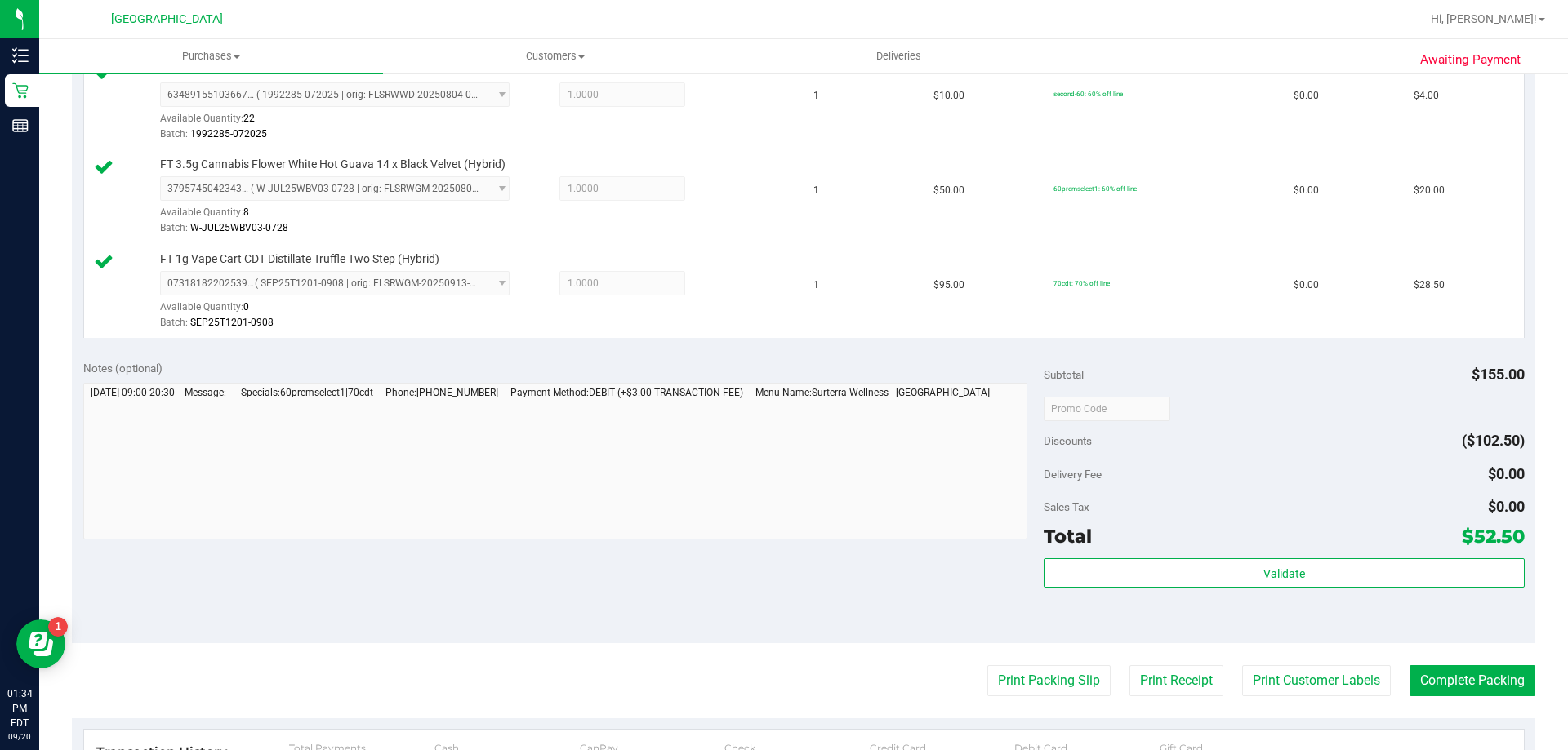
scroll to position [482, 0]
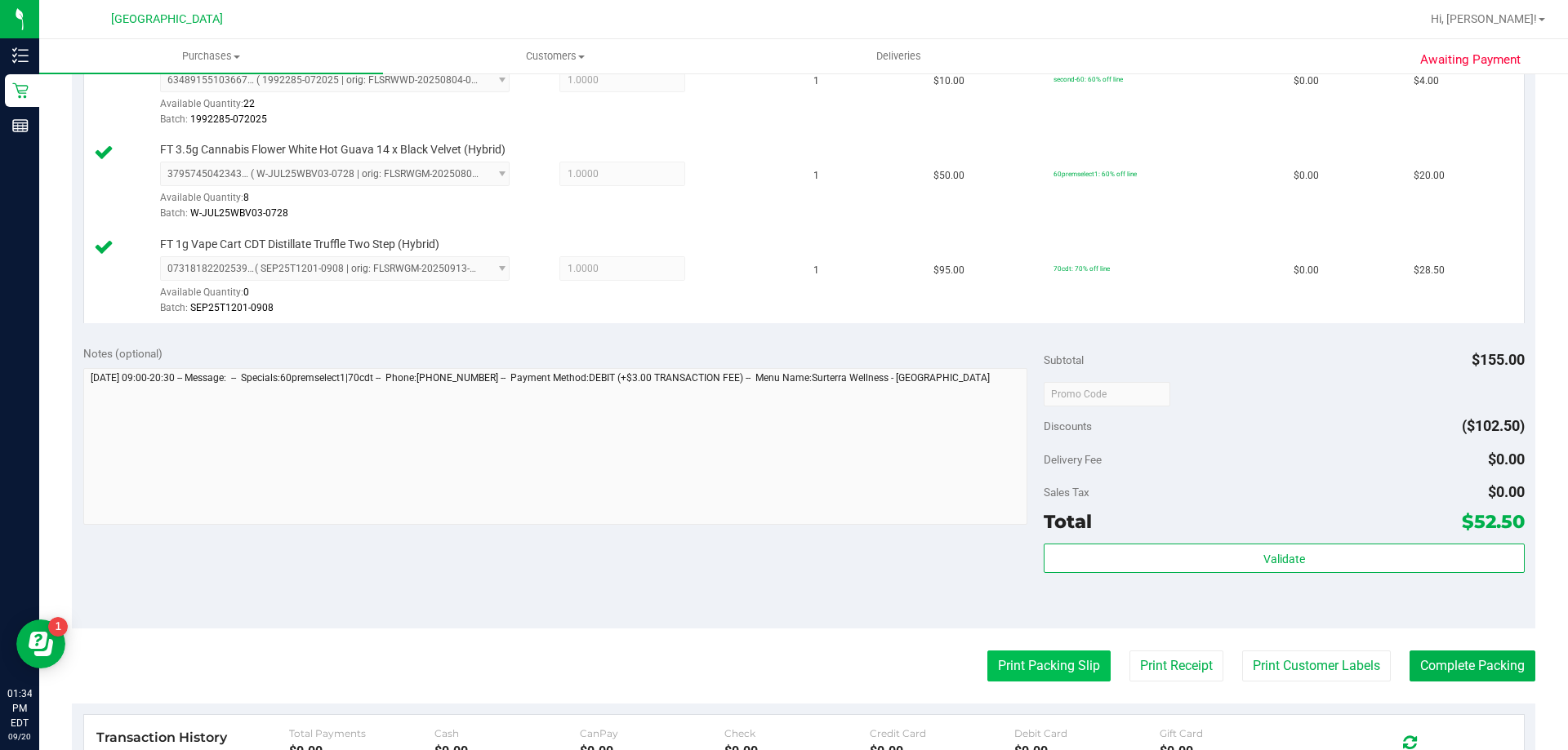
click at [1066, 655] on button "Print Packing Slip" at bounding box center [1049, 666] width 124 height 31
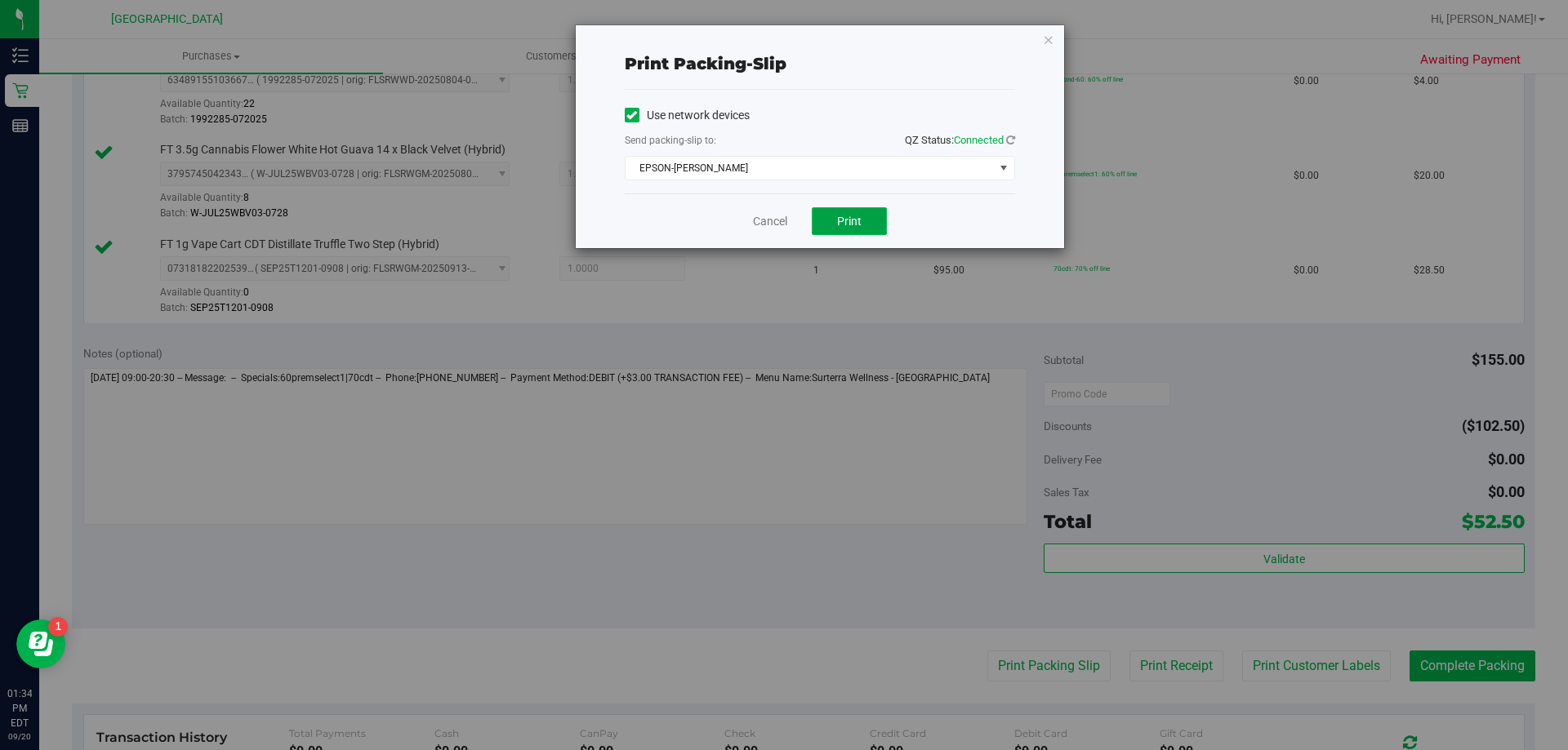
click at [860, 223] on span "Print" at bounding box center [849, 221] width 25 height 13
click at [755, 222] on link "Cancel" at bounding box center [770, 222] width 34 height 17
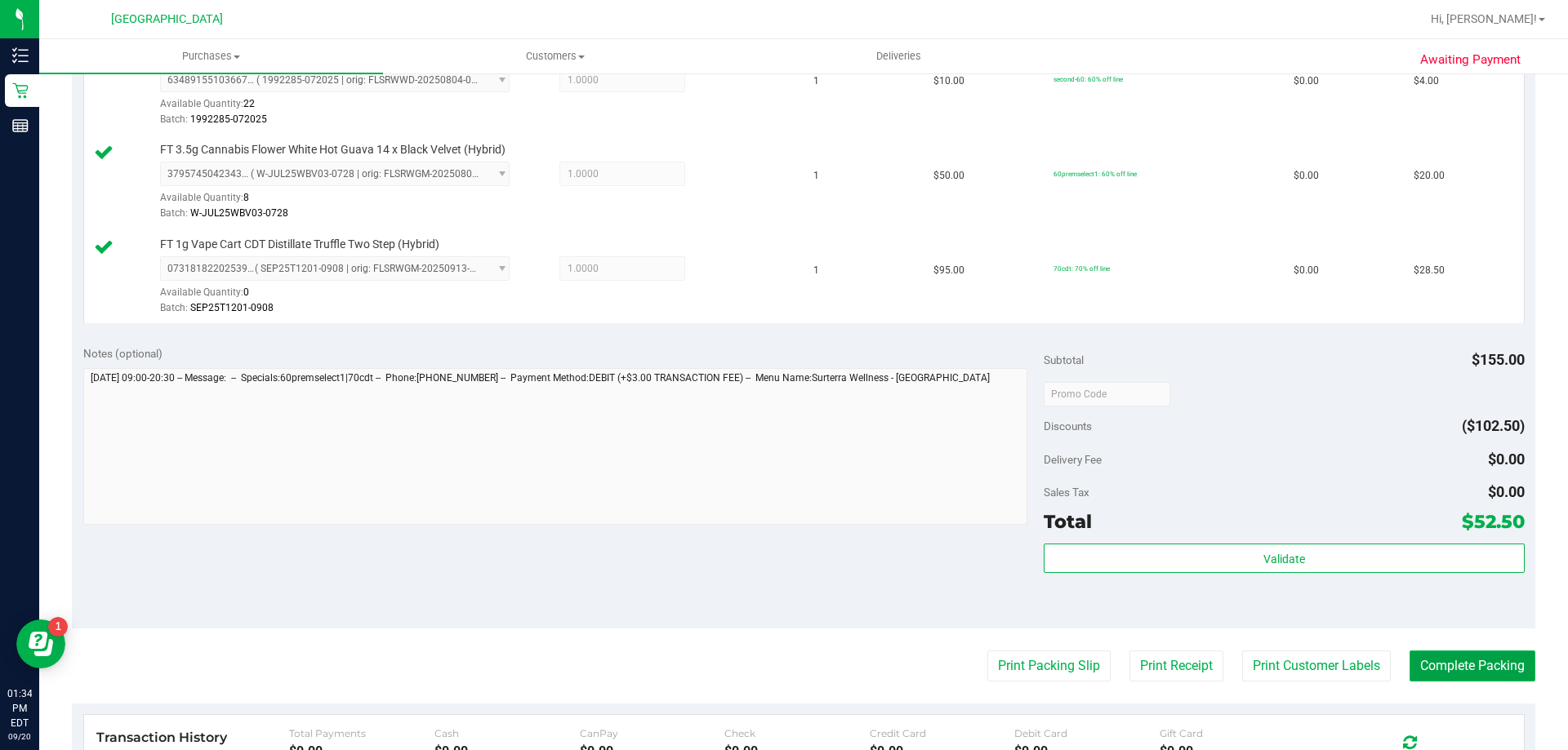
click at [1469, 681] on button "Complete Packing" at bounding box center [1473, 666] width 126 height 31
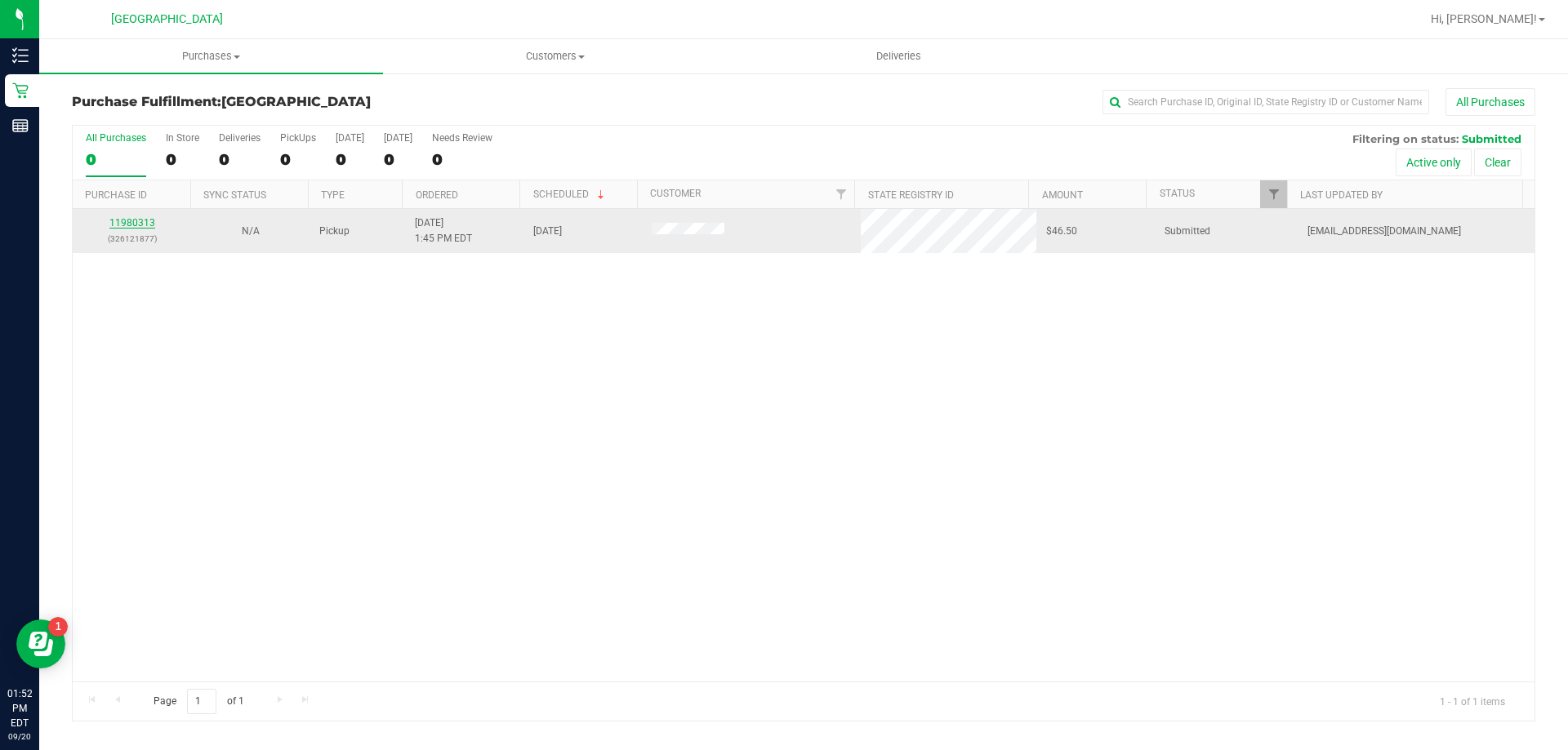
click at [122, 222] on link "11980313" at bounding box center [132, 222] width 46 height 11
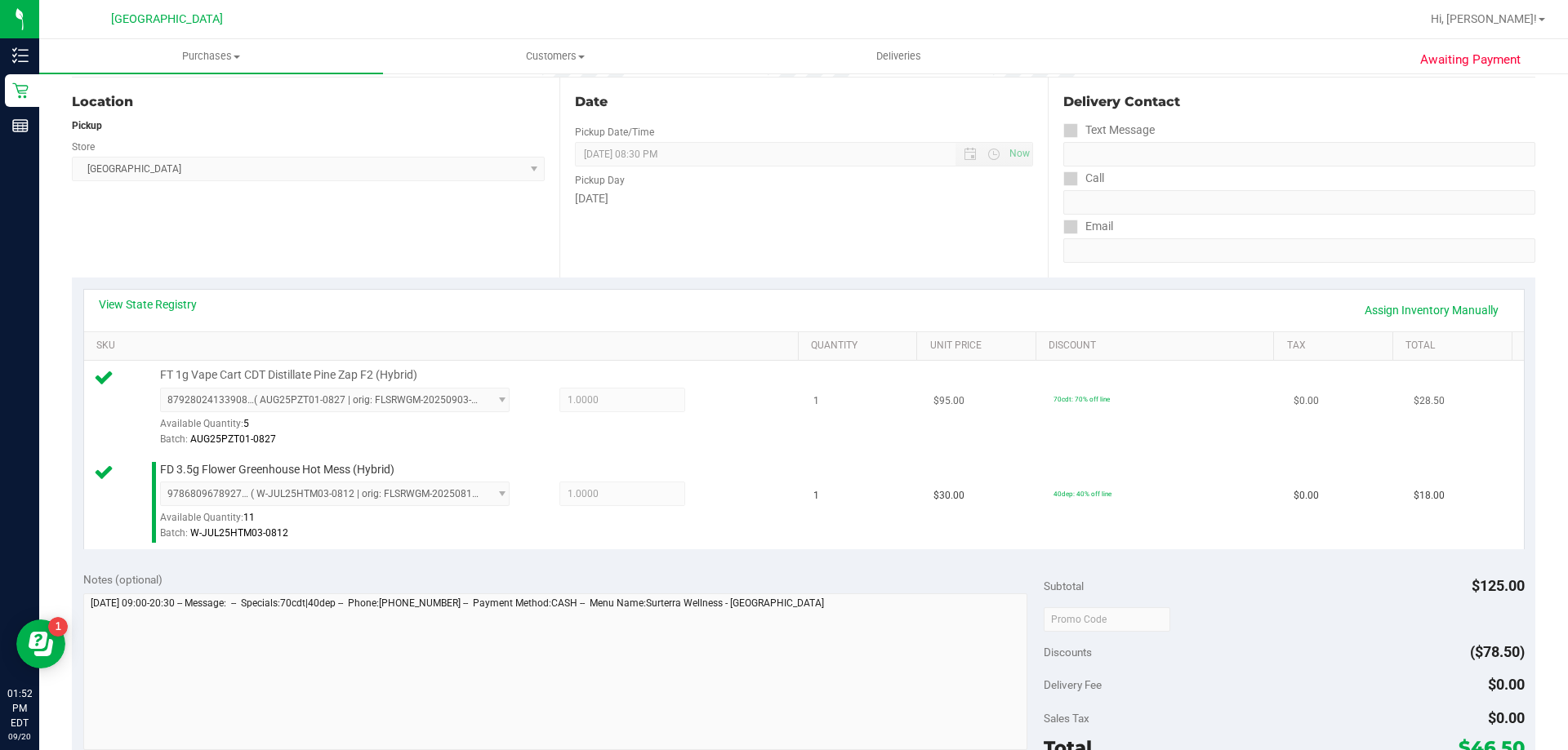
scroll to position [326, 0]
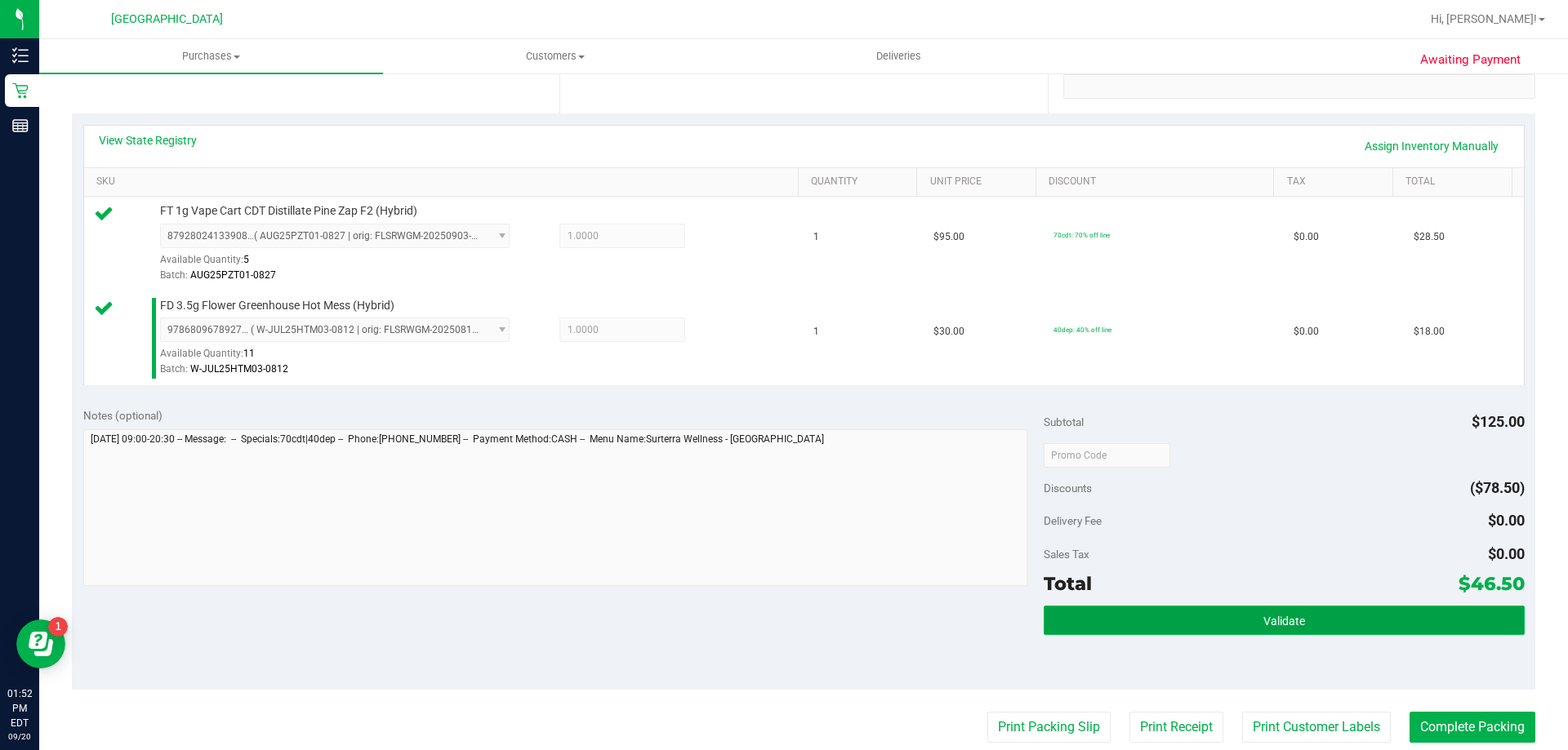
click at [1366, 612] on button "Validate" at bounding box center [1283, 620] width 480 height 29
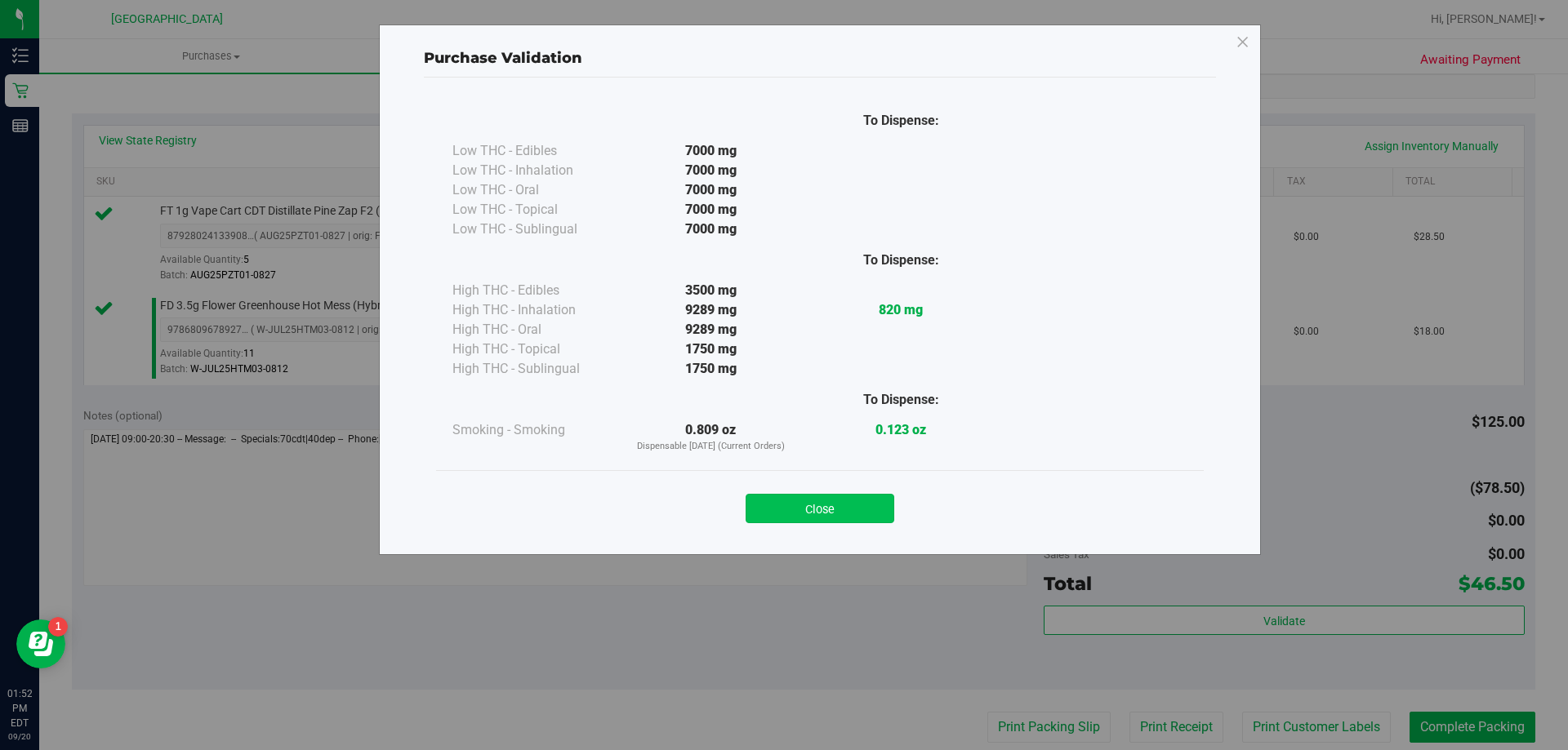
click at [854, 517] on button "Close" at bounding box center [820, 509] width 148 height 29
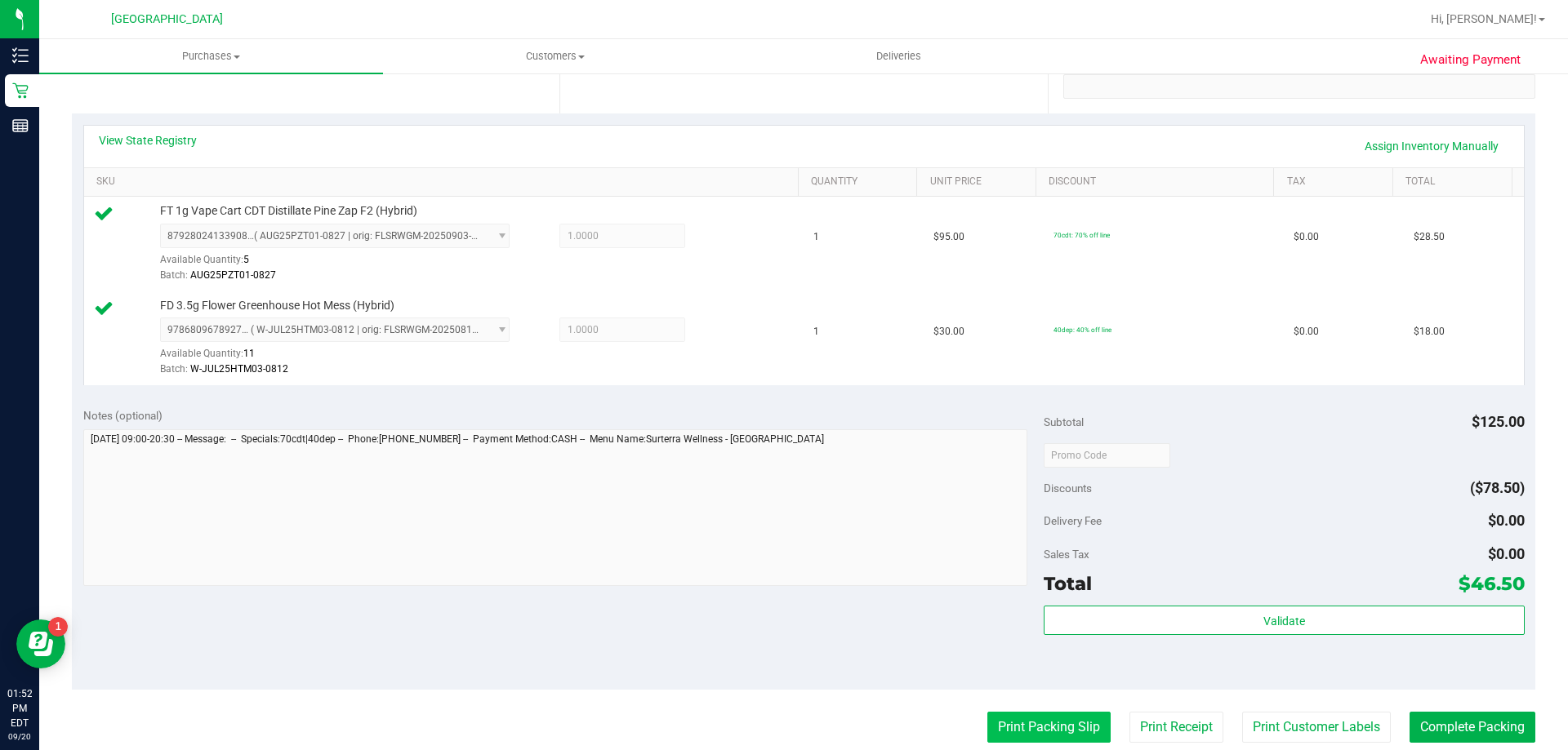
click at [1049, 731] on button "Print Packing Slip" at bounding box center [1049, 727] width 124 height 31
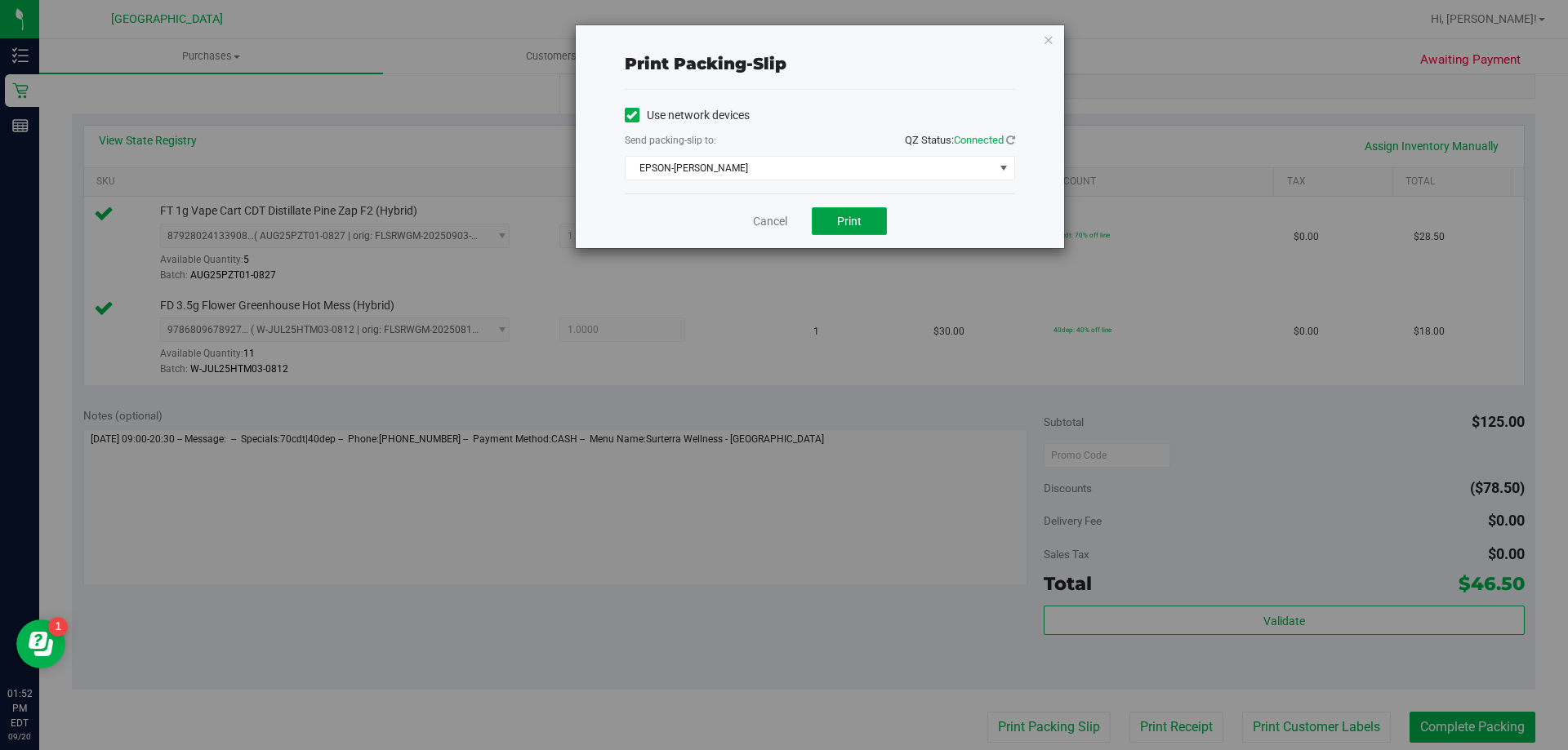
click at [852, 209] on button "Print" at bounding box center [849, 221] width 75 height 28
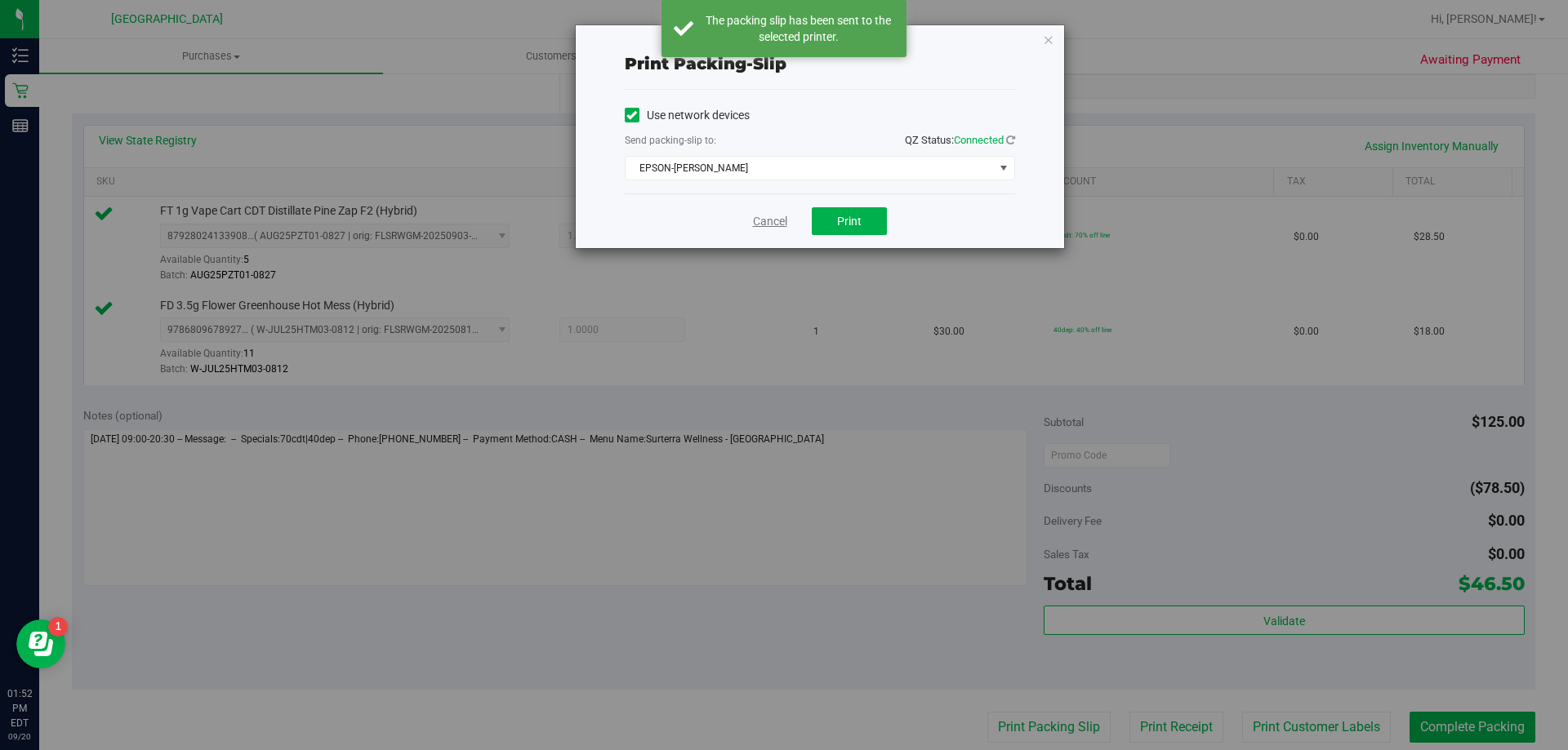
click at [761, 223] on link "Cancel" at bounding box center [770, 222] width 34 height 17
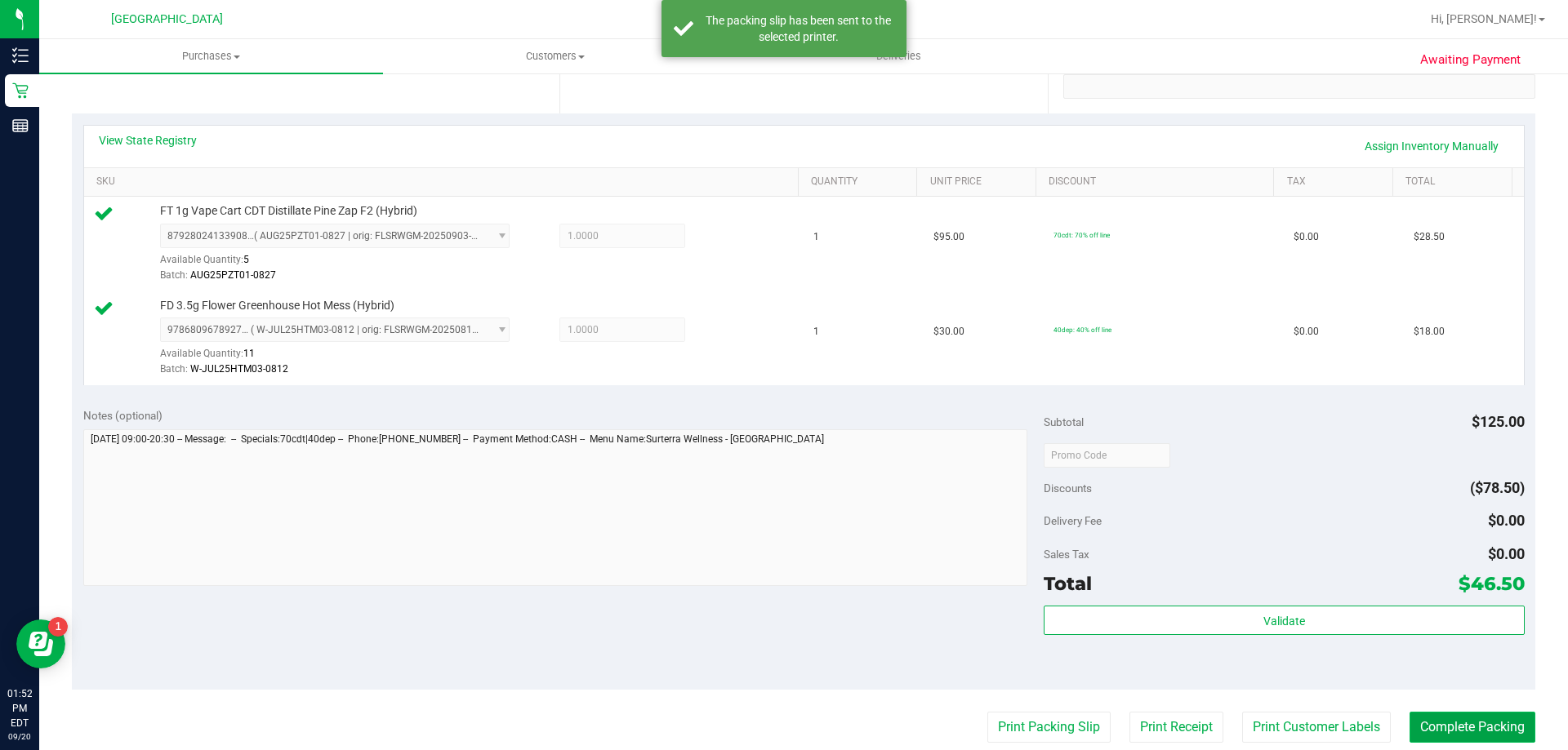
click at [1471, 721] on button "Complete Packing" at bounding box center [1473, 727] width 126 height 31
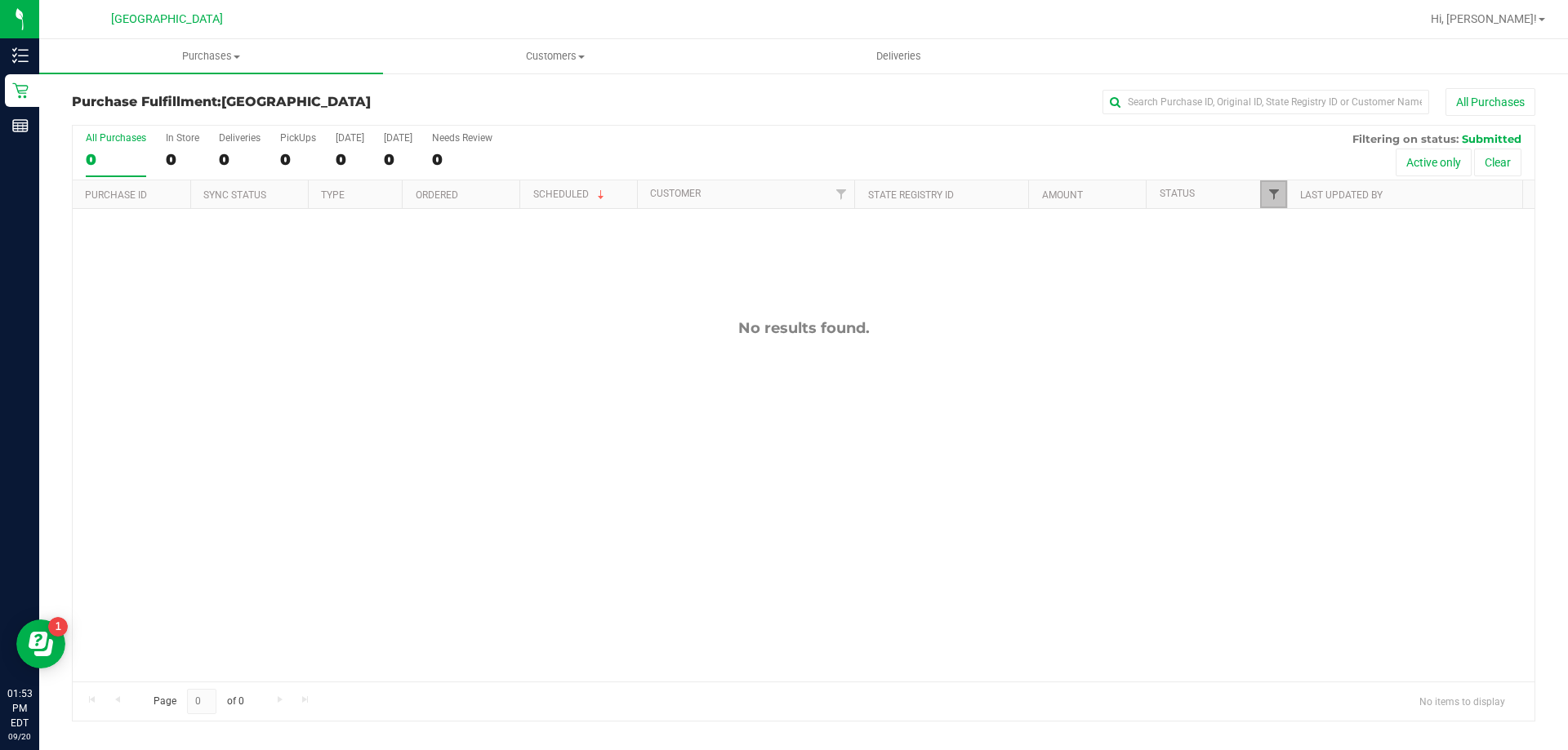
click at [1270, 201] on span "Filter" at bounding box center [1274, 193] width 13 height 13
click at [1301, 414] on span "Undeliverable" at bounding box center [1323, 418] width 59 height 9
click at [1287, 414] on input "Undeliverable" at bounding box center [1282, 418] width 10 height 10
checkbox input "true"
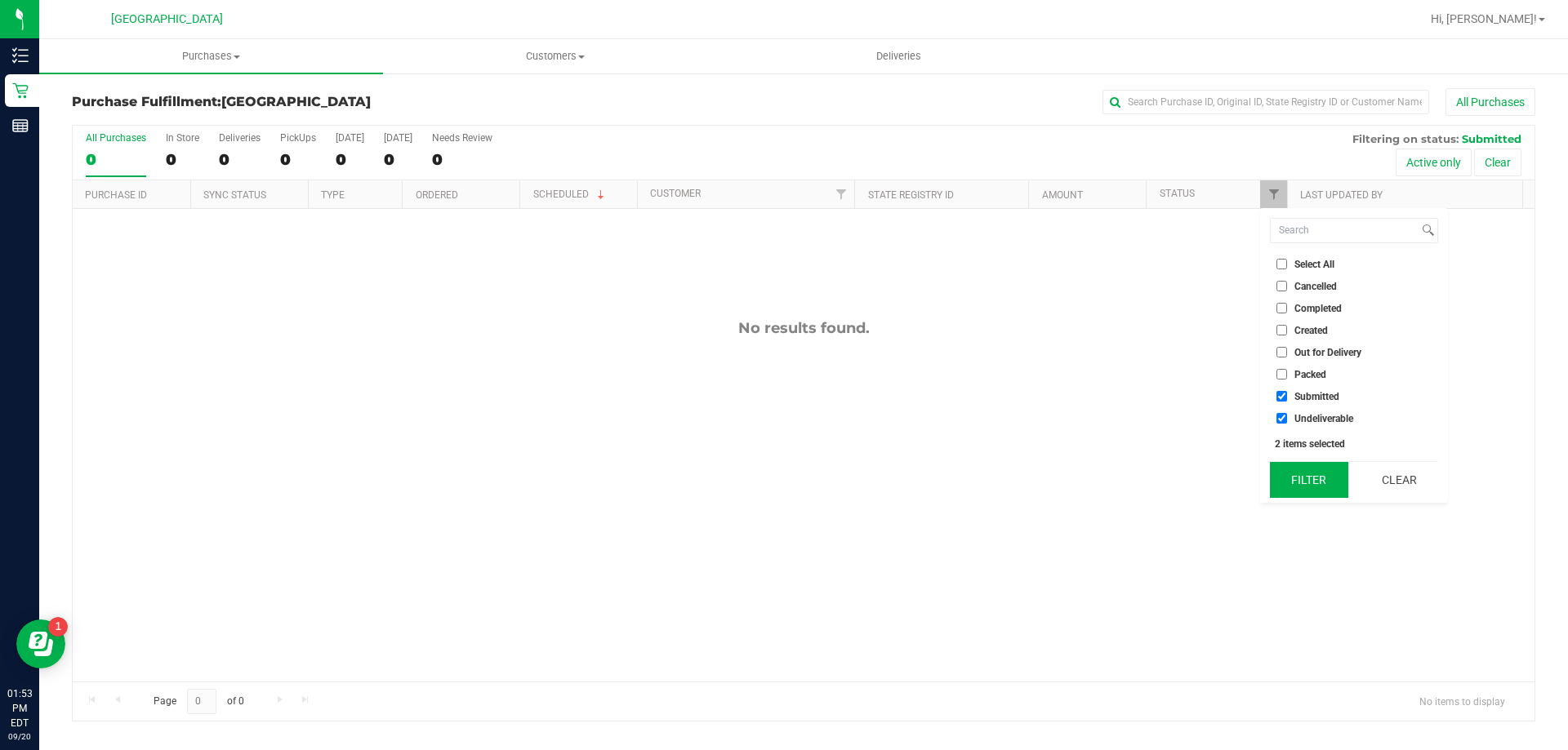
click at [1321, 496] on button "Filter" at bounding box center [1310, 480] width 78 height 36
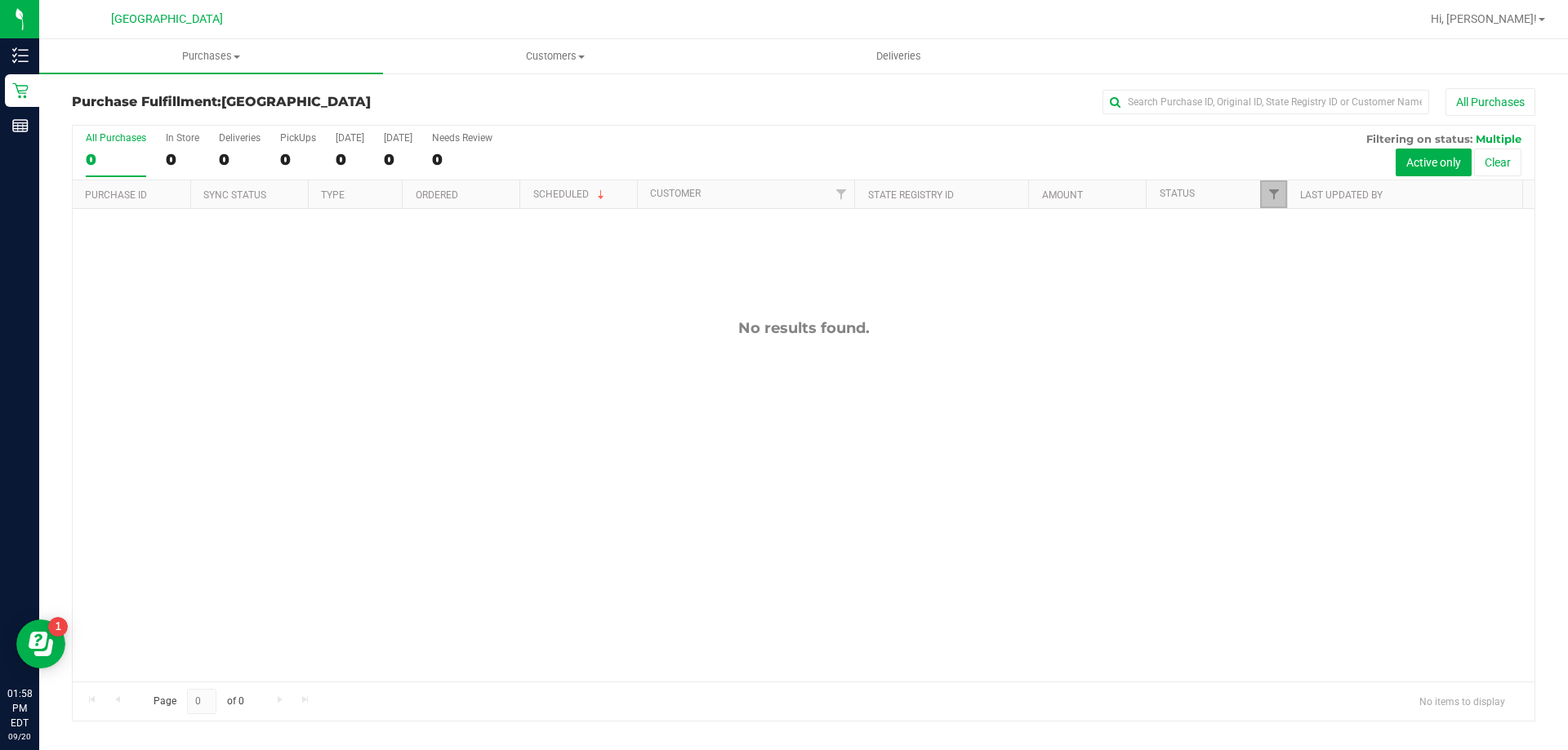
click at [1264, 188] on link "Filter" at bounding box center [1274, 194] width 27 height 28
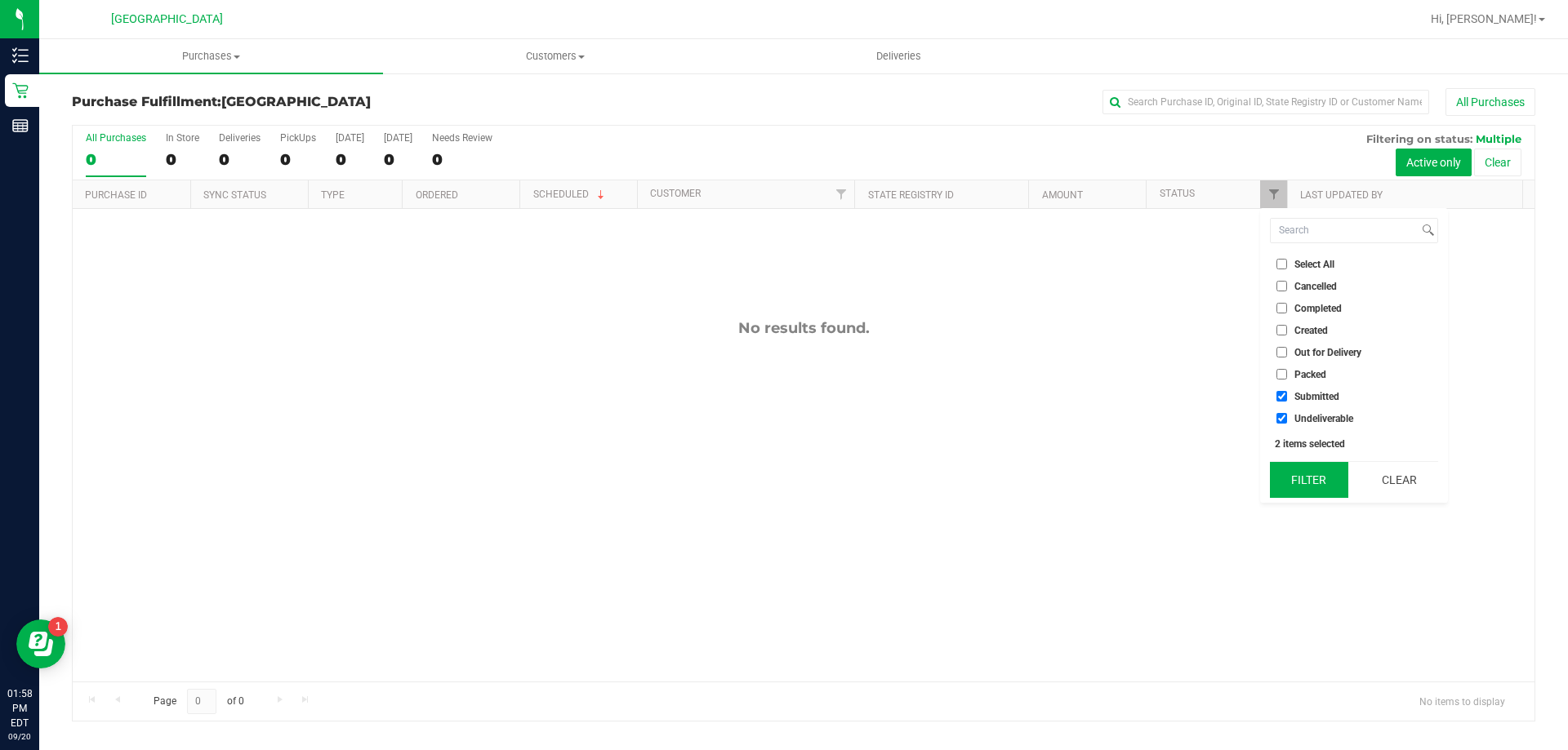
click at [1316, 473] on button "Filter" at bounding box center [1310, 480] width 78 height 36
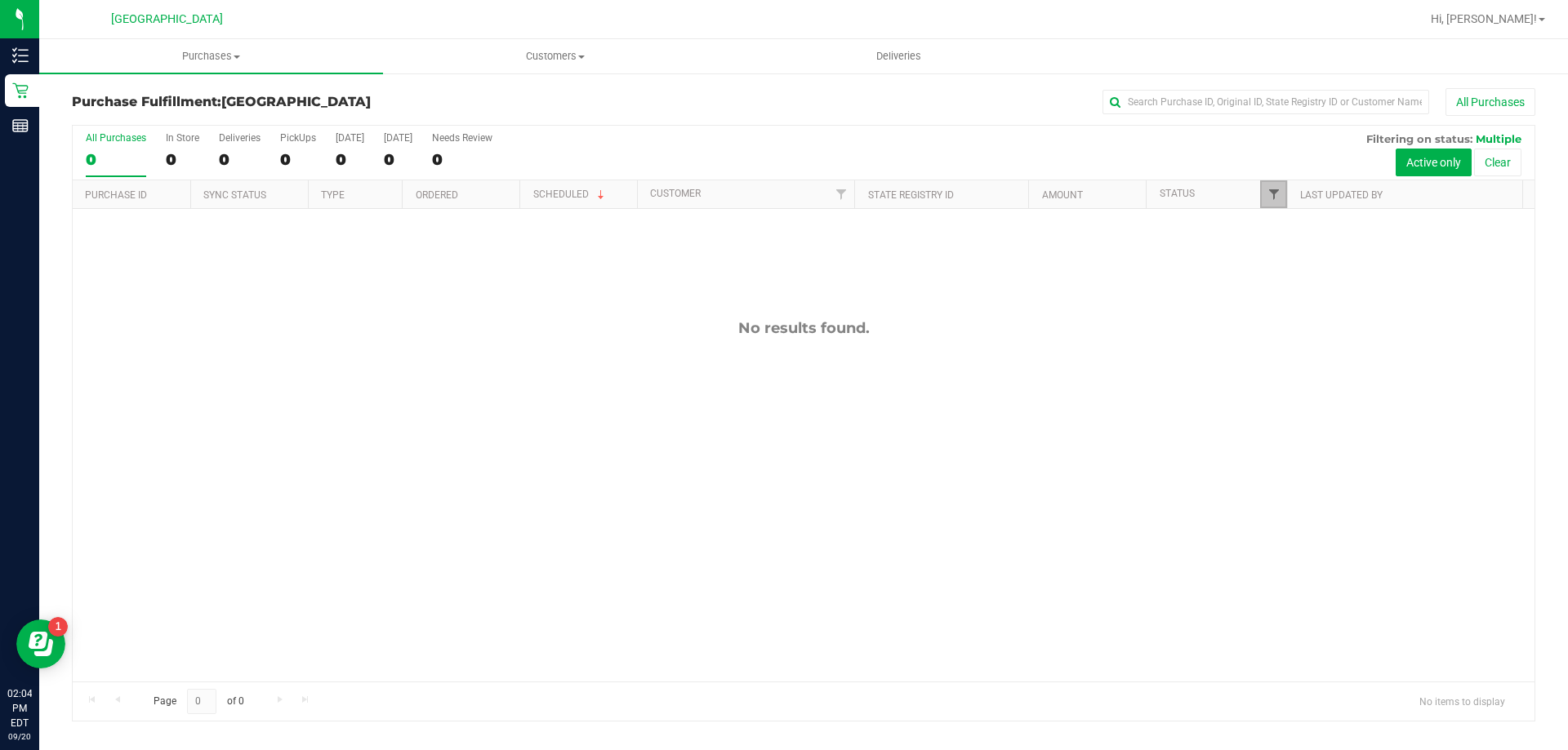
click at [1270, 188] on span "Filter" at bounding box center [1274, 193] width 13 height 13
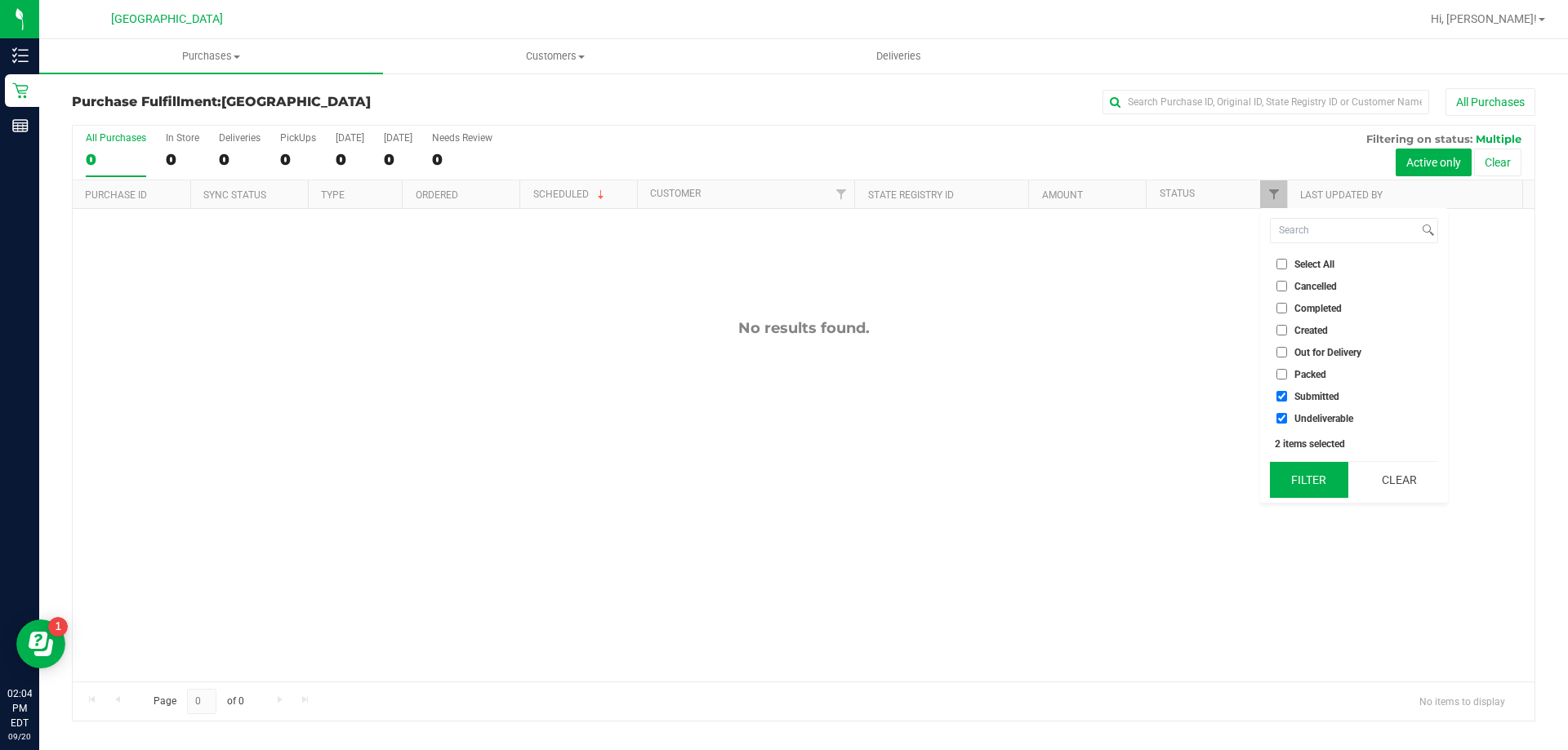
click at [1310, 483] on button "Filter" at bounding box center [1310, 480] width 78 height 36
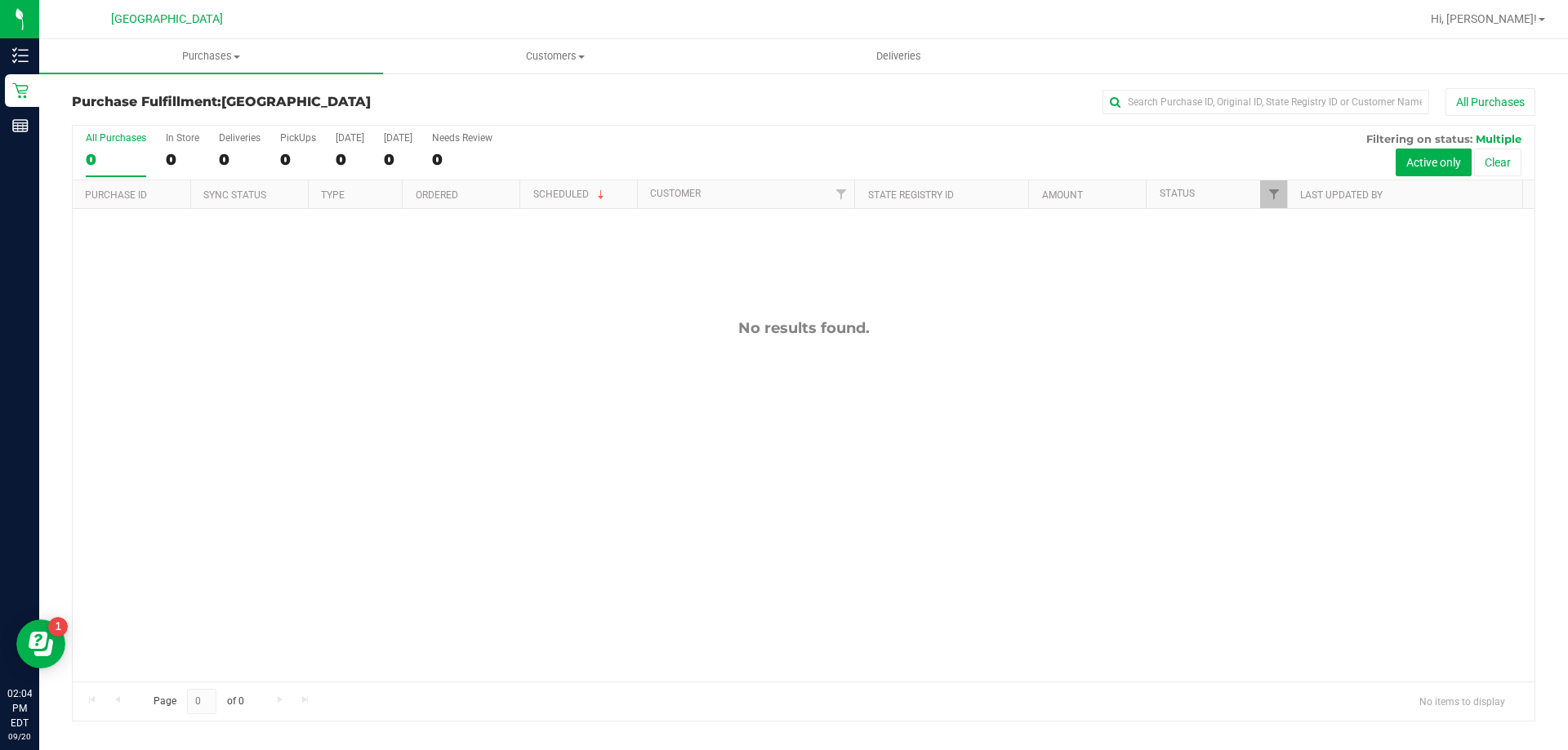
click at [934, 471] on div "No results found." at bounding box center [803, 500] width 1462 height 583
click at [1116, 422] on div "No results found." at bounding box center [803, 500] width 1462 height 583
click at [1278, 198] on span "Filter" at bounding box center [1274, 193] width 13 height 13
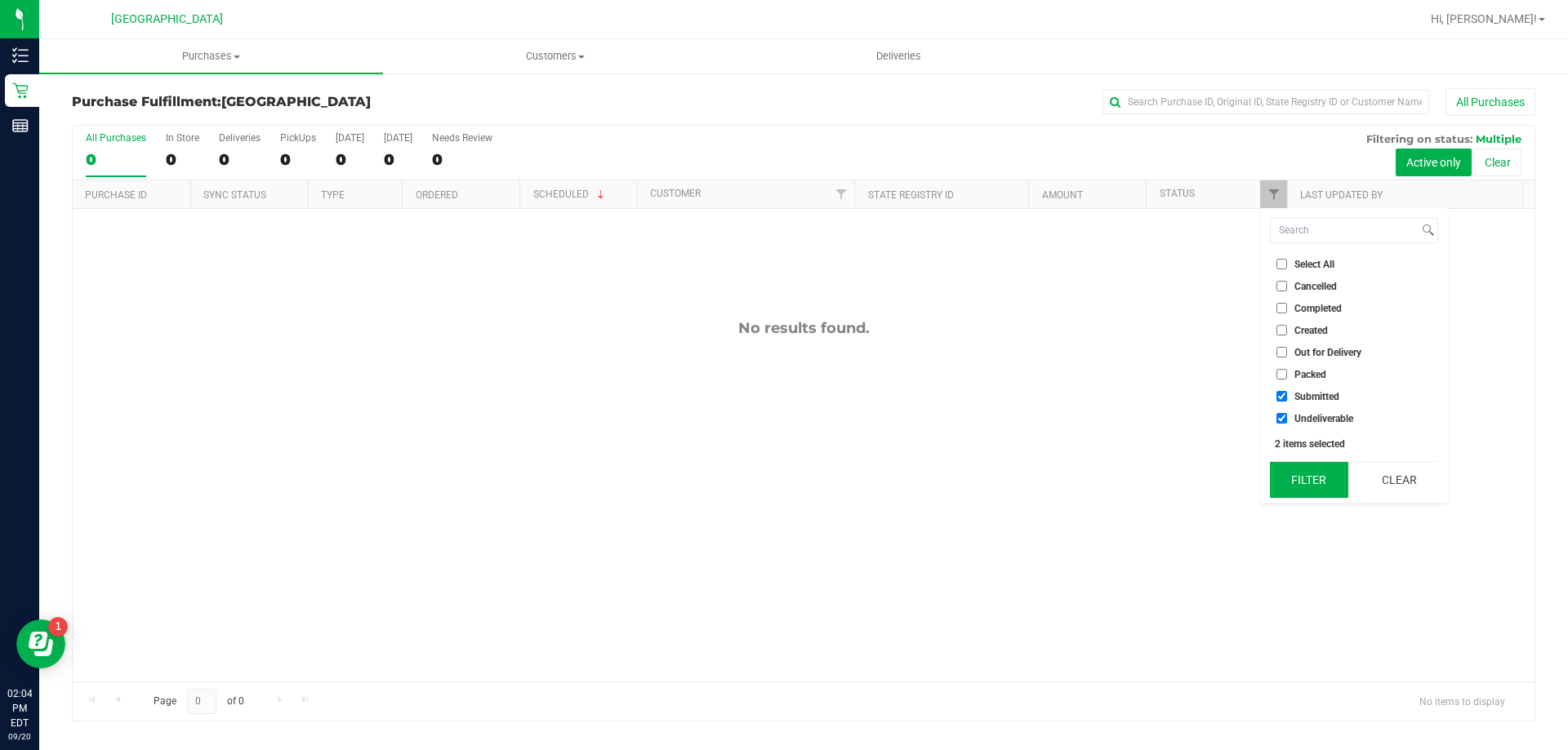
click at [1315, 482] on button "Filter" at bounding box center [1310, 480] width 78 height 36
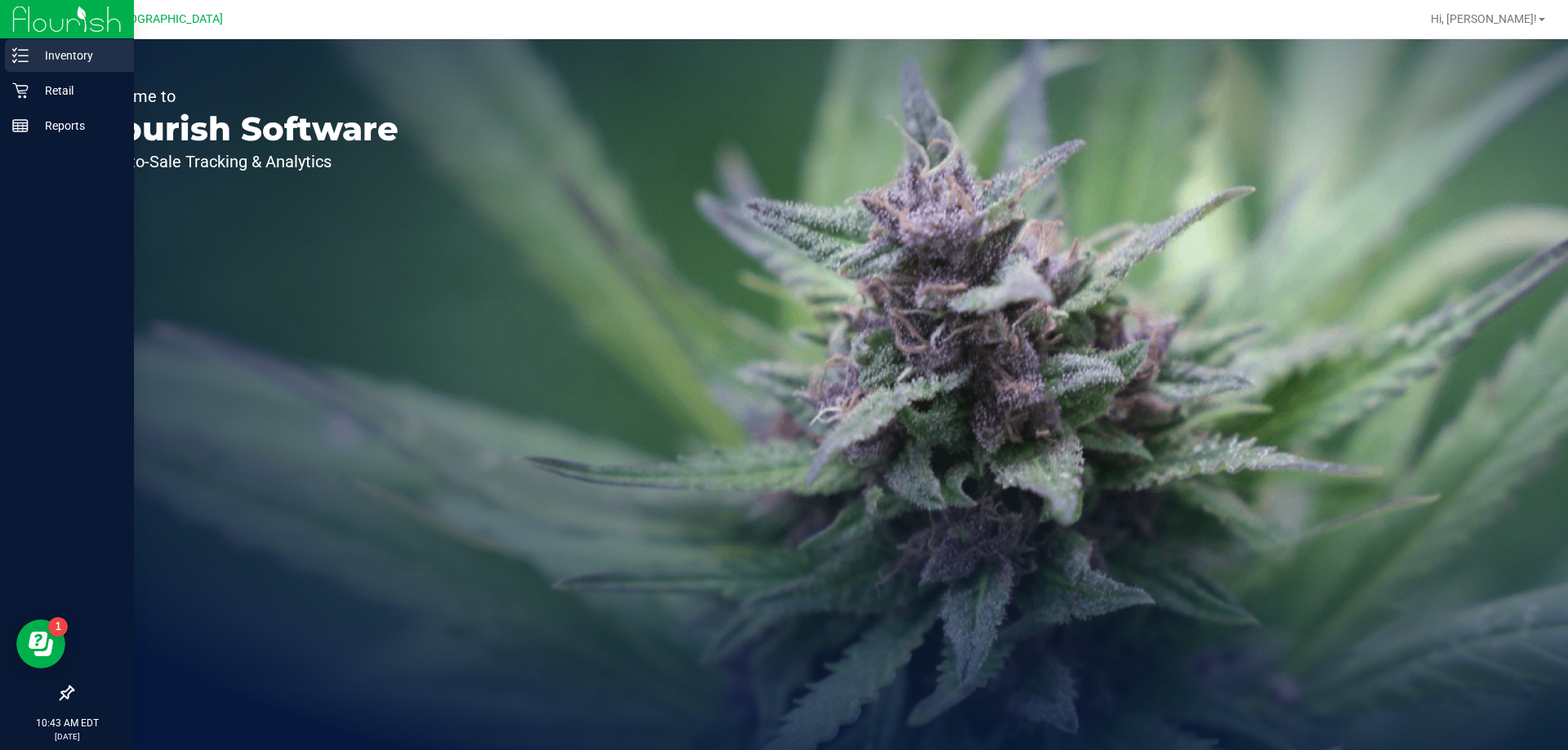
click at [36, 59] on p "Inventory" at bounding box center [78, 55] width 98 height 20
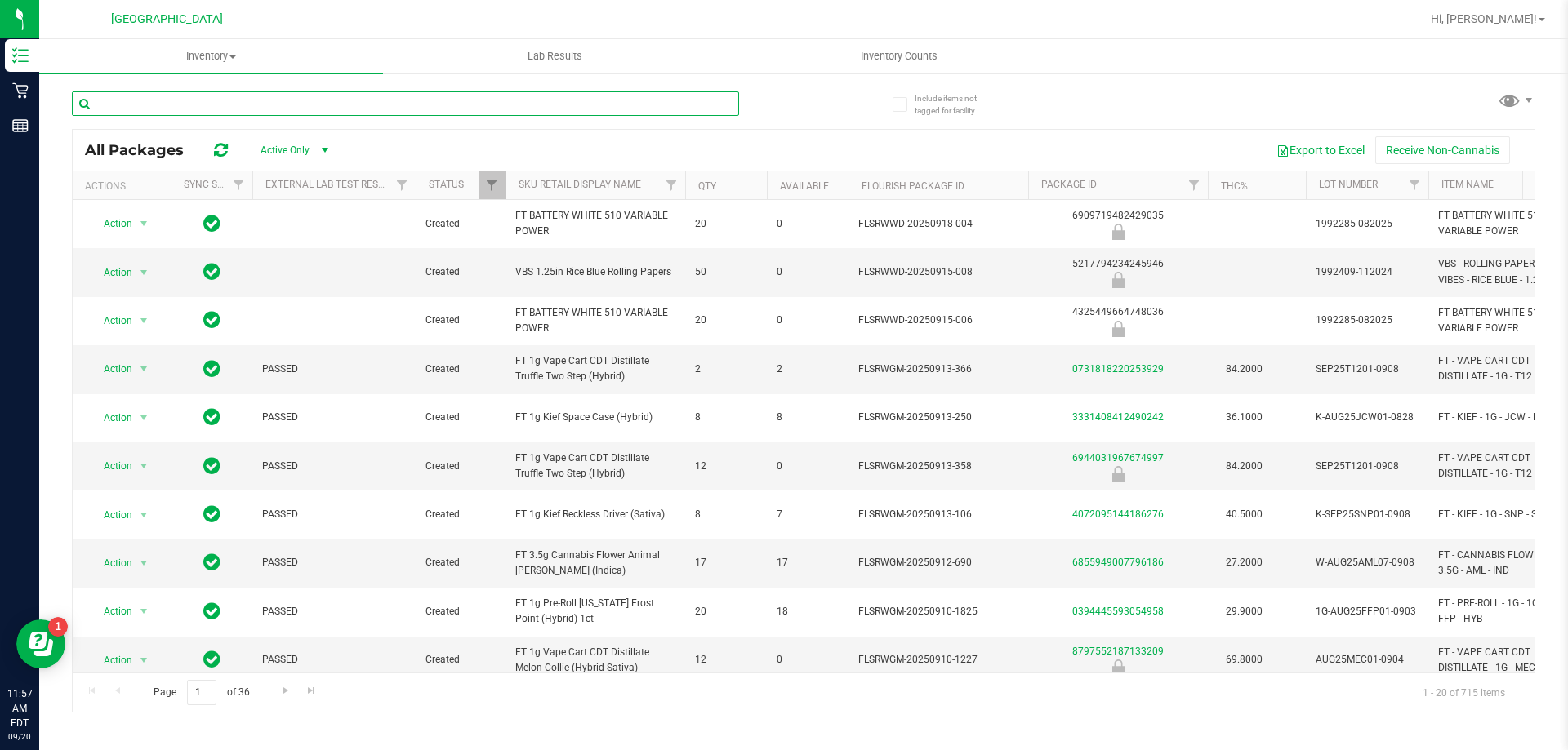
click at [296, 103] on input "text" at bounding box center [405, 103] width 668 height 25
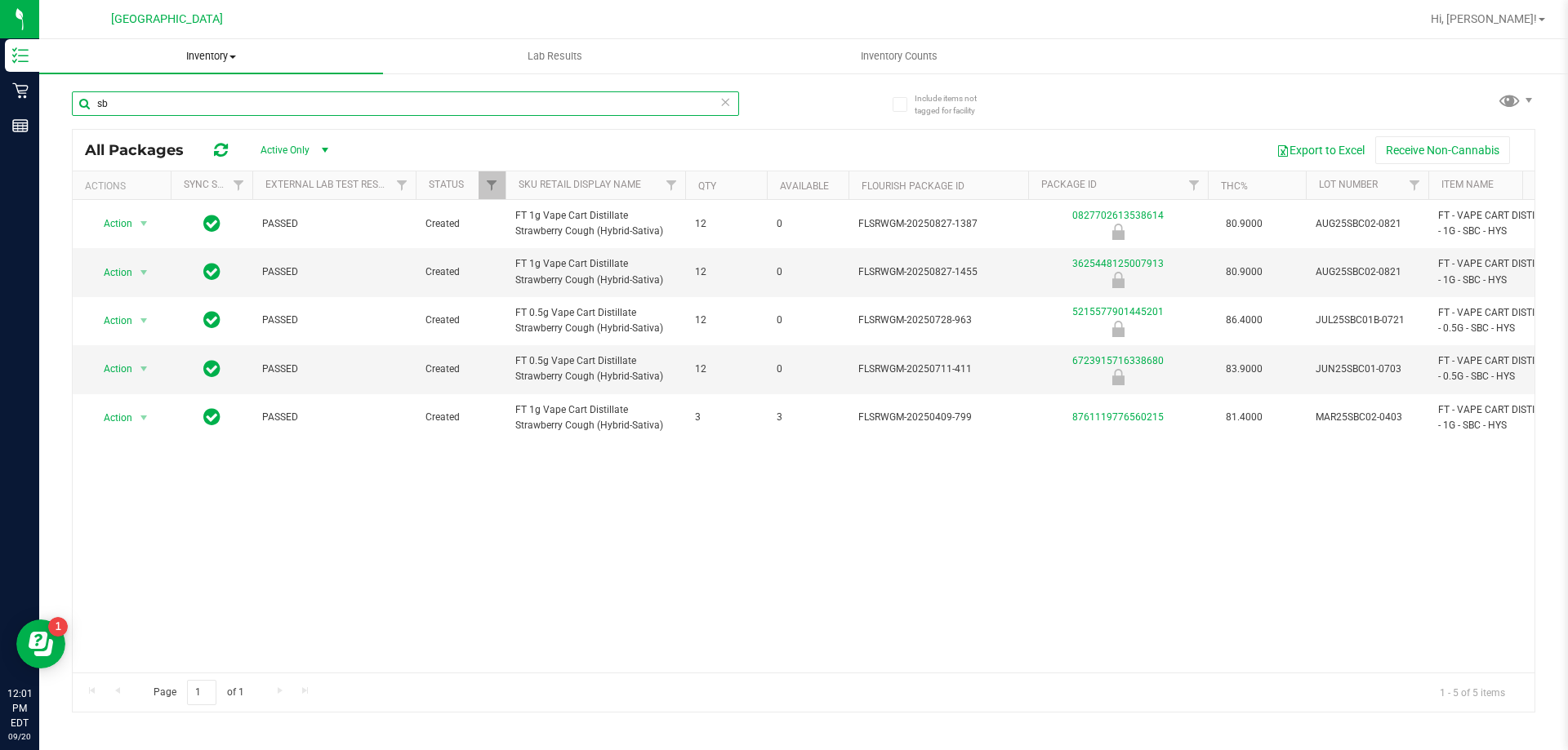
type input "s"
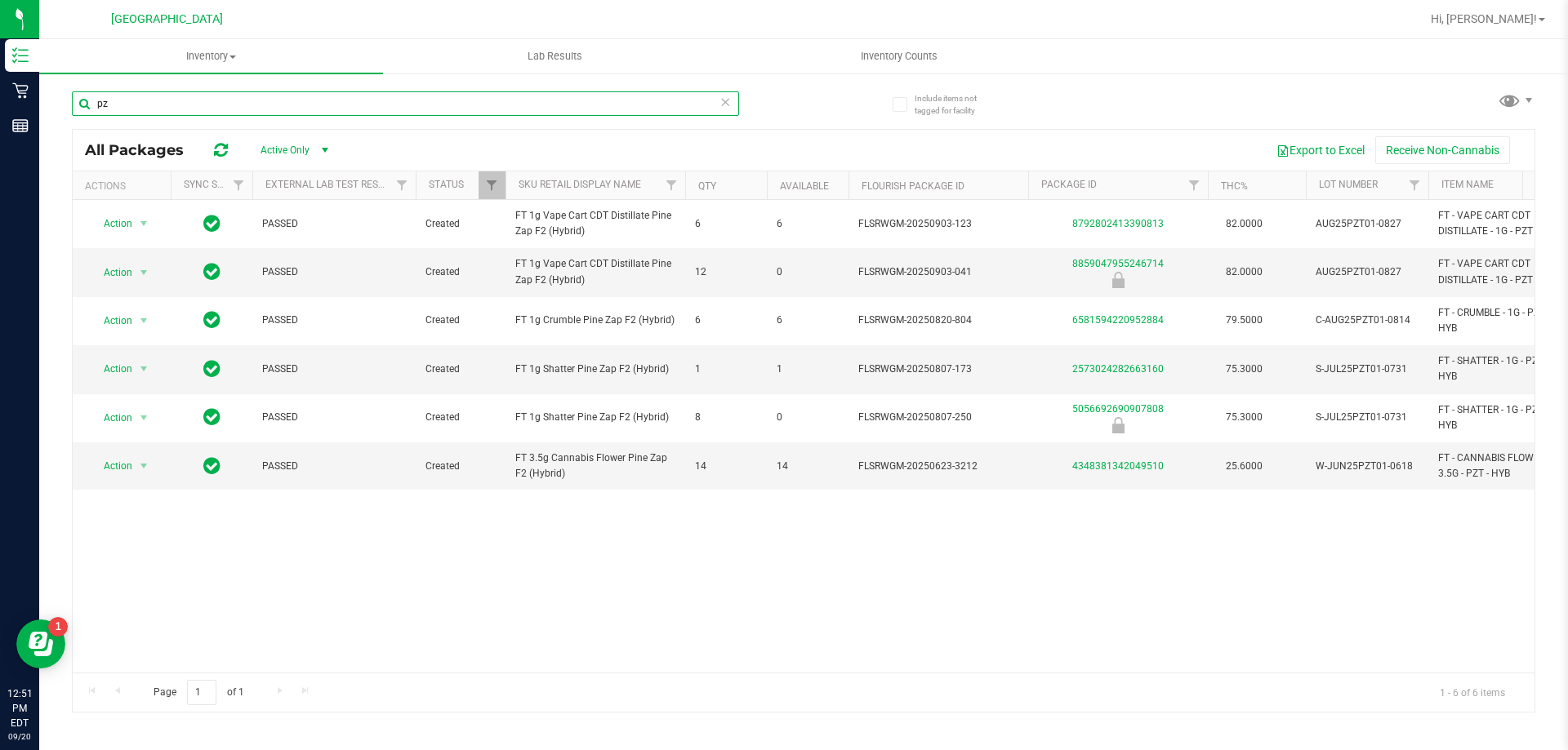
type input "p"
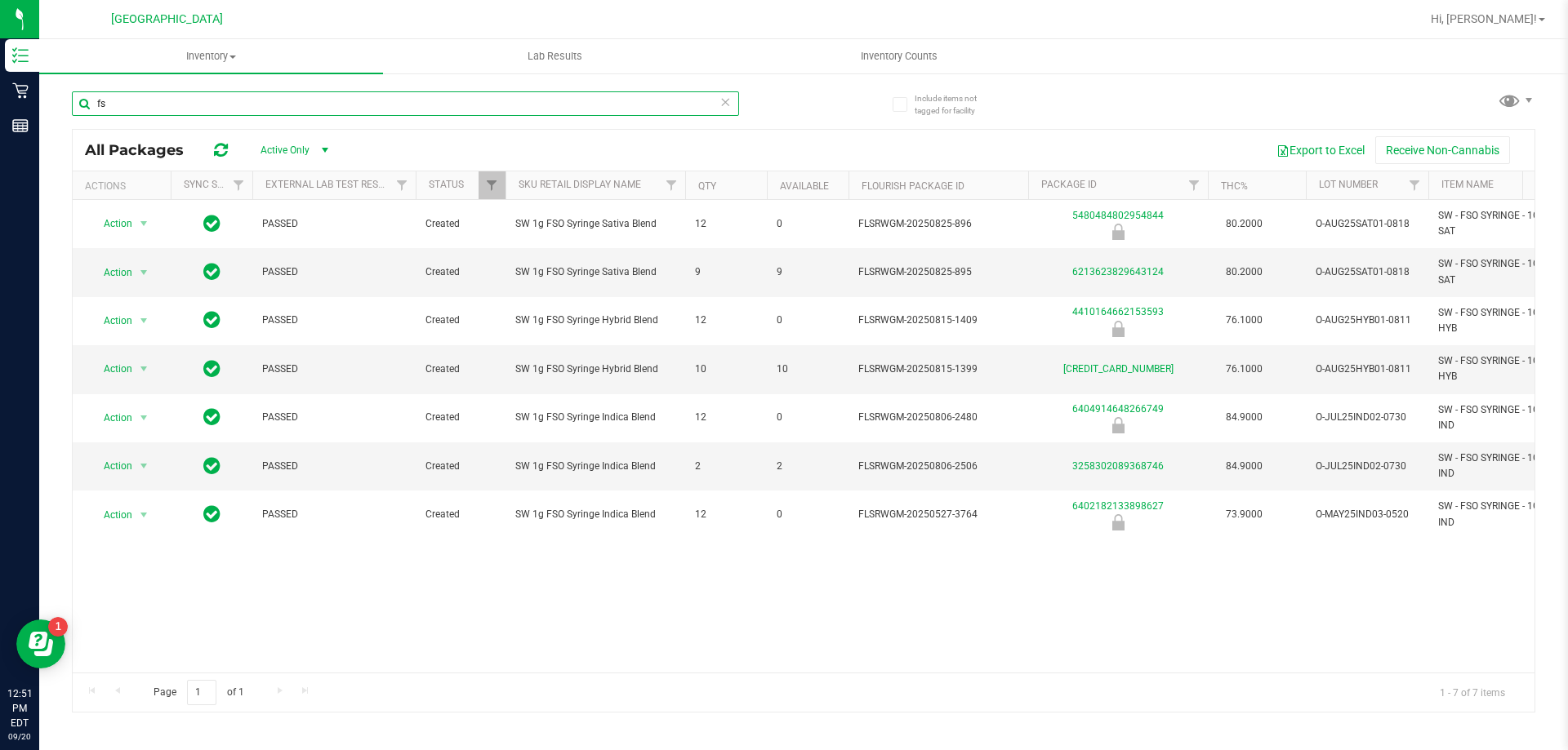
type input "f"
